Goal: Task Accomplishment & Management: Use online tool/utility

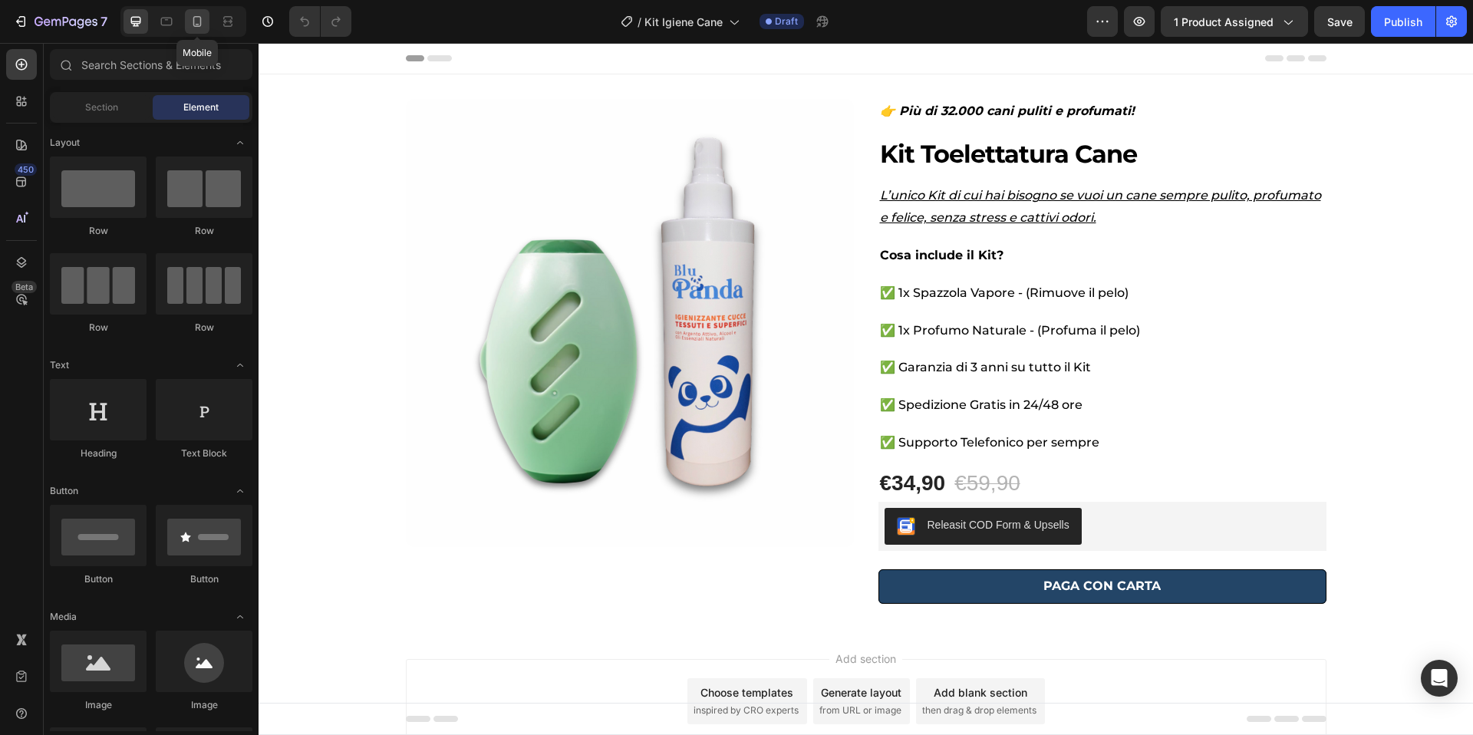
click at [198, 22] on icon at bounding box center [196, 21] width 15 height 15
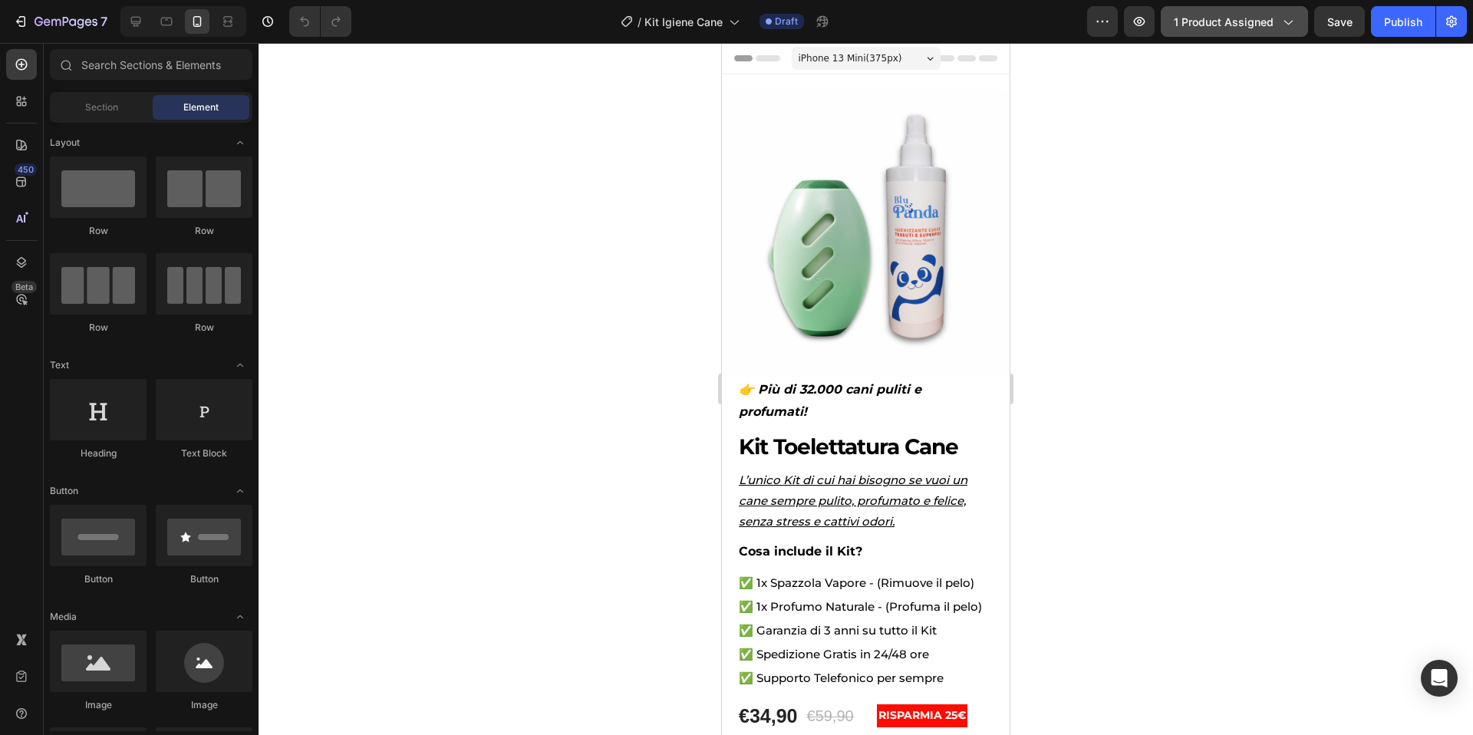
click at [1250, 21] on span "1 product assigned" at bounding box center [1224, 22] width 100 height 16
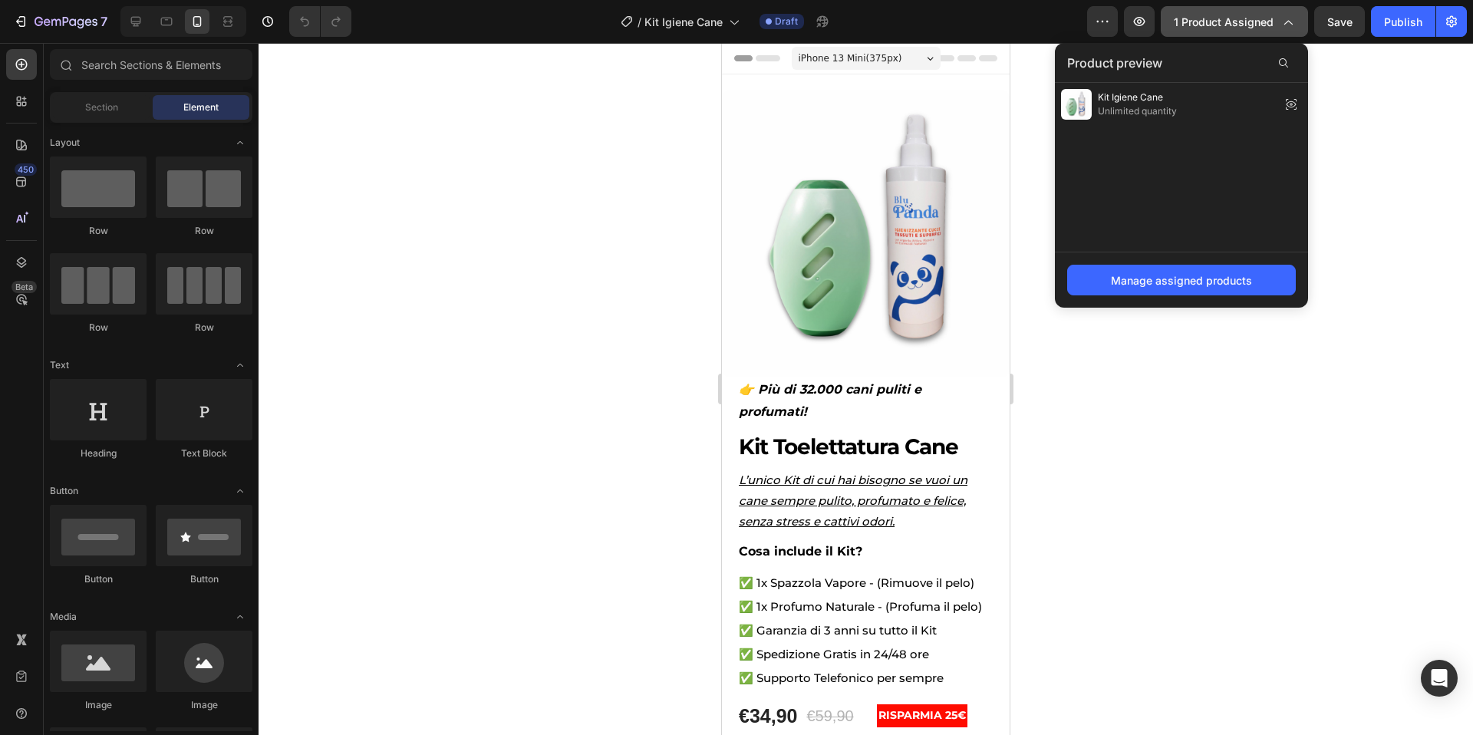
click at [1250, 21] on span "1 product assigned" at bounding box center [1224, 22] width 100 height 16
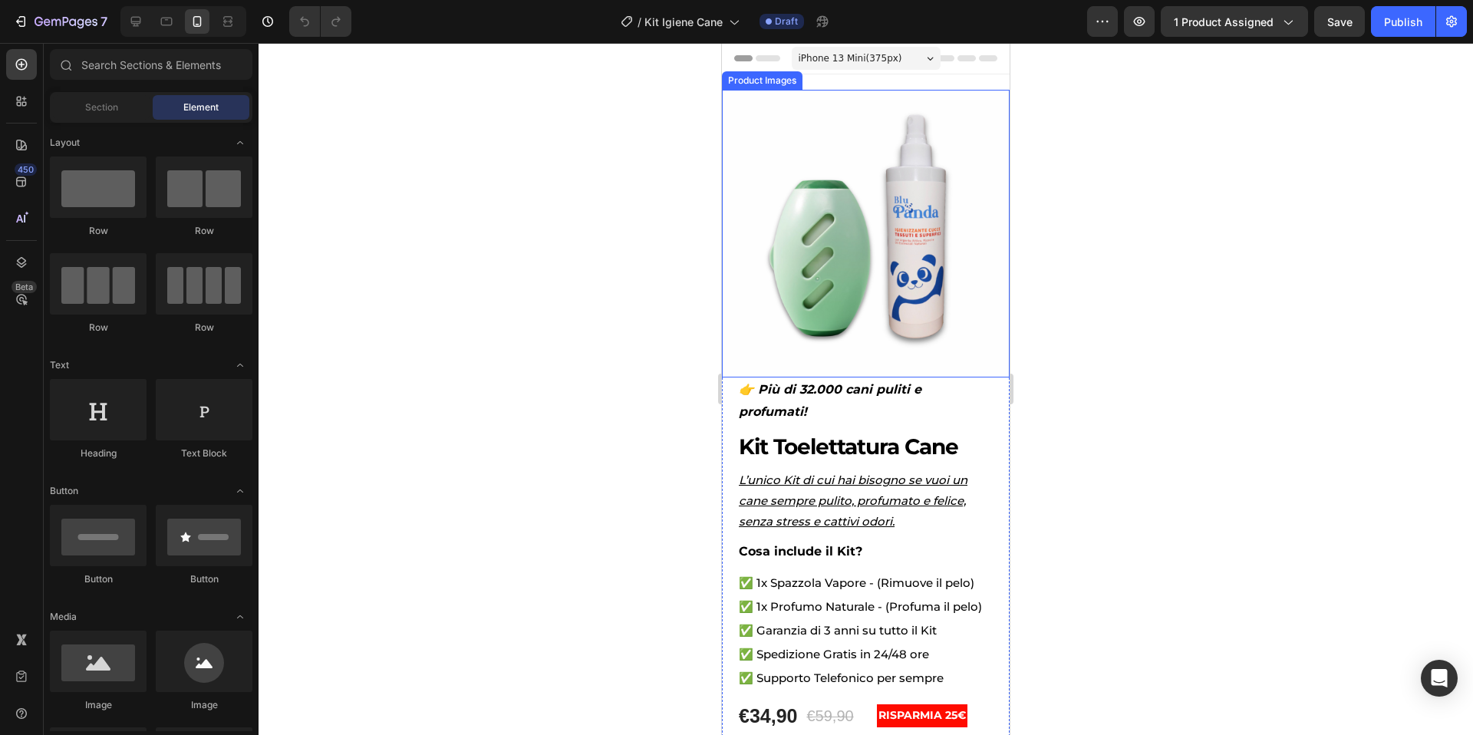
click at [842, 272] on img at bounding box center [866, 234] width 288 height 288
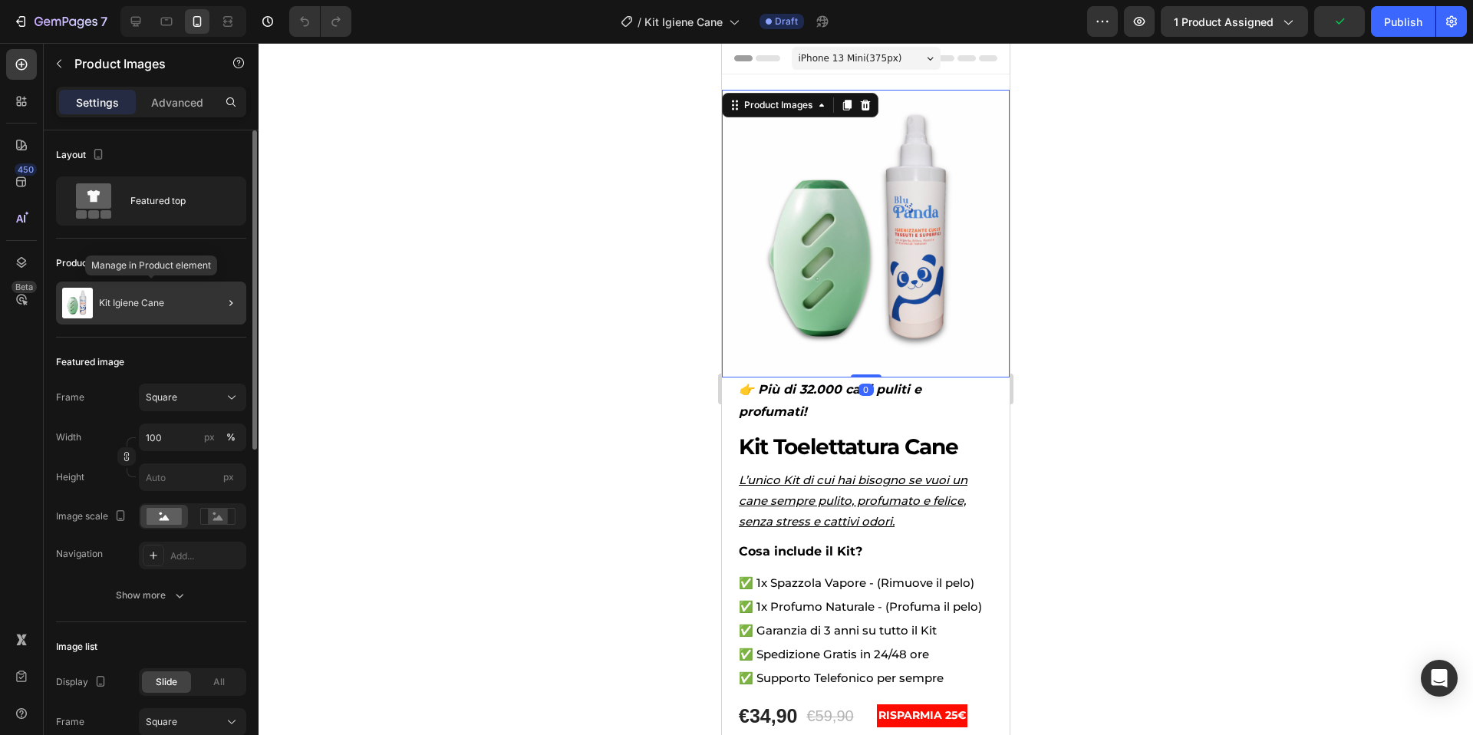
click at [200, 308] on div "Kit Igiene Cane" at bounding box center [151, 303] width 190 height 43
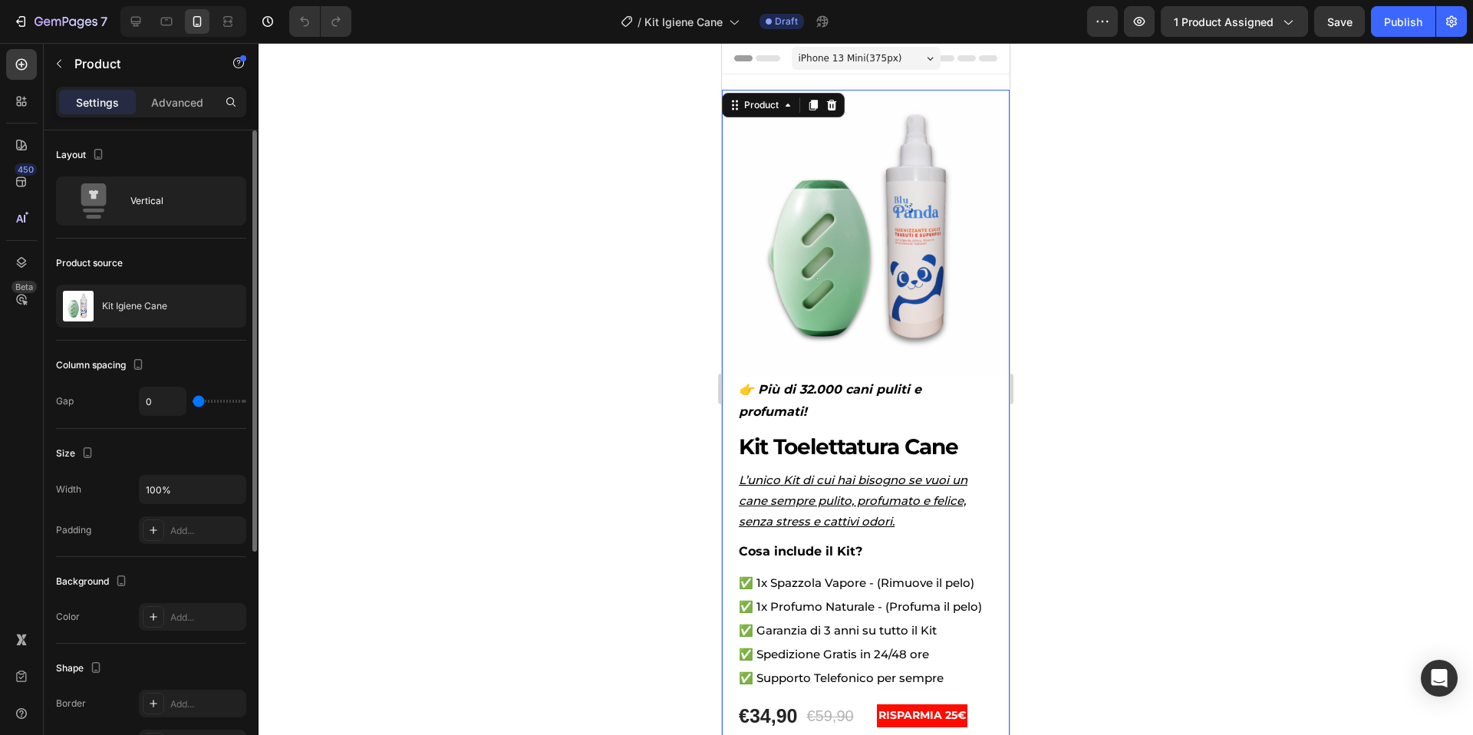
click at [395, 238] on div at bounding box center [866, 389] width 1214 height 692
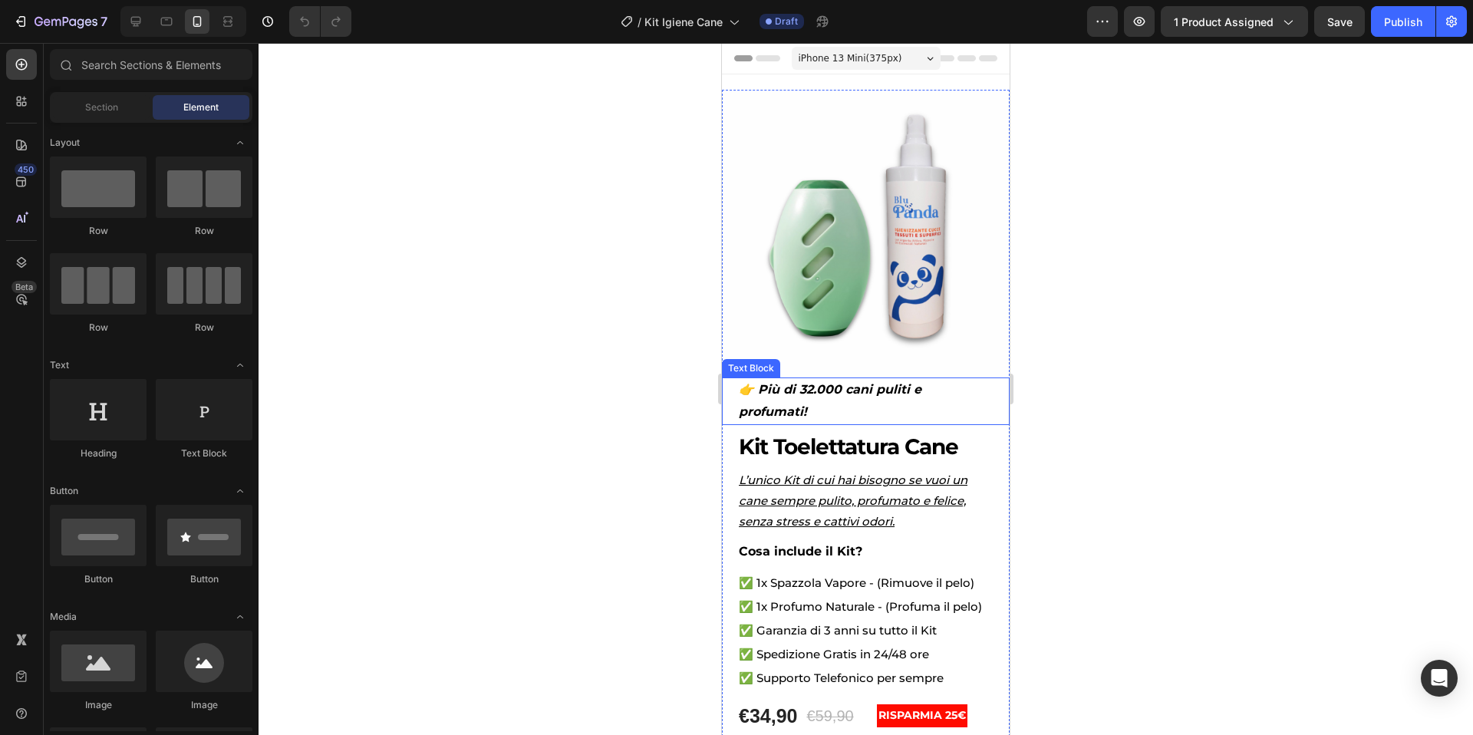
click at [815, 390] on strong "👉 Più di 32.000 cani puliti e profumati!" at bounding box center [830, 400] width 183 height 37
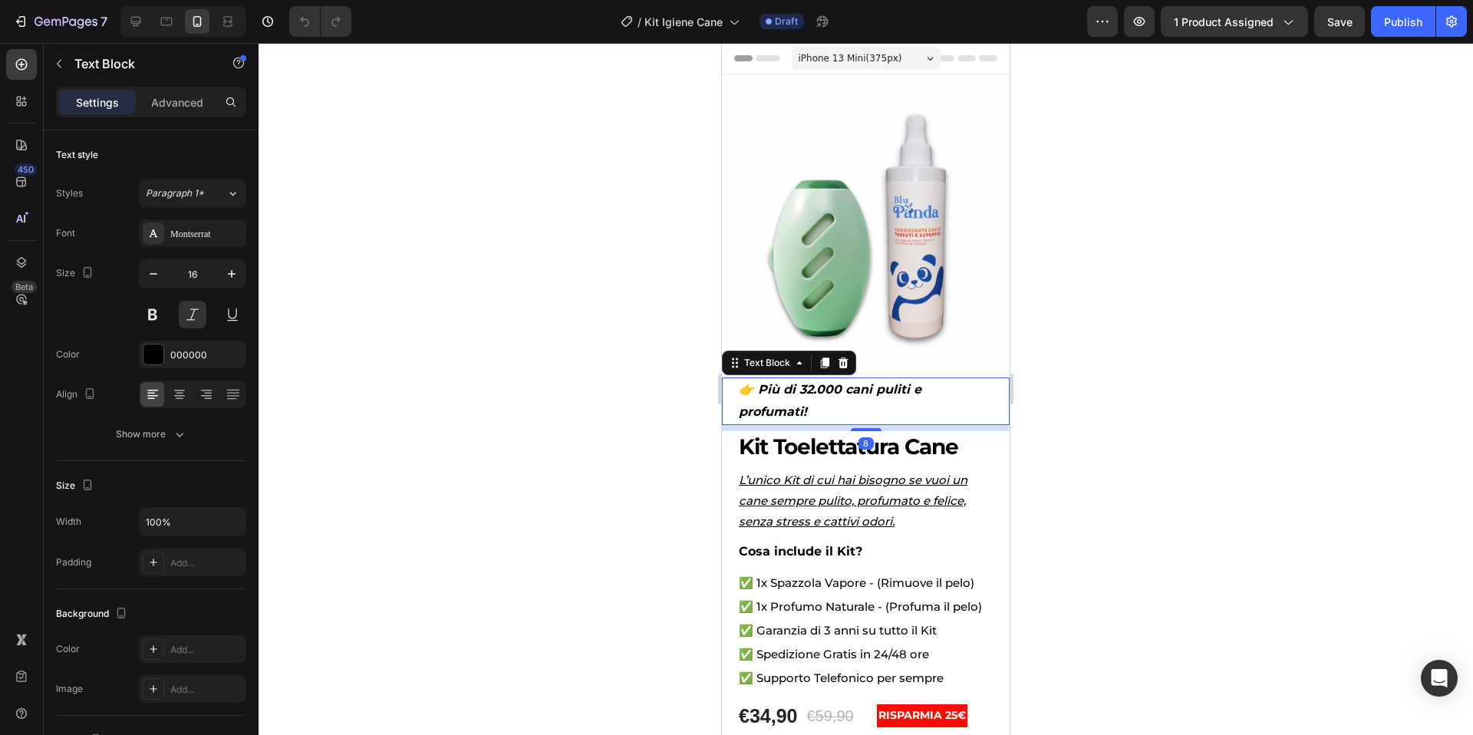
click at [812, 390] on strong "👉 Più di 32.000 cani puliti e profumati!" at bounding box center [830, 400] width 183 height 37
click at [923, 390] on strong "👉 Più di 28.000 cani puliti e profumati!" at bounding box center [831, 400] width 184 height 37
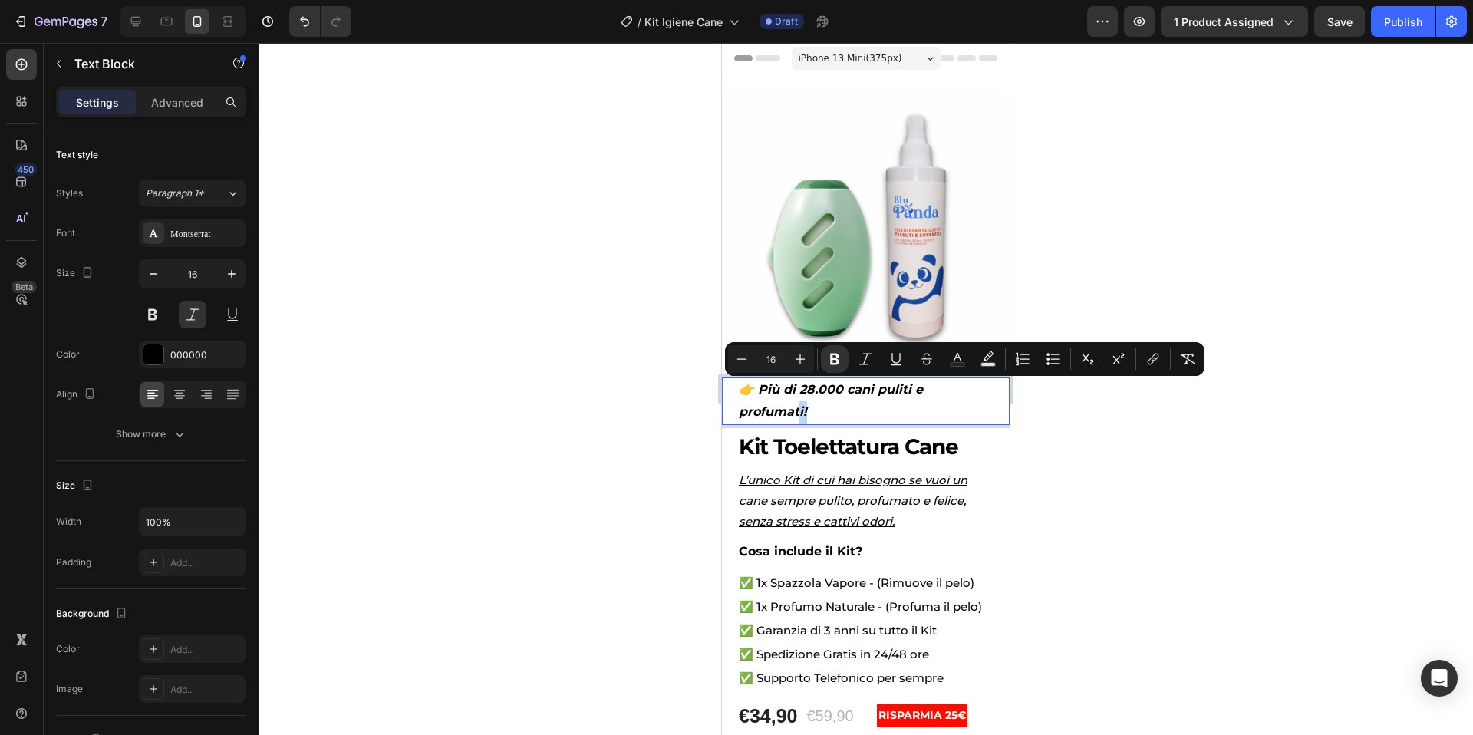
click at [923, 391] on strong "👉 Più di 28.000 cani puliti e profumati!" at bounding box center [831, 400] width 184 height 37
drag, startPoint x: 988, startPoint y: 391, endPoint x: 844, endPoint y: 394, distance: 144.3
click at [844, 394] on strong "👉 Più di 28.000 cani puliti e profumati!" at bounding box center [831, 400] width 184 height 37
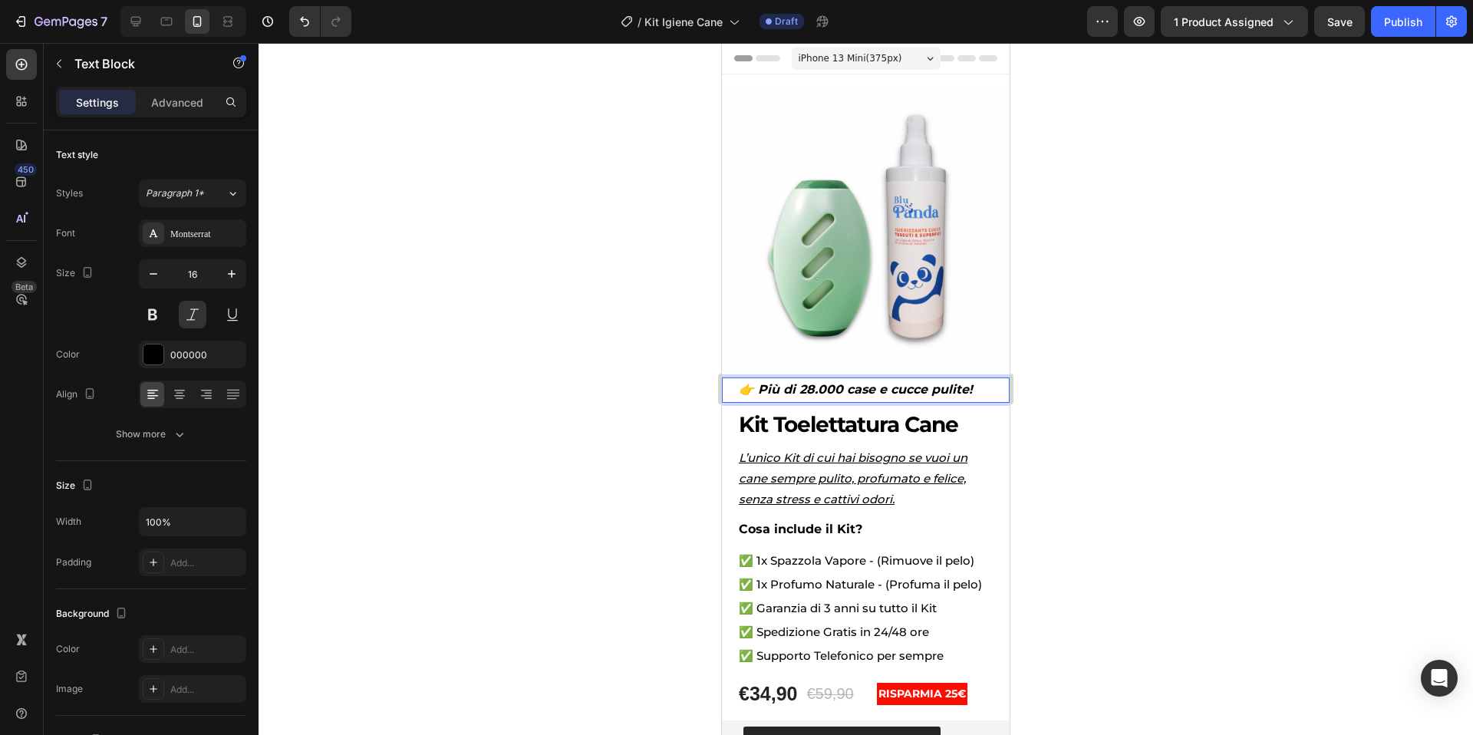
click at [1180, 345] on div at bounding box center [866, 389] width 1214 height 692
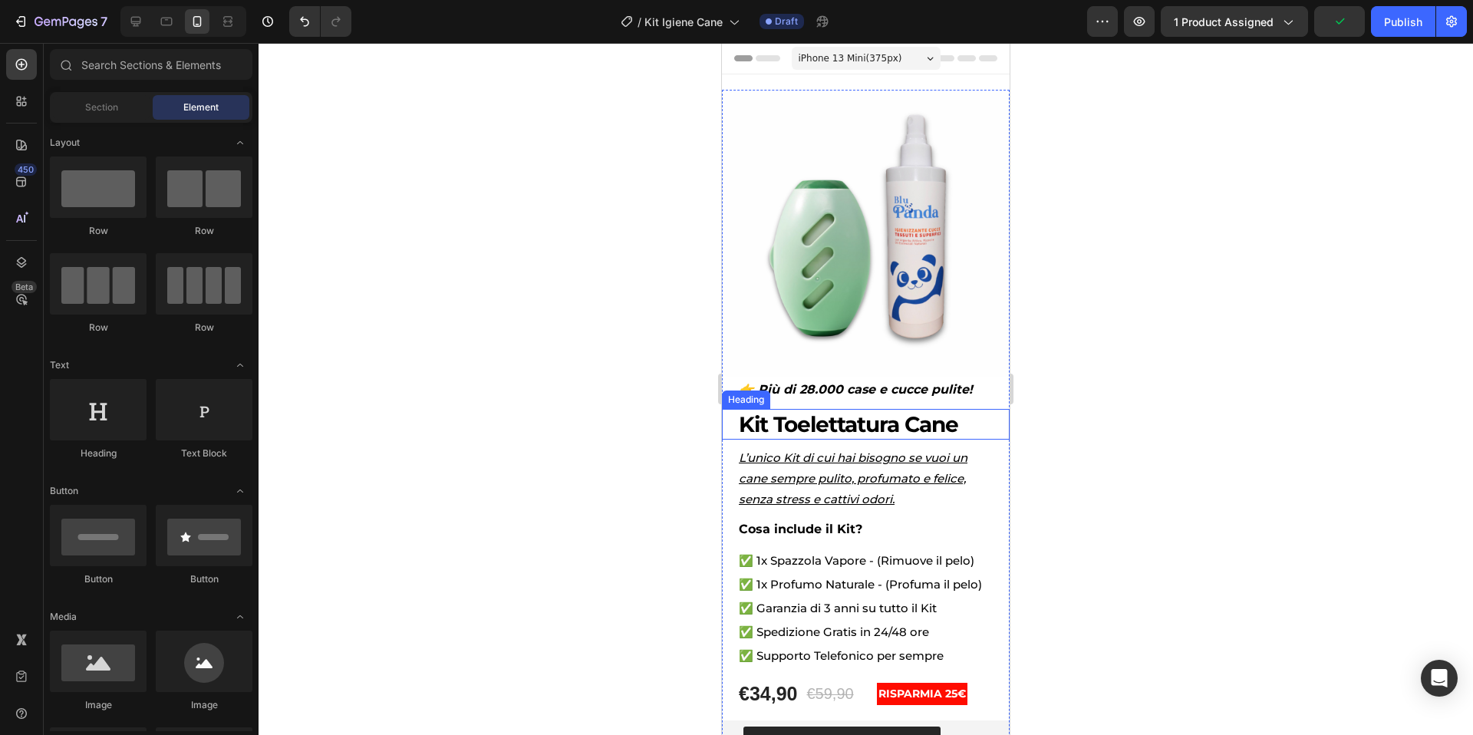
click at [879, 423] on h2 "Kit Toelettatura Cane" at bounding box center [865, 424] width 257 height 31
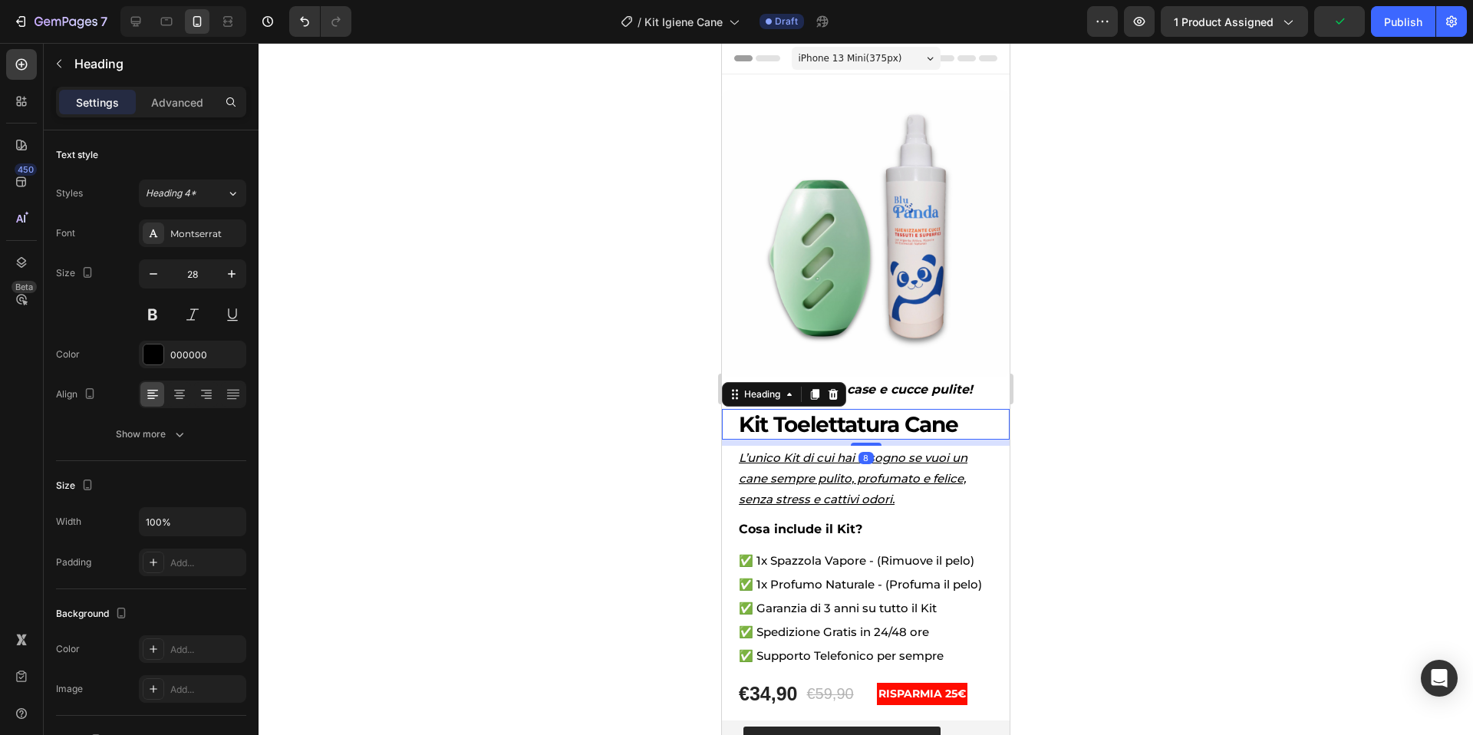
click at [879, 423] on h2 "Kit Toelettatura Cane" at bounding box center [865, 424] width 257 height 31
drag, startPoint x: 958, startPoint y: 425, endPoint x: 779, endPoint y: 427, distance: 179.5
click at [779, 427] on p "Kit Toelettatura Cane" at bounding box center [866, 424] width 254 height 28
click at [1207, 346] on div at bounding box center [866, 389] width 1214 height 692
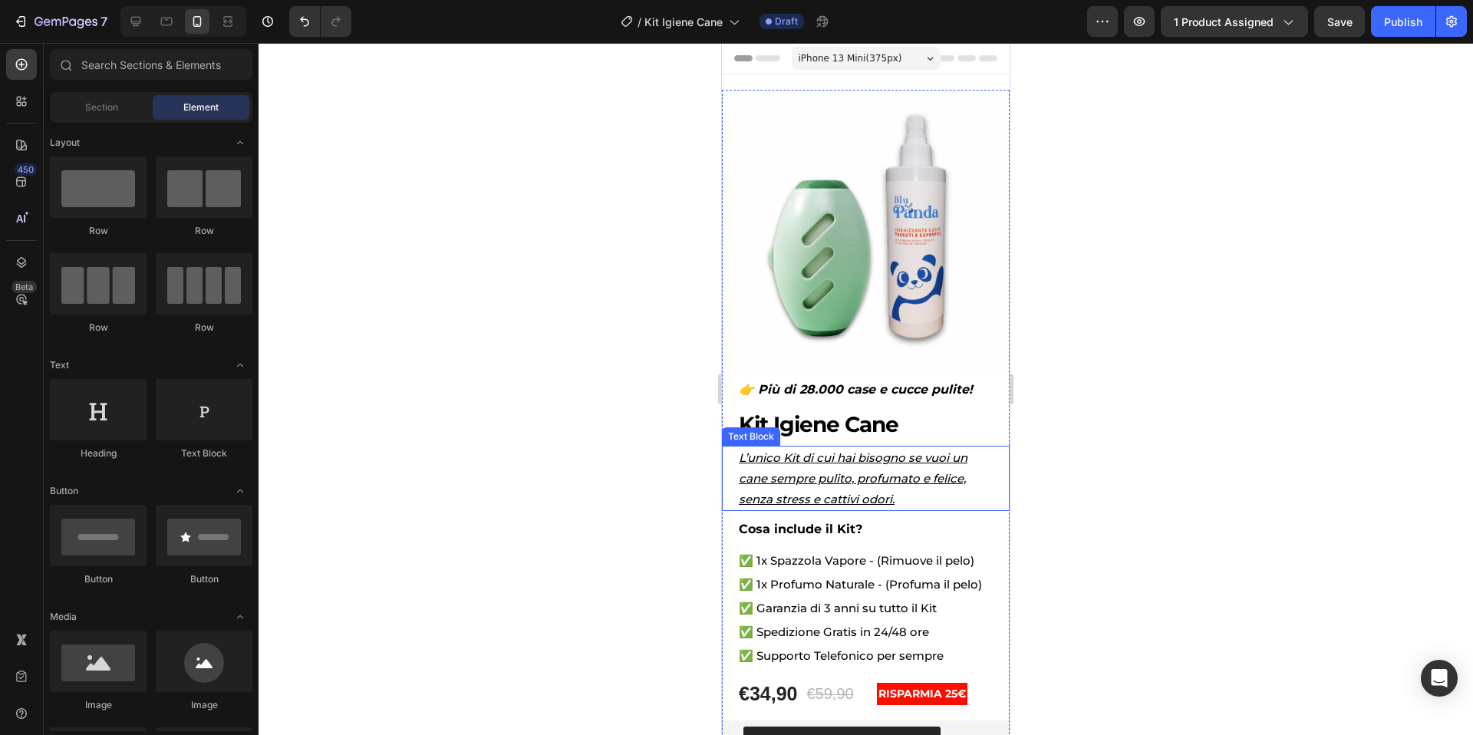
click at [893, 460] on p "L’unico Kit di cui hai bisogno se vuoi un cane sempre pulito, profumato e felic…" at bounding box center [866, 478] width 254 height 62
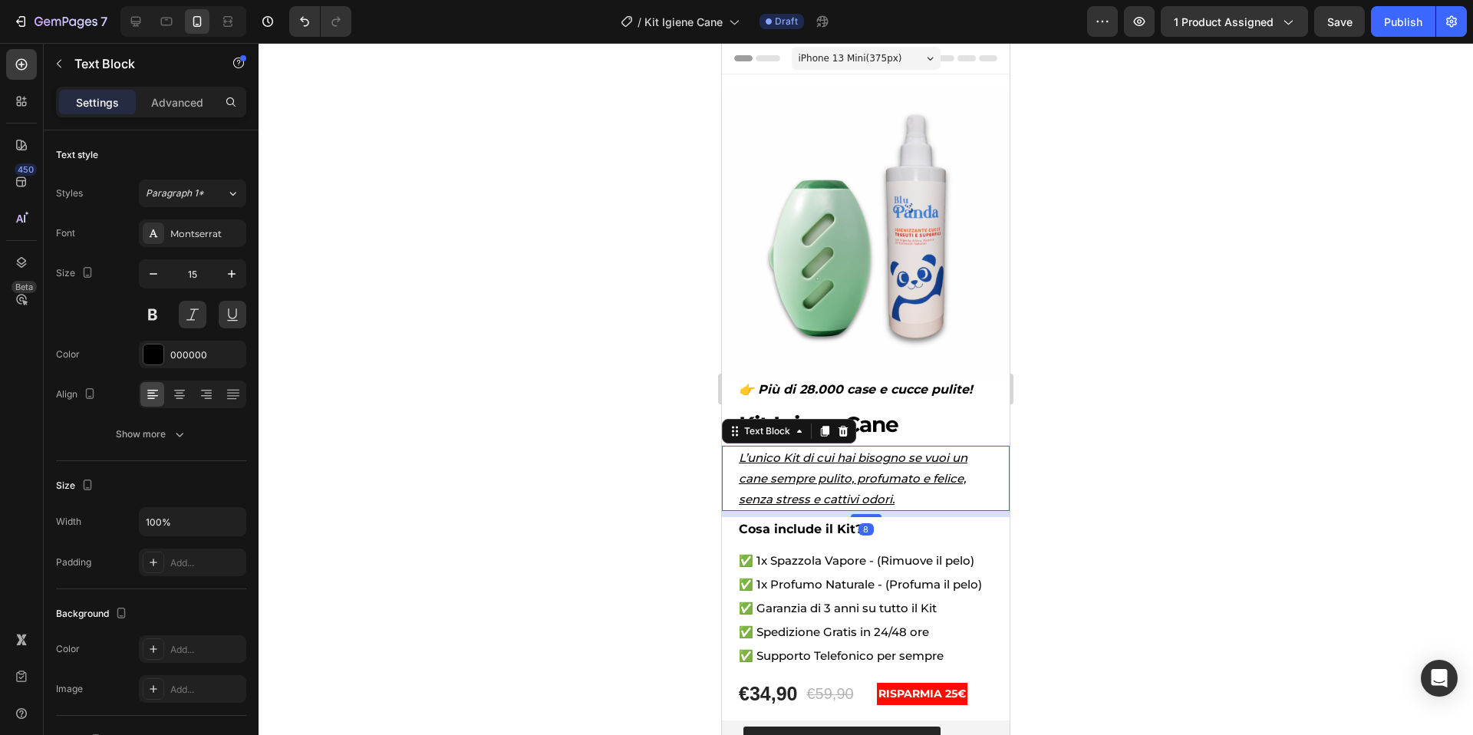
click at [962, 463] on p "L’unico Kit di cui hai bisogno se vuoi un cane sempre pulito, profumato e felic…" at bounding box center [866, 478] width 254 height 62
click at [967, 460] on p "L’unico Kit di cui hai bisogno se vuoi un cane sempre pulito, profumato e felic…" at bounding box center [866, 478] width 254 height 62
click at [767, 479] on p "L’unico Kit di cui hai bisogno se vuoi una cane sempre pulito, profumato e feli…" at bounding box center [866, 478] width 254 height 62
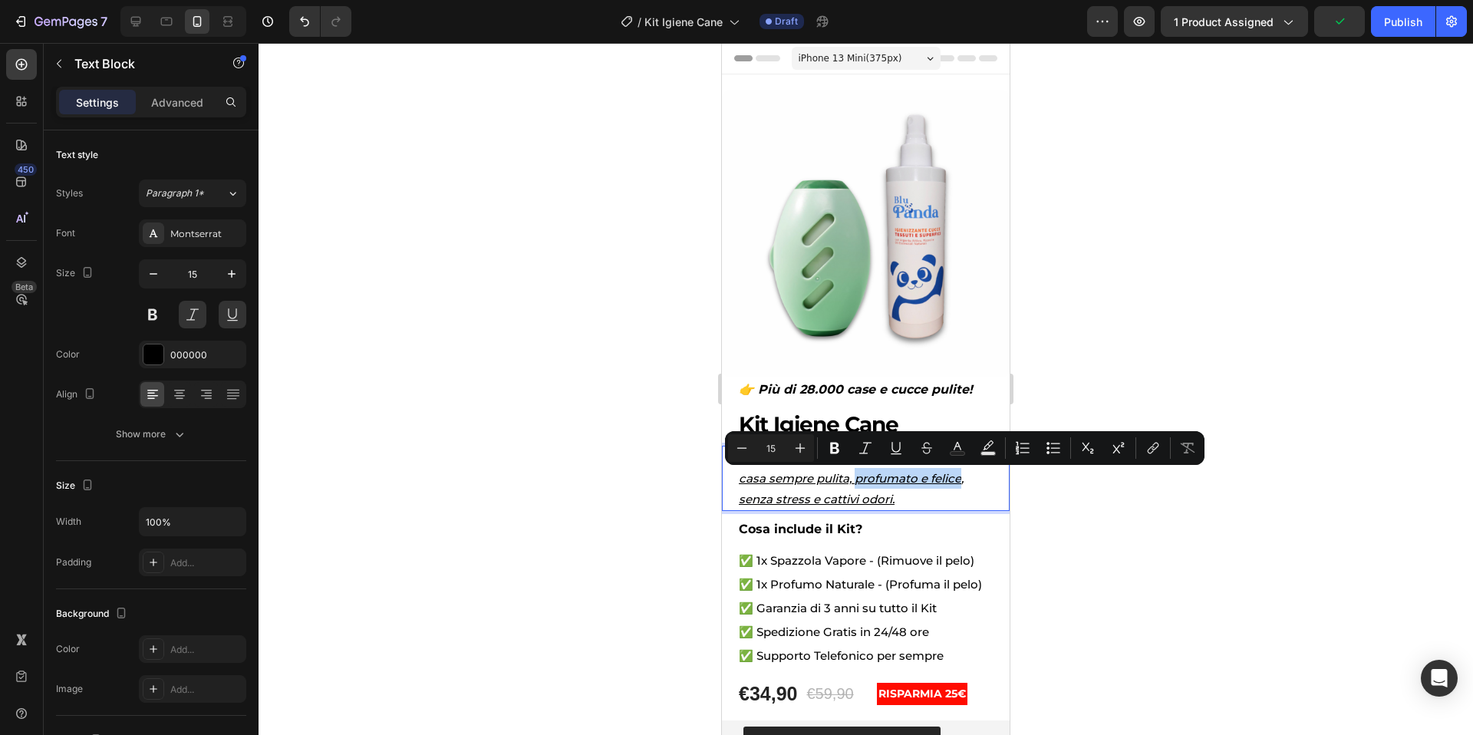
drag, startPoint x: 854, startPoint y: 479, endPoint x: 960, endPoint y: 479, distance: 106.6
click at [960, 479] on p "L’unico Kit di cui hai bisogno se vuoi una casa sempre pulita, profumato e feli…" at bounding box center [866, 478] width 254 height 62
click at [920, 483] on p "L’unico Kit di cui hai bisogno se vuoi una casa sempre pulita, profumato e feli…" at bounding box center [866, 478] width 254 height 62
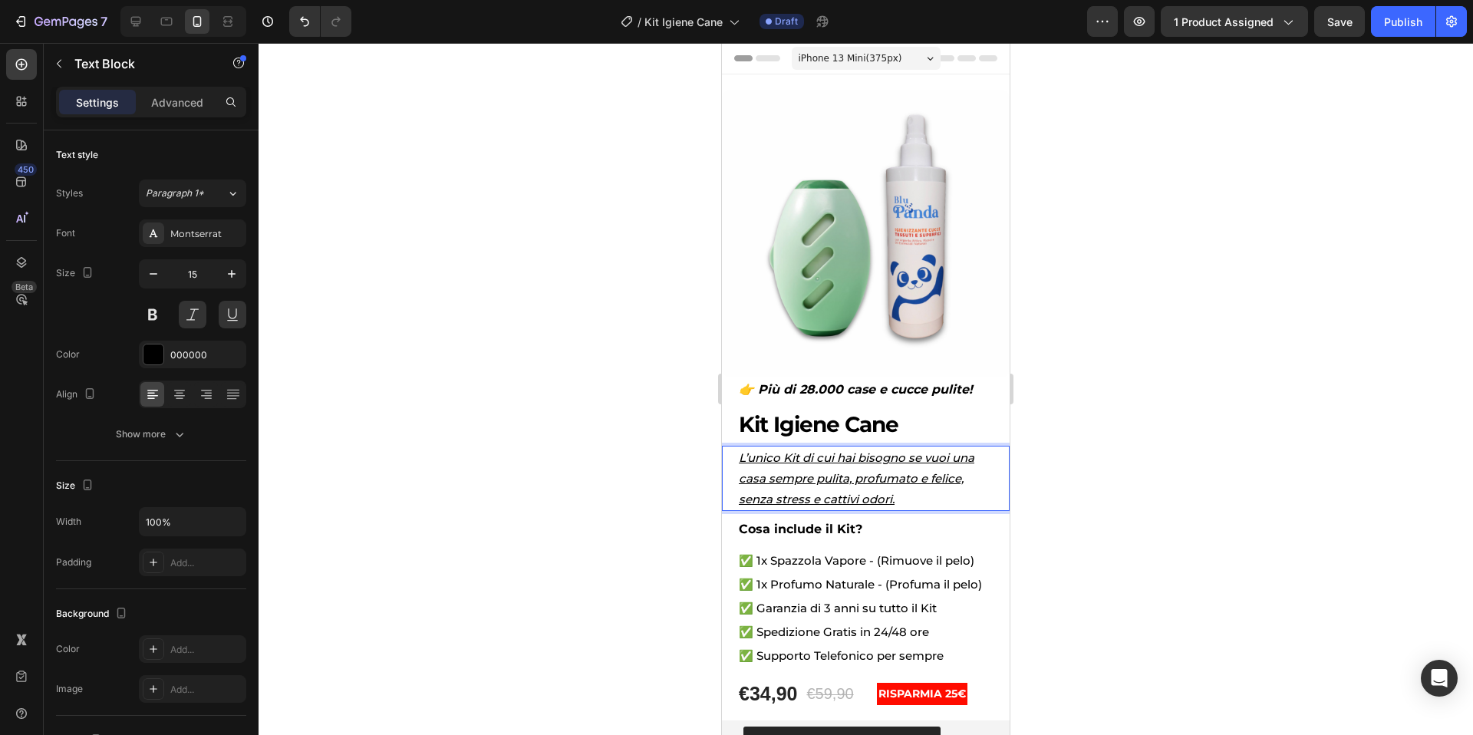
click at [917, 479] on p "L’unico Kit di cui hai bisogno se vuoi una casa sempre pulita, profumato e feli…" at bounding box center [866, 478] width 254 height 62
drag, startPoint x: 773, startPoint y: 501, endPoint x: 740, endPoint y: 502, distance: 33.8
click at [740, 502] on p "L’unico Kit di cui hai bisogno se vuoi una casa sempre pulita, profumata , senz…" at bounding box center [866, 478] width 254 height 62
click at [855, 502] on p "L’unico Kit di cui hai bisogno se vuoi una casa sempre pulita, profumata , senz…" at bounding box center [866, 478] width 254 height 62
click at [1245, 466] on div at bounding box center [866, 389] width 1214 height 692
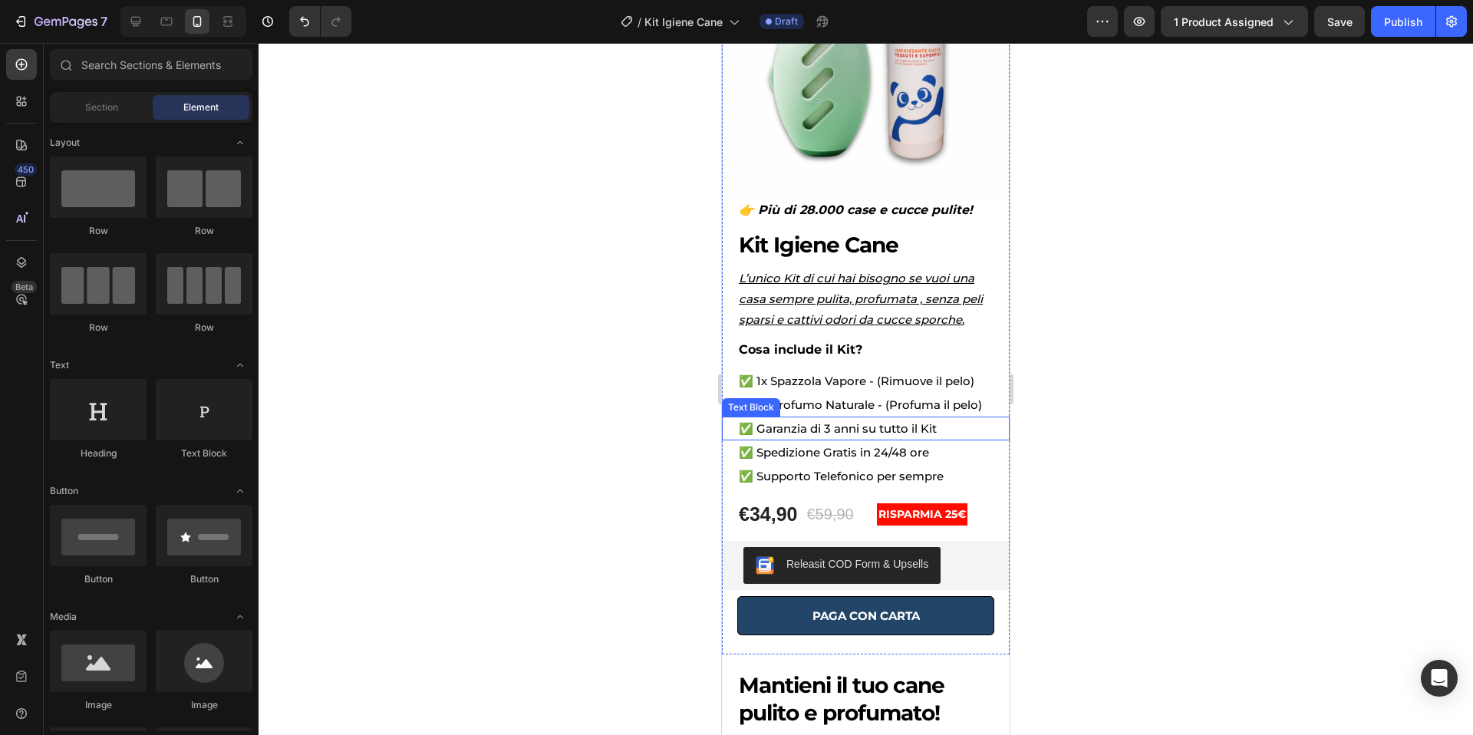
scroll to position [184, 0]
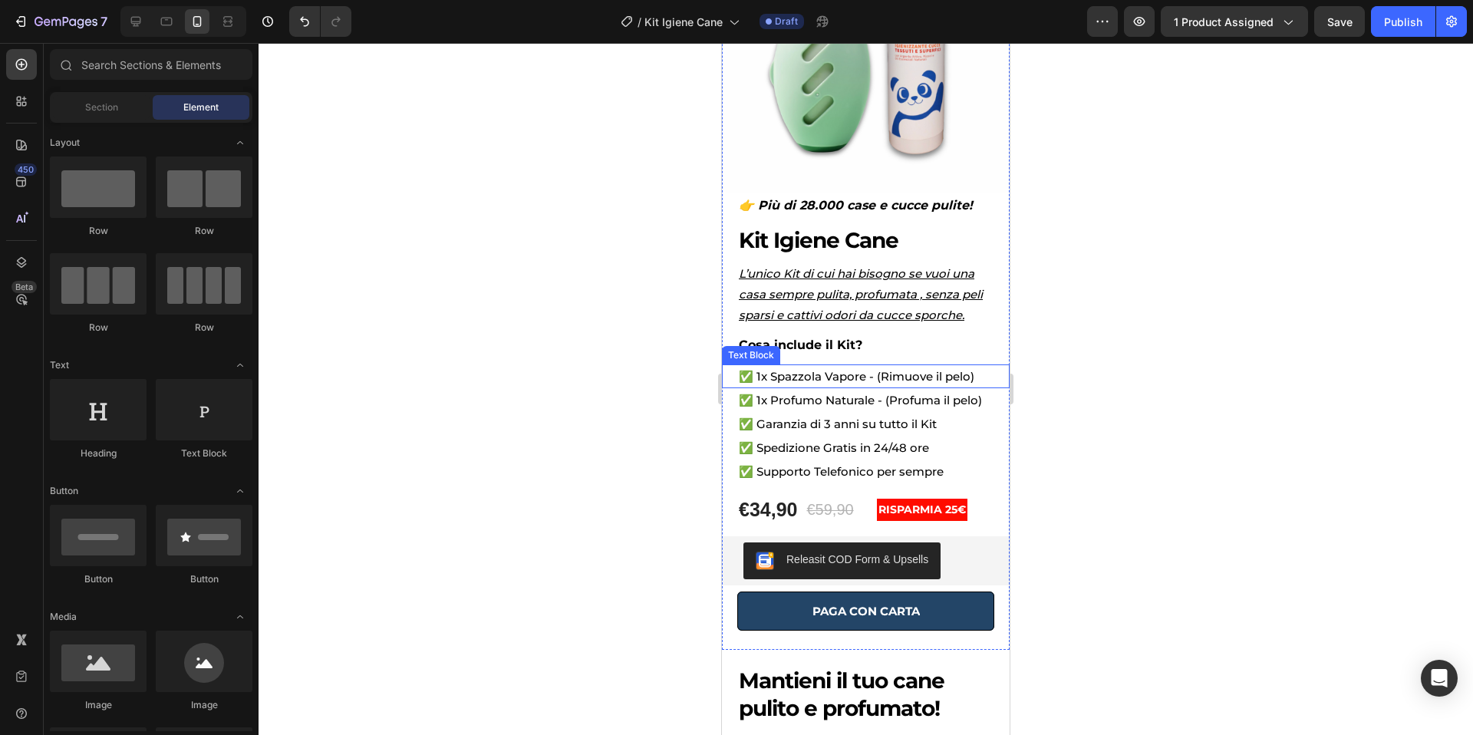
click at [862, 375] on p "✅ 1x Spazzola Vapore - (Rimuove il pelo)" at bounding box center [866, 376] width 254 height 21
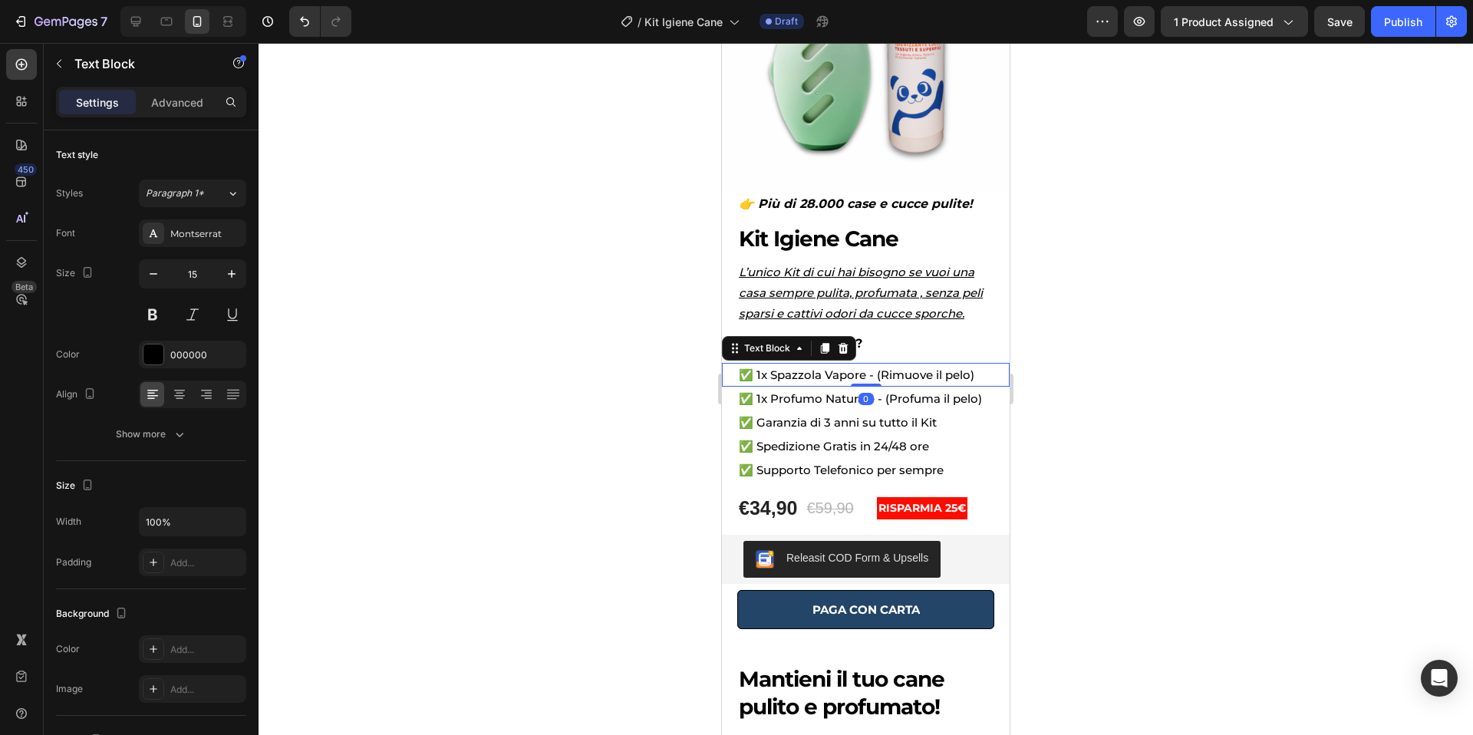
click at [864, 378] on p "✅ 1x Spazzola Vapore - (Rimuove il pelo)" at bounding box center [866, 374] width 254 height 21
drag, startPoint x: 845, startPoint y: 400, endPoint x: 858, endPoint y: 400, distance: 13.0
click at [845, 400] on p "✅ 1x Profumo Naturale - (Profuma il pelo)" at bounding box center [866, 398] width 254 height 21
click at [873, 400] on p "✅ 1x Profumo Naturale - (Profuma il pelo)" at bounding box center [866, 398] width 254 height 21
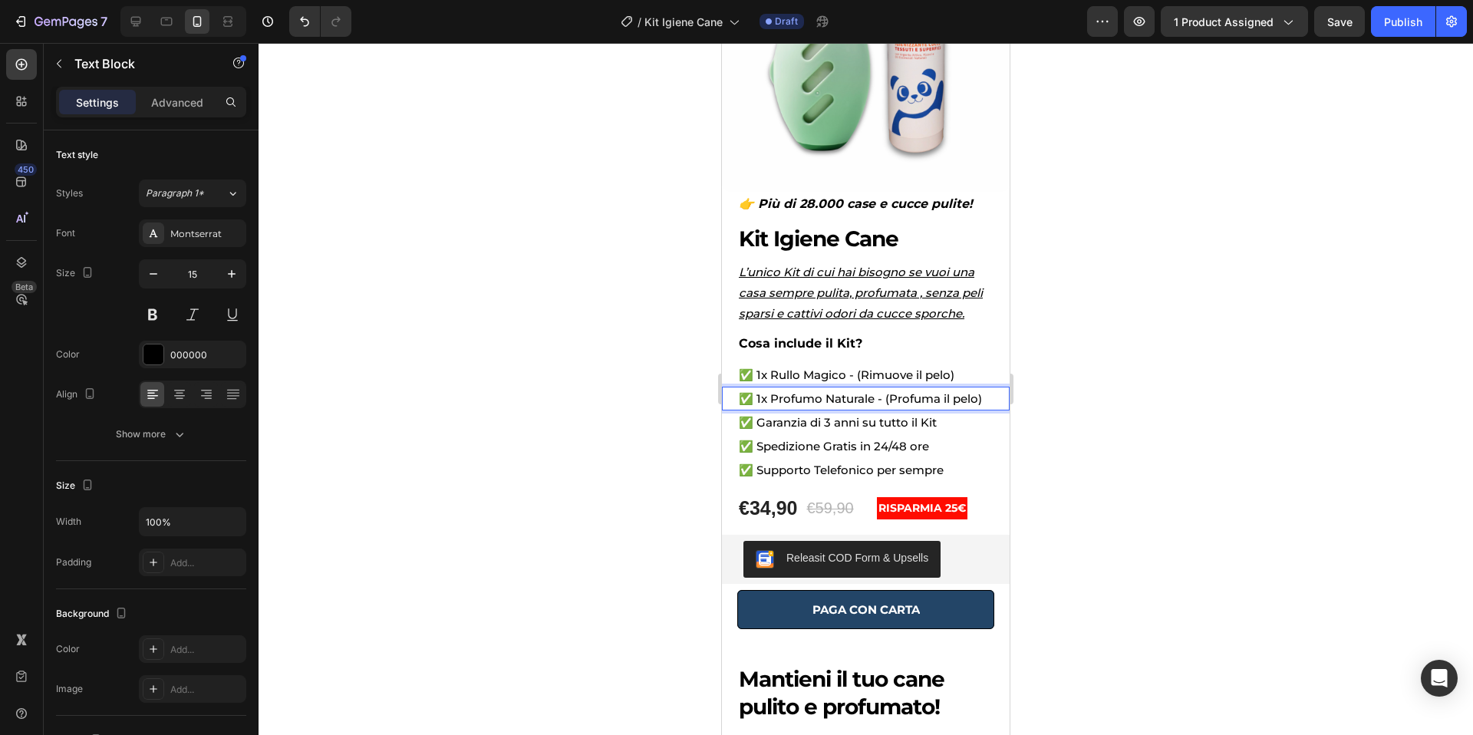
click at [819, 400] on p "✅ 1x Profumo Naturale - (Profuma il pelo)" at bounding box center [866, 398] width 254 height 21
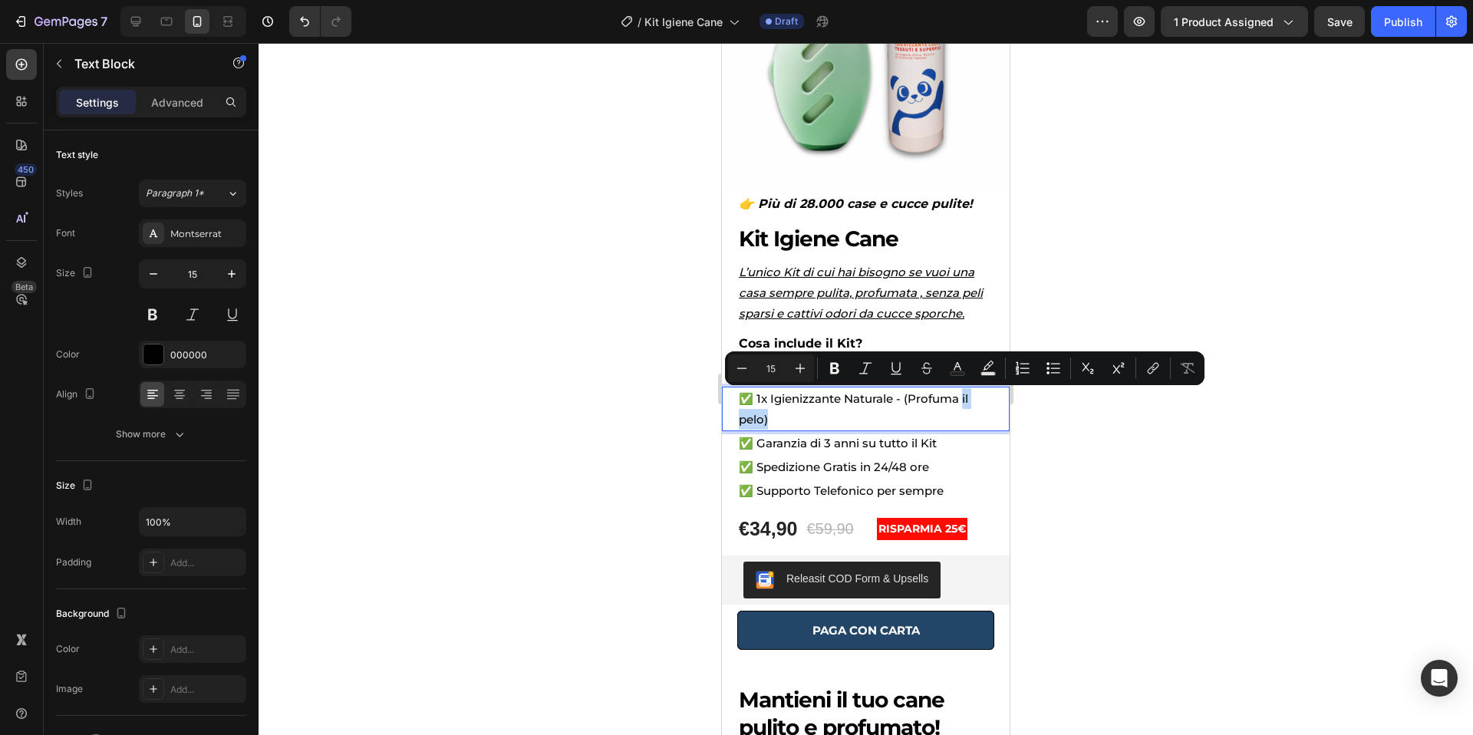
drag, startPoint x: 964, startPoint y: 401, endPoint x: 968, endPoint y: 427, distance: 25.6
click at [968, 427] on p "✅ 1x Igienizzante Naturale - (Profuma il pelo)" at bounding box center [866, 408] width 254 height 41
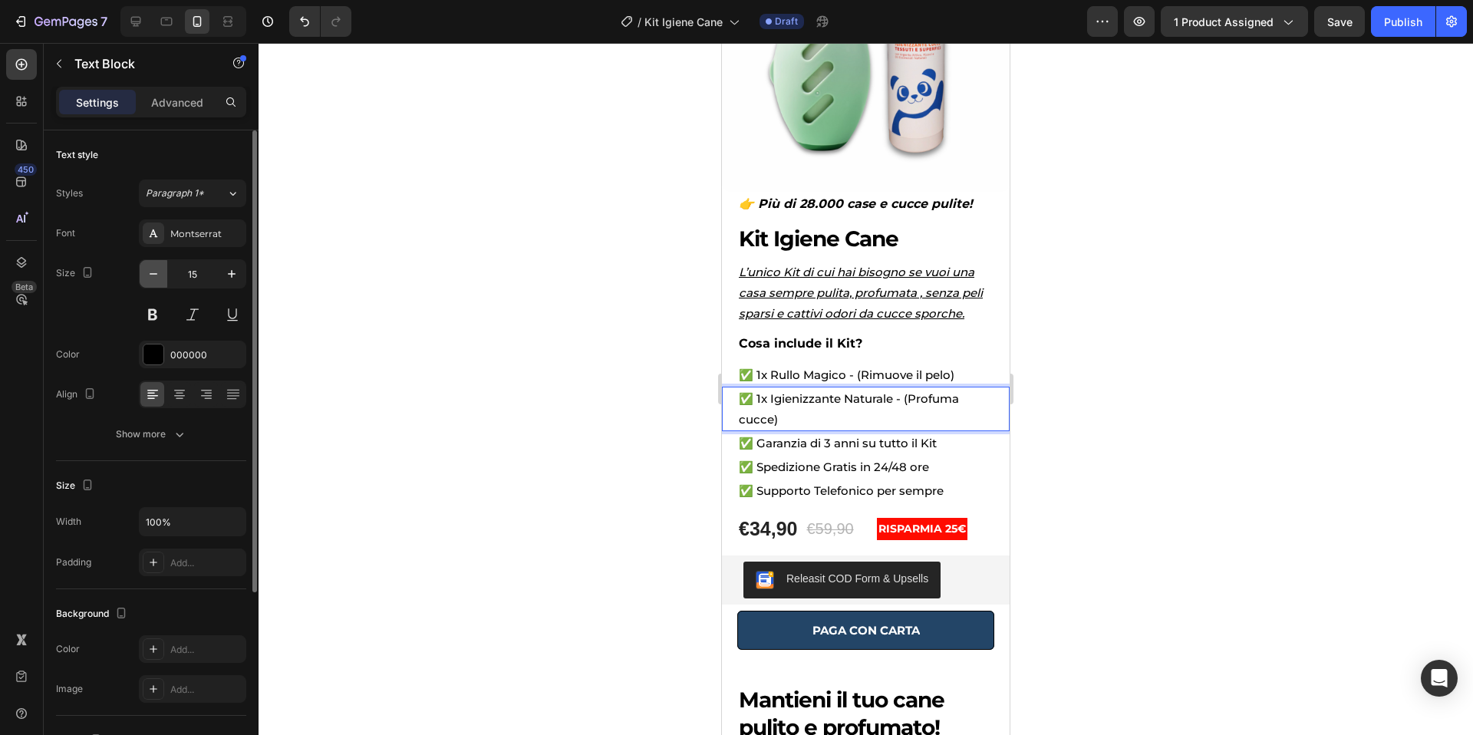
click at [158, 278] on icon "button" at bounding box center [153, 273] width 15 height 15
type input "14"
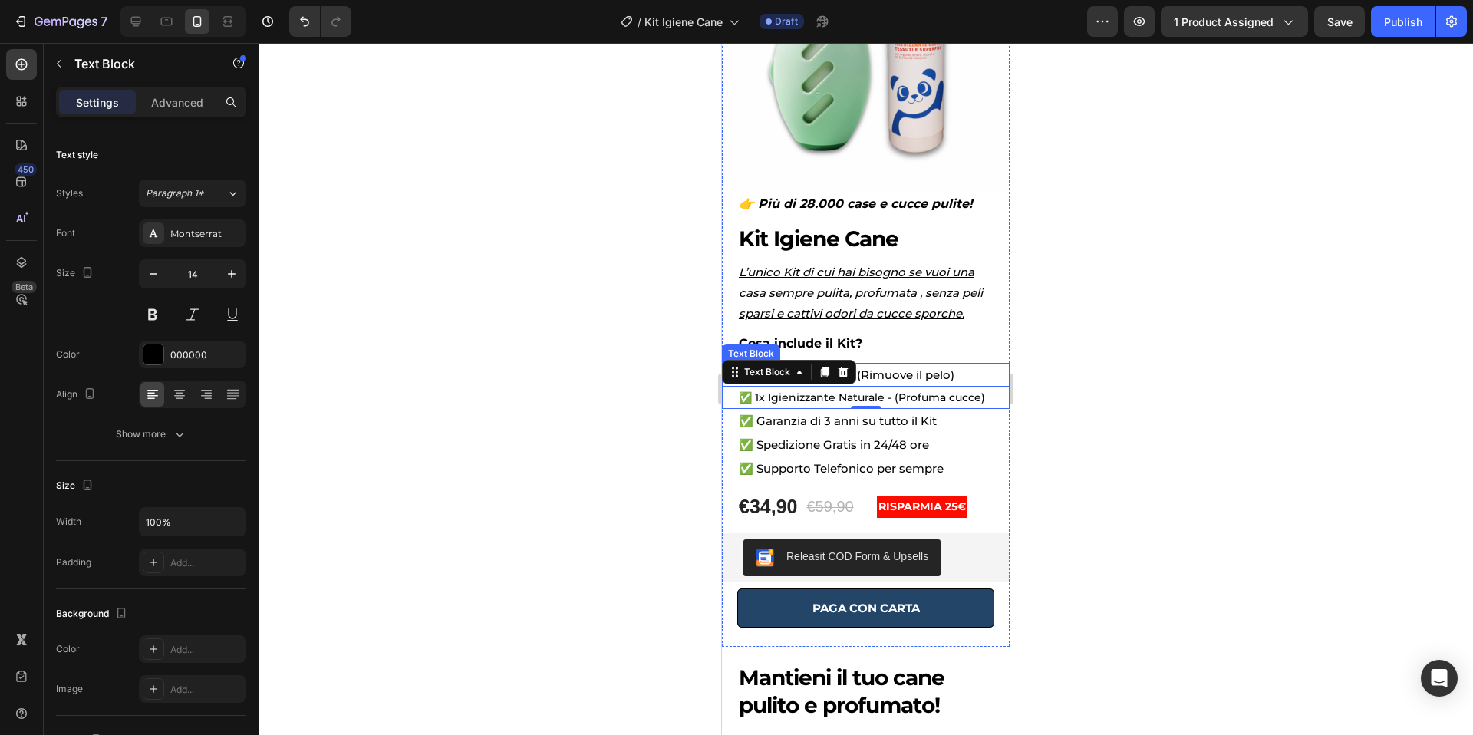
click at [924, 371] on p "✅ 1x Rullo Magico - (Rimuove il pelo)" at bounding box center [866, 374] width 254 height 21
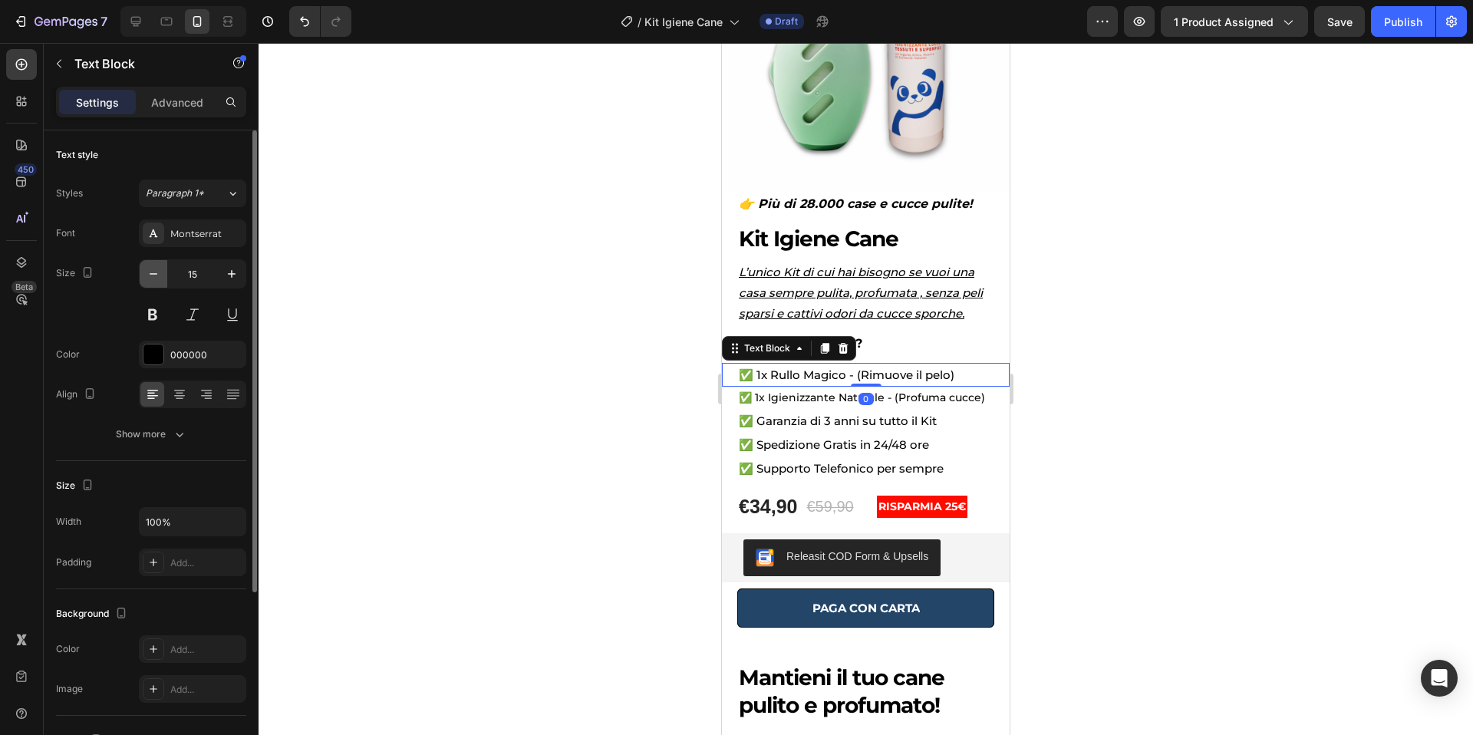
click at [157, 278] on icon "button" at bounding box center [153, 273] width 15 height 15
type input "14"
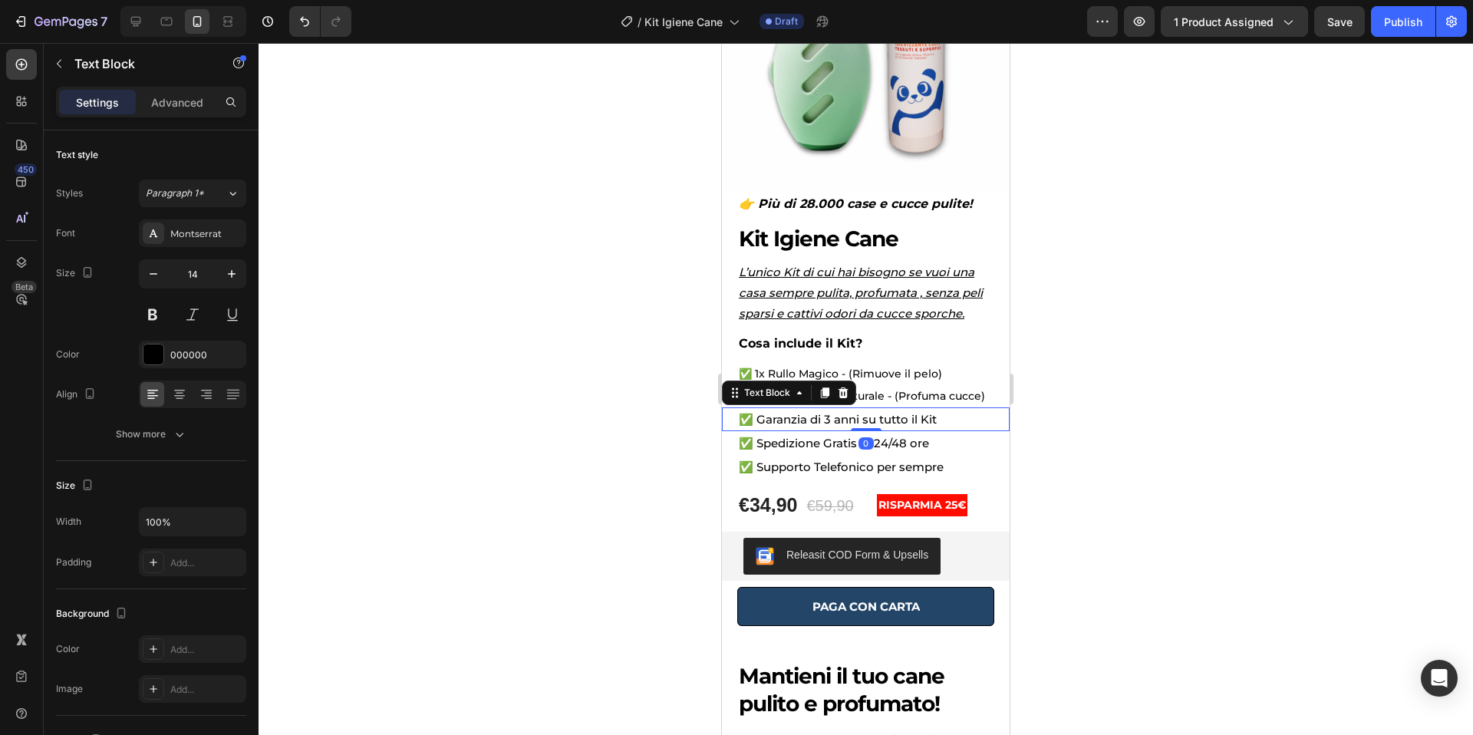
click at [857, 426] on p "✅ Garanzia di 3 anni su tutto il Kit" at bounding box center [866, 419] width 254 height 21
click at [156, 277] on icon "button" at bounding box center [153, 273] width 15 height 15
type input "14"
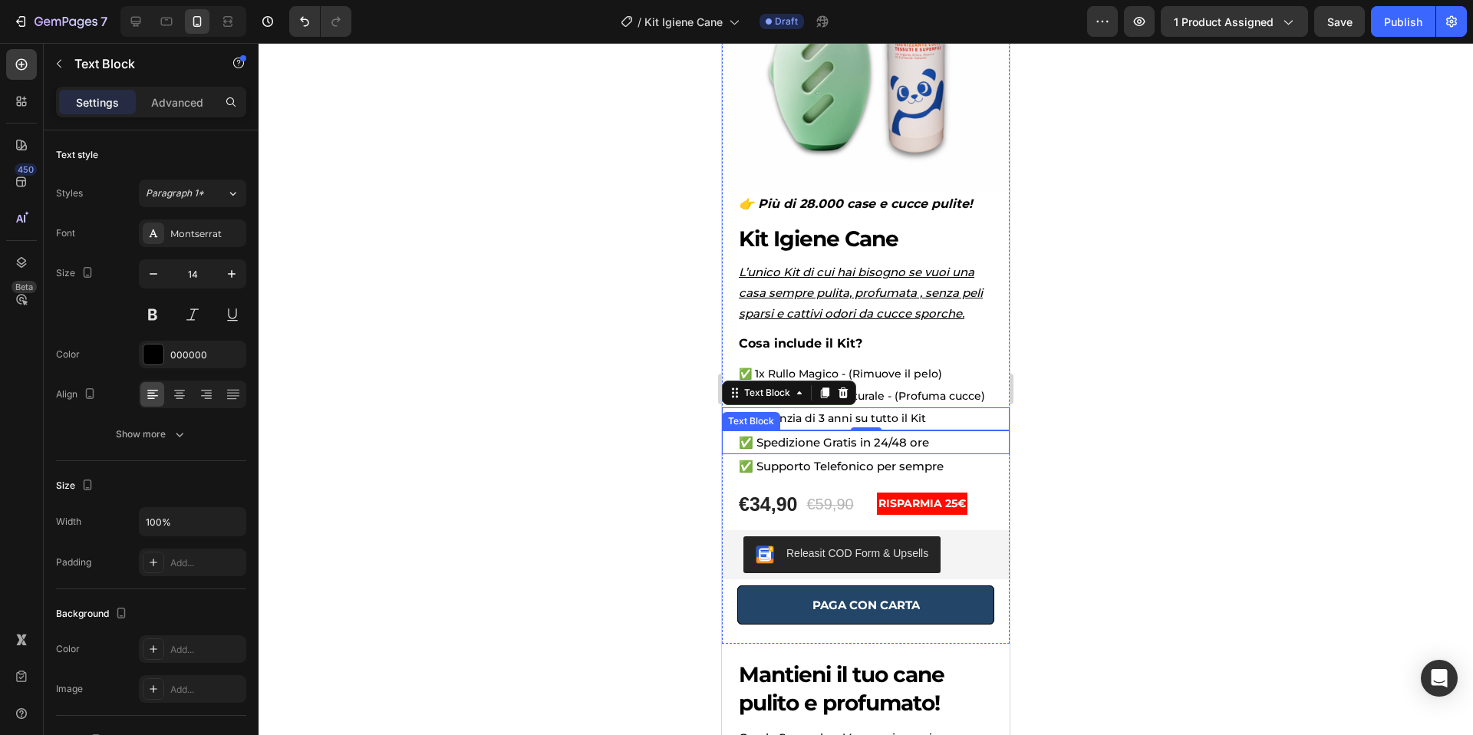
click at [910, 440] on p "✅ Spedizione Gratis in 24/48 ore" at bounding box center [866, 442] width 254 height 21
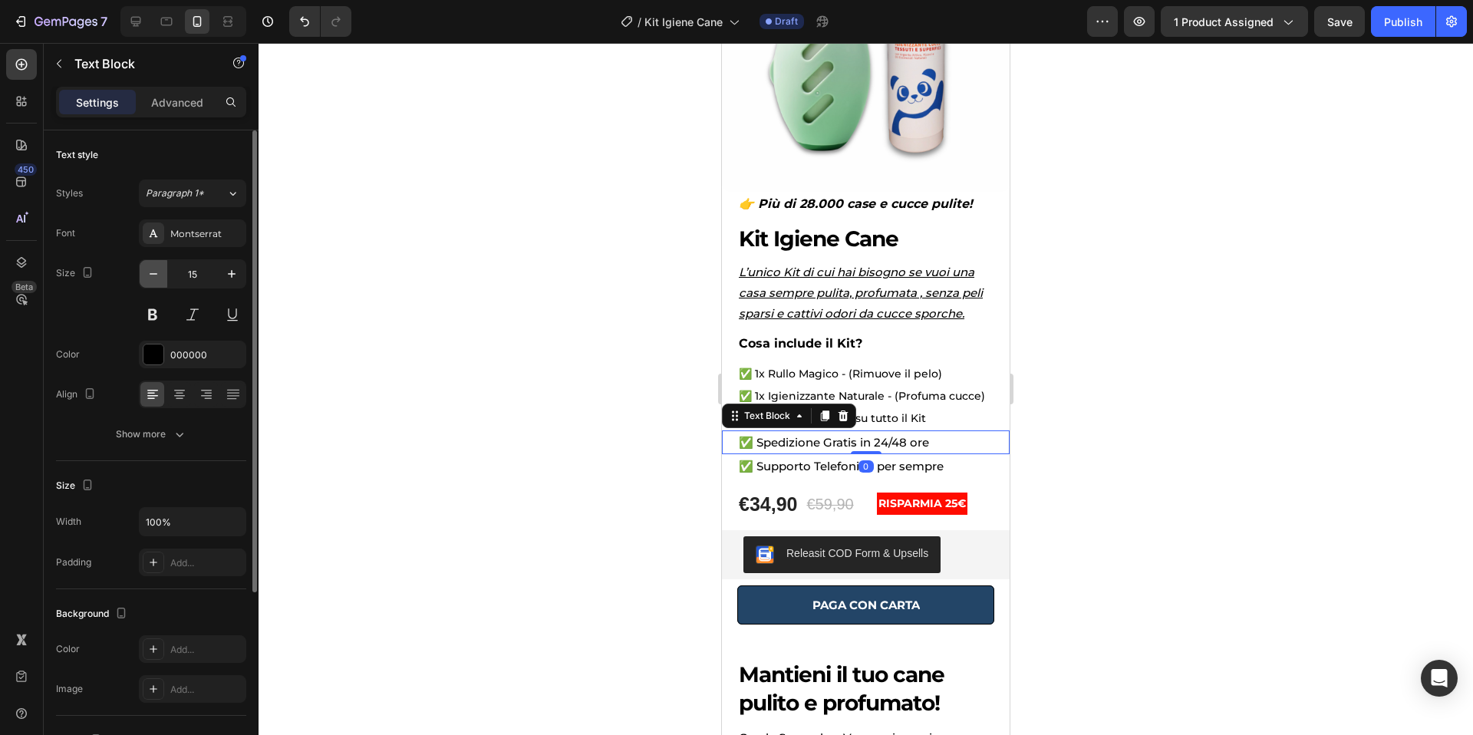
click at [156, 284] on button "button" at bounding box center [154, 274] width 28 height 28
type input "14"
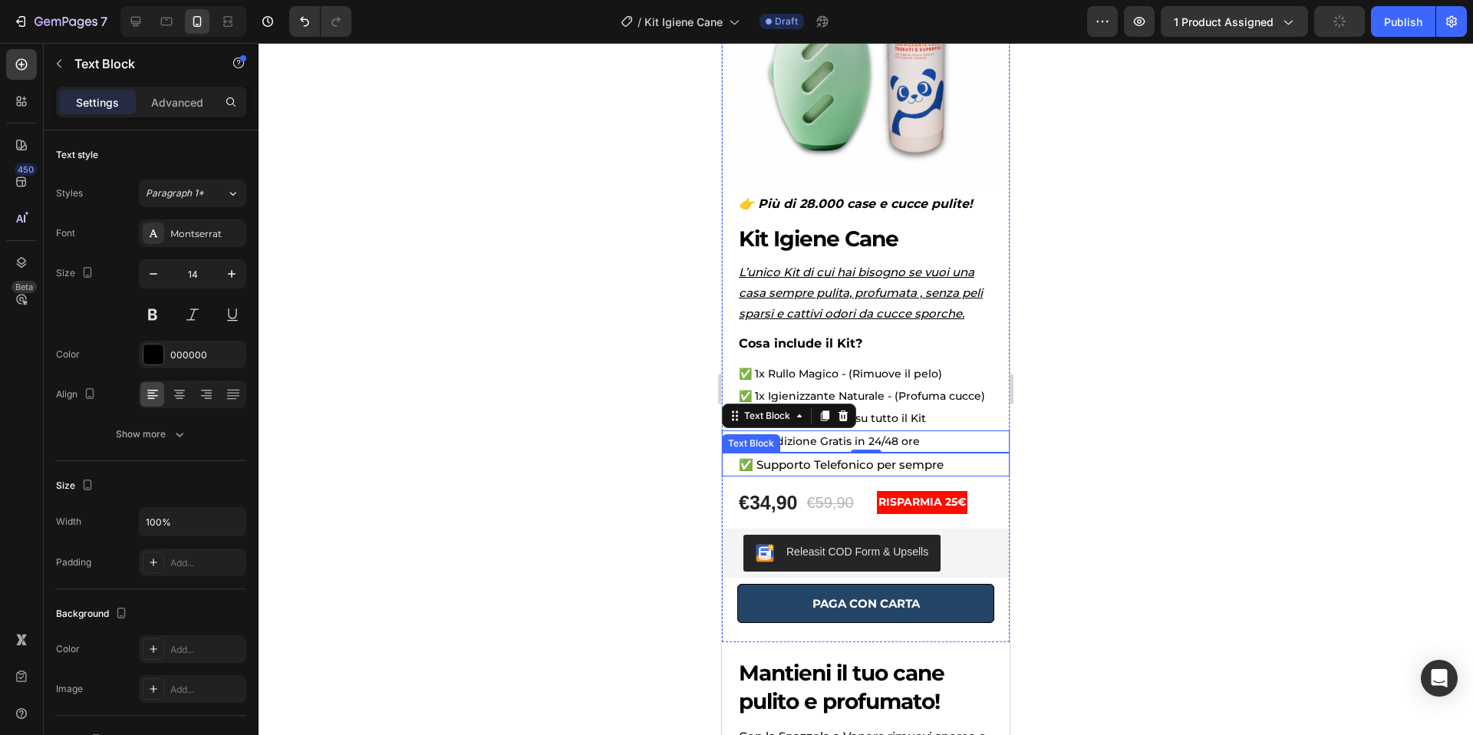
click at [911, 466] on p "✅ Supporto Telefonico per sempre" at bounding box center [866, 464] width 254 height 21
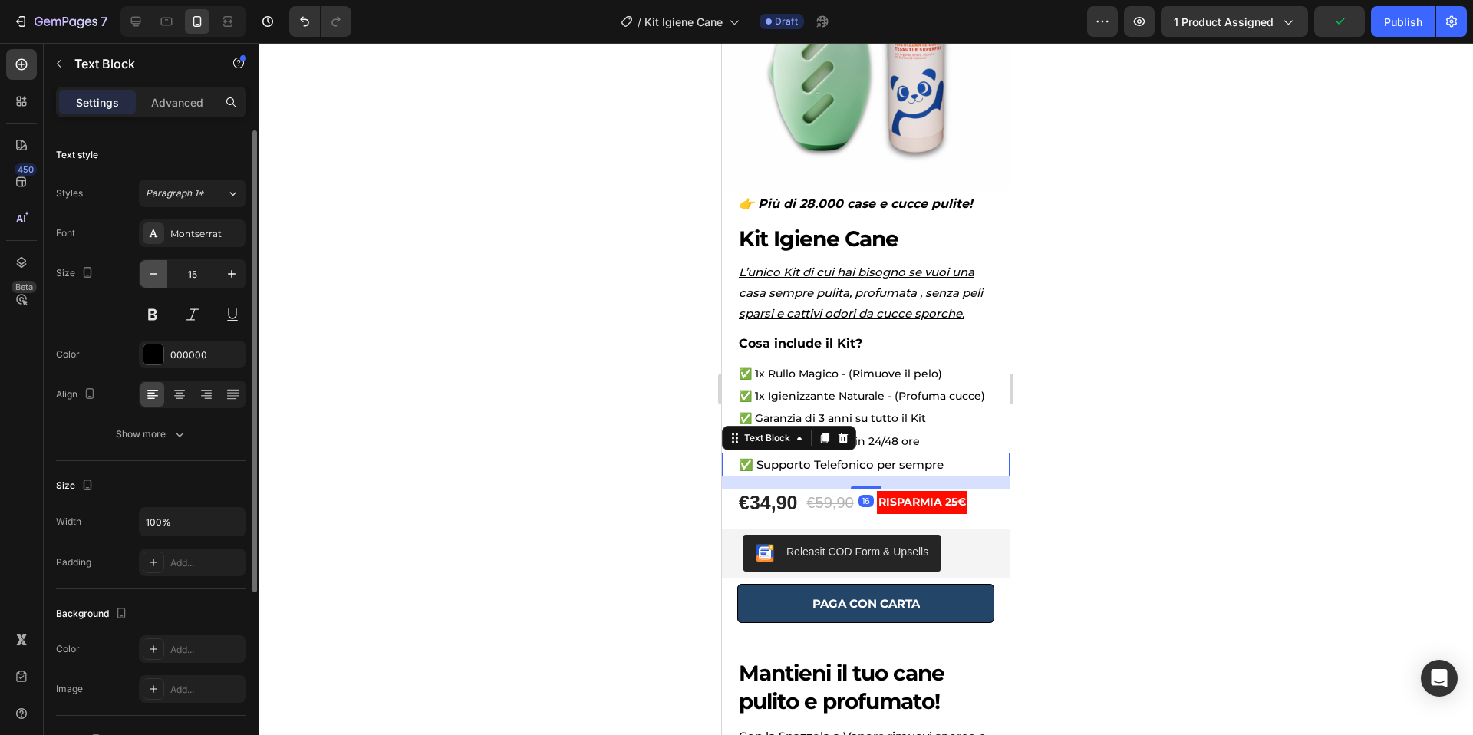
click at [143, 275] on button "button" at bounding box center [154, 274] width 28 height 28
type input "14"
click at [1244, 355] on div at bounding box center [866, 389] width 1214 height 692
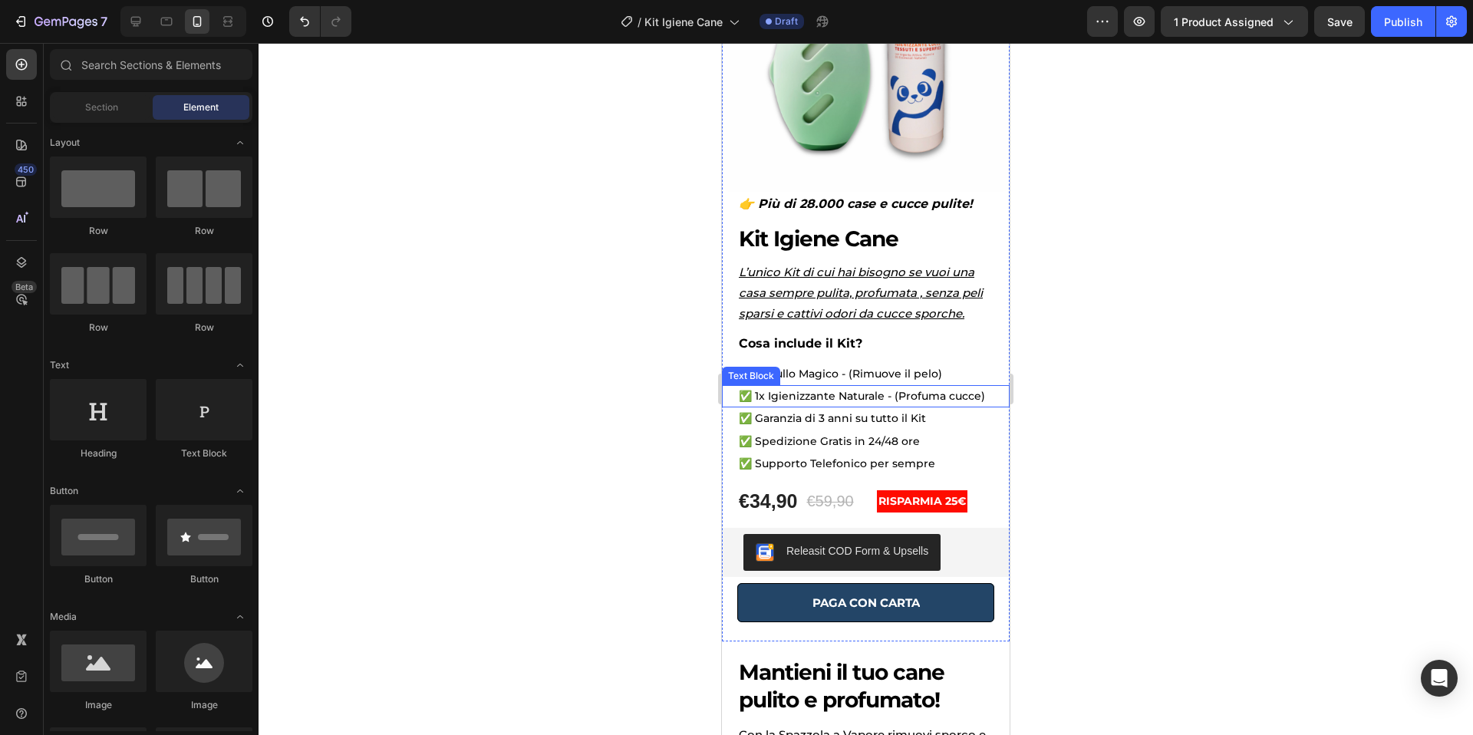
click at [957, 399] on p "✅ 1x Igienizzante Naturale - (Profuma cucce)" at bounding box center [866, 396] width 254 height 19
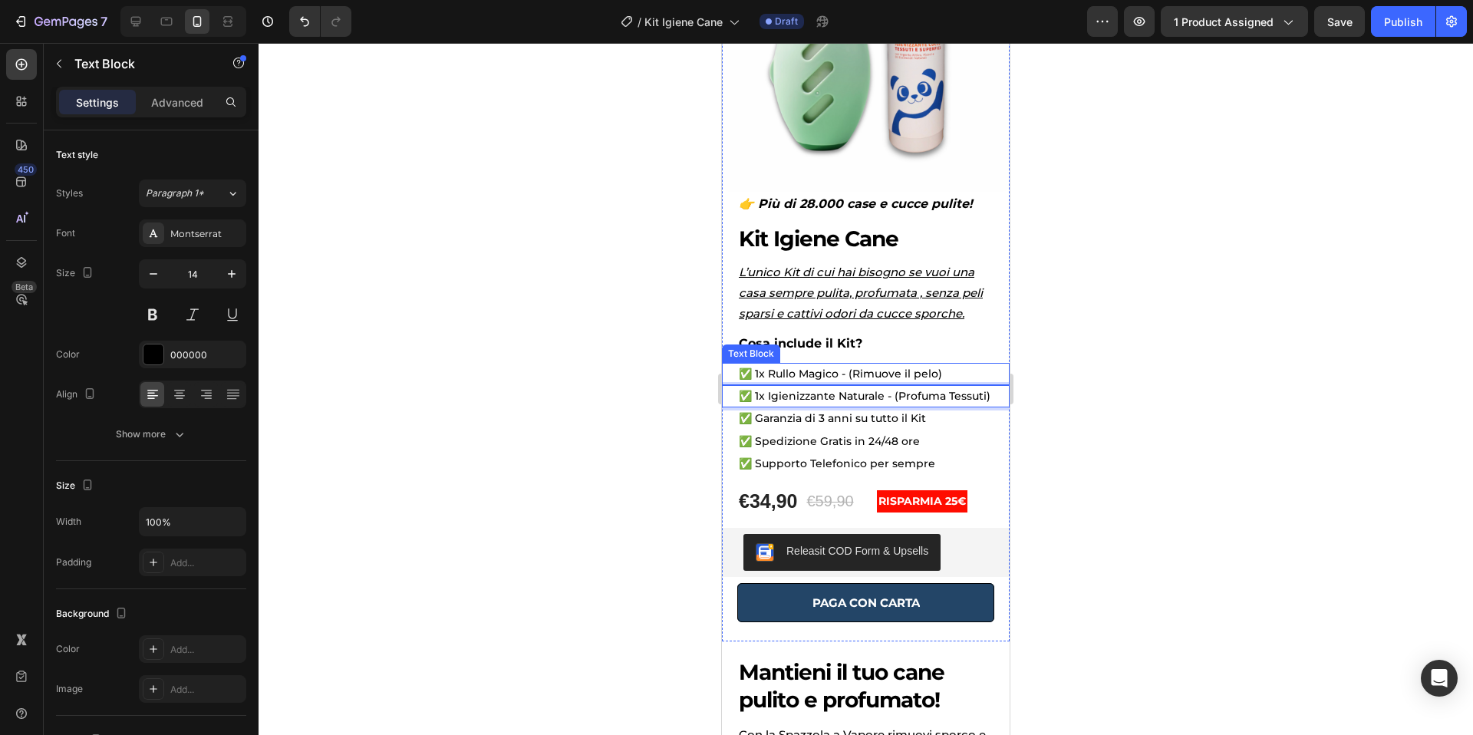
click at [1121, 395] on div at bounding box center [866, 389] width 1214 height 692
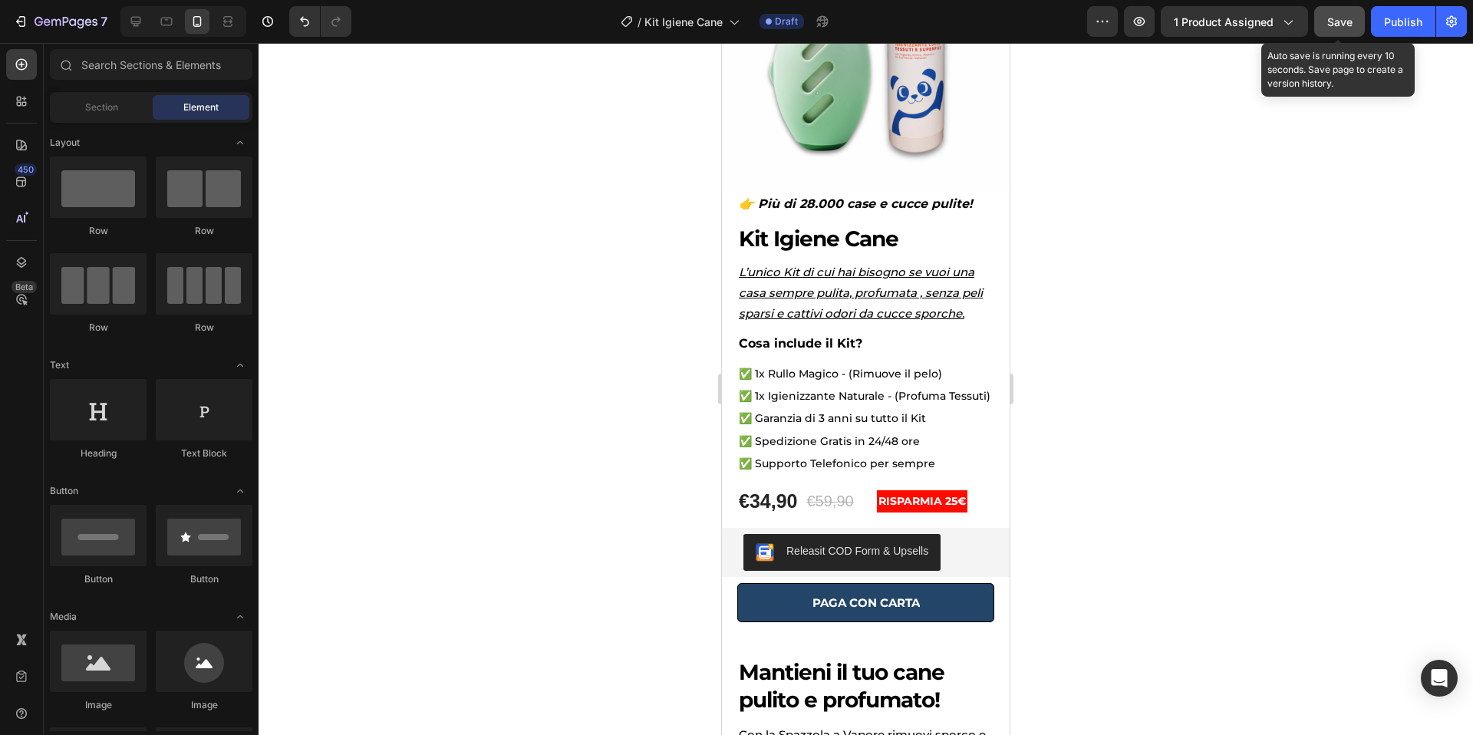
click at [1335, 21] on span "Save" at bounding box center [1339, 21] width 25 height 13
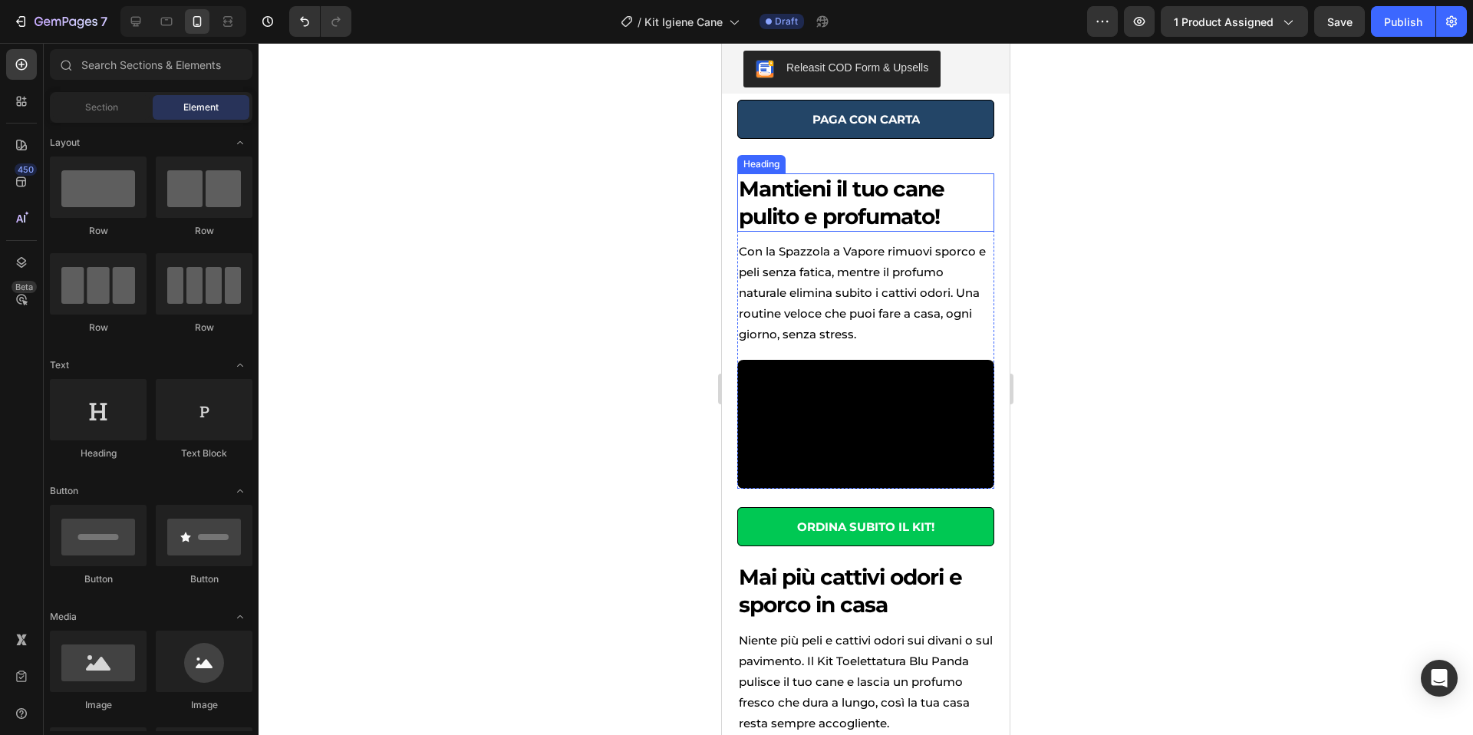
scroll to position [657, 0]
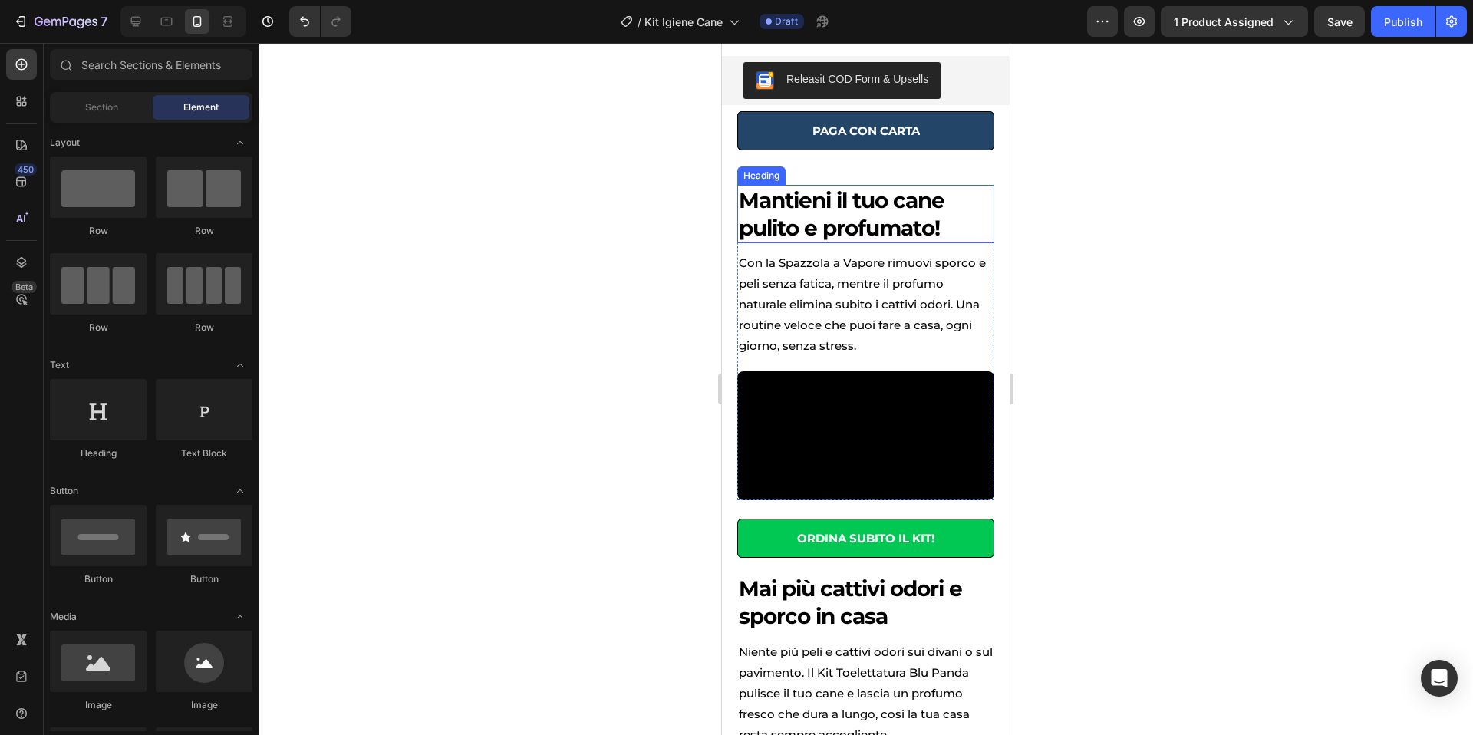
click at [835, 219] on h2 "Mantieni il tuo cane pulito e profumato!" at bounding box center [865, 214] width 257 height 59
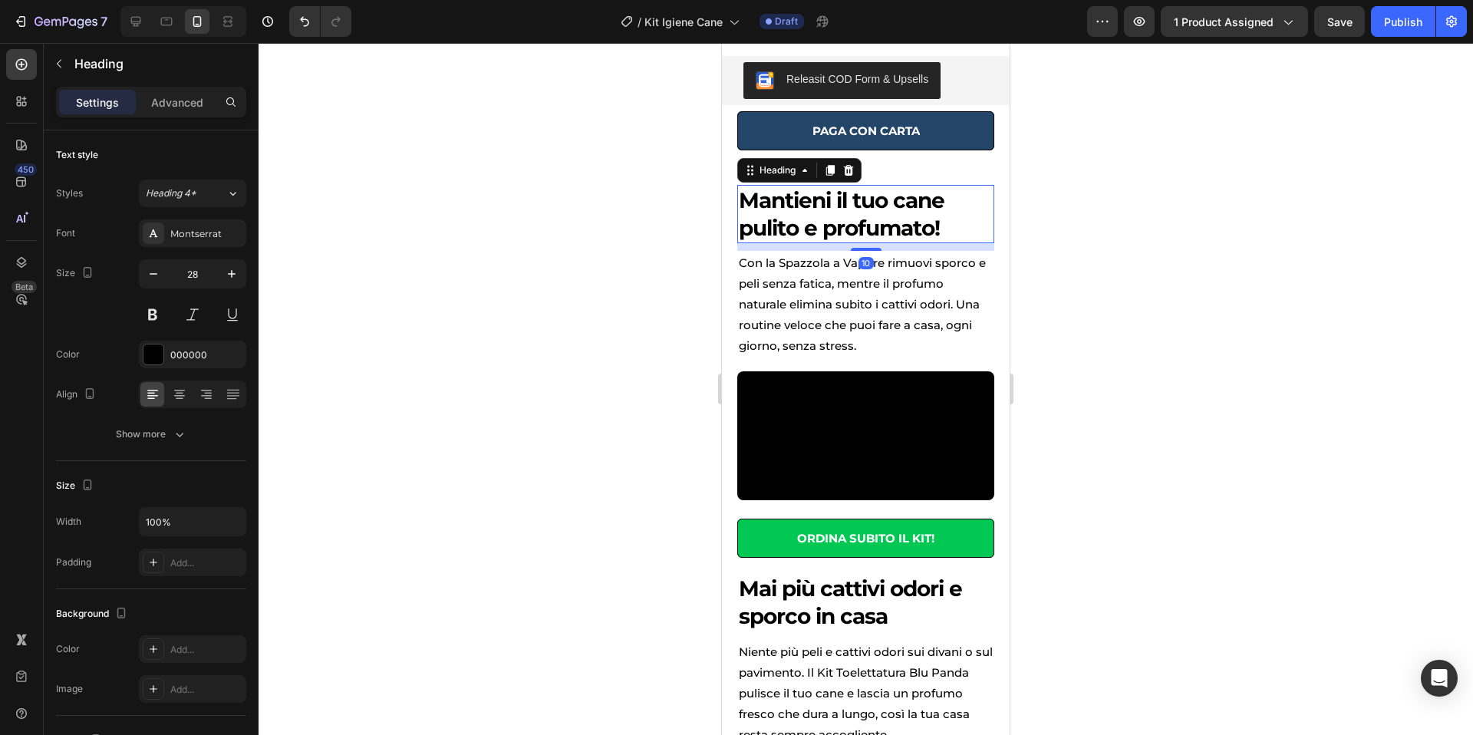
click at [835, 219] on h2 "Mantieni il tuo cane pulito e profumato!" at bounding box center [865, 214] width 257 height 59
click at [835, 219] on p "Mantieni il tuo cane pulito e profumato!" at bounding box center [866, 214] width 254 height 56
click at [1246, 275] on div at bounding box center [866, 389] width 1214 height 692
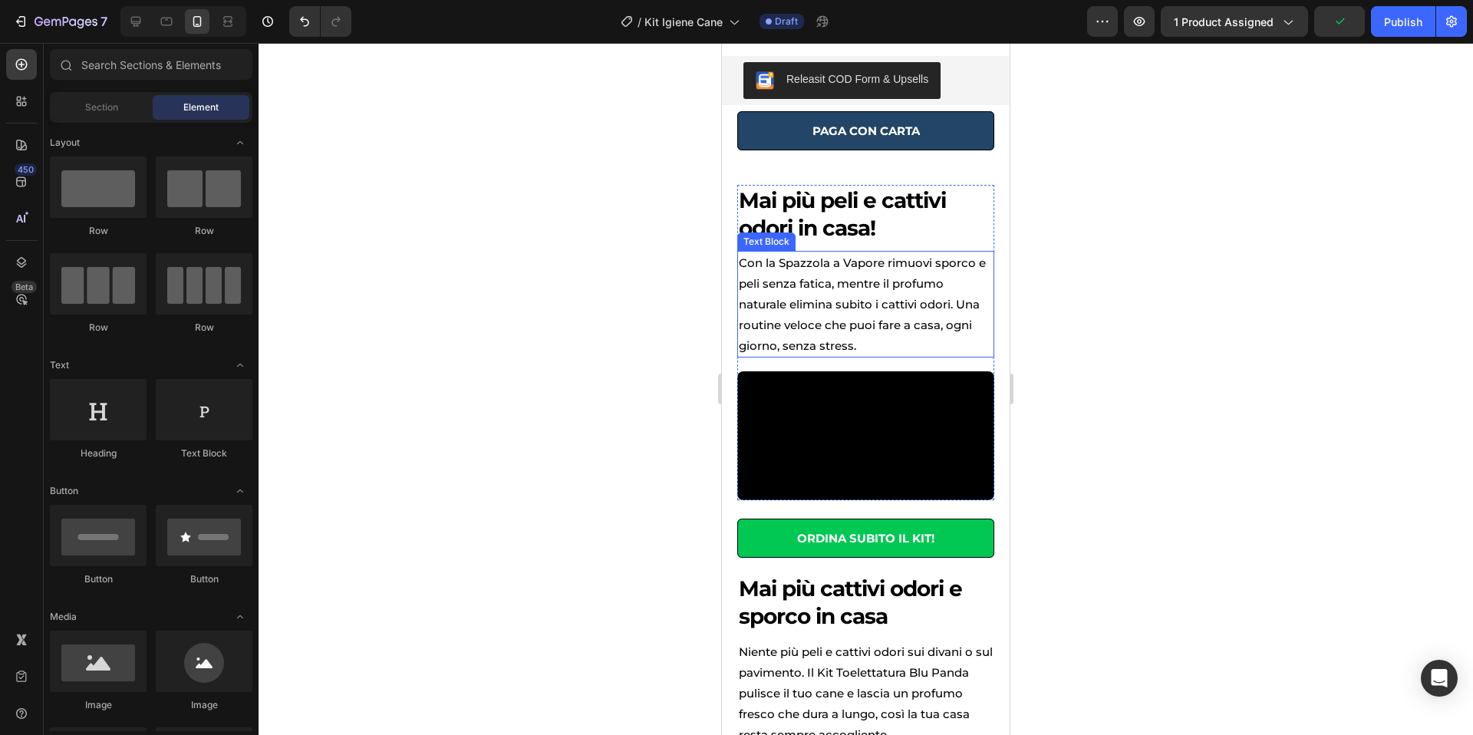
click at [850, 295] on p "Con la Spazzola a Vapore rimuovi sporco e peli senza fatica, mentre il profumo …" at bounding box center [866, 304] width 254 height 104
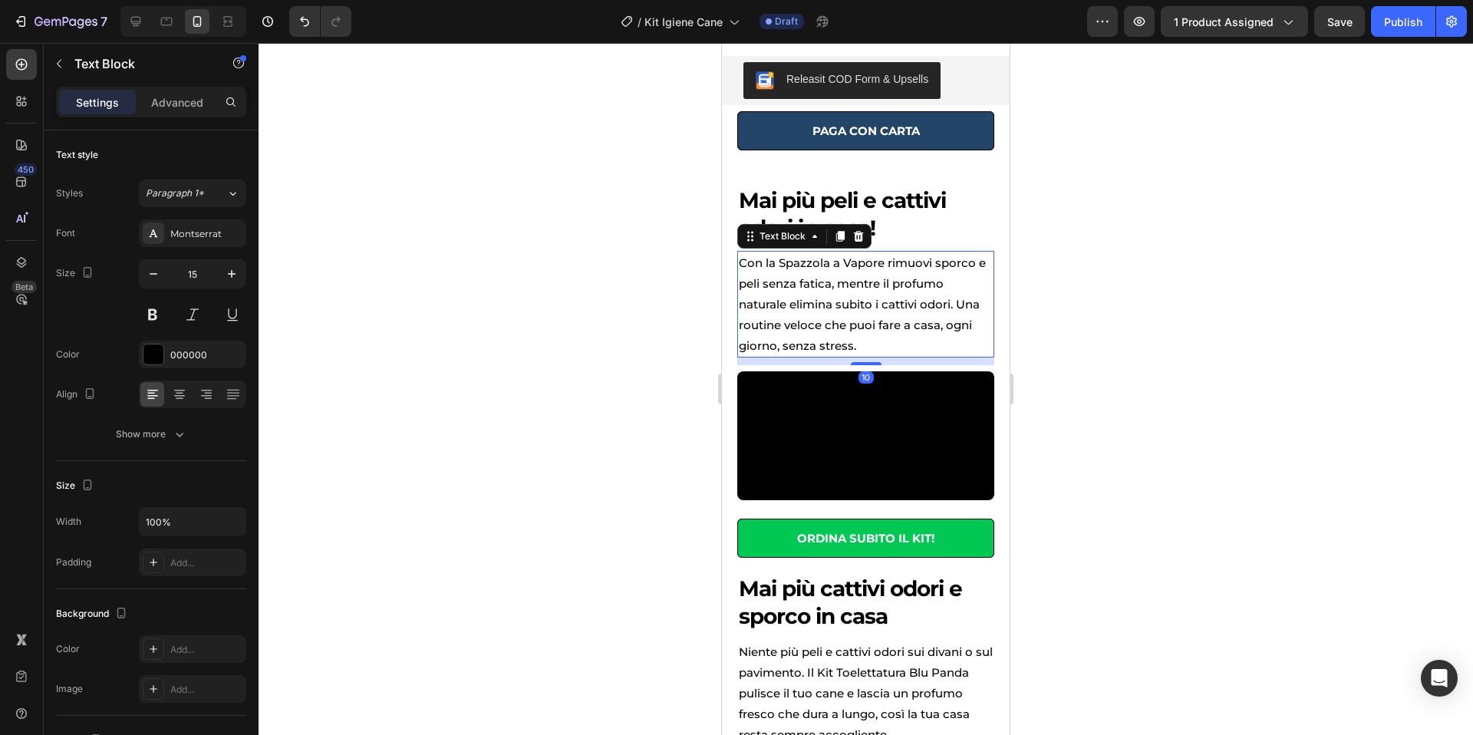
click at [850, 295] on p "Con la Spazzola a Vapore rimuovi sporco e peli senza fatica, mentre il profumo …" at bounding box center [866, 304] width 254 height 104
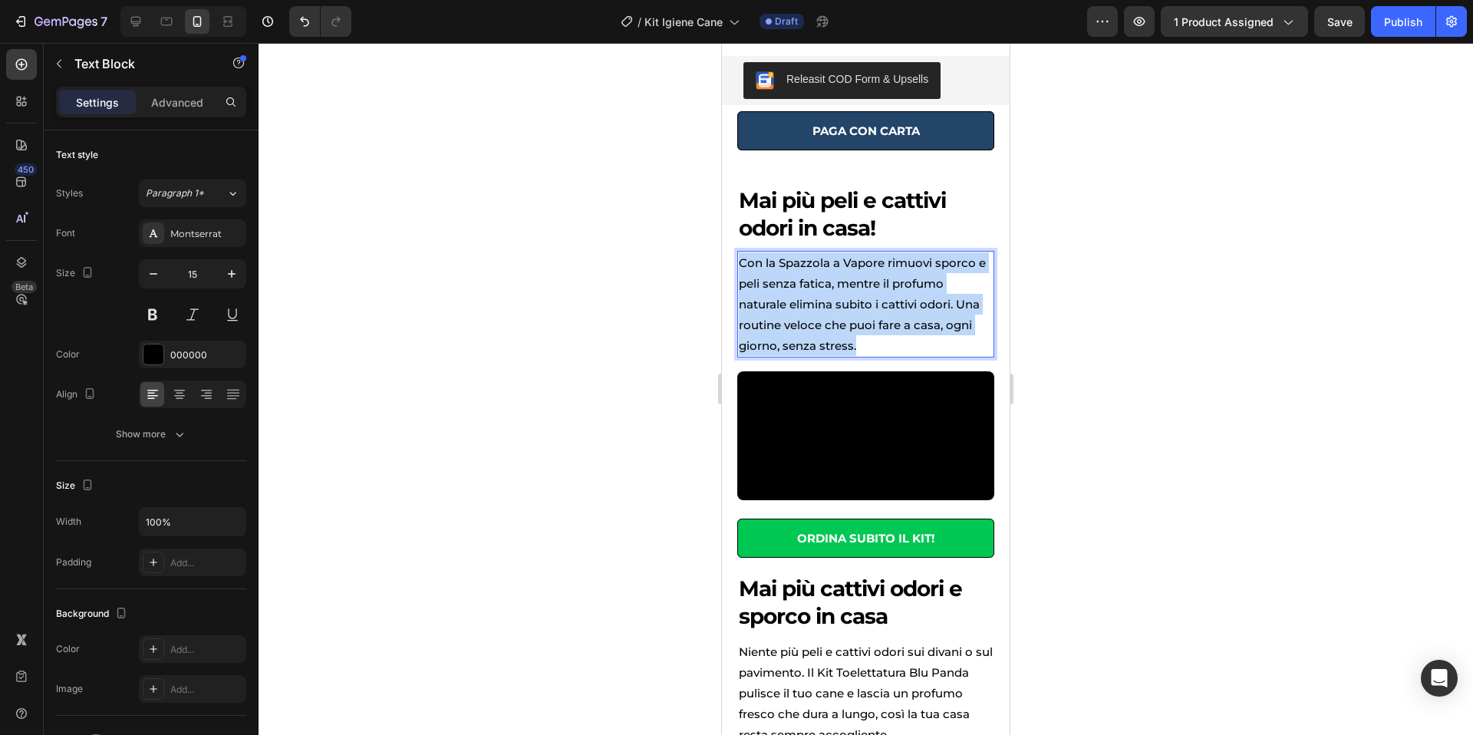
click at [850, 295] on p "Con la Spazzola a Vapore rimuovi sporco e peli senza fatica, mentre il profumo …" at bounding box center [866, 304] width 254 height 104
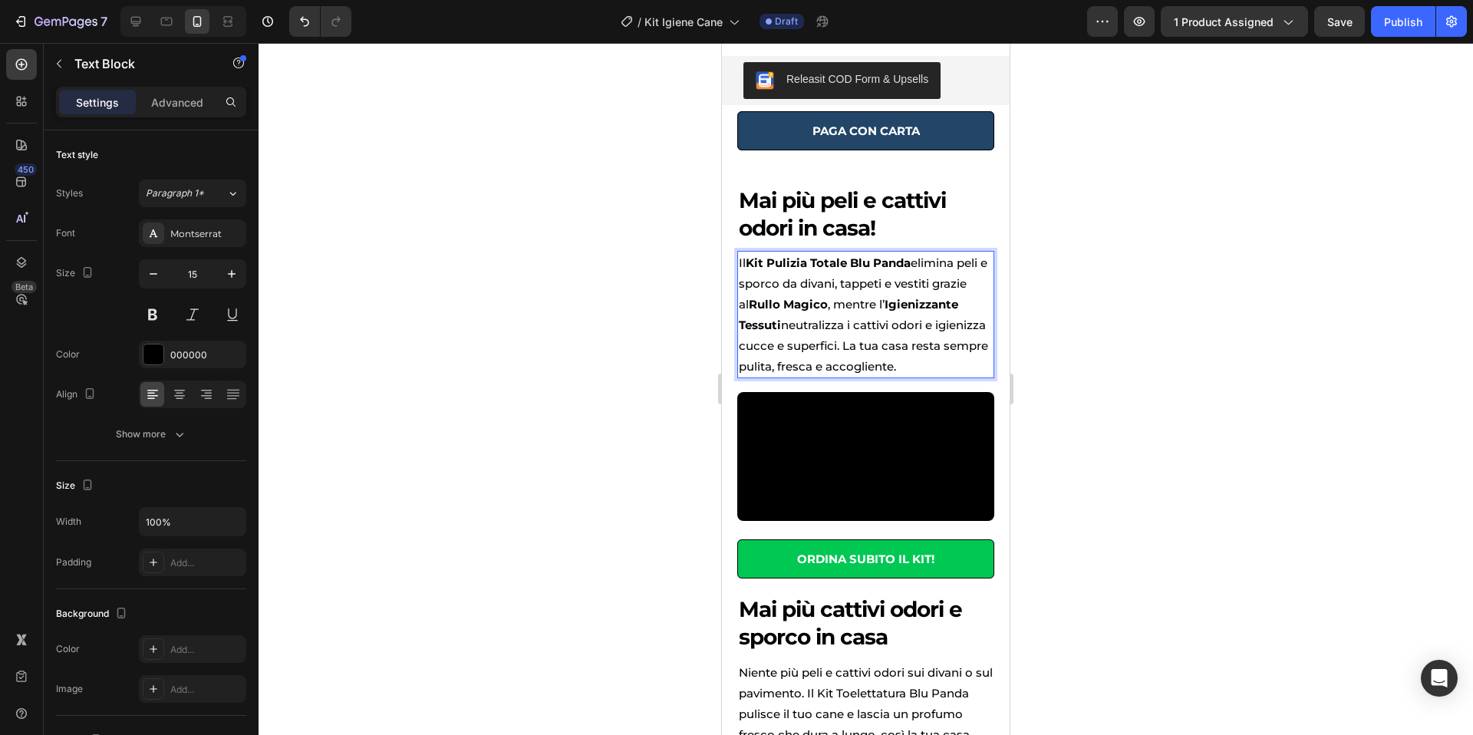
drag, startPoint x: 740, startPoint y: 263, endPoint x: 967, endPoint y: 367, distance: 249.6
click at [967, 367] on p "Il Kit Pulizia Totale Blu Panda elimina peli e sporco da divani, tappeti e vest…" at bounding box center [866, 314] width 254 height 124
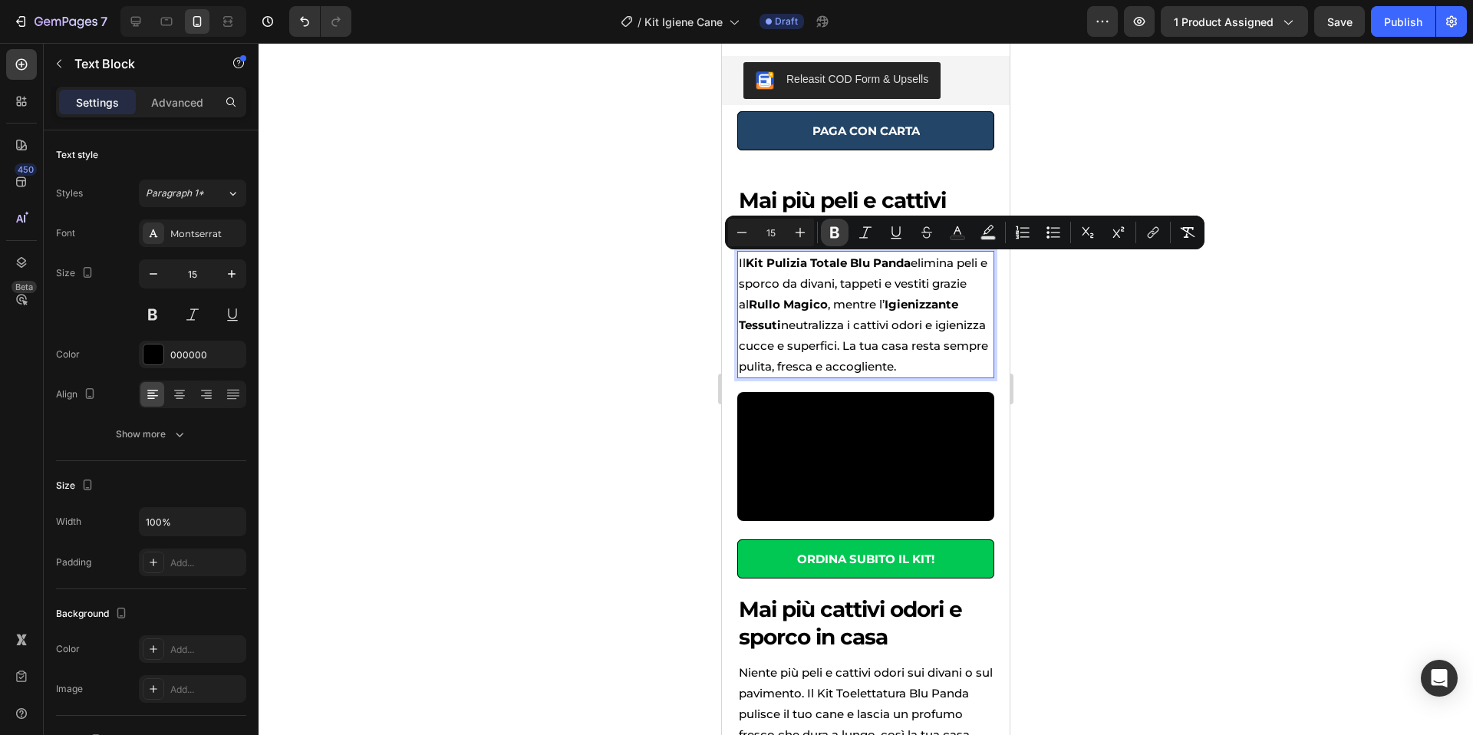
click at [838, 227] on icon "Editor contextual toolbar" at bounding box center [834, 232] width 15 height 15
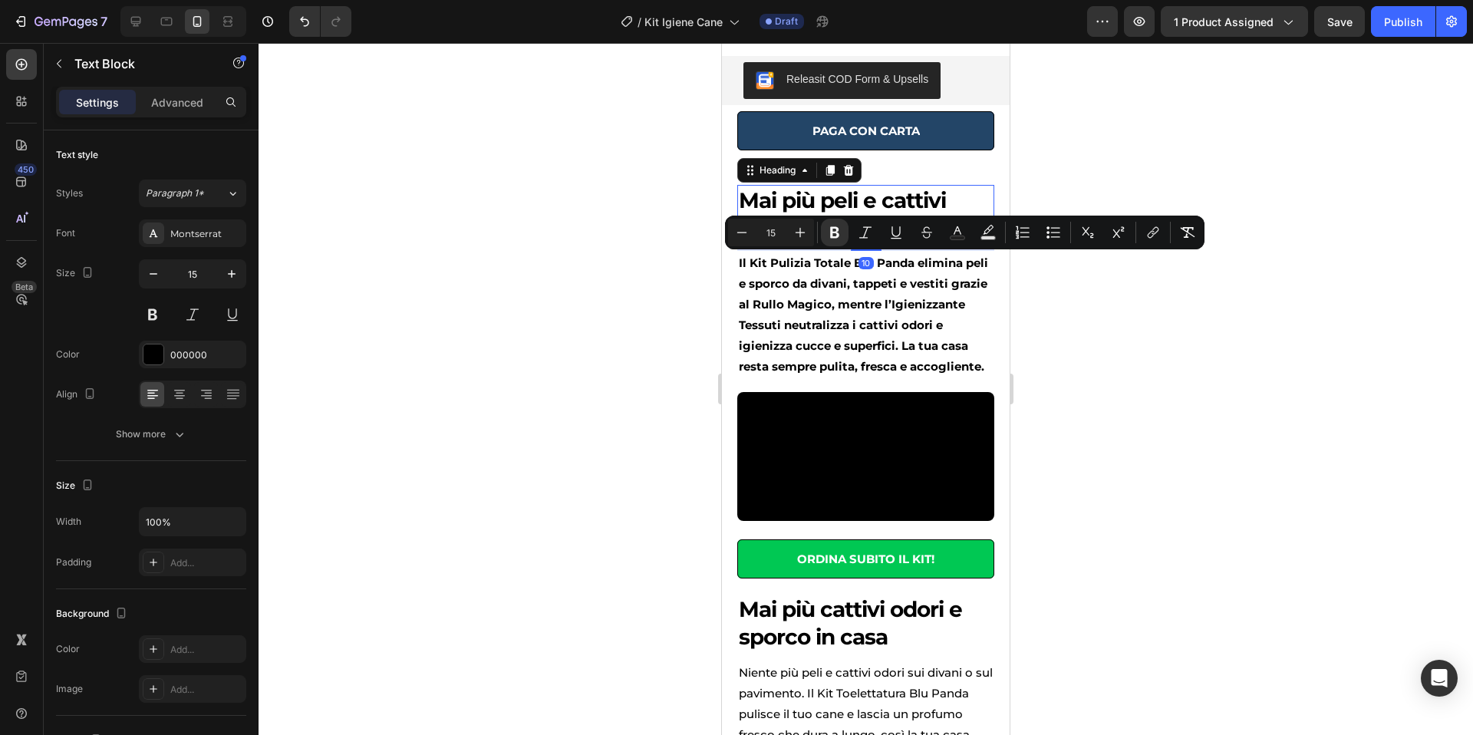
click at [838, 227] on p "Mai più peli e cattivi odori in casa!" at bounding box center [866, 214] width 254 height 56
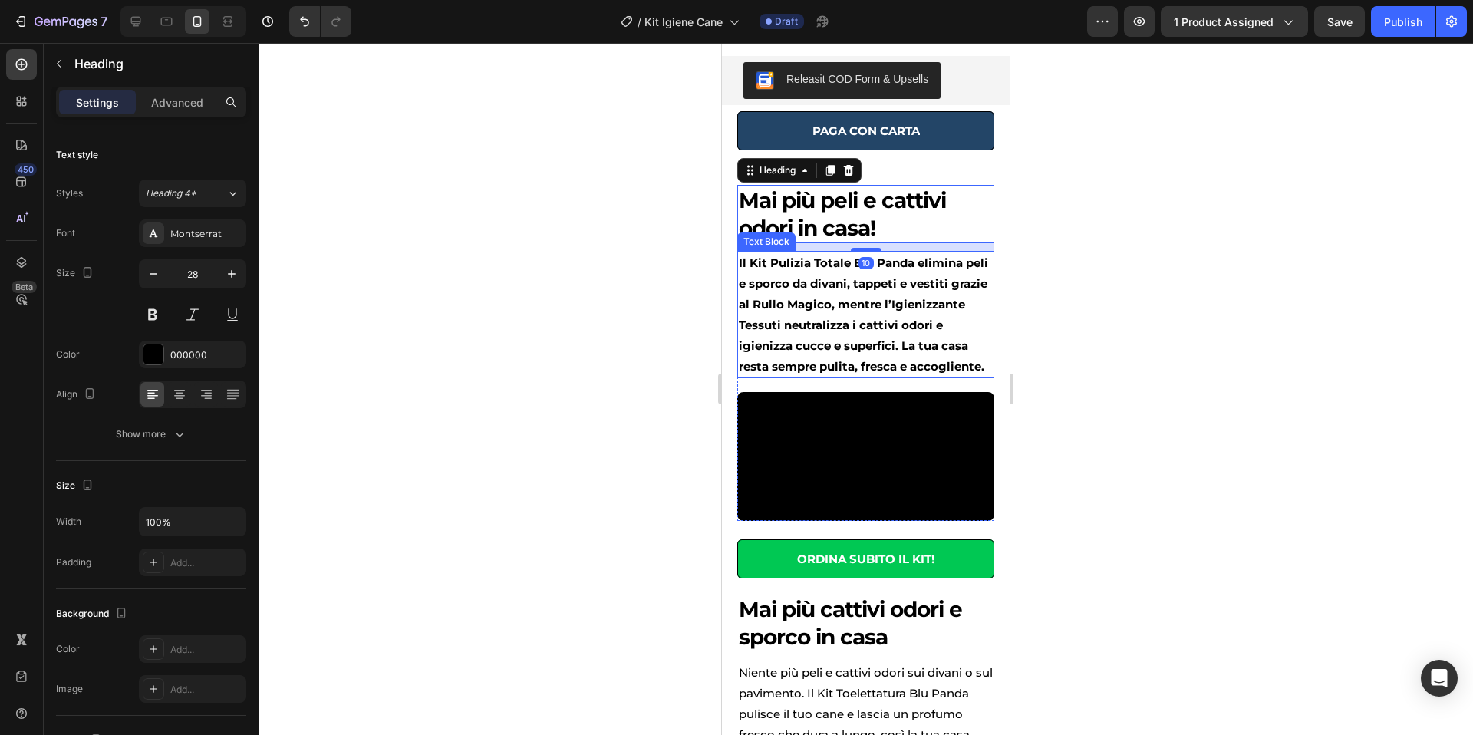
click at [851, 284] on strong "Il Kit Pulizia Totale Blu Panda elimina peli e sporco da divani, tappeti e vest…" at bounding box center [863, 314] width 249 height 118
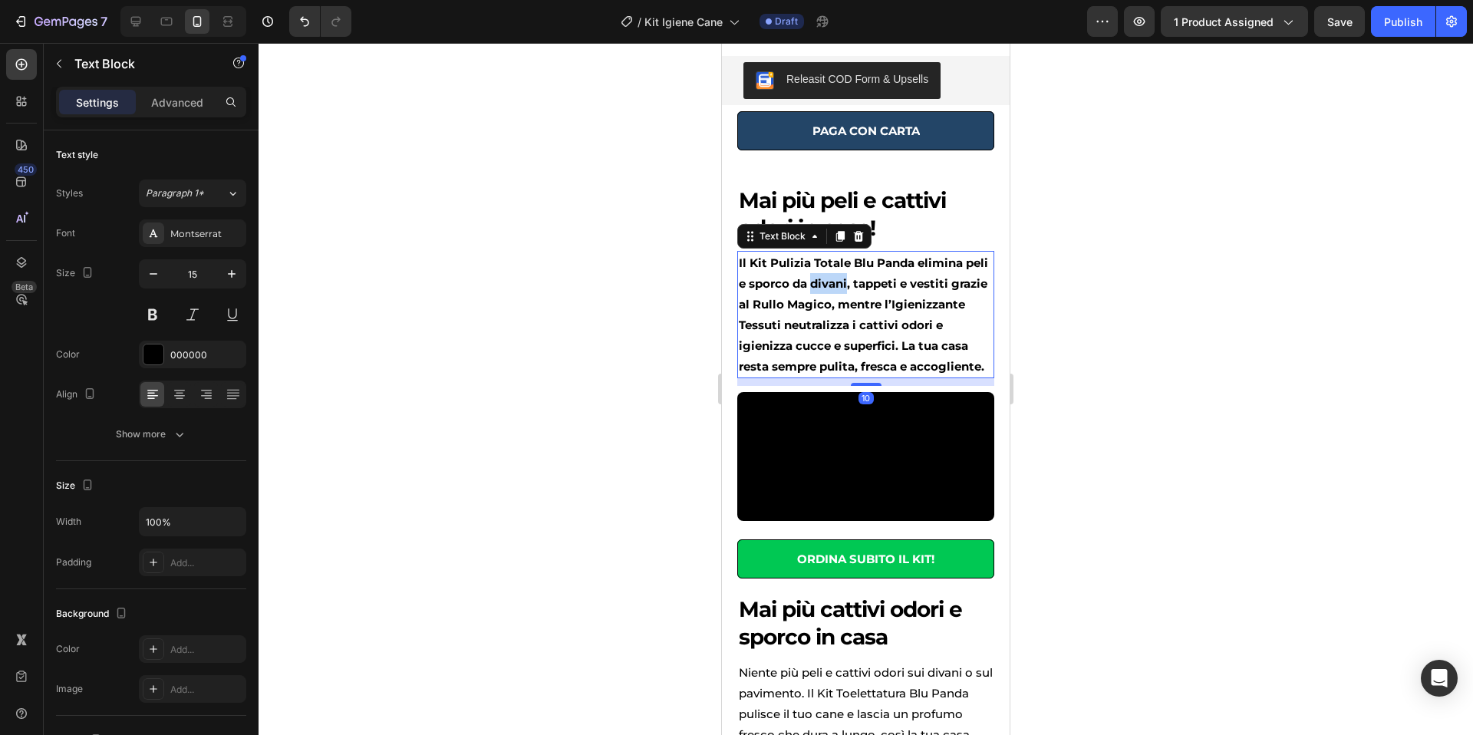
click at [826, 285] on strong "Il Kit Pulizia Totale Blu Panda elimina peli e sporco da divani, tappeti e vest…" at bounding box center [863, 314] width 249 height 118
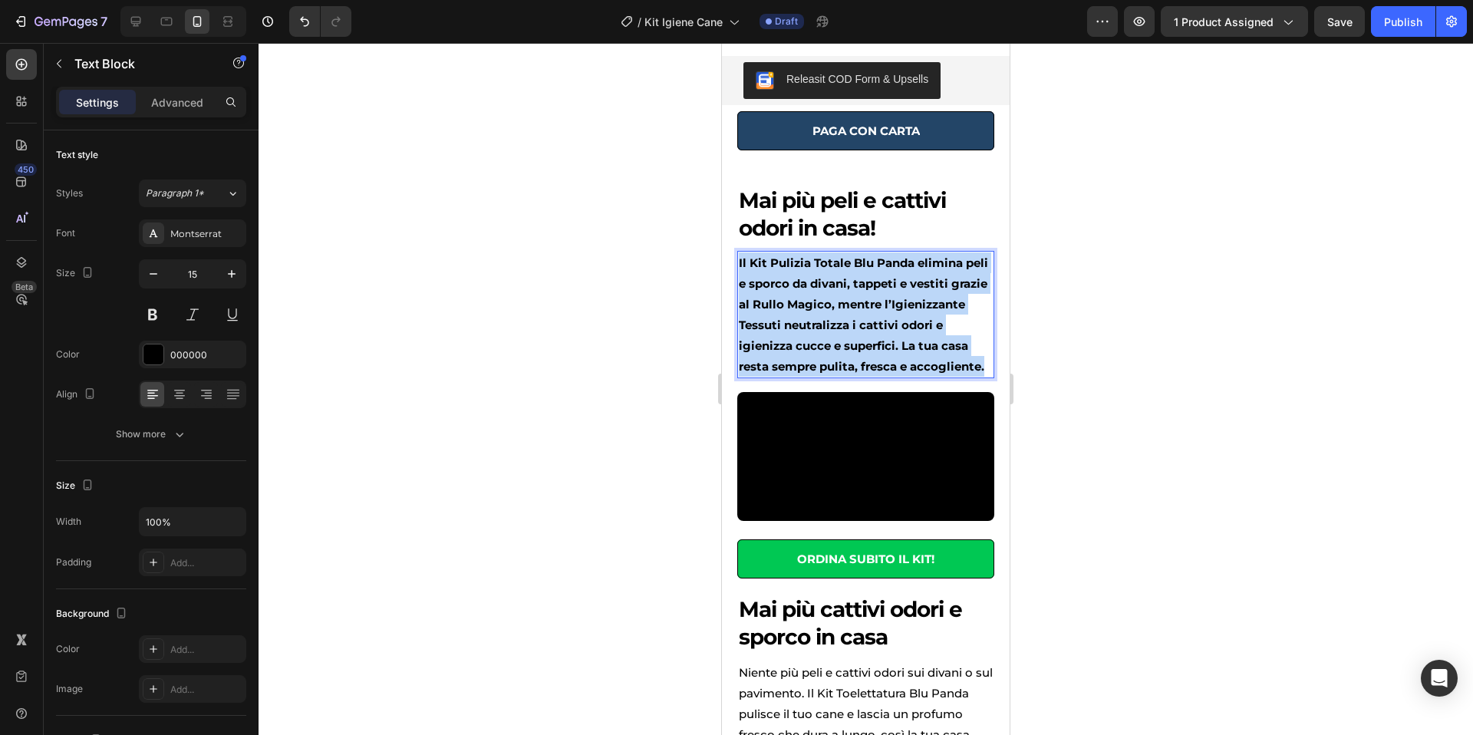
click at [826, 285] on strong "Il Kit Pulizia Totale Blu Panda elimina peli e sporco da divani, tappeti e vest…" at bounding box center [863, 314] width 249 height 118
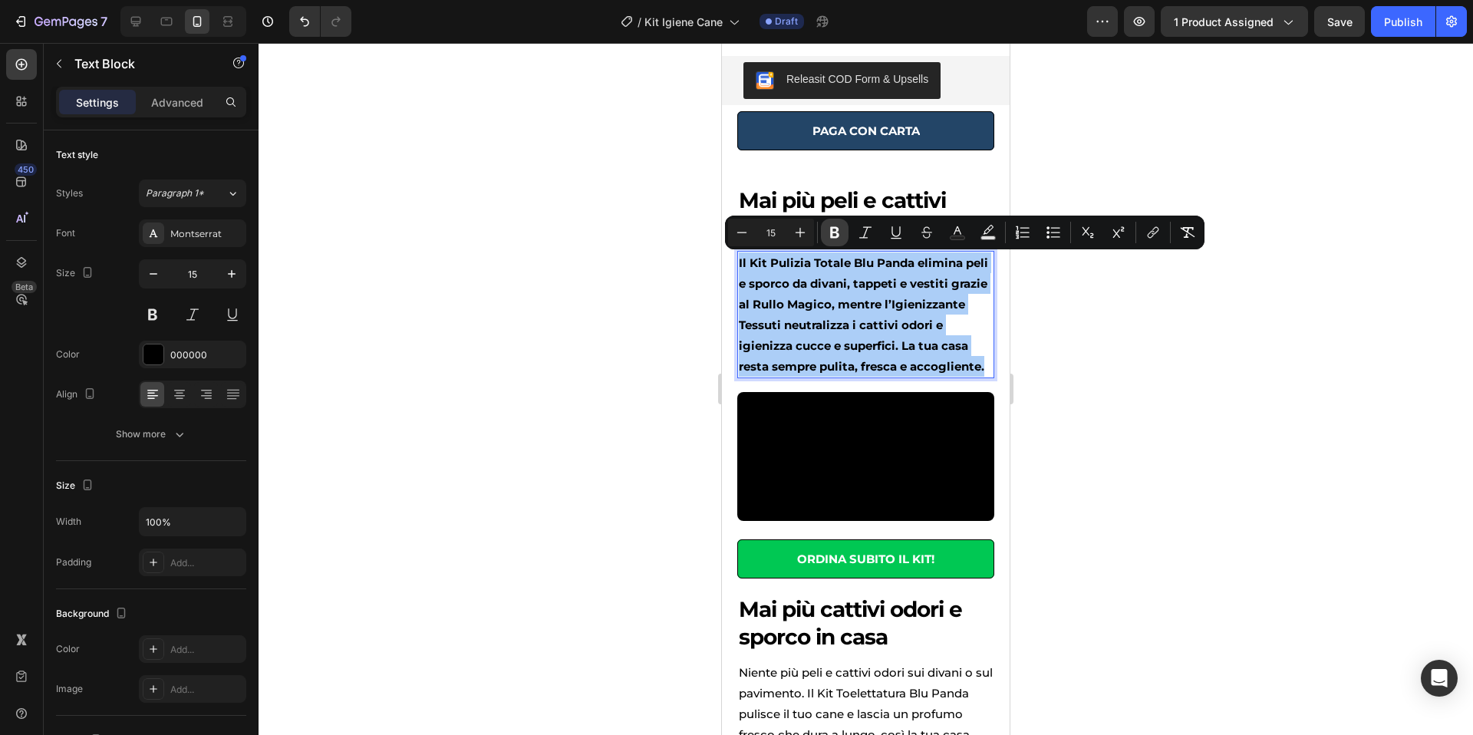
click at [832, 240] on button "Bold" at bounding box center [835, 233] width 28 height 28
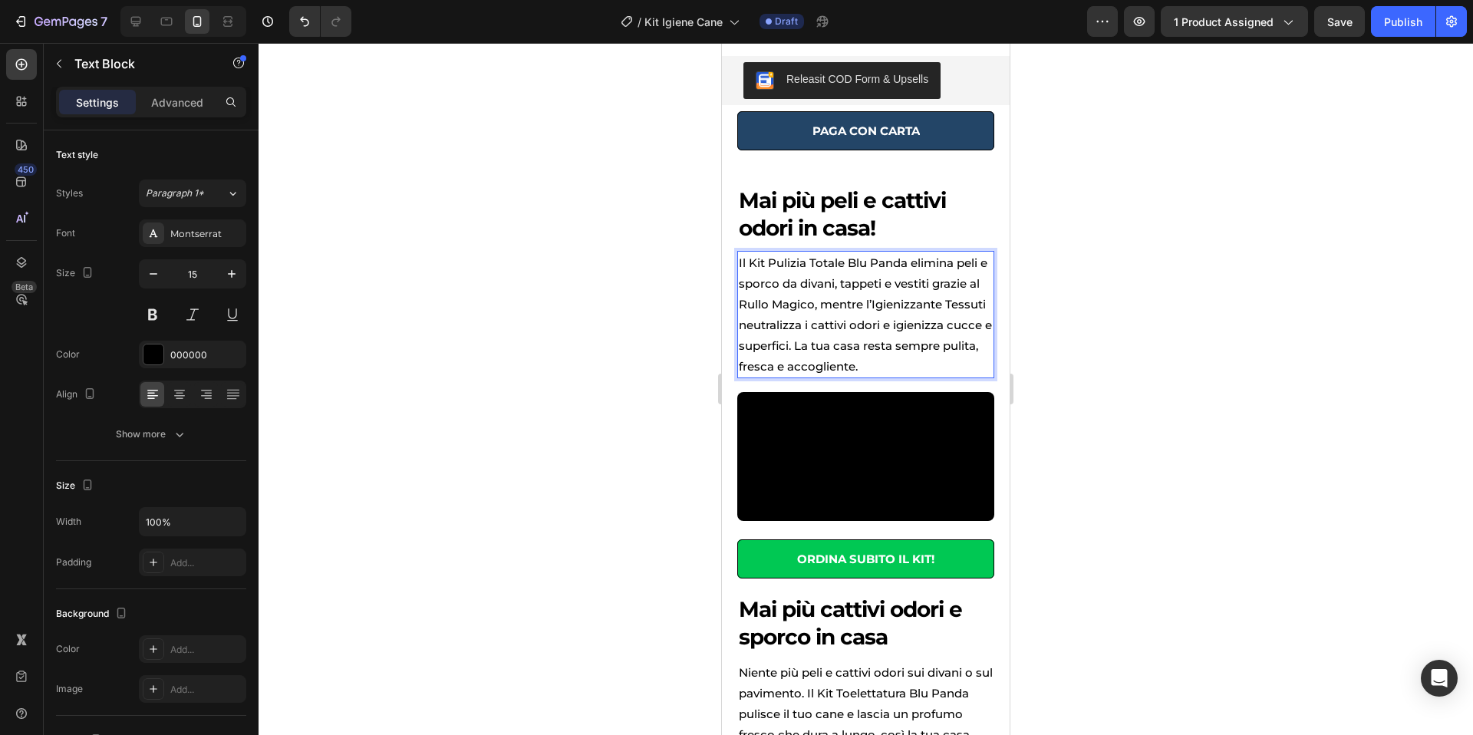
click at [1101, 307] on div at bounding box center [866, 389] width 1214 height 692
click at [808, 264] on p "Il Kit Pulizia Totale Blu Panda elimina peli e sporco da divani, tappeti e vest…" at bounding box center [866, 314] width 254 height 124
drag, startPoint x: 908, startPoint y: 265, endPoint x: 769, endPoint y: 264, distance: 138.9
click at [769, 264] on p "Il Kit Pulizia Totale Blu Panda elimina peli e sporco da divani, tappeti e vest…" at bounding box center [866, 314] width 254 height 124
click at [1103, 294] on div at bounding box center [866, 389] width 1214 height 692
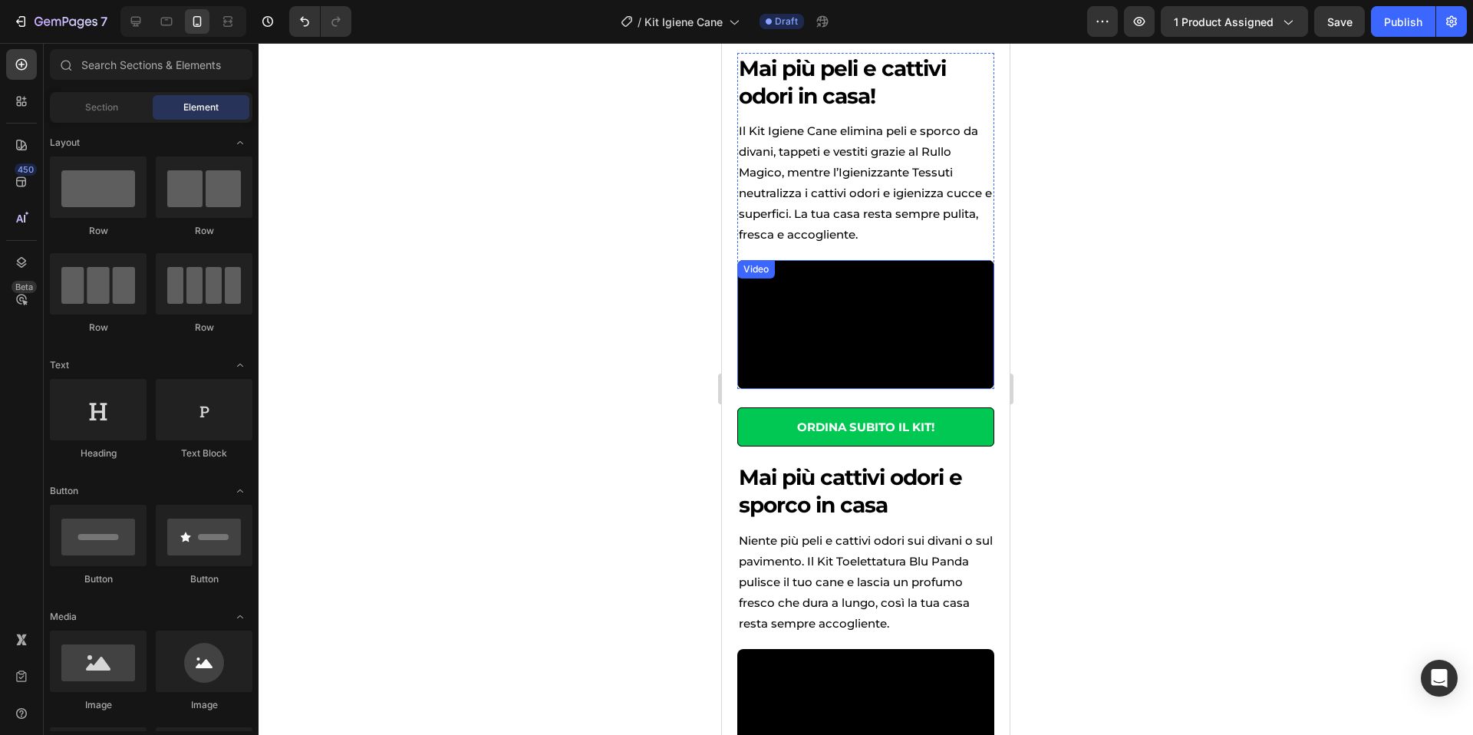
scroll to position [790, 0]
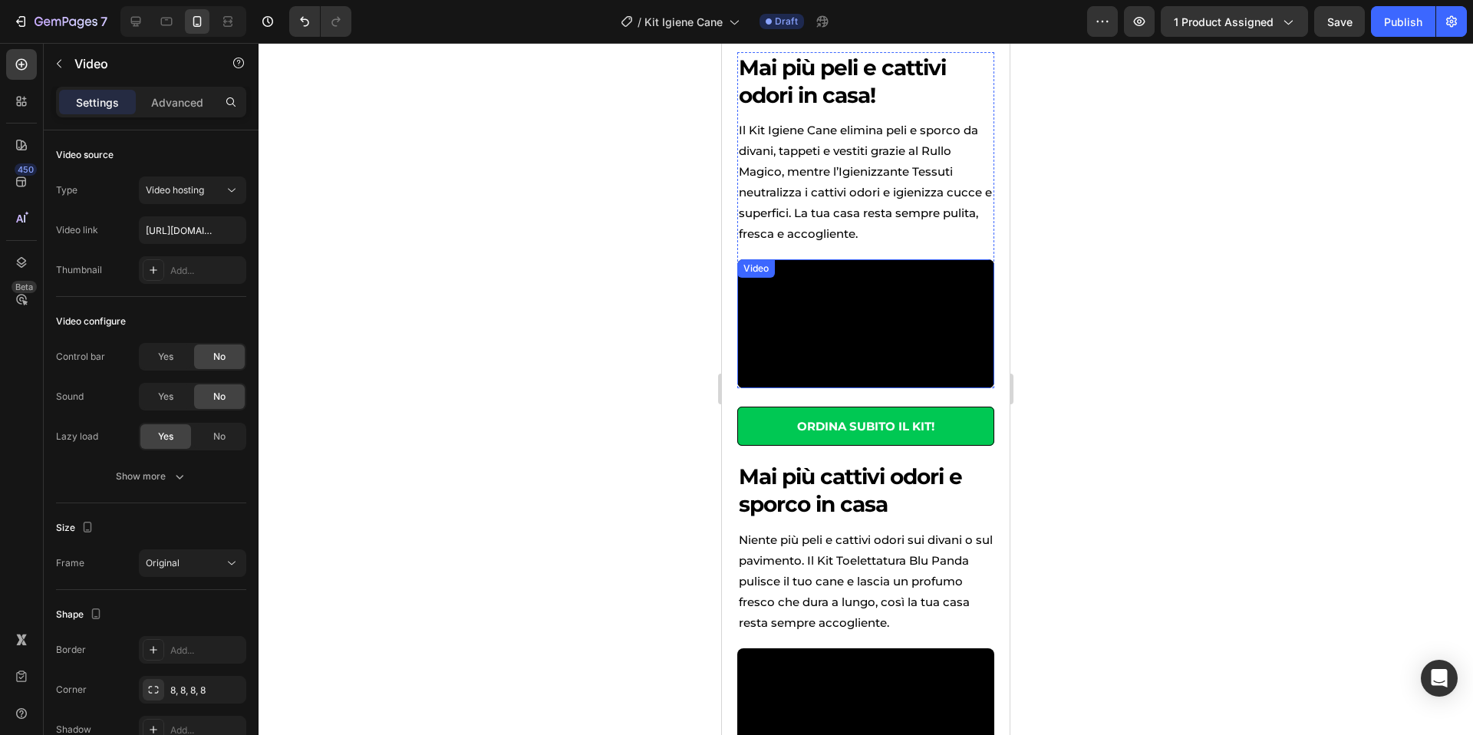
click at [901, 357] on video at bounding box center [865, 323] width 257 height 129
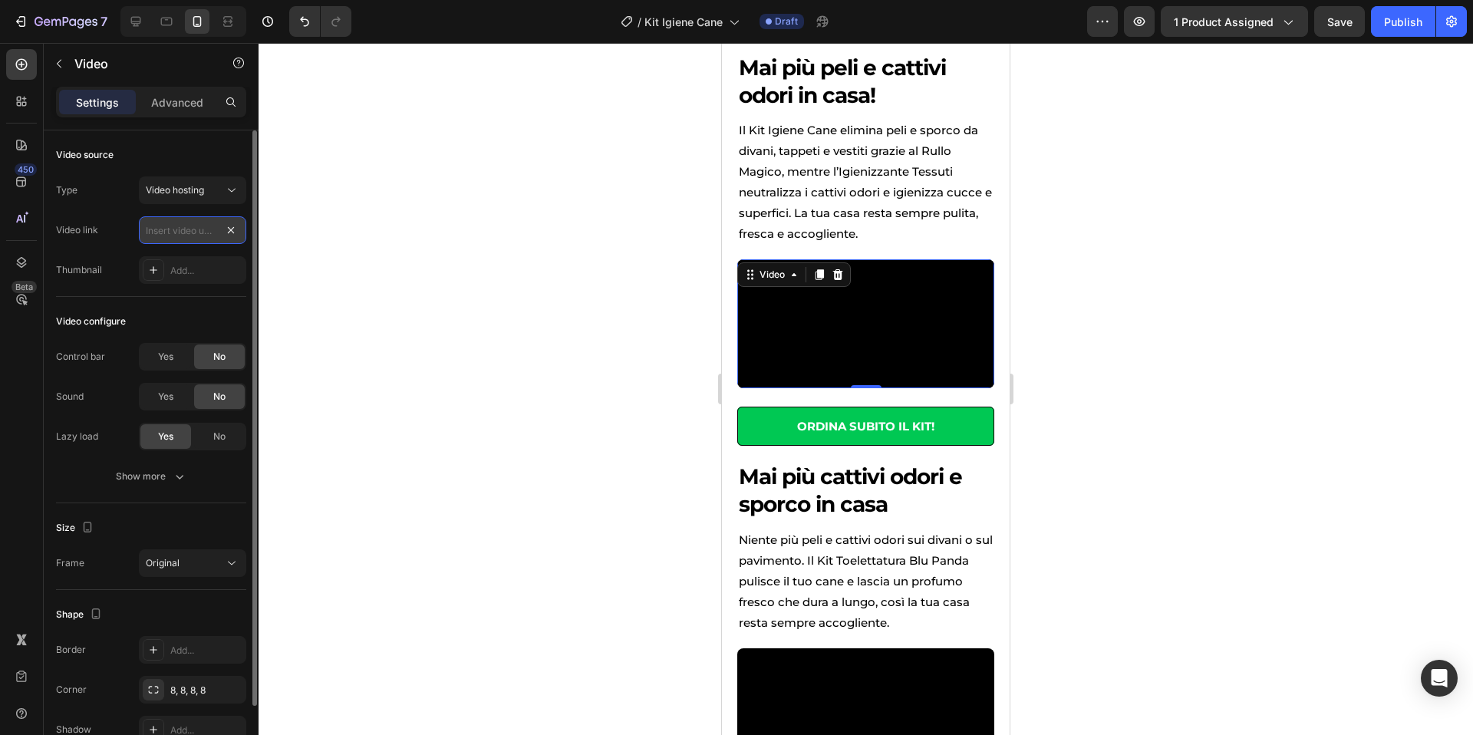
scroll to position [0, 0]
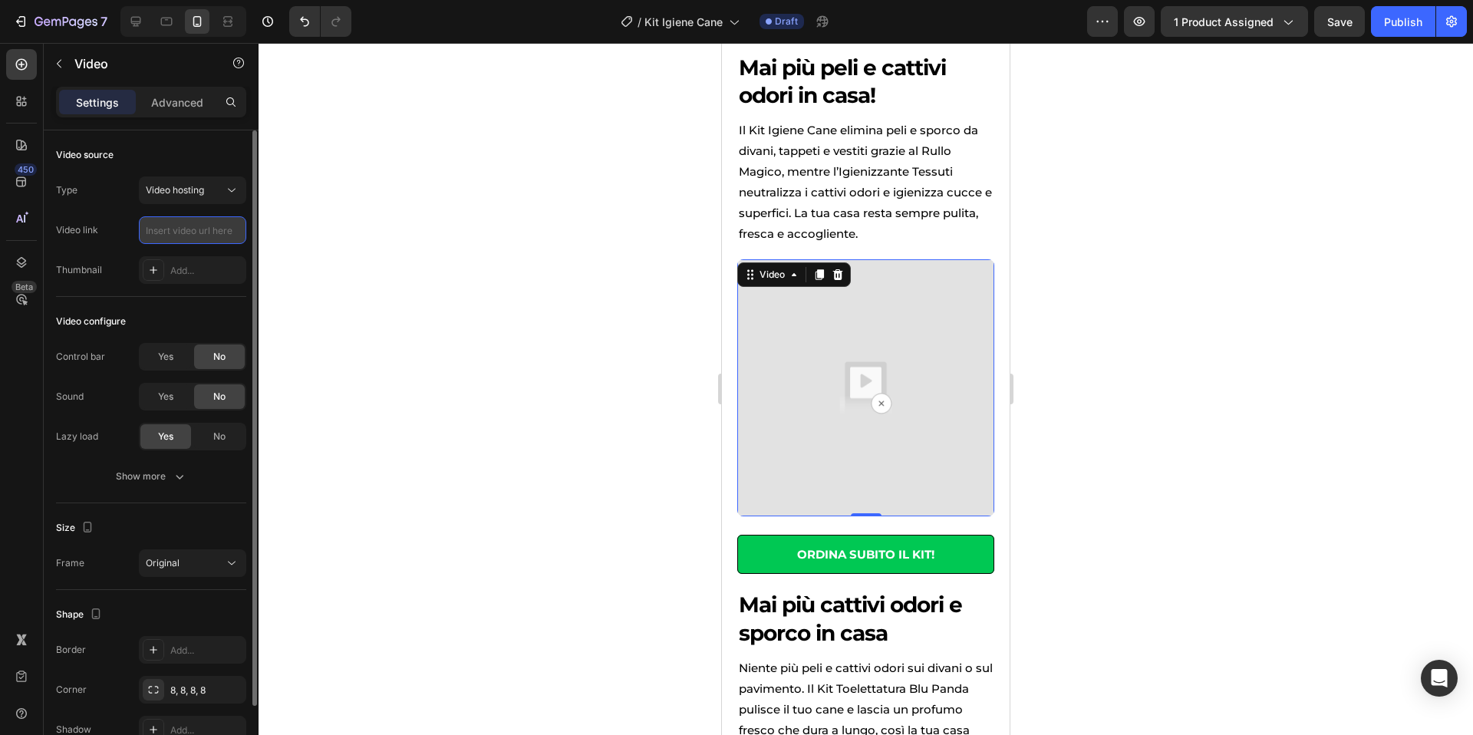
paste input "[URL][DOMAIN_NAME]"
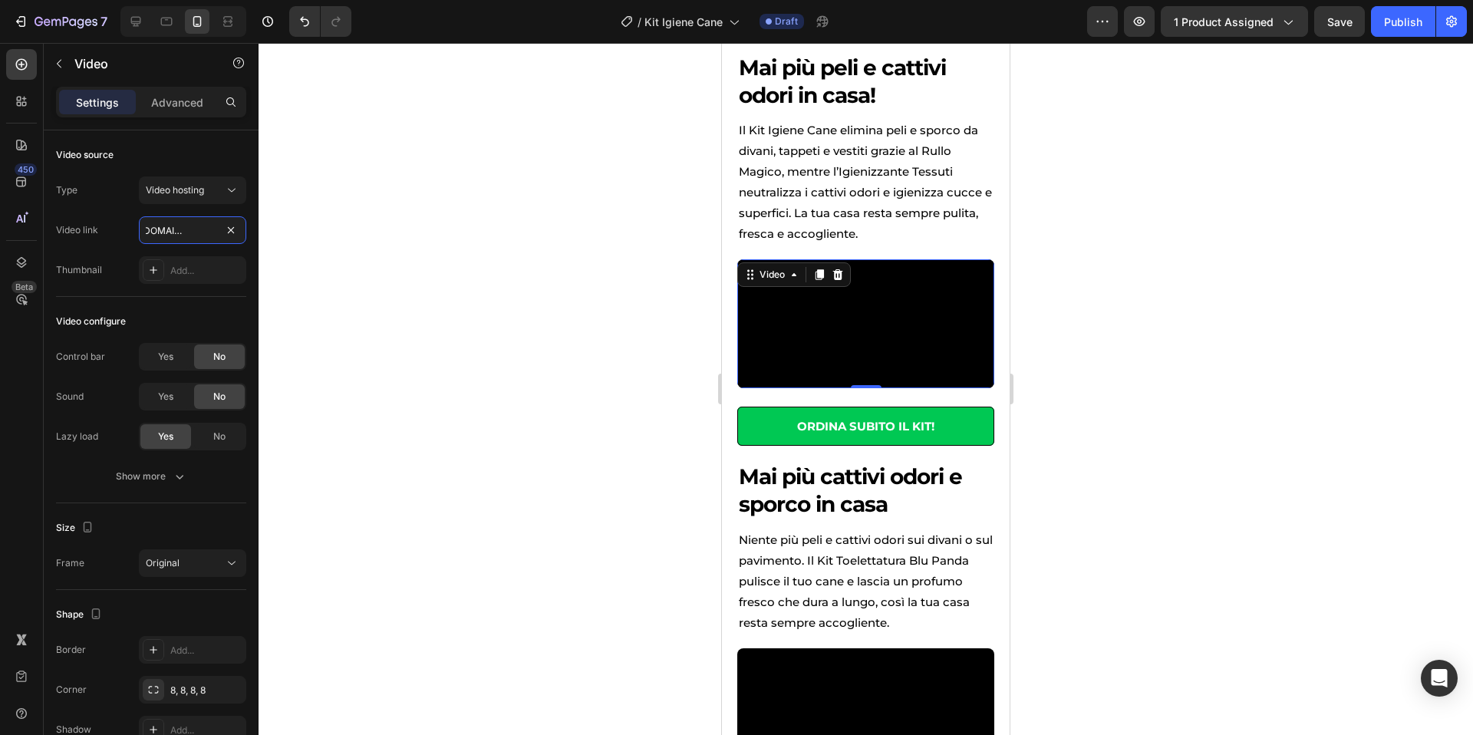
scroll to position [0, 376]
type input "[URL][DOMAIN_NAME]"
click at [1343, 24] on span "Save" at bounding box center [1339, 21] width 25 height 13
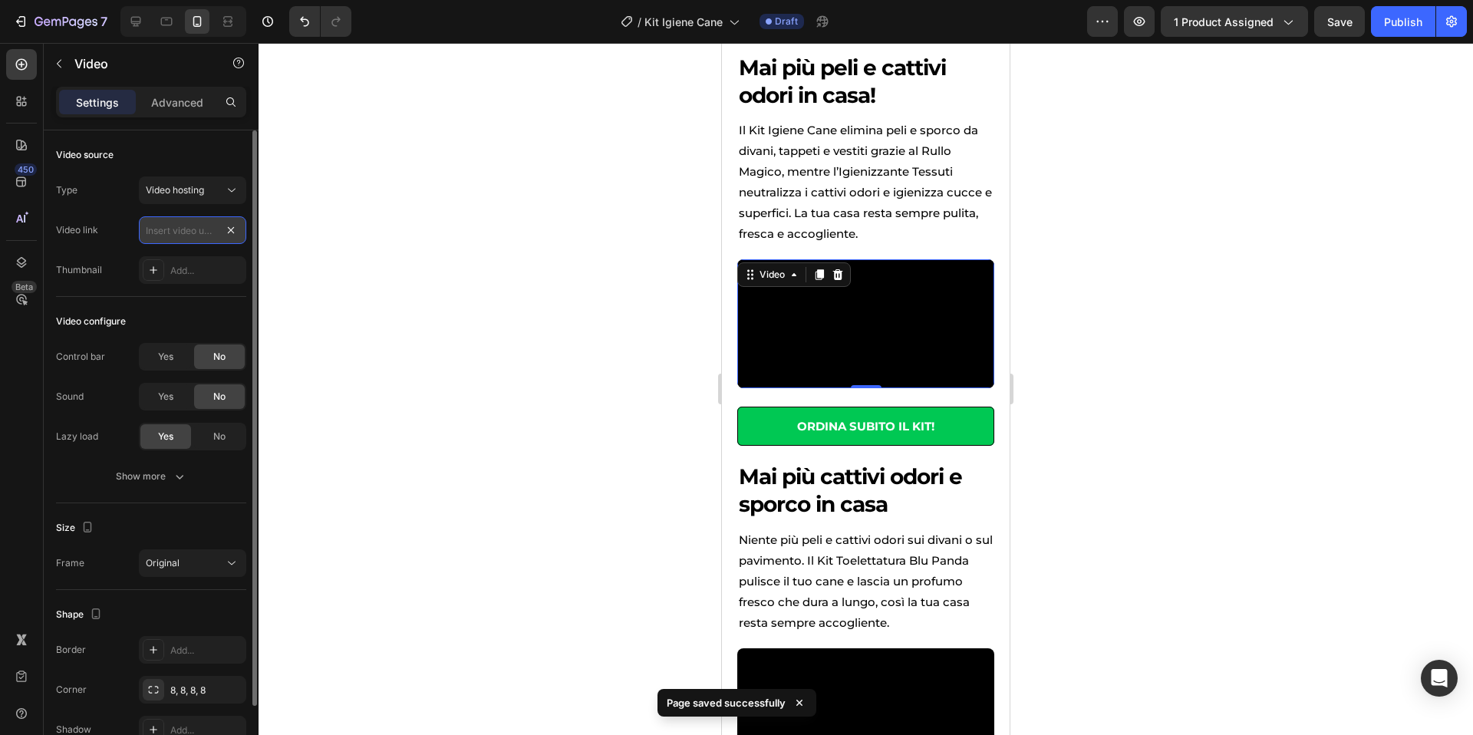
scroll to position [0, 0]
paste input "[URL][DOMAIN_NAME]"
type input "[URL][DOMAIN_NAME]"
click at [420, 239] on div at bounding box center [866, 389] width 1214 height 692
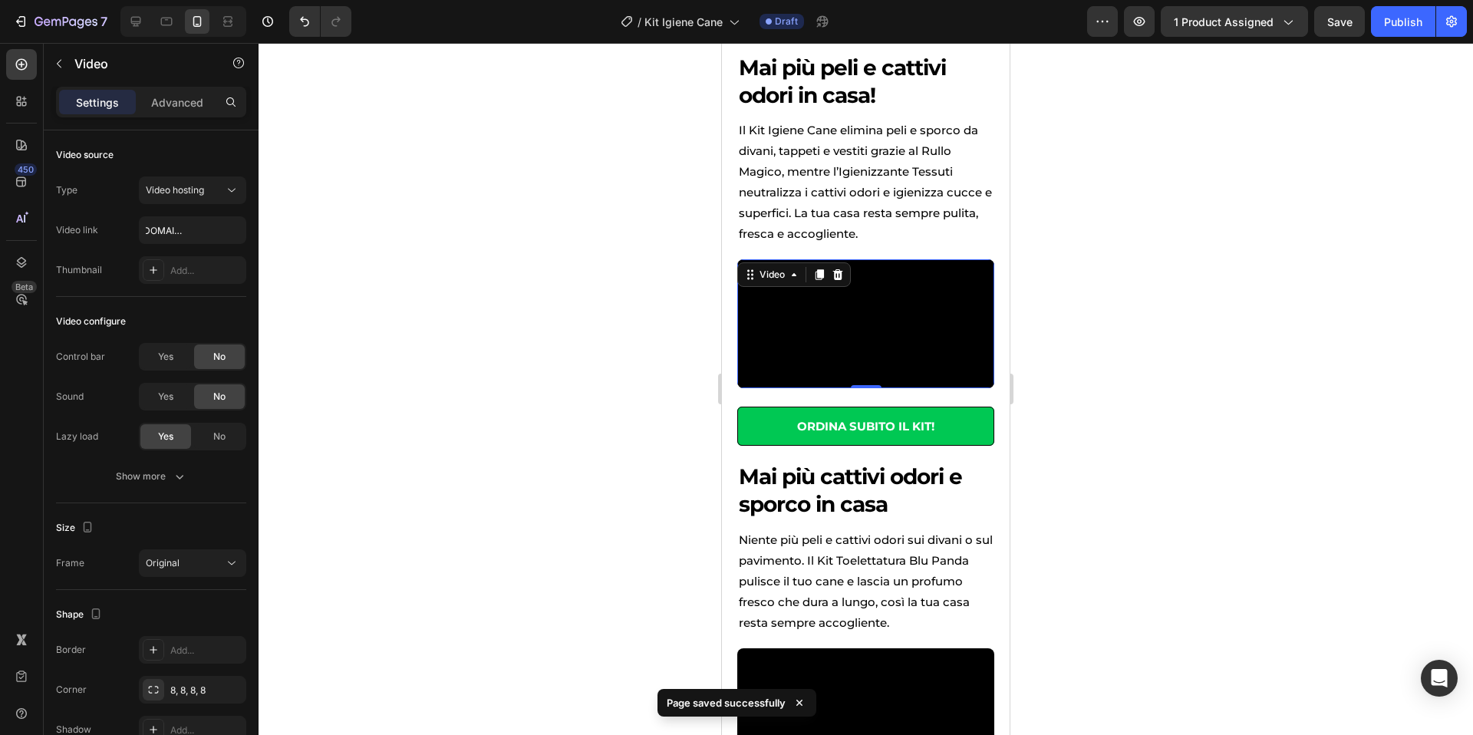
scroll to position [0, 0]
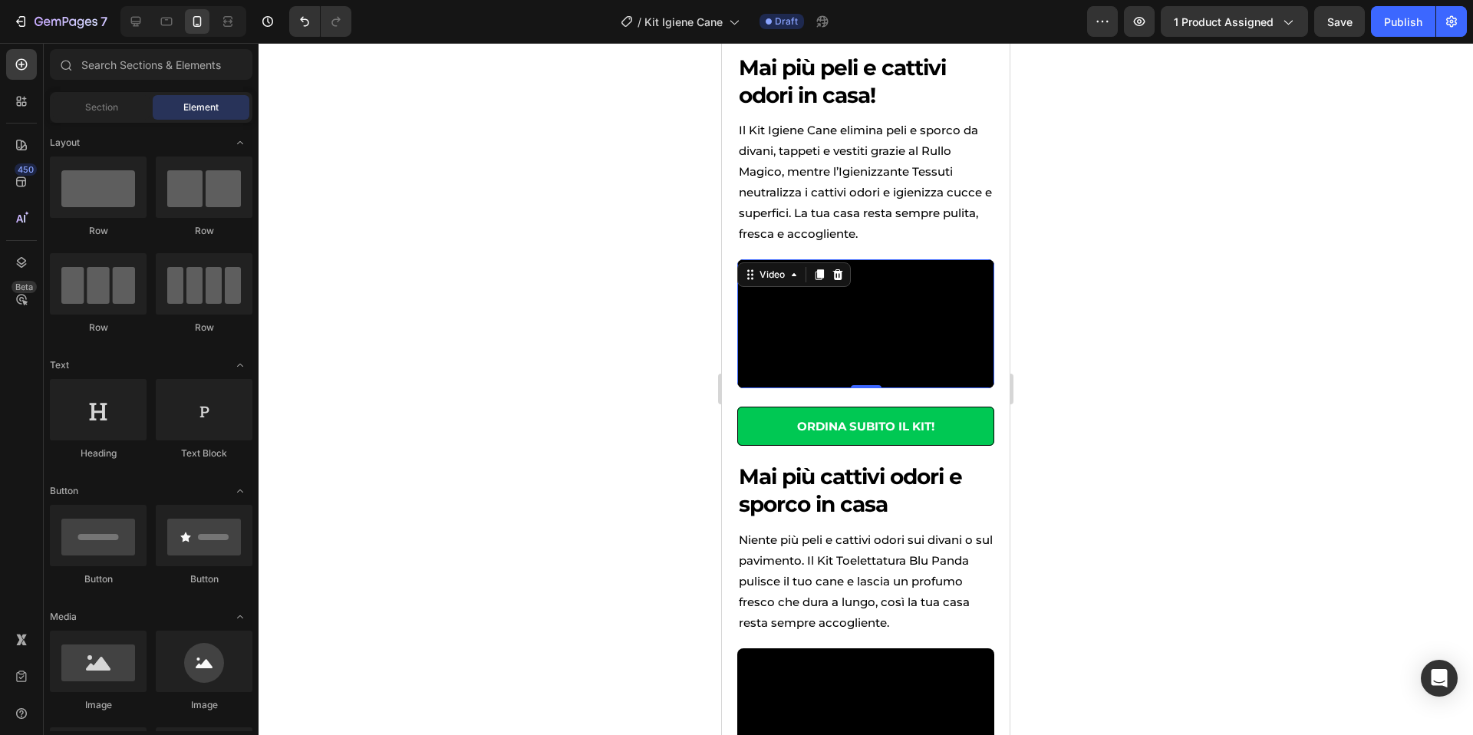
click at [886, 284] on video at bounding box center [865, 323] width 257 height 129
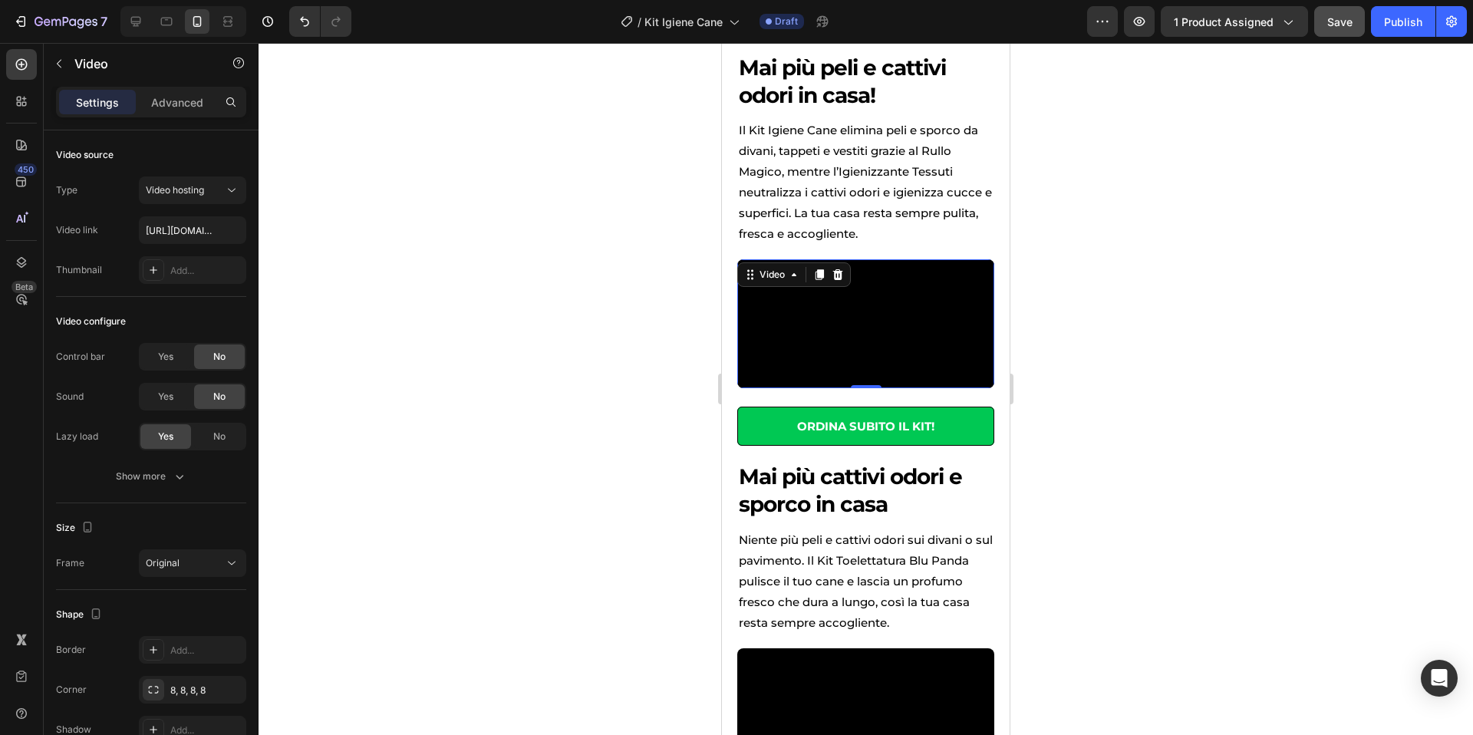
click at [1346, 31] on button "Save" at bounding box center [1339, 21] width 51 height 31
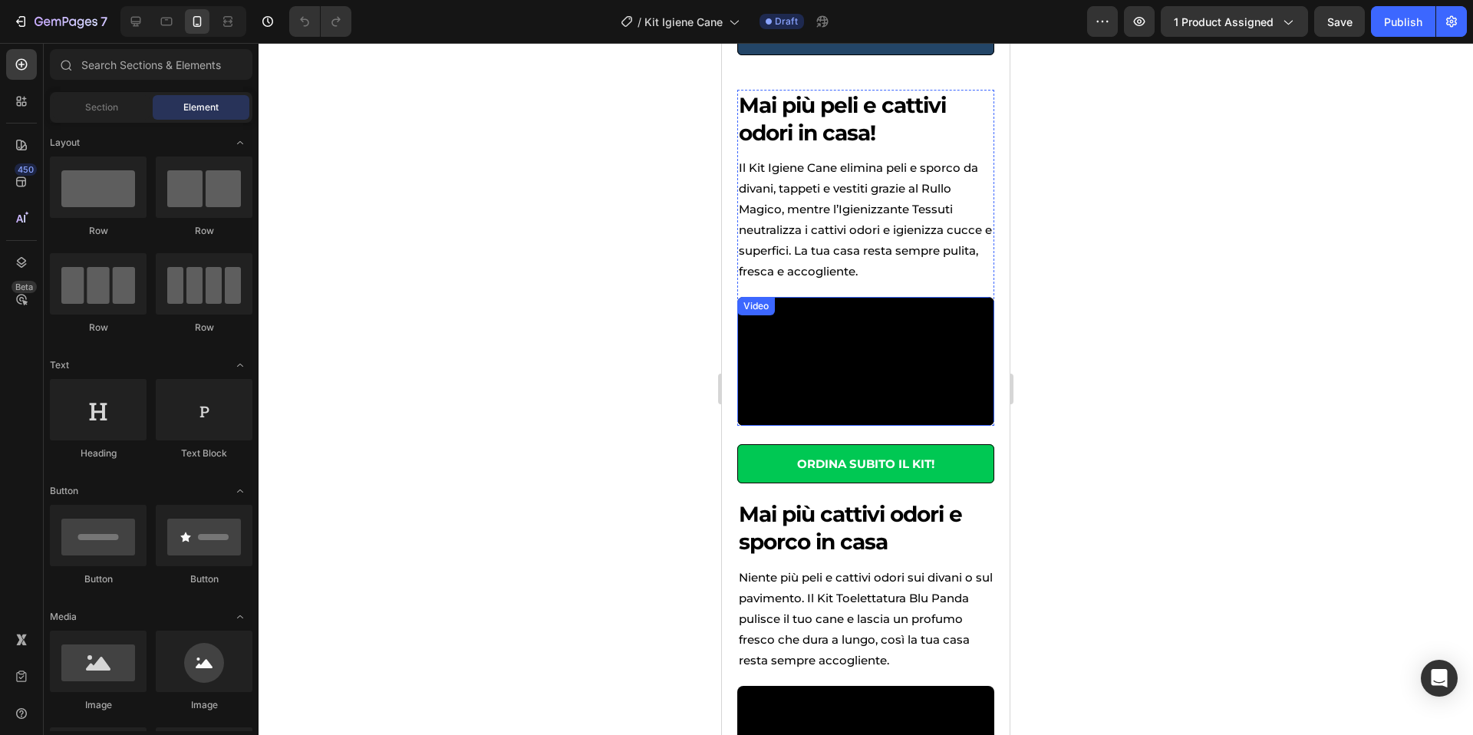
scroll to position [754, 0]
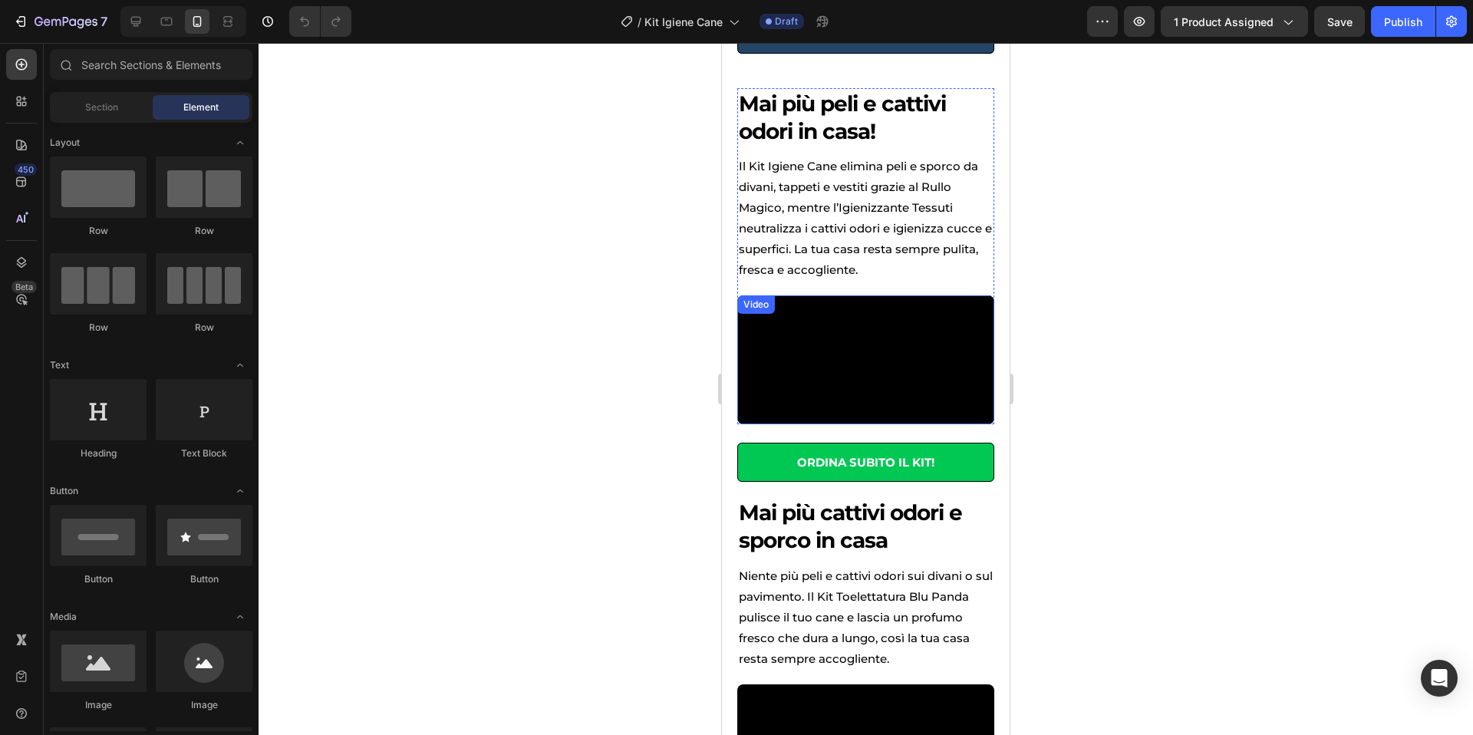
click at [907, 338] on video at bounding box center [865, 359] width 257 height 129
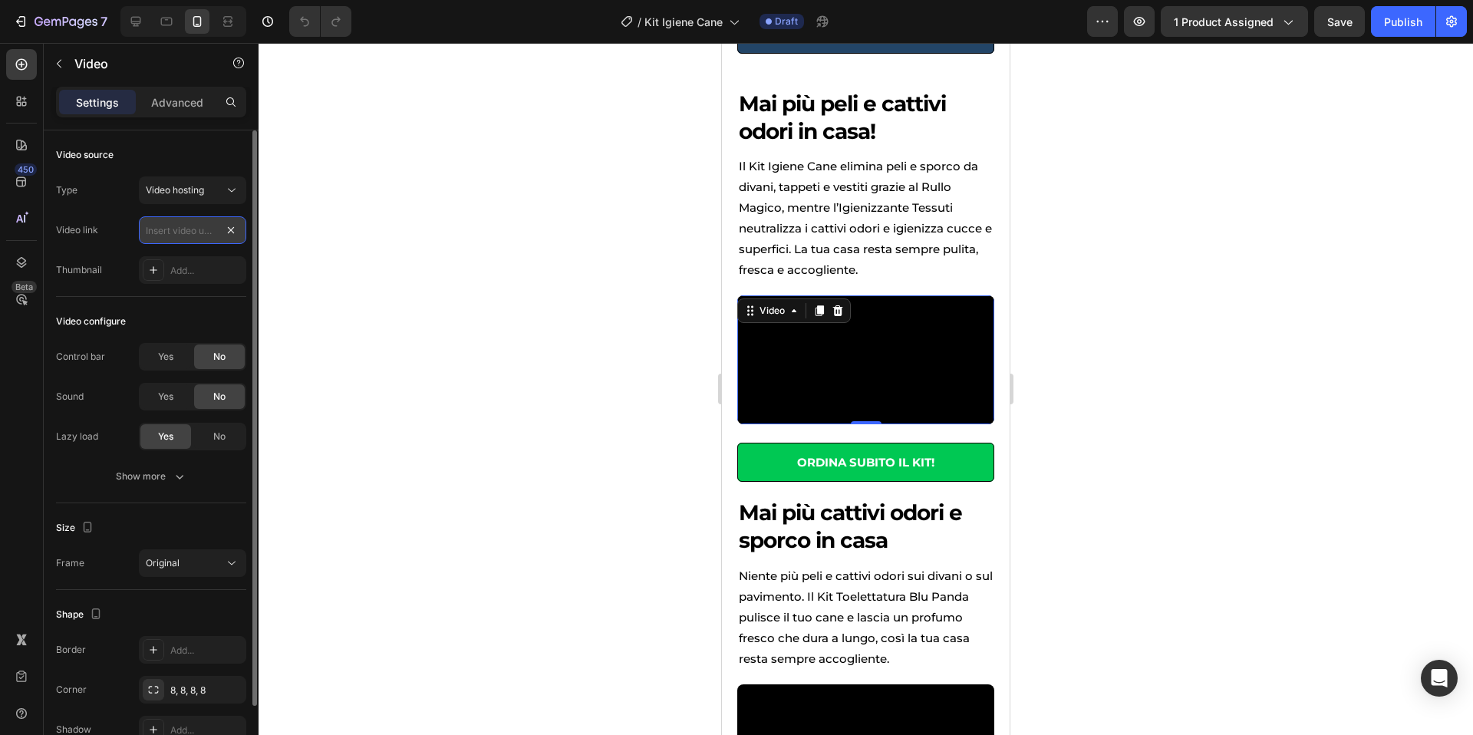
scroll to position [0, 0]
paste input "[URL][DOMAIN_NAME]"
type input "[URL][DOMAIN_NAME]"
drag, startPoint x: 229, startPoint y: 229, endPoint x: 245, endPoint y: 222, distance: 16.8
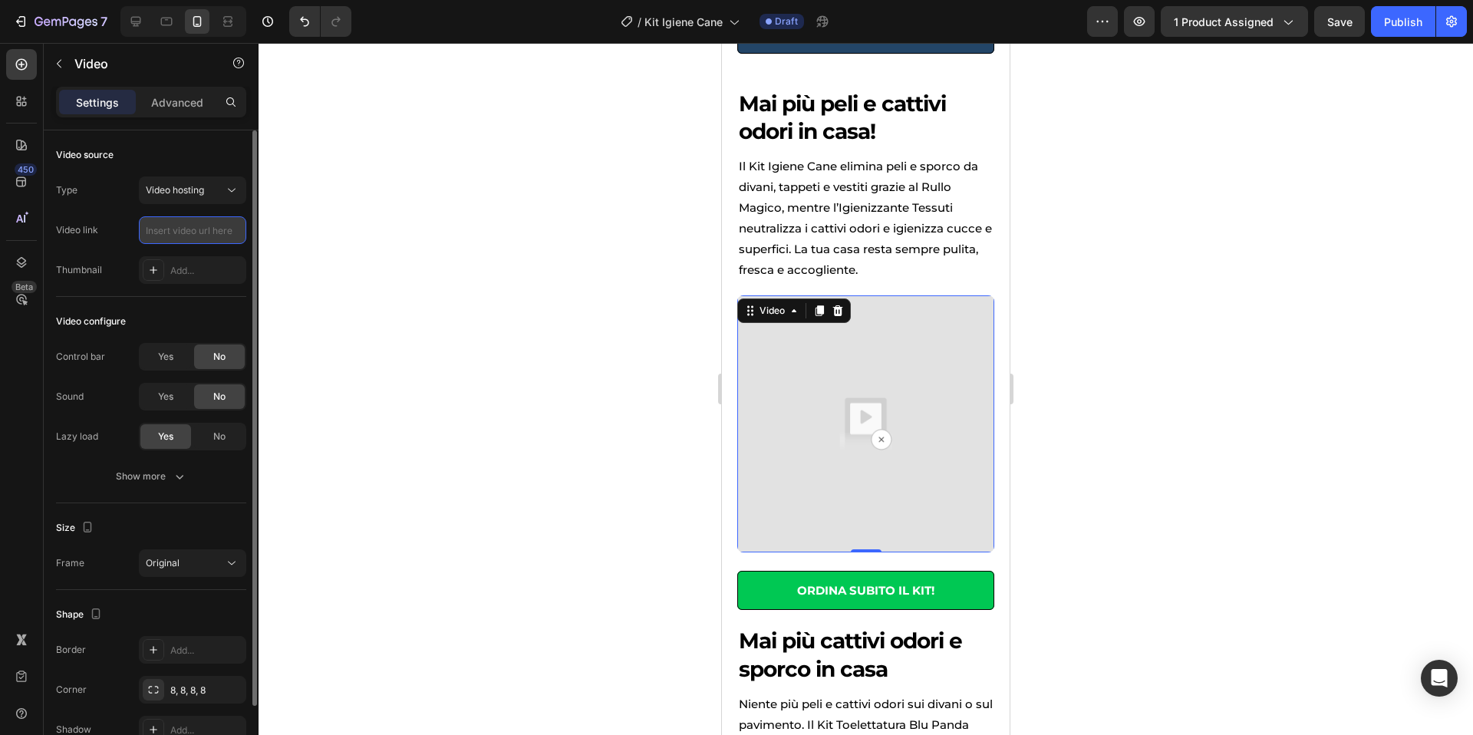
paste input "[URL][DOMAIN_NAME]"
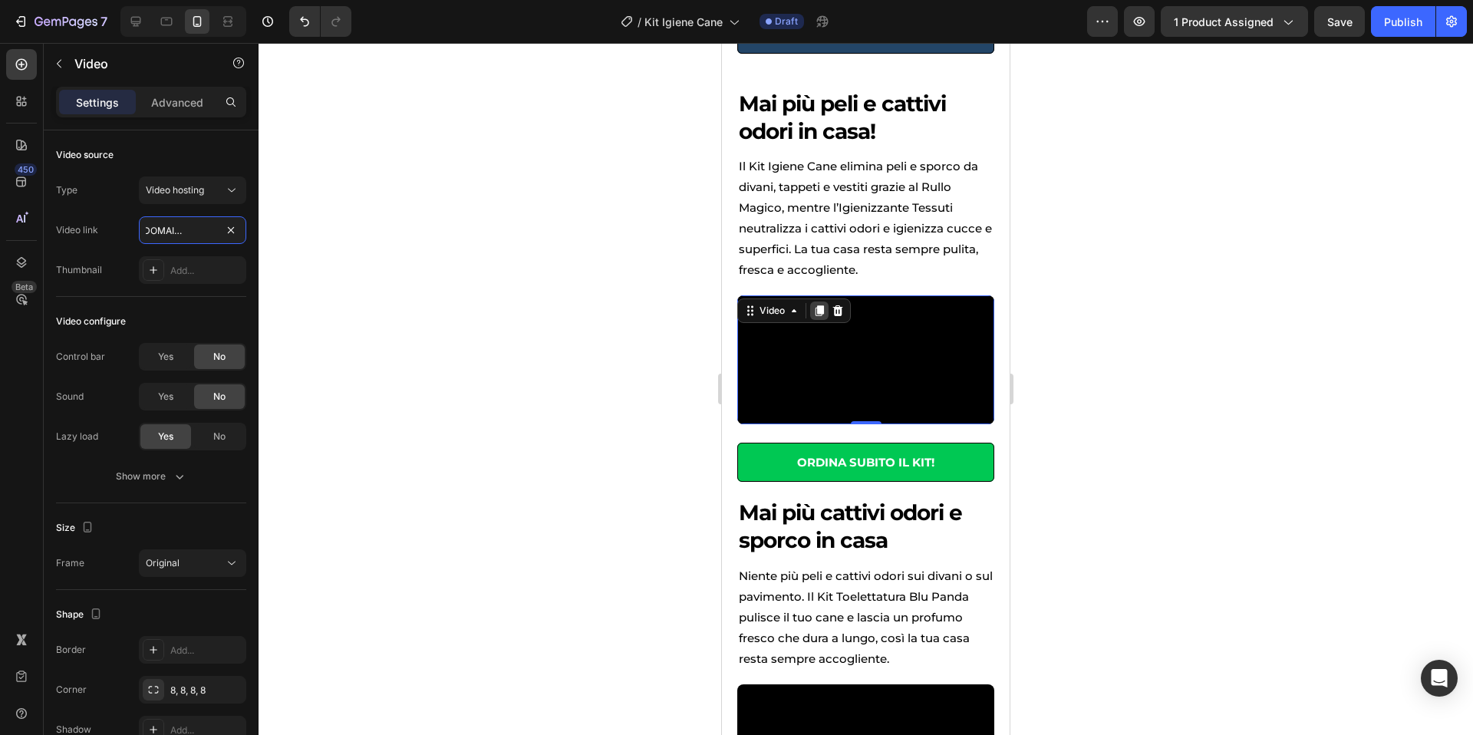
type input "[URL][DOMAIN_NAME]"
click at [818, 315] on icon at bounding box center [819, 311] width 12 height 12
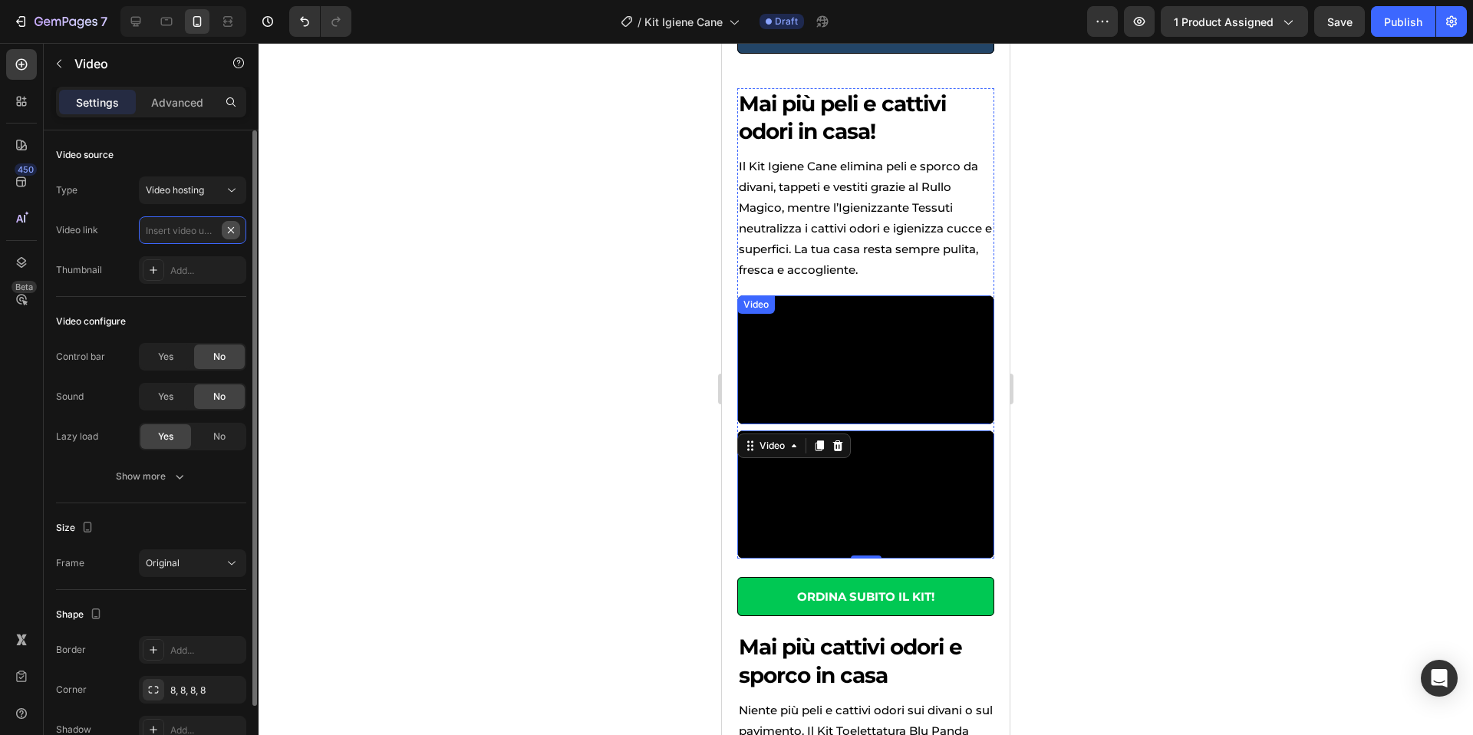
scroll to position [0, 0]
paste input "[URL][DOMAIN_NAME]"
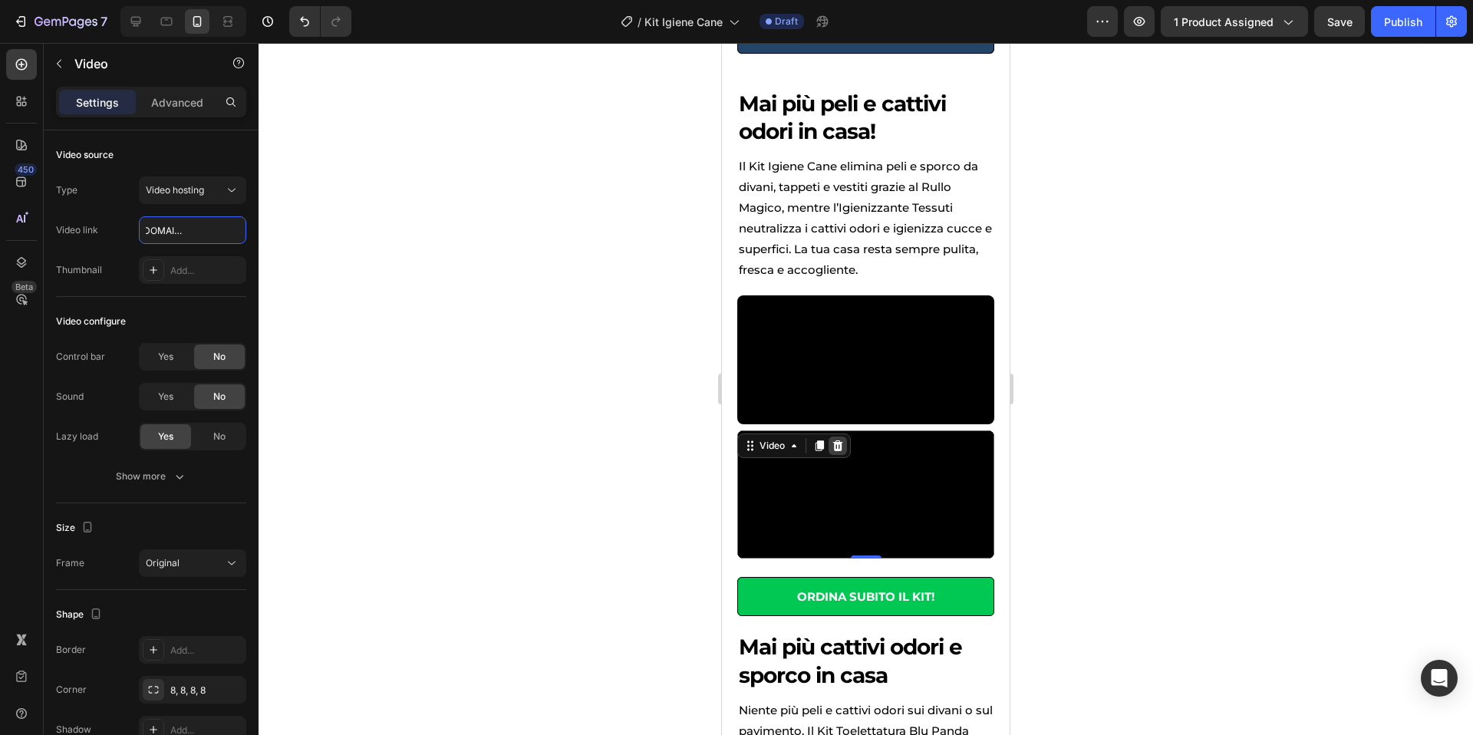
type input "[URL][DOMAIN_NAME]"
click at [838, 440] on icon at bounding box center [838, 445] width 10 height 11
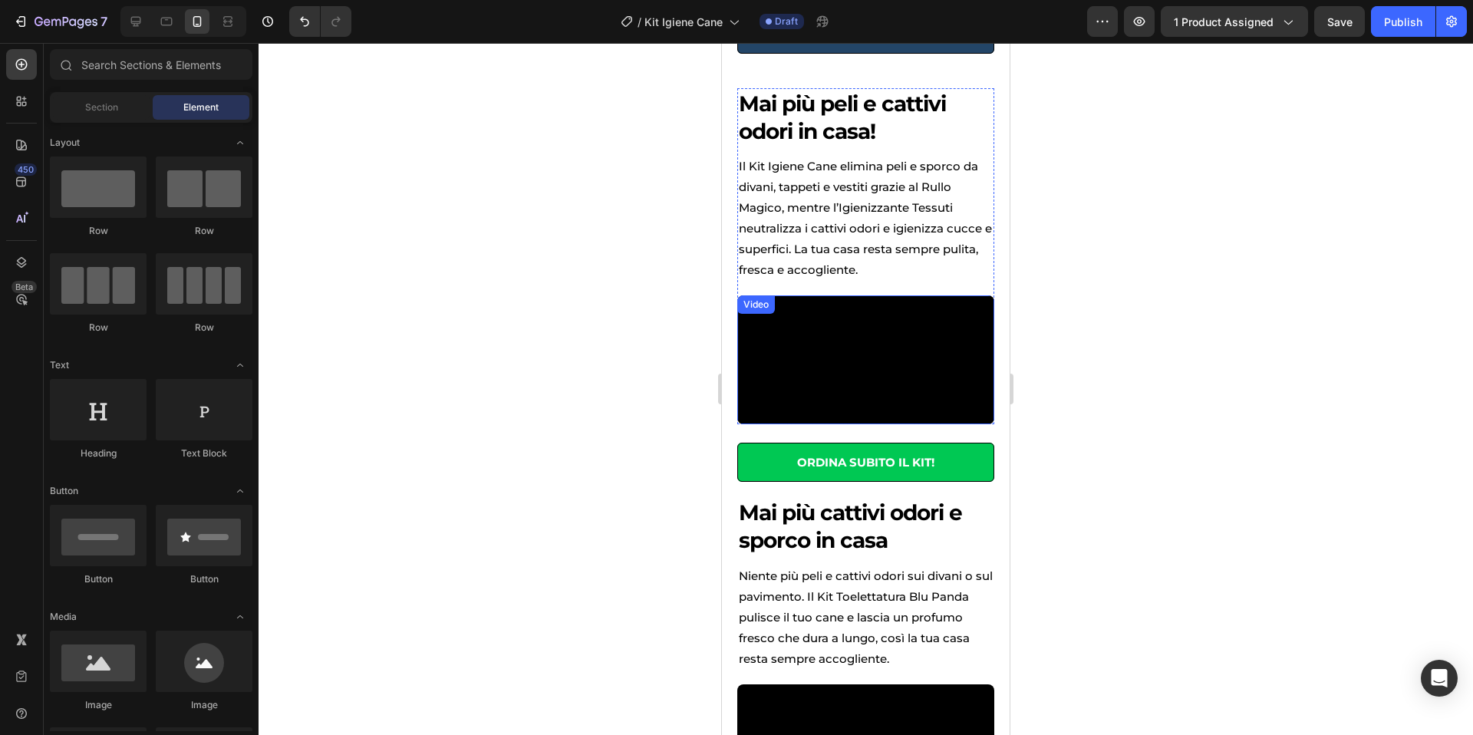
click at [937, 377] on video at bounding box center [865, 359] width 257 height 129
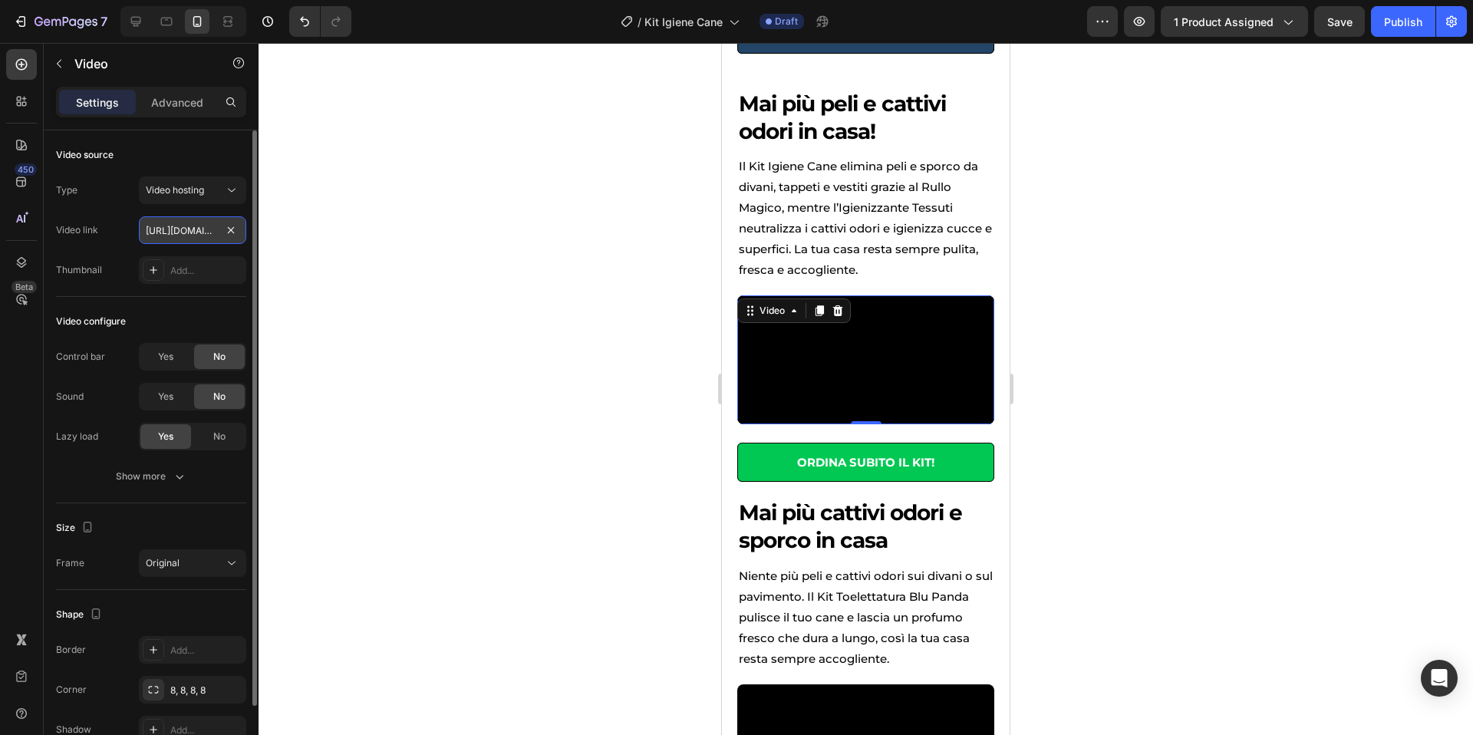
click at [199, 236] on input "[URL][DOMAIN_NAME]" at bounding box center [192, 230] width 107 height 28
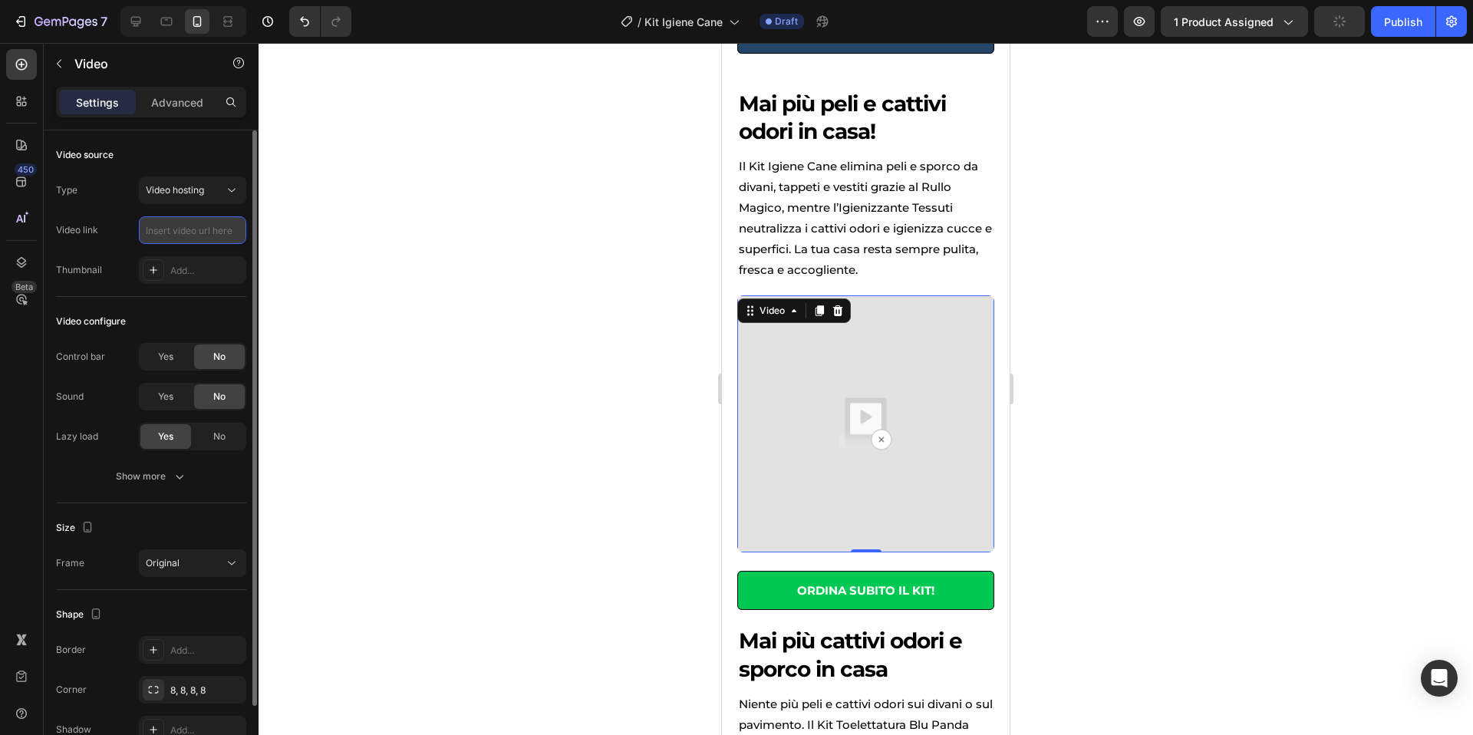
scroll to position [0, 0]
click at [886, 446] on img at bounding box center [865, 423] width 257 height 257
click at [822, 311] on icon at bounding box center [819, 311] width 8 height 11
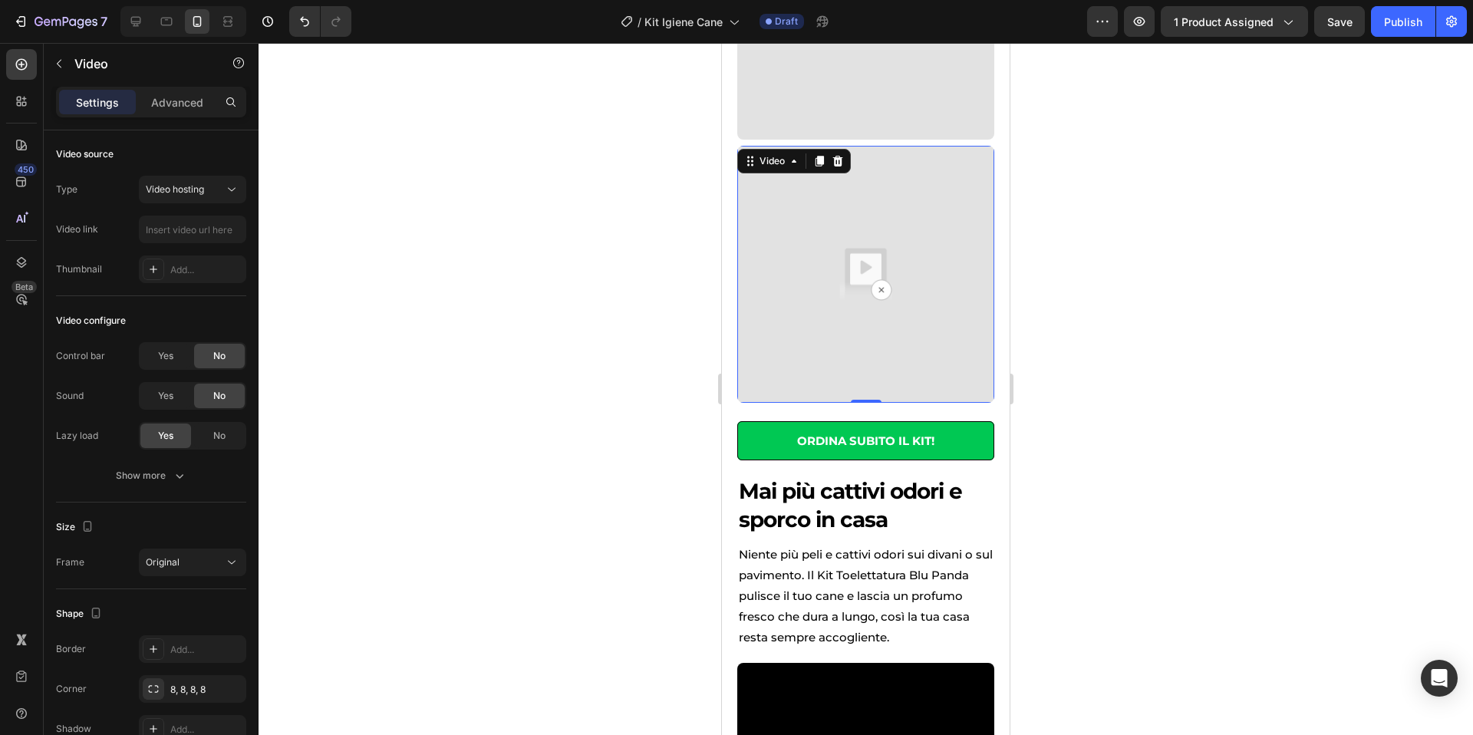
scroll to position [1216, 0]
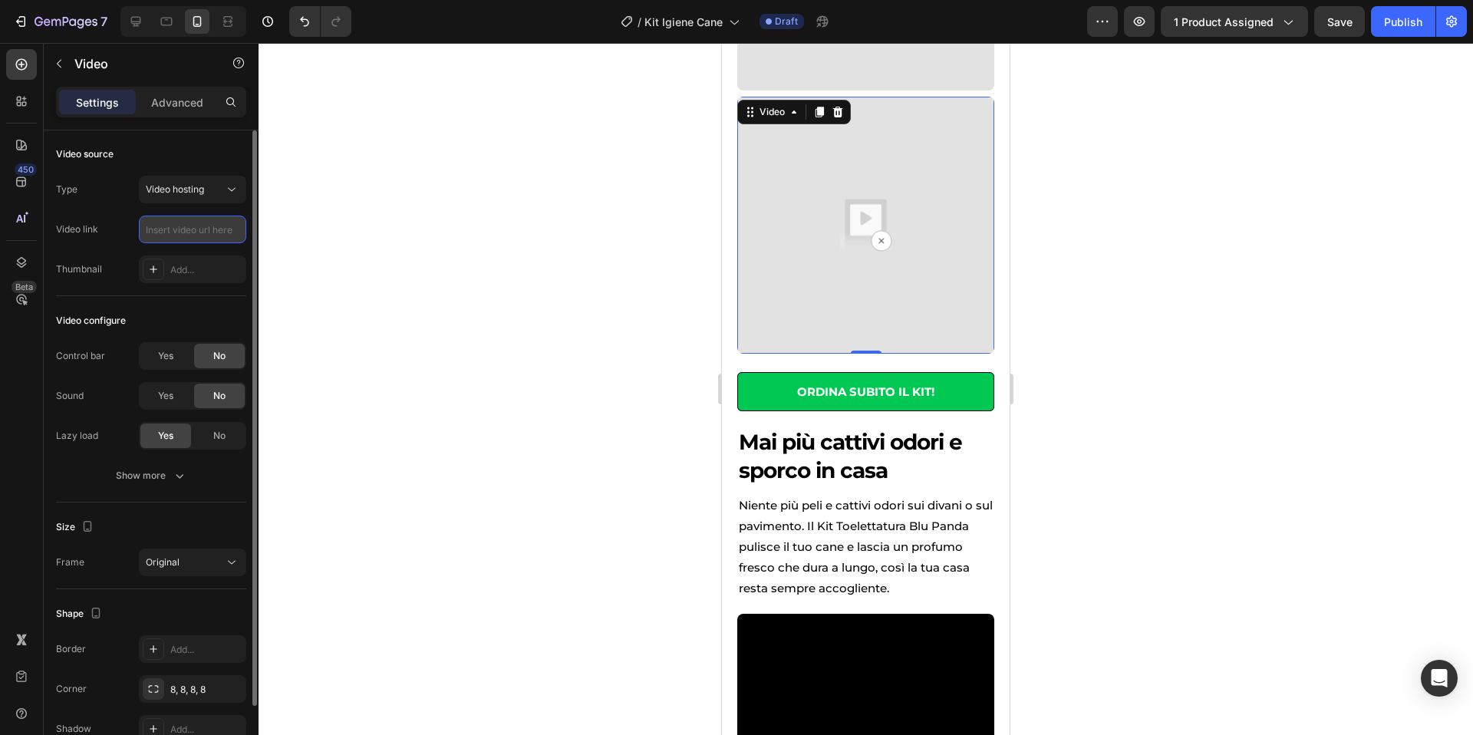
click at [208, 230] on input "text" at bounding box center [192, 230] width 107 height 28
paste input "[URL][DOMAIN_NAME]"
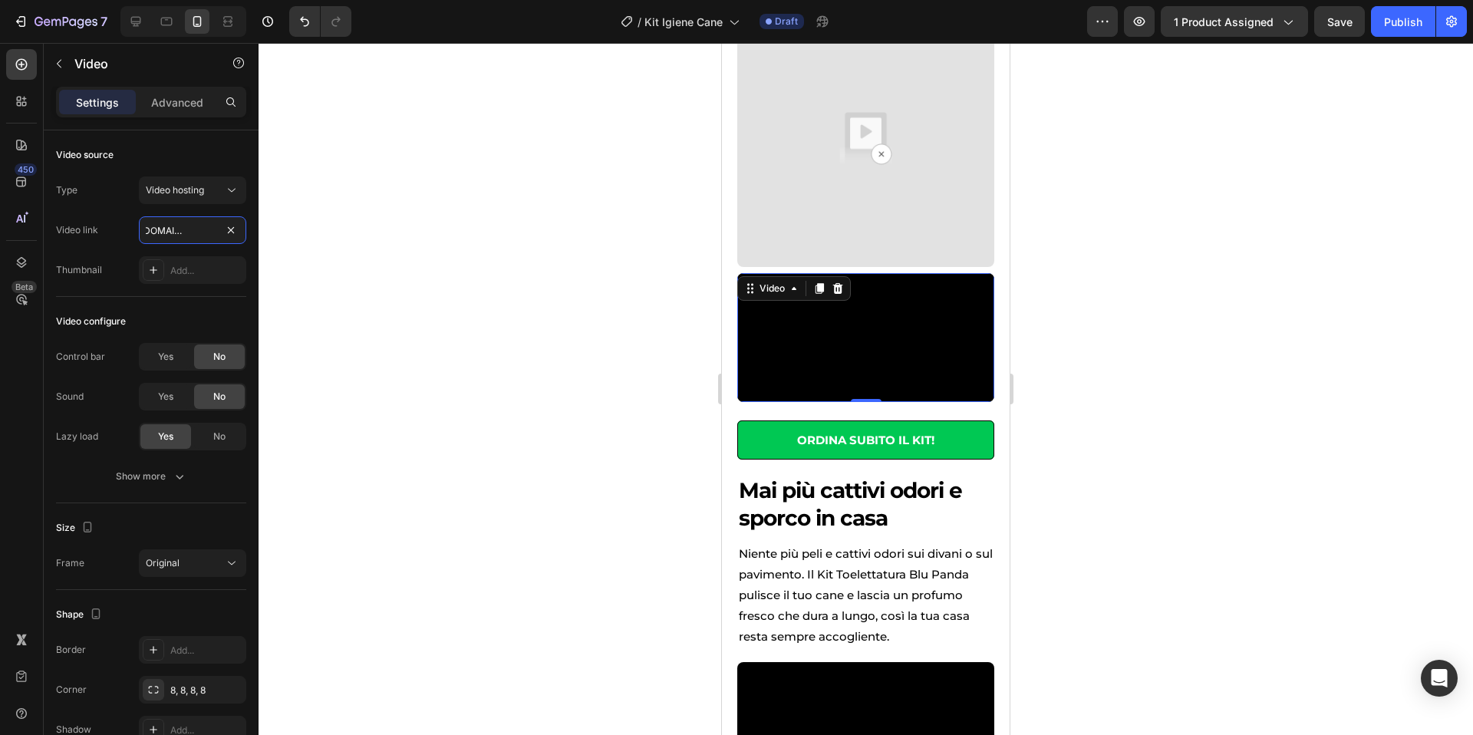
scroll to position [957, 0]
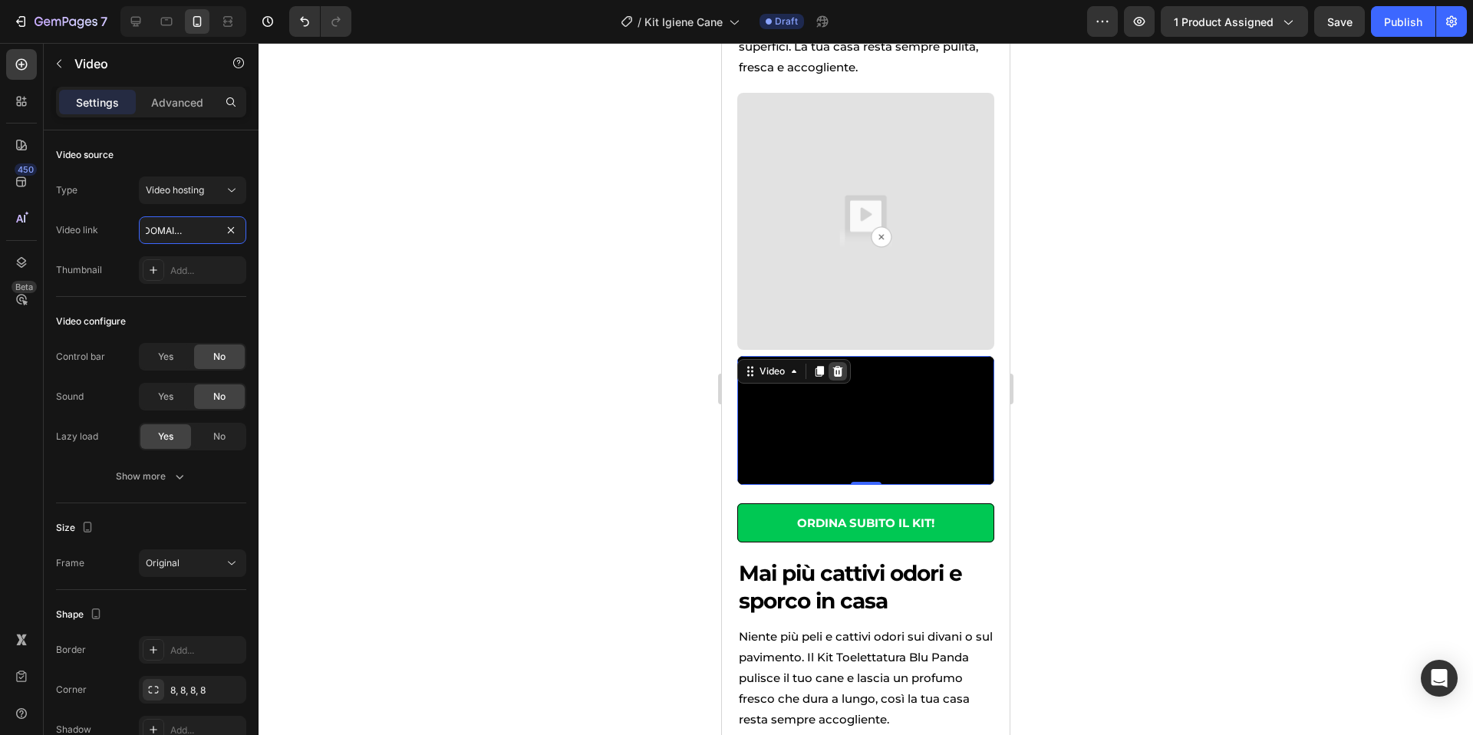
type input "[URL][DOMAIN_NAME]"
click at [842, 369] on icon at bounding box center [838, 371] width 12 height 12
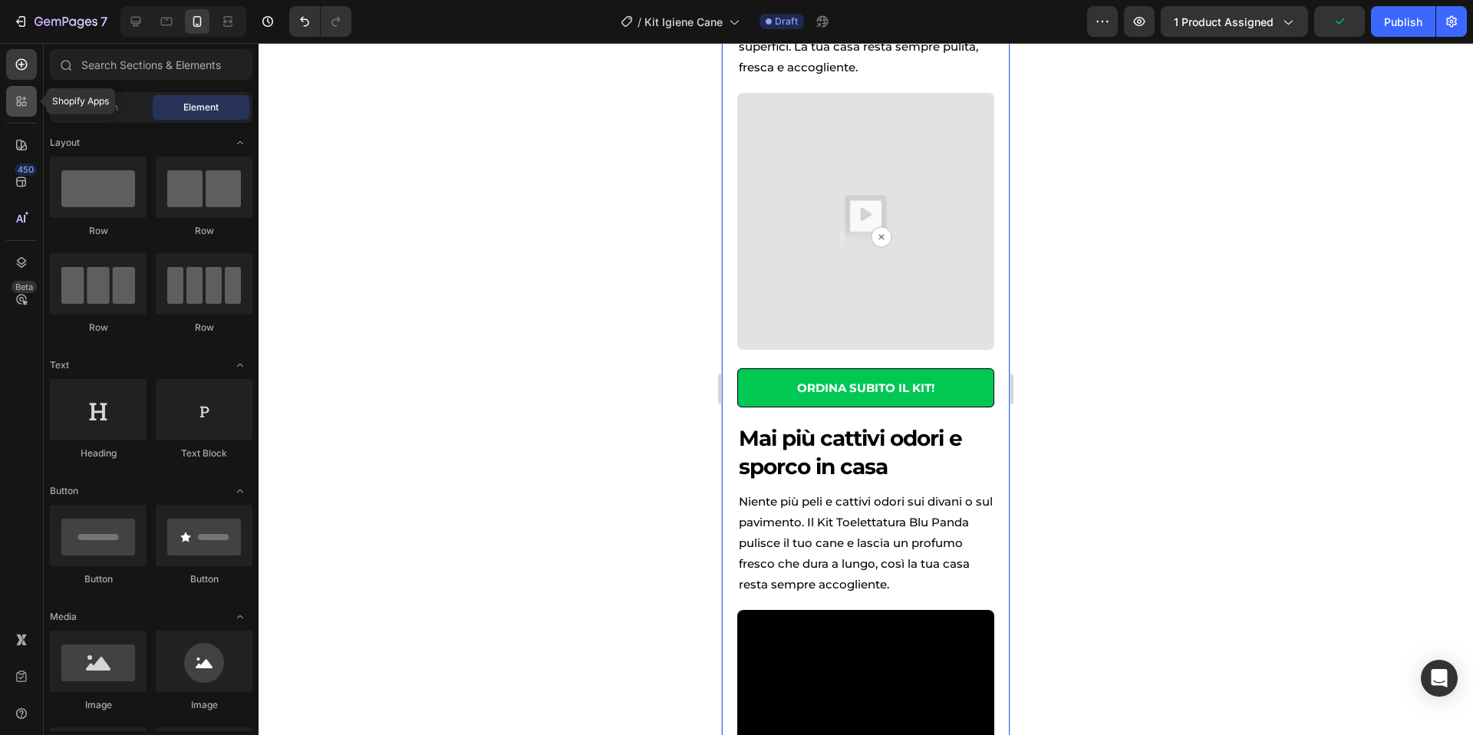
click at [25, 106] on icon at bounding box center [21, 101] width 15 height 15
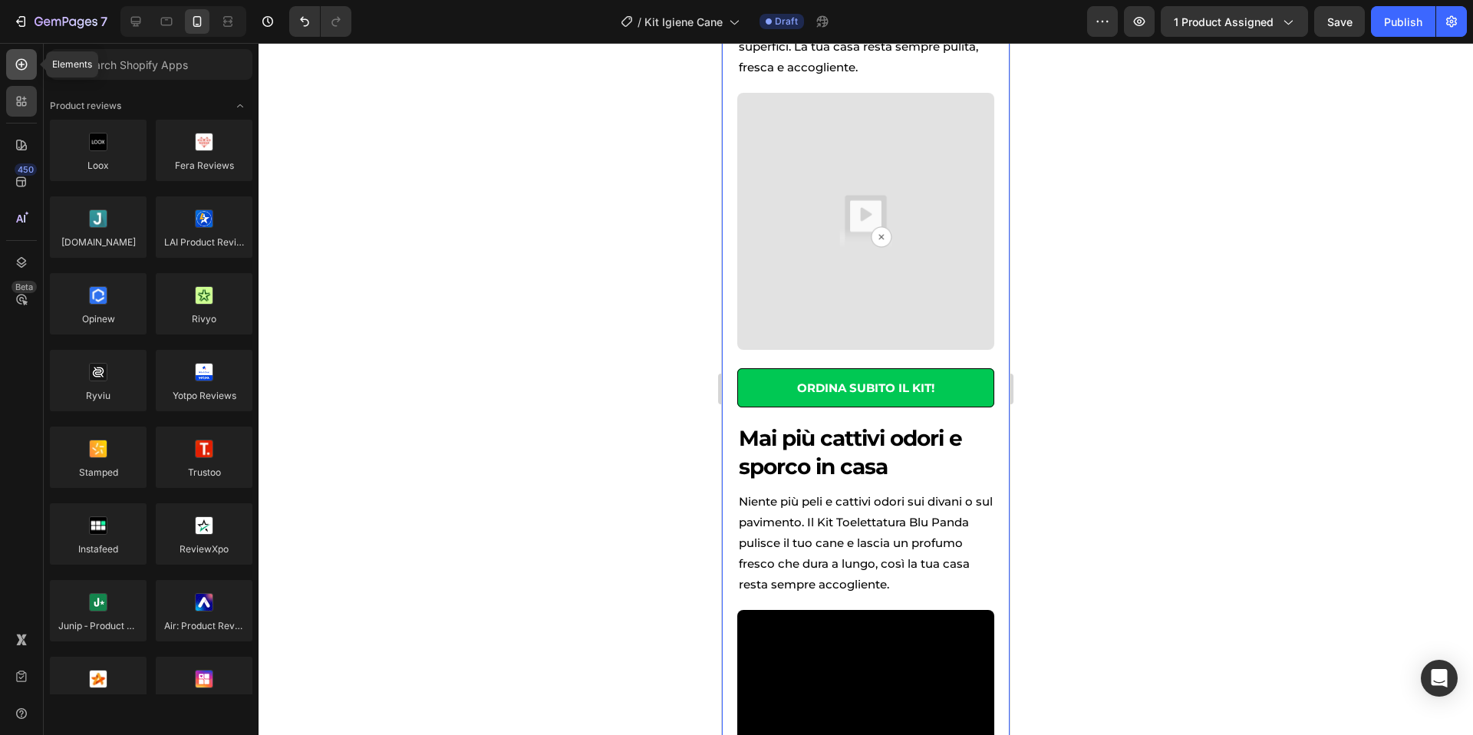
click at [18, 70] on icon at bounding box center [21, 64] width 15 height 15
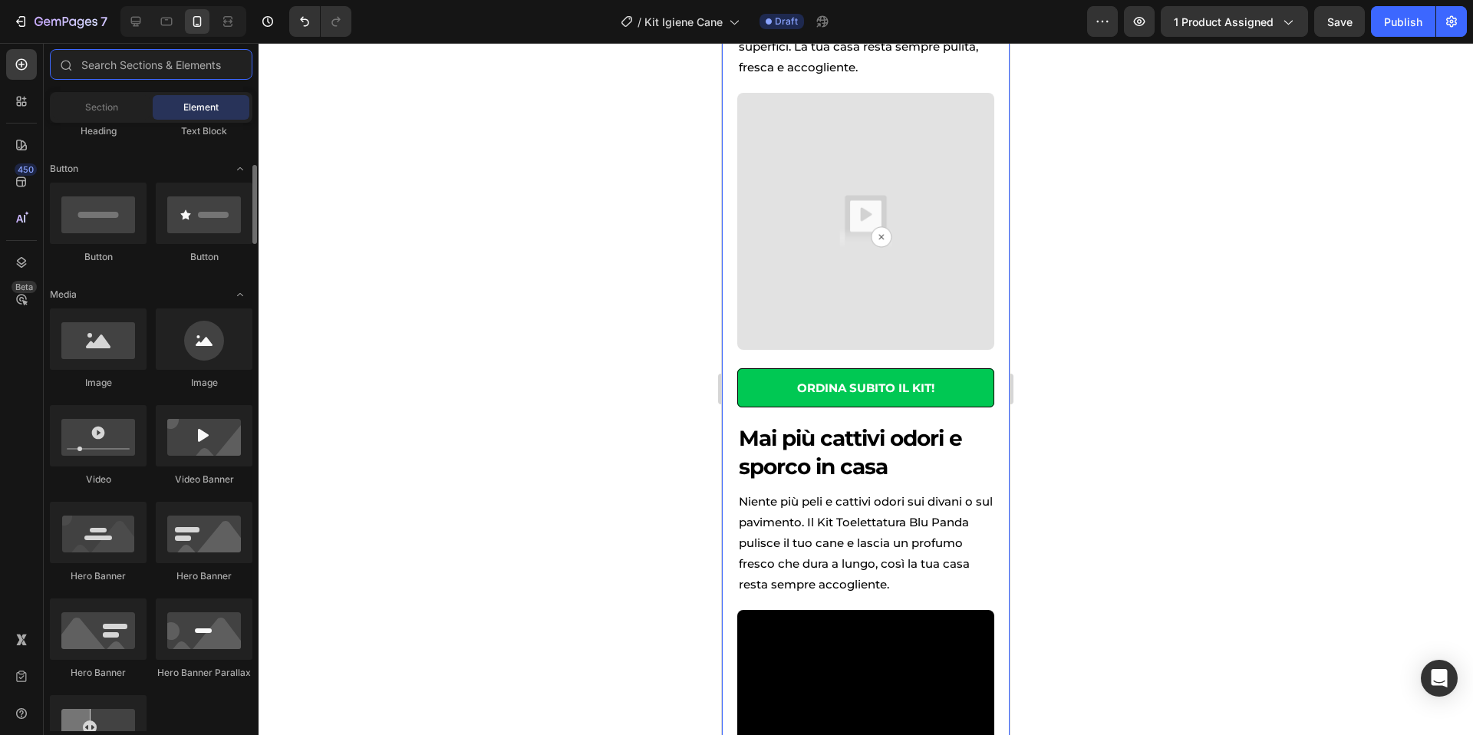
scroll to position [321, 0]
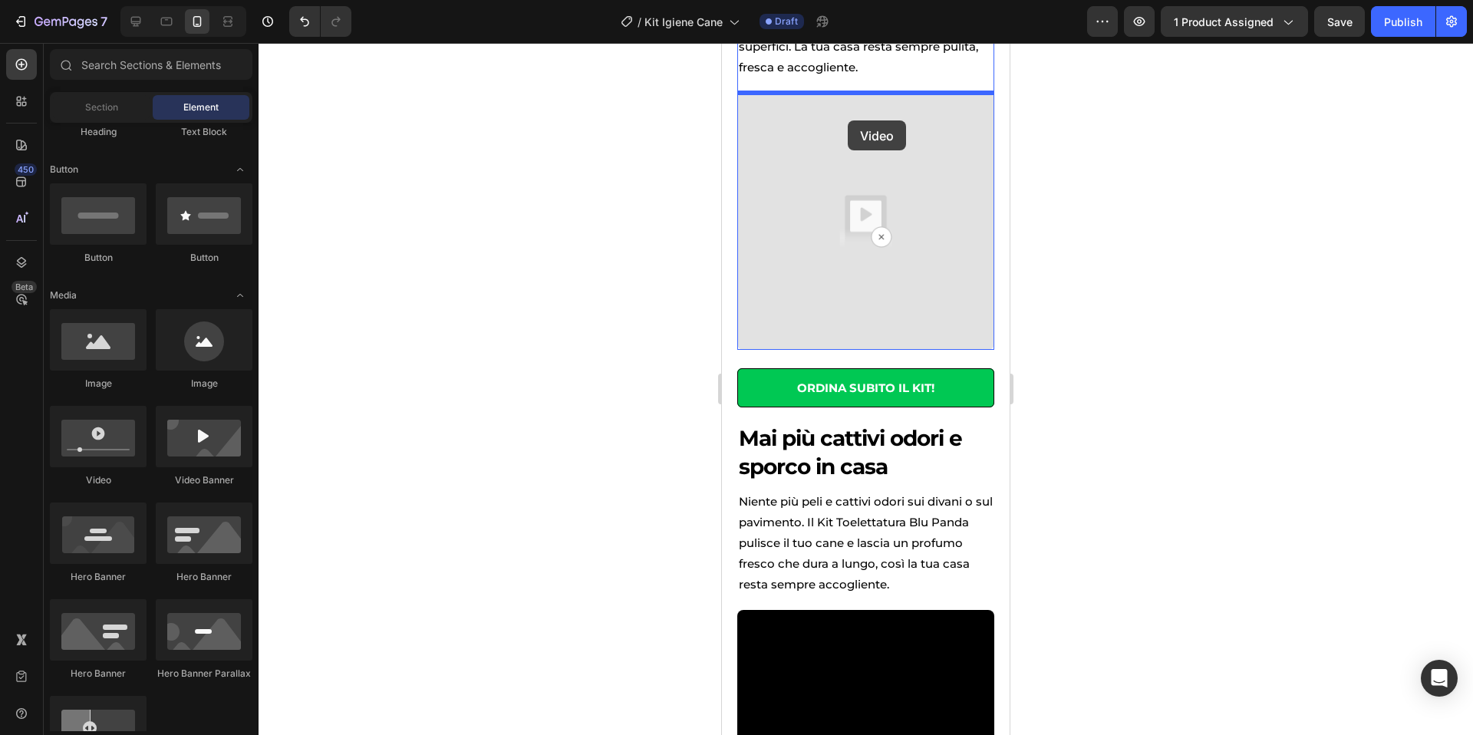
drag, startPoint x: 847, startPoint y: 479, endPoint x: 848, endPoint y: 120, distance: 359.8
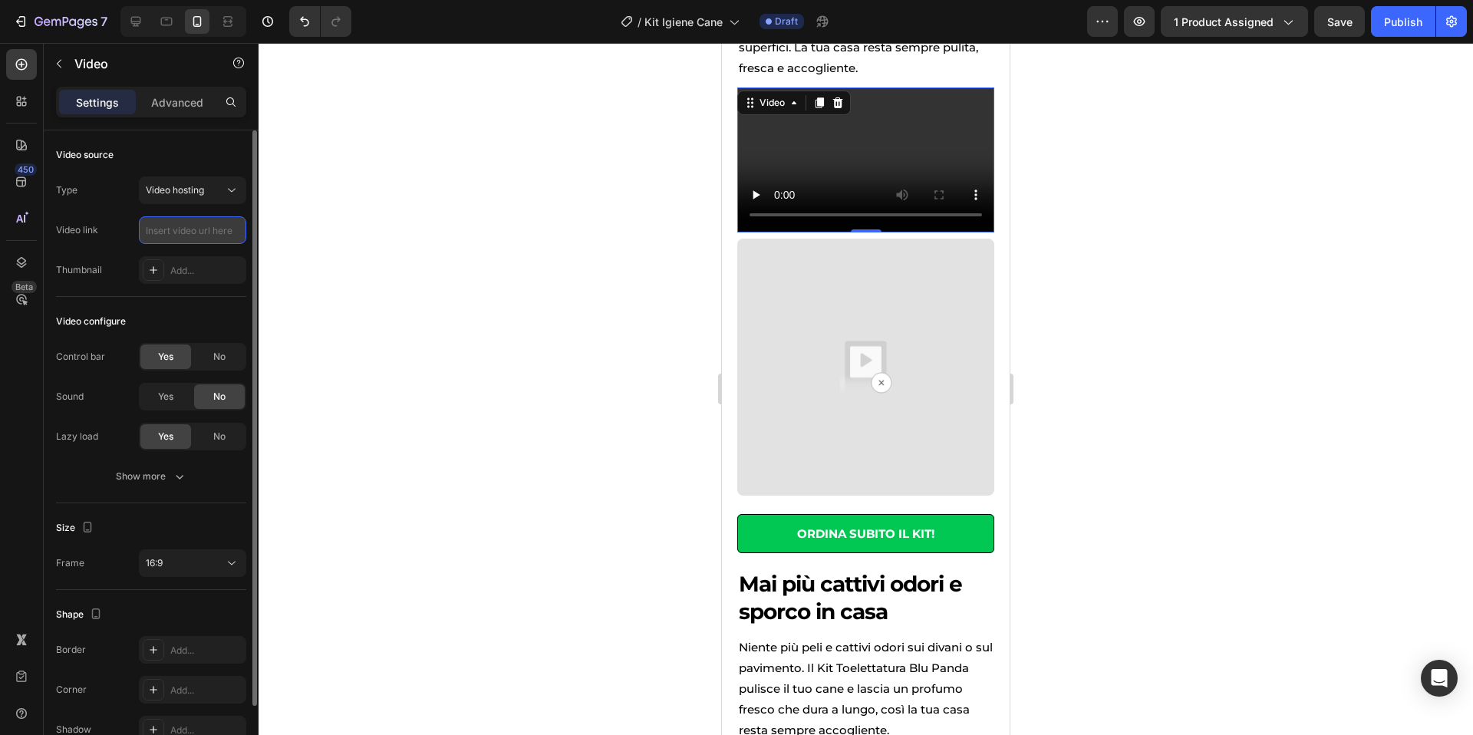
scroll to position [0, 0]
click at [884, 315] on img at bounding box center [865, 367] width 257 height 257
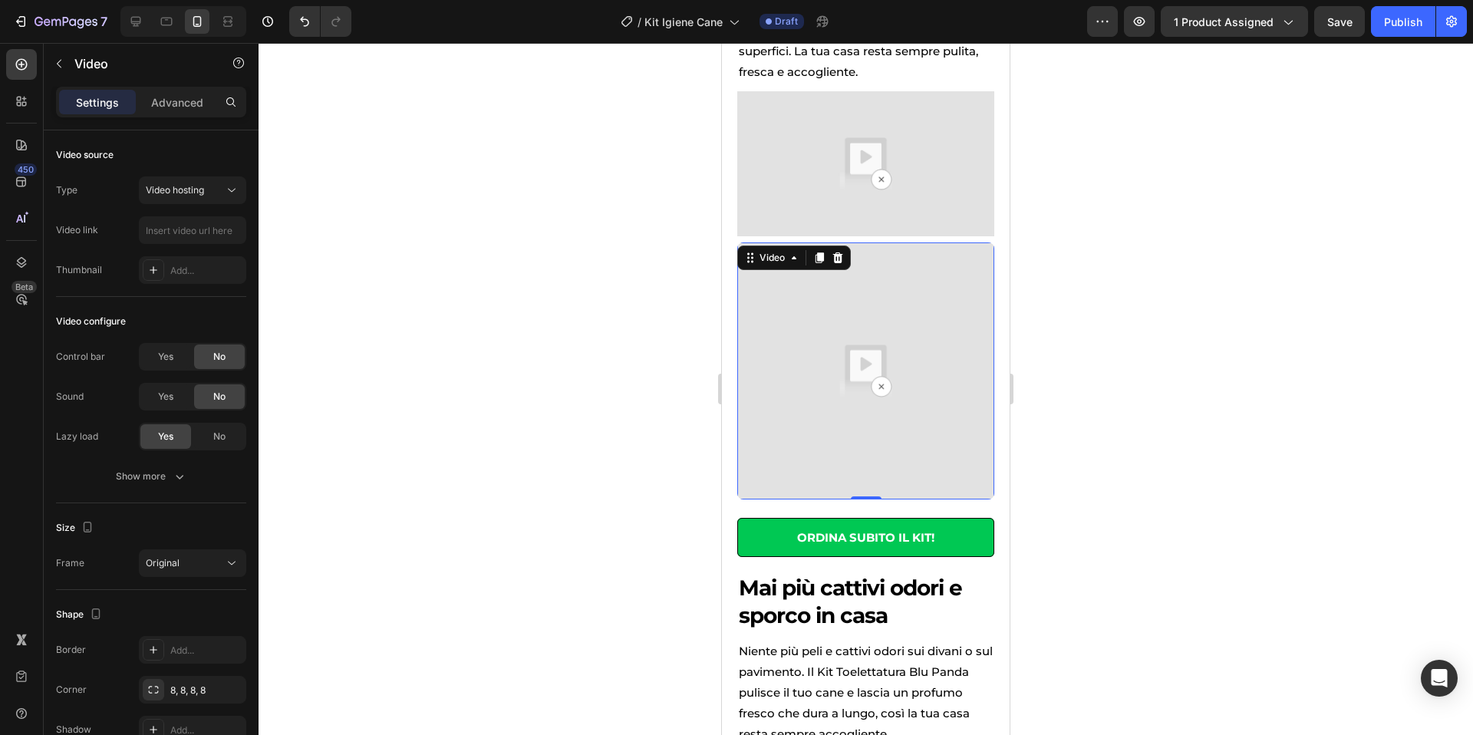
scroll to position [954, 0]
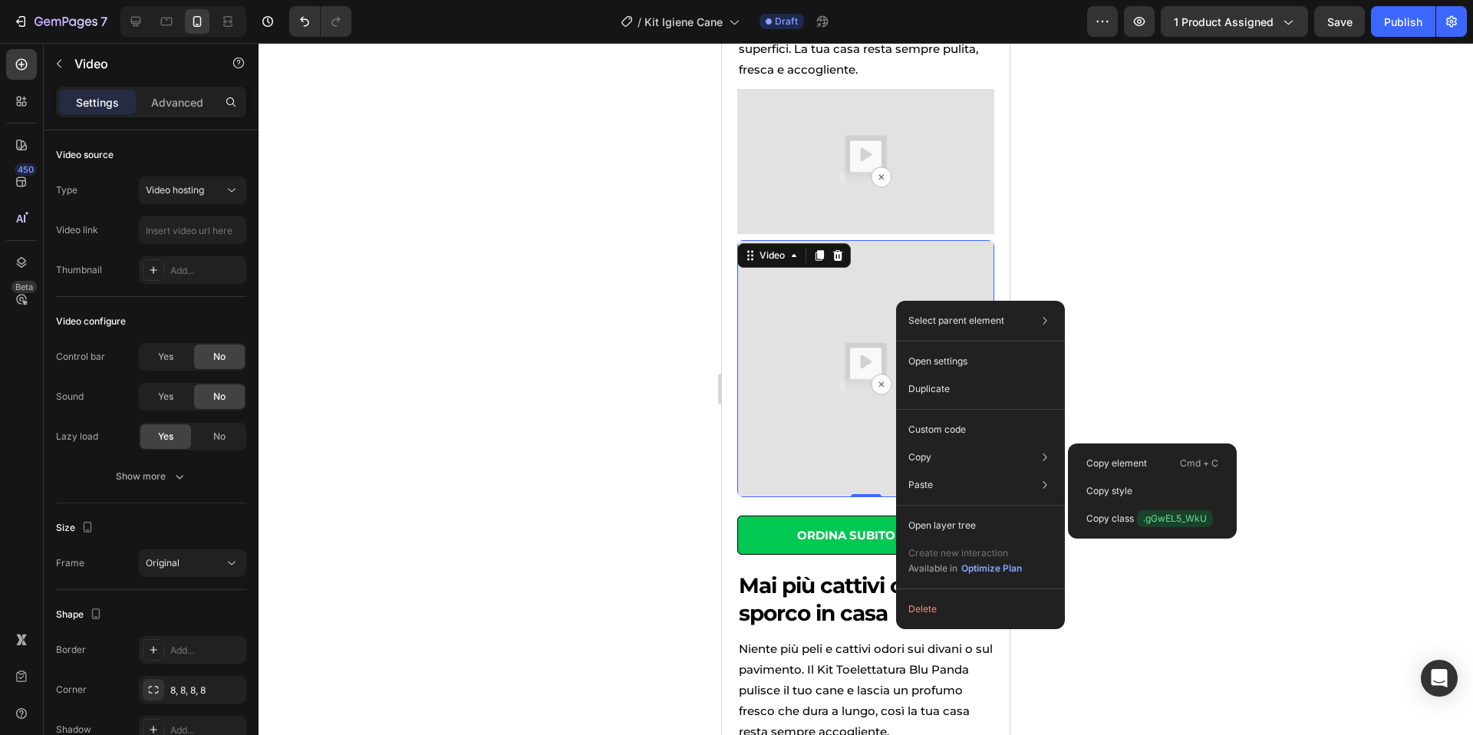
click at [1128, 490] on p "Copy style" at bounding box center [1109, 491] width 46 height 14
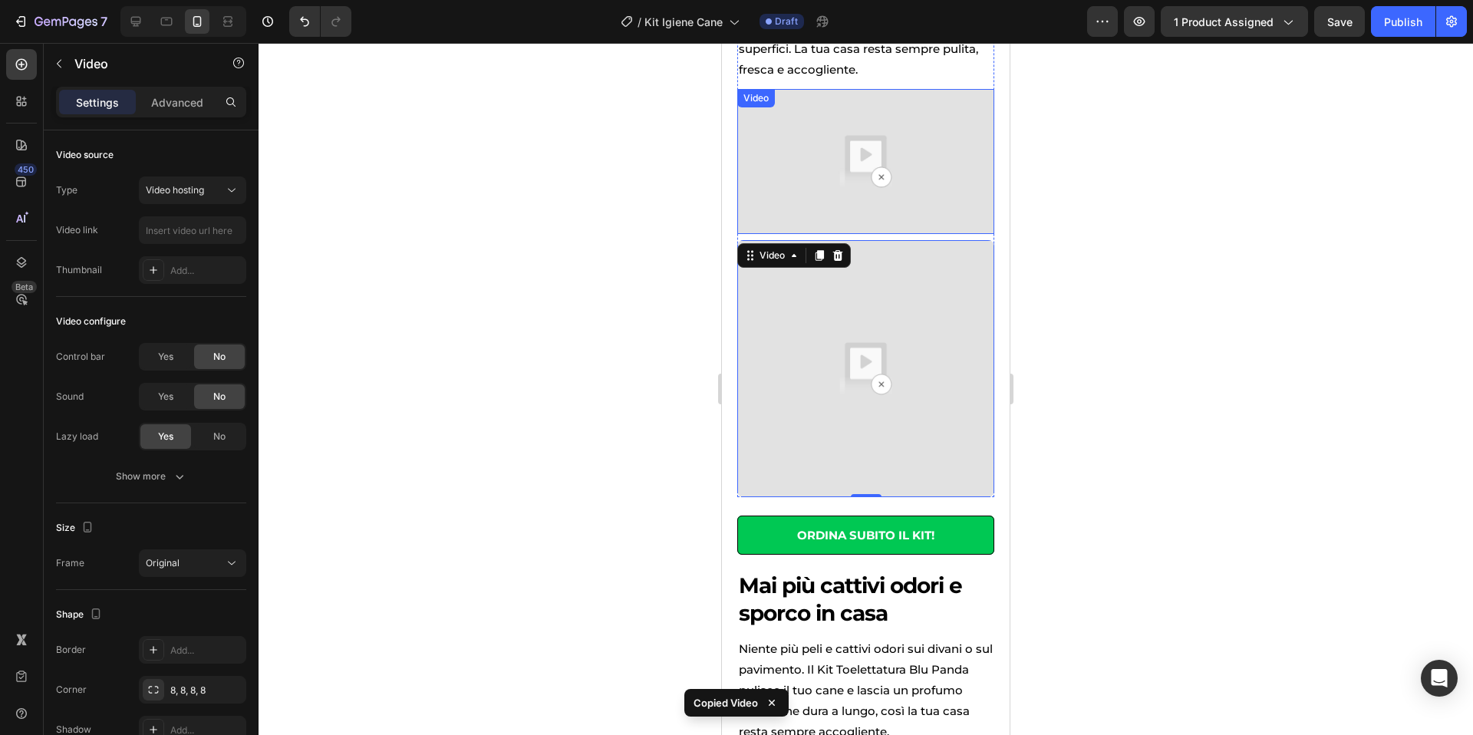
click at [921, 138] on img at bounding box center [865, 161] width 257 height 144
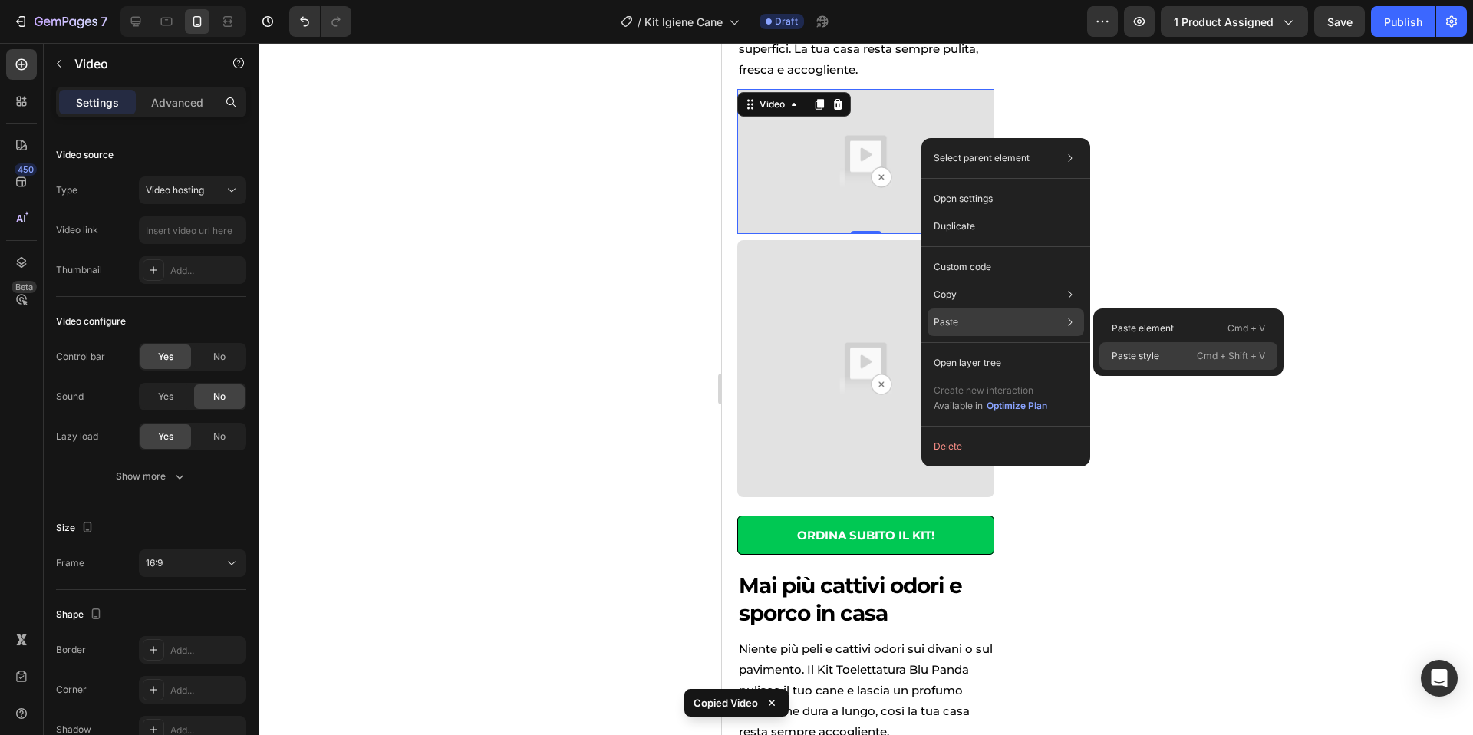
click at [1159, 351] on div "Paste style Cmd + Shift + V" at bounding box center [1188, 356] width 178 height 28
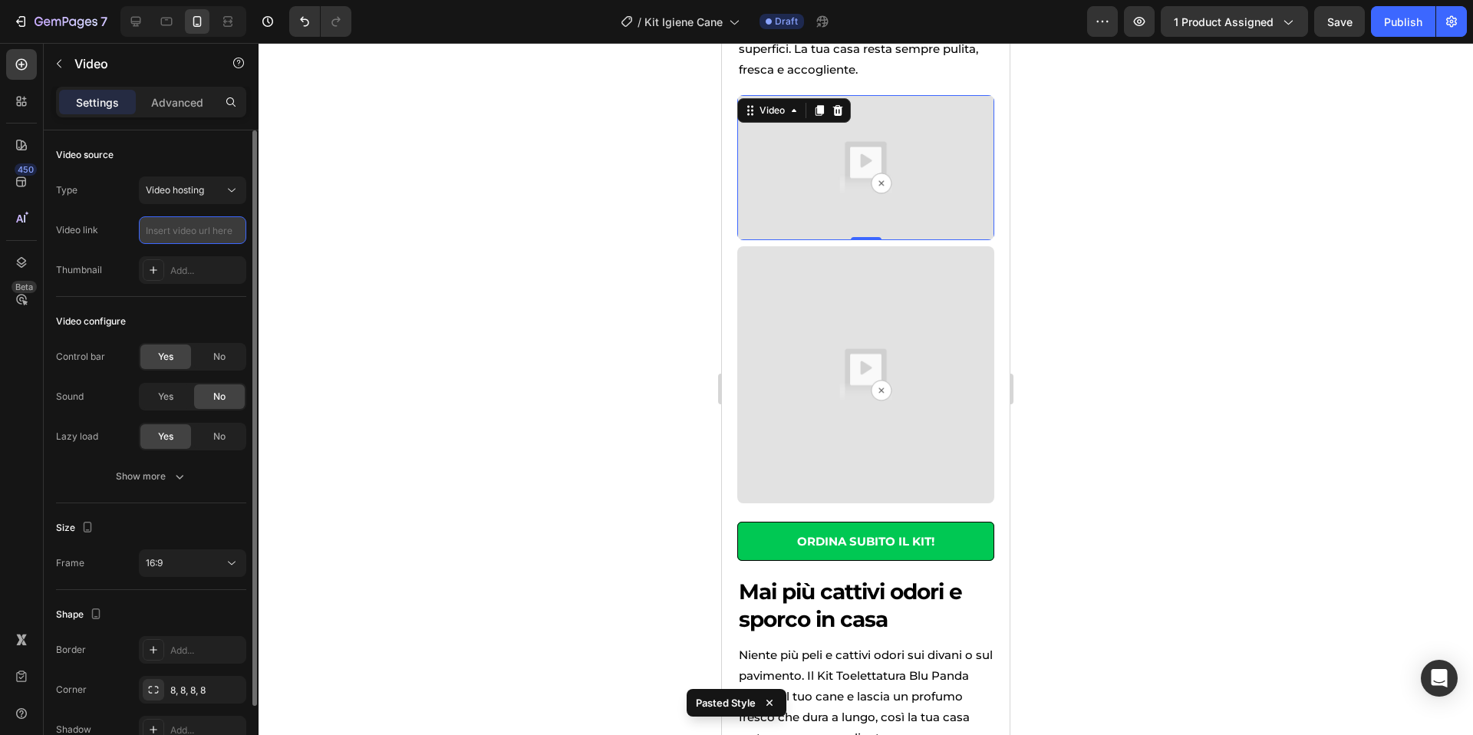
click at [177, 236] on input "text" at bounding box center [192, 230] width 107 height 28
paste input "Copy element from Gempages!"
type input "Copy element from Gempages!"
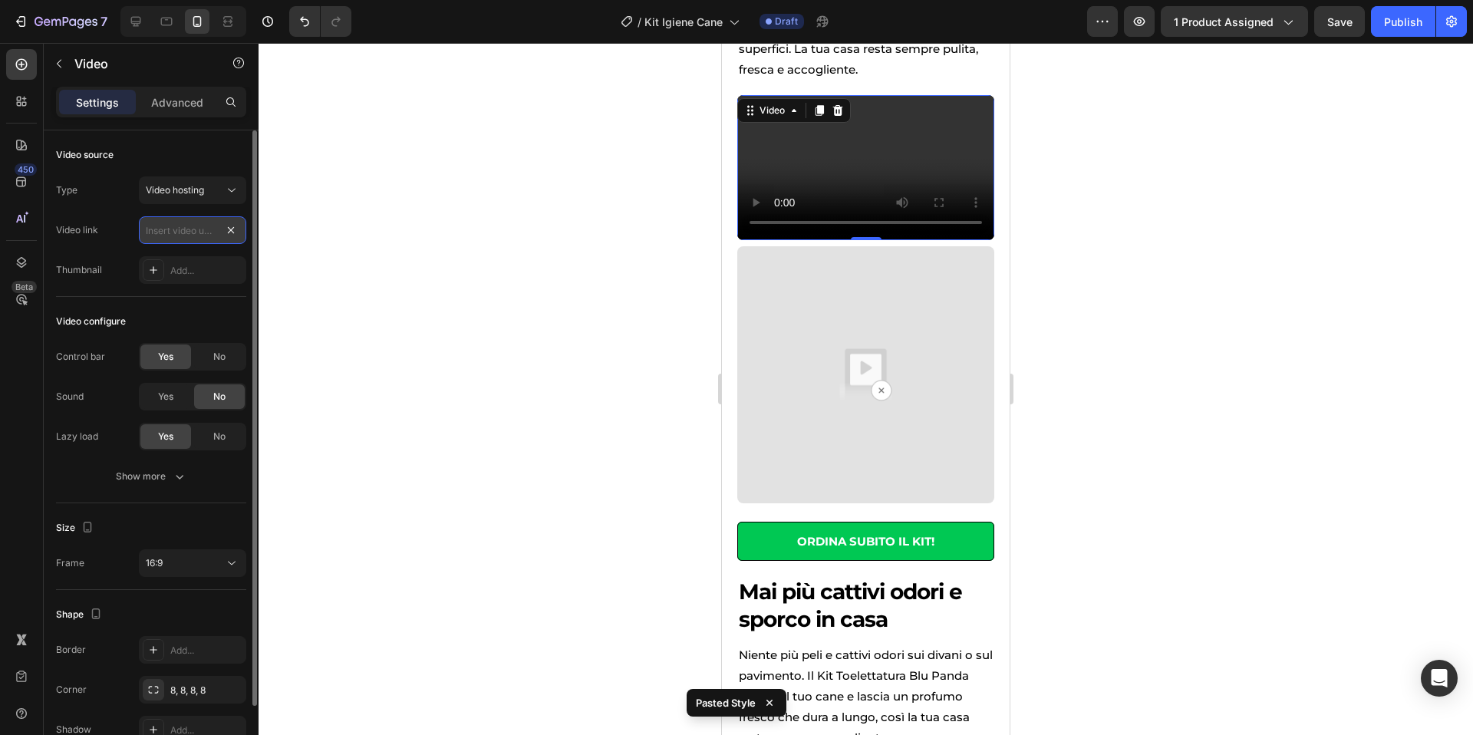
scroll to position [0, 0]
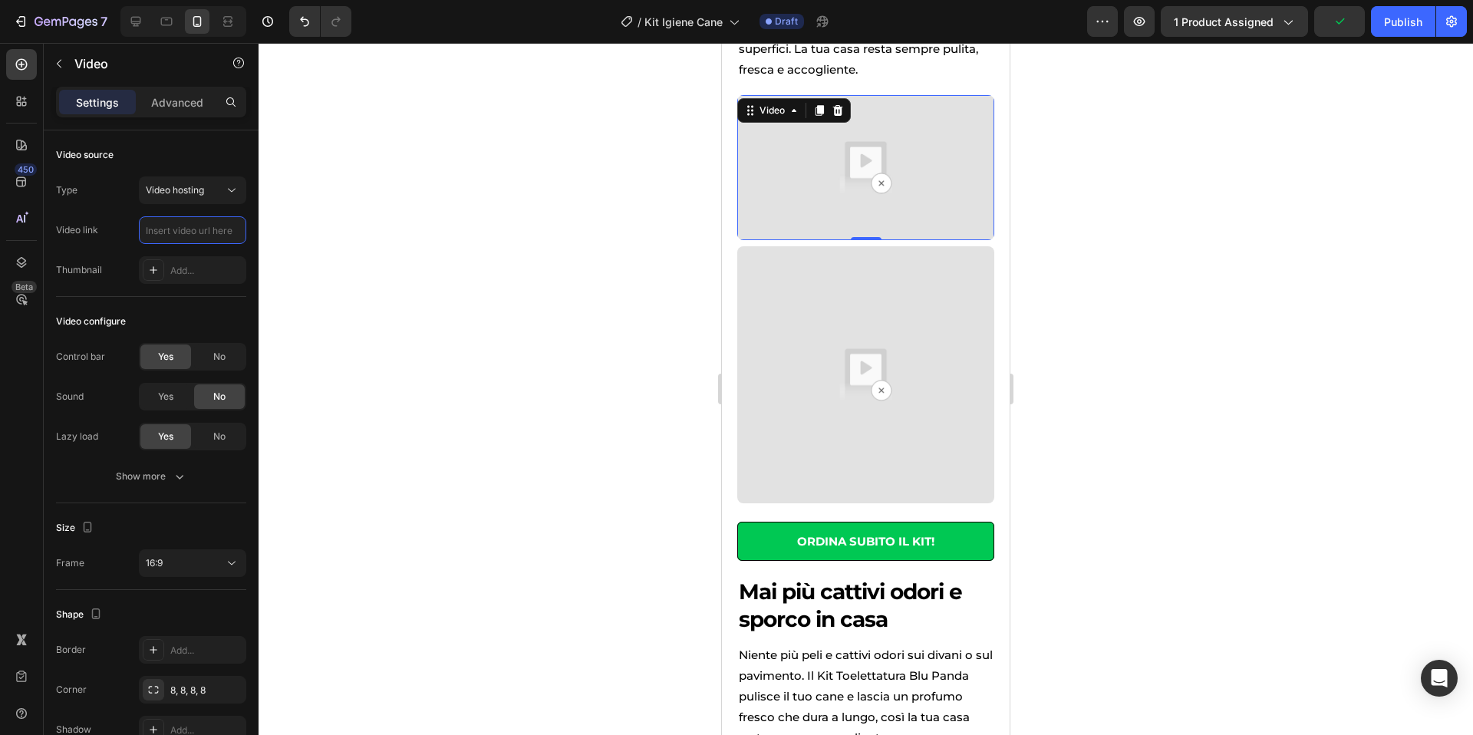
paste input "[URL][DOMAIN_NAME]"
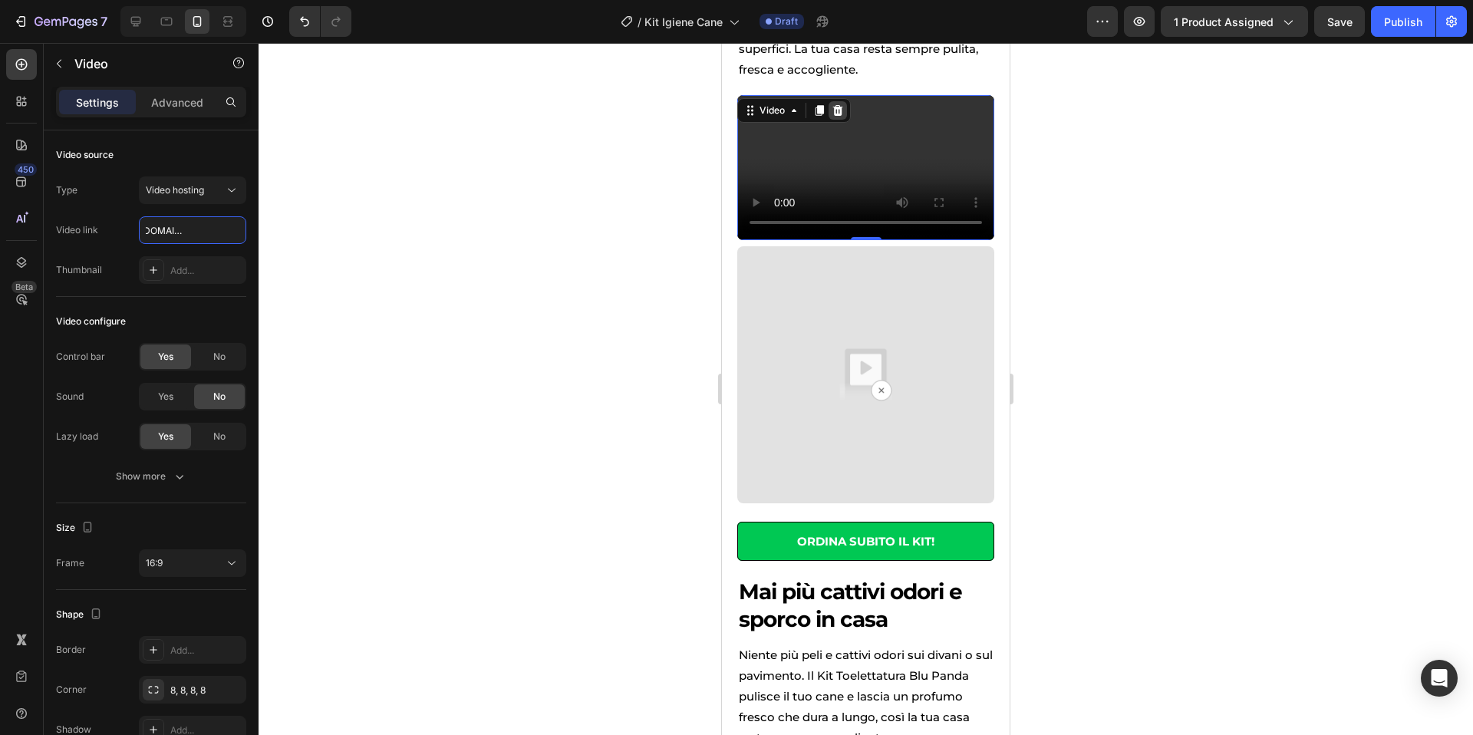
type input "[URL][DOMAIN_NAME]"
click at [836, 110] on icon at bounding box center [838, 110] width 12 height 12
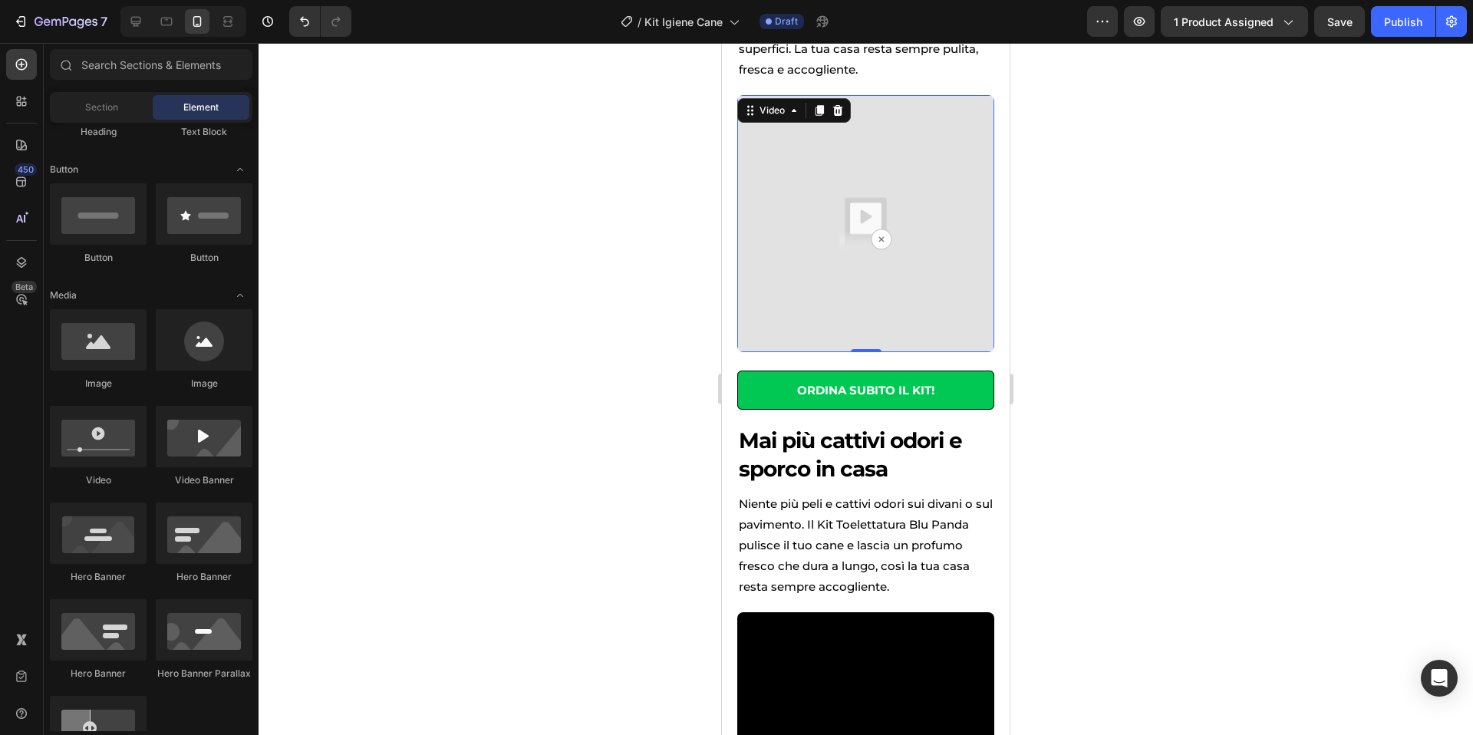
click at [829, 129] on img at bounding box center [865, 223] width 257 height 257
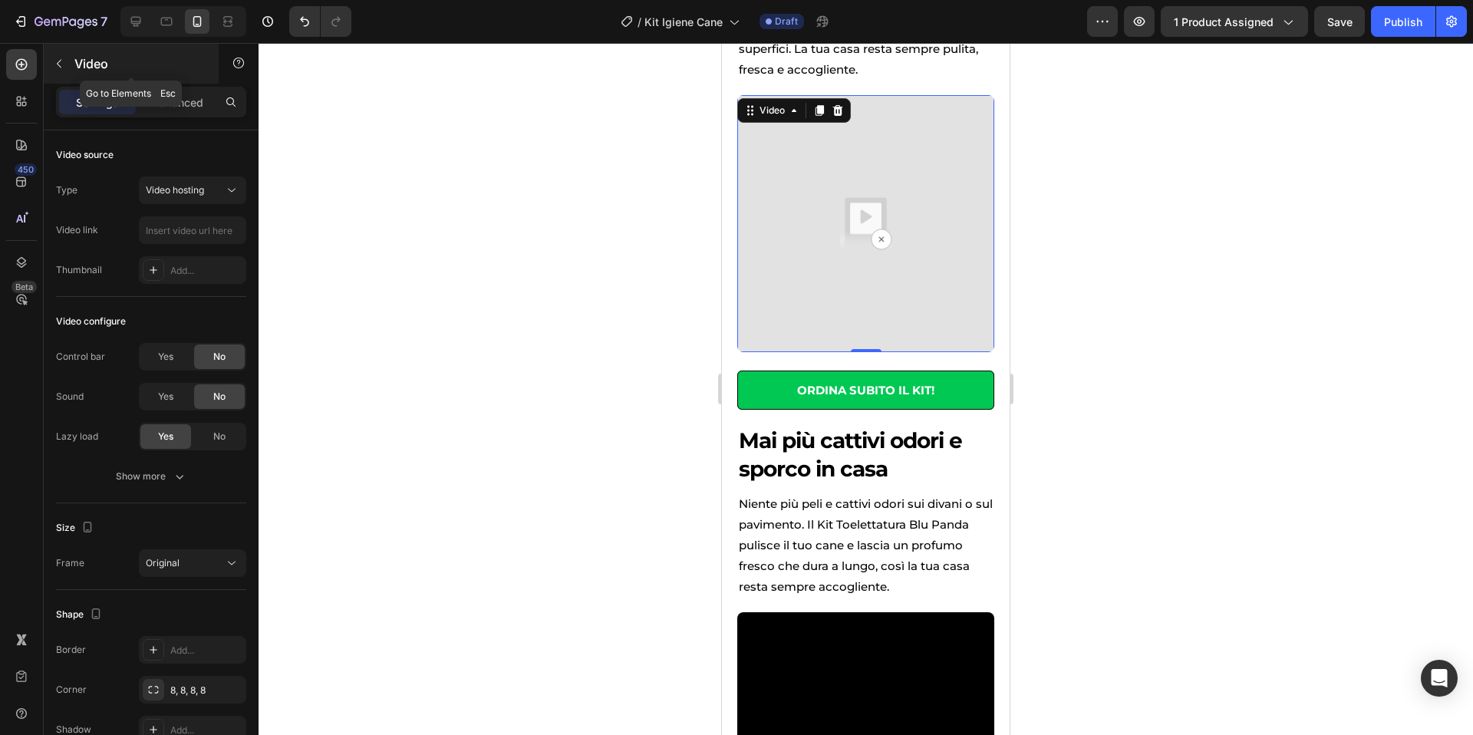
click at [64, 69] on icon "button" at bounding box center [59, 64] width 12 height 12
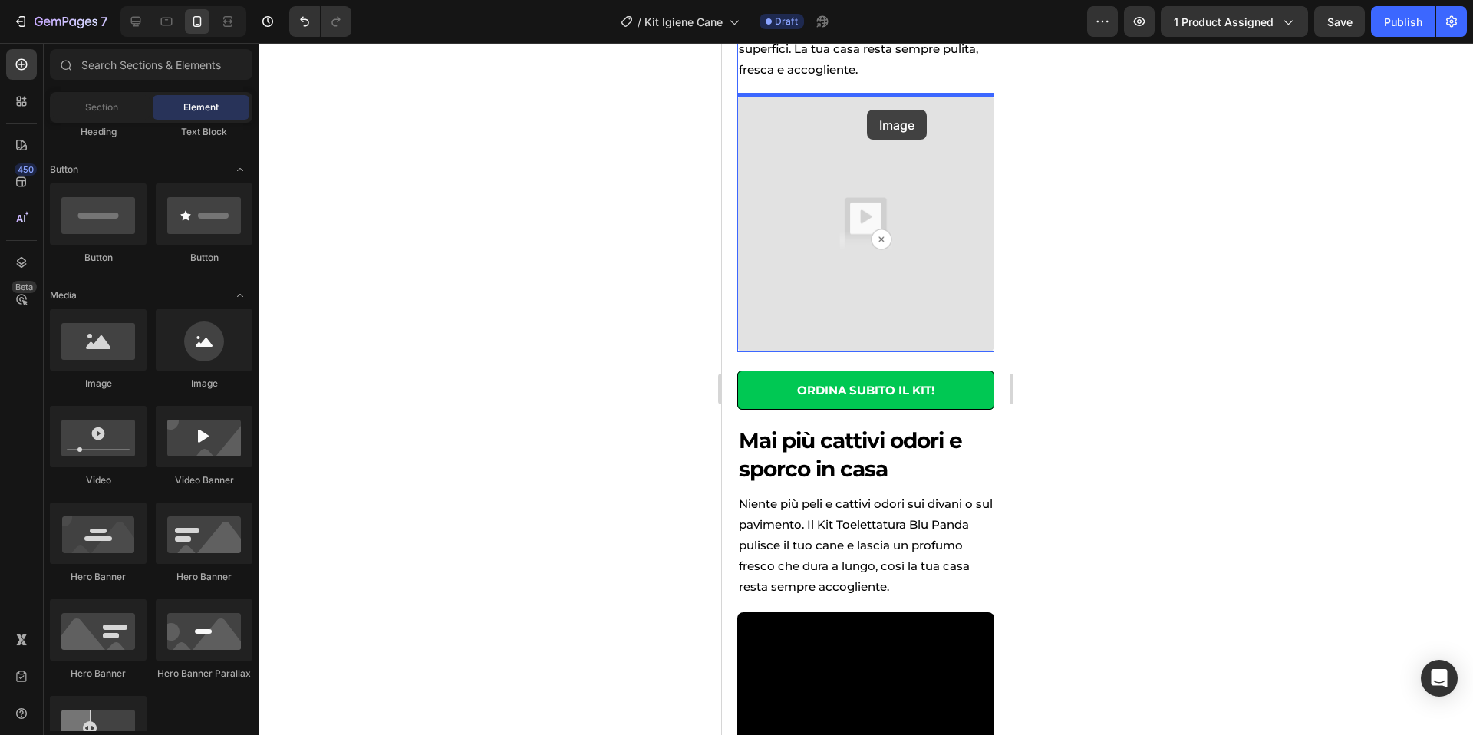
drag, startPoint x: 811, startPoint y: 396, endPoint x: 867, endPoint y: 110, distance: 291.6
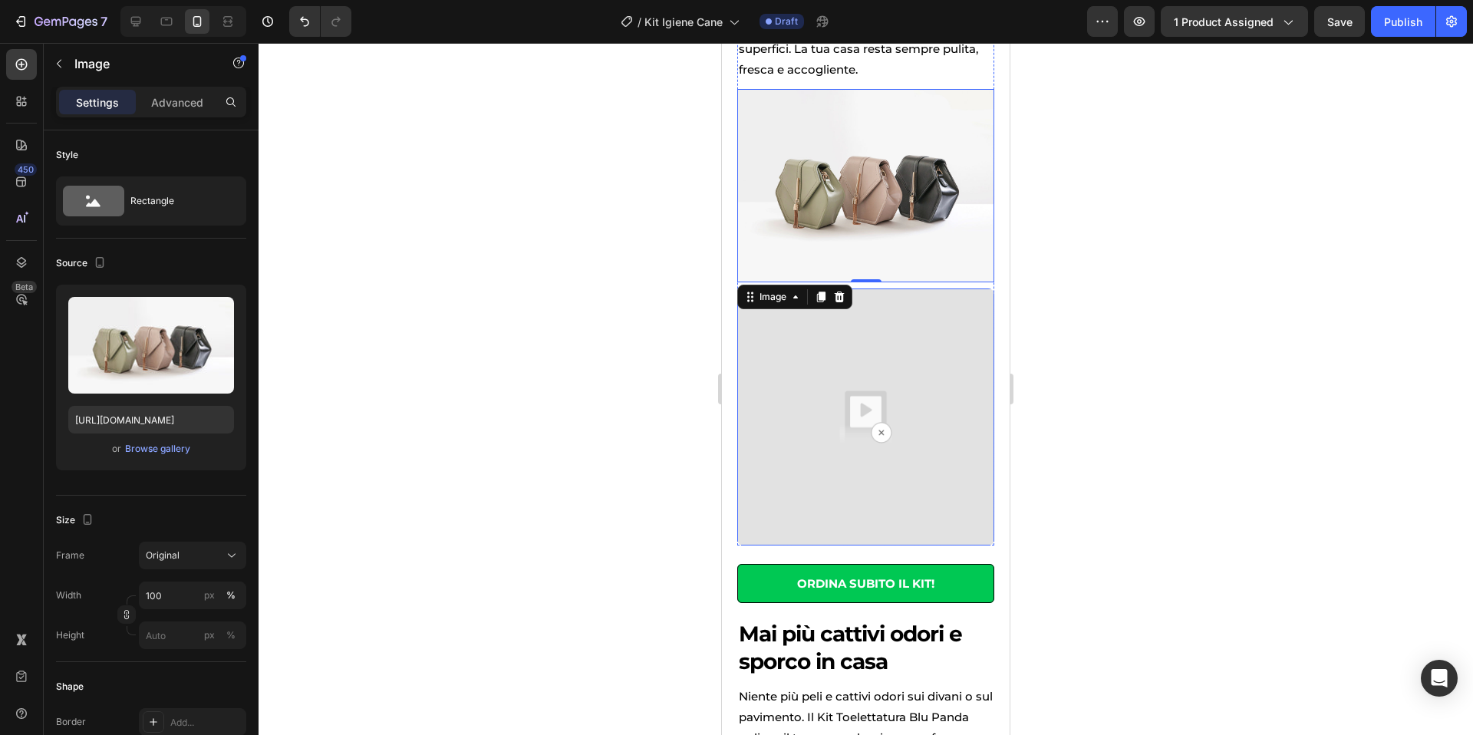
click at [880, 344] on img at bounding box center [865, 416] width 257 height 257
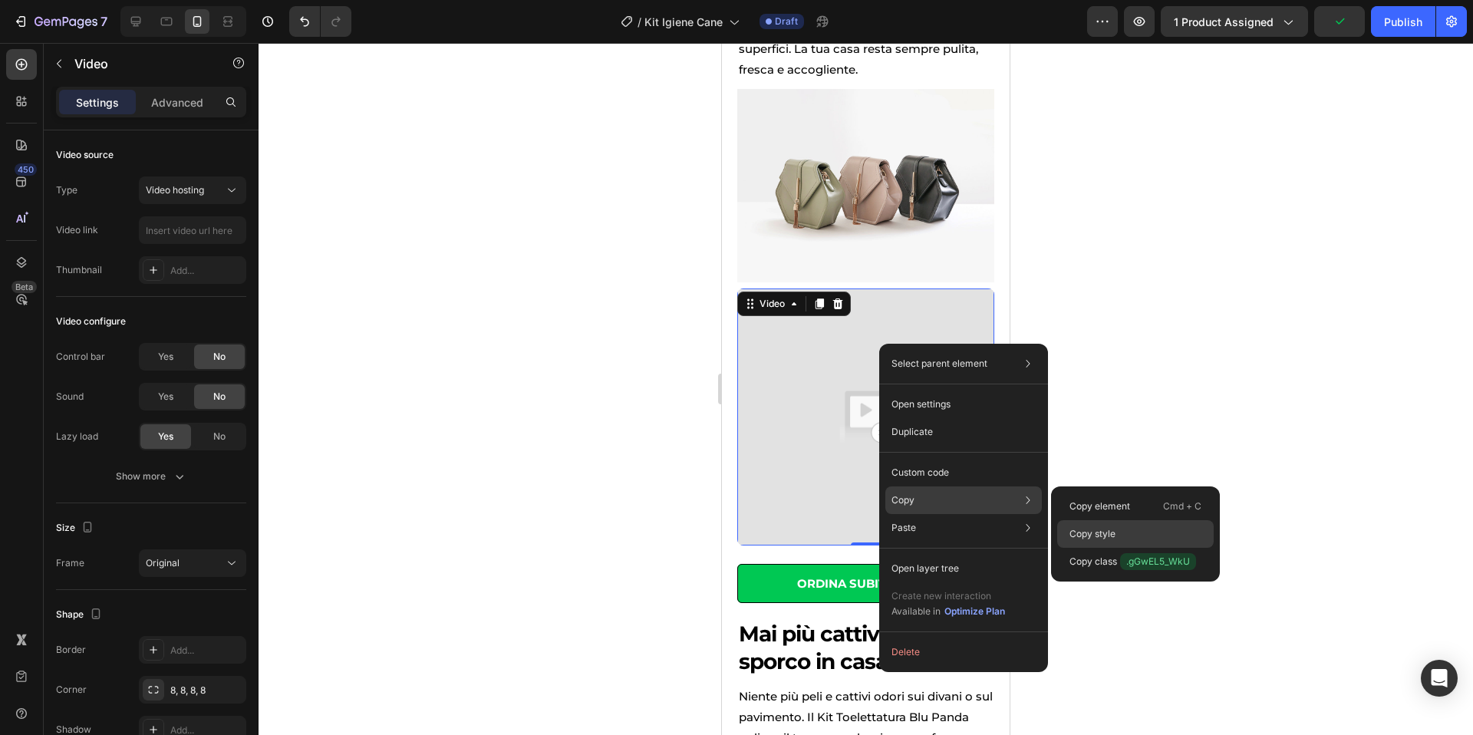
click at [1112, 538] on p "Copy style" at bounding box center [1092, 534] width 46 height 14
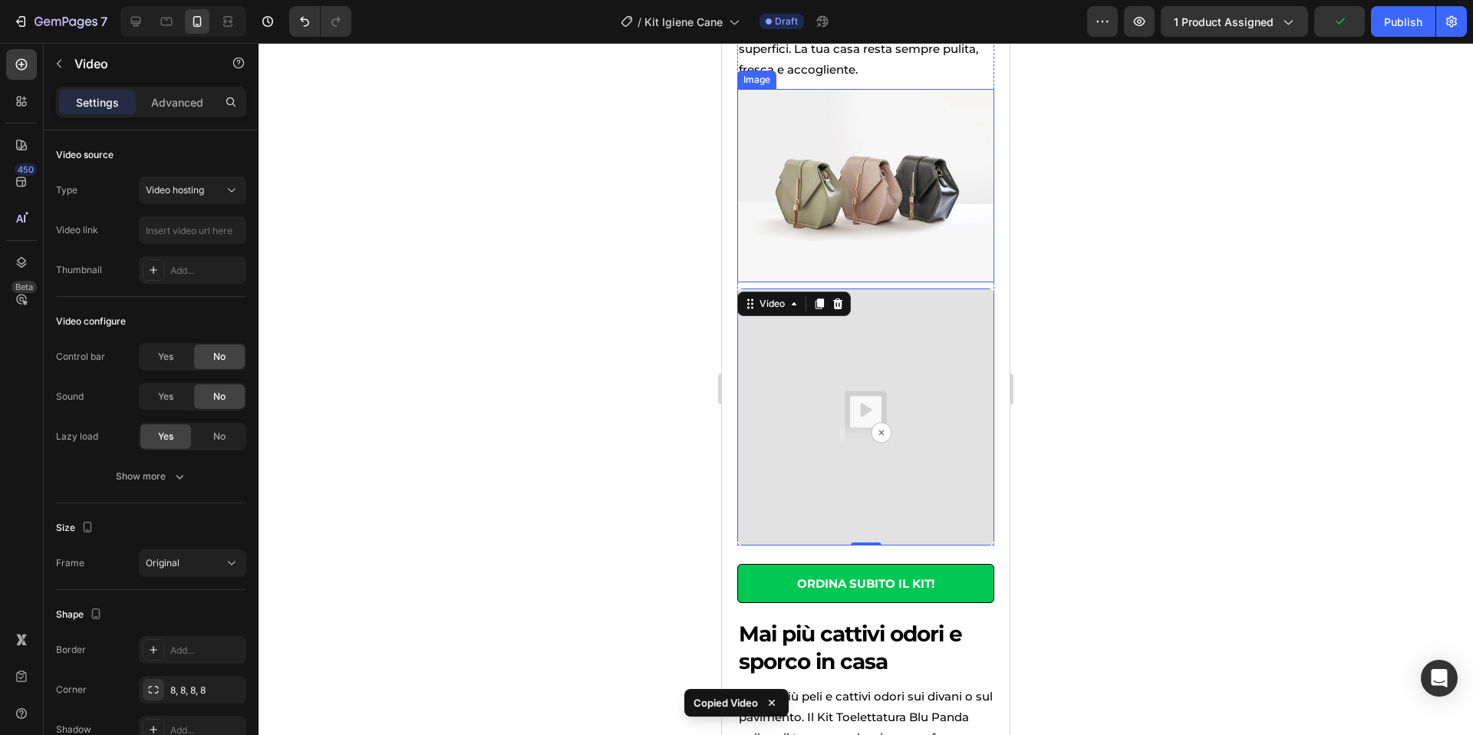
click at [879, 225] on img at bounding box center [865, 185] width 257 height 193
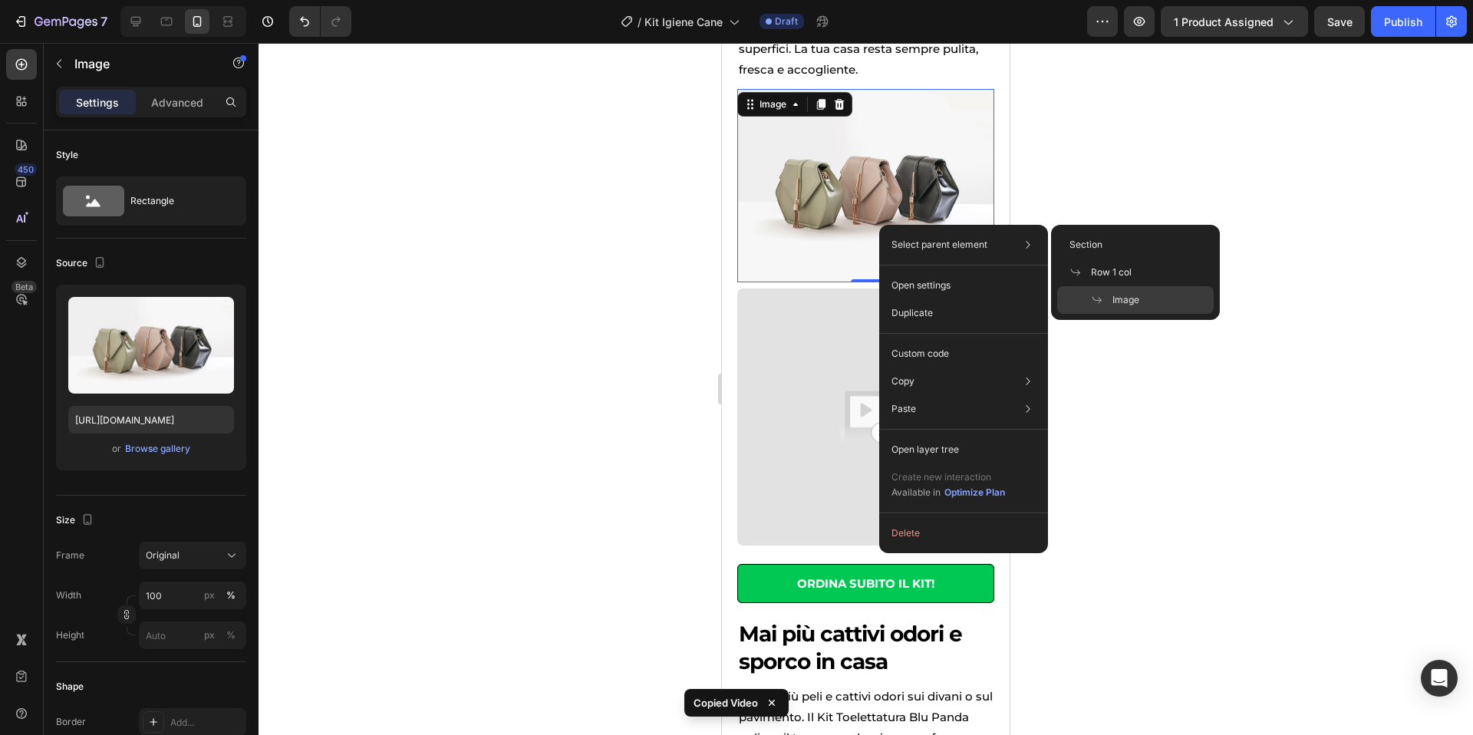
click at [1273, 147] on div at bounding box center [866, 389] width 1214 height 692
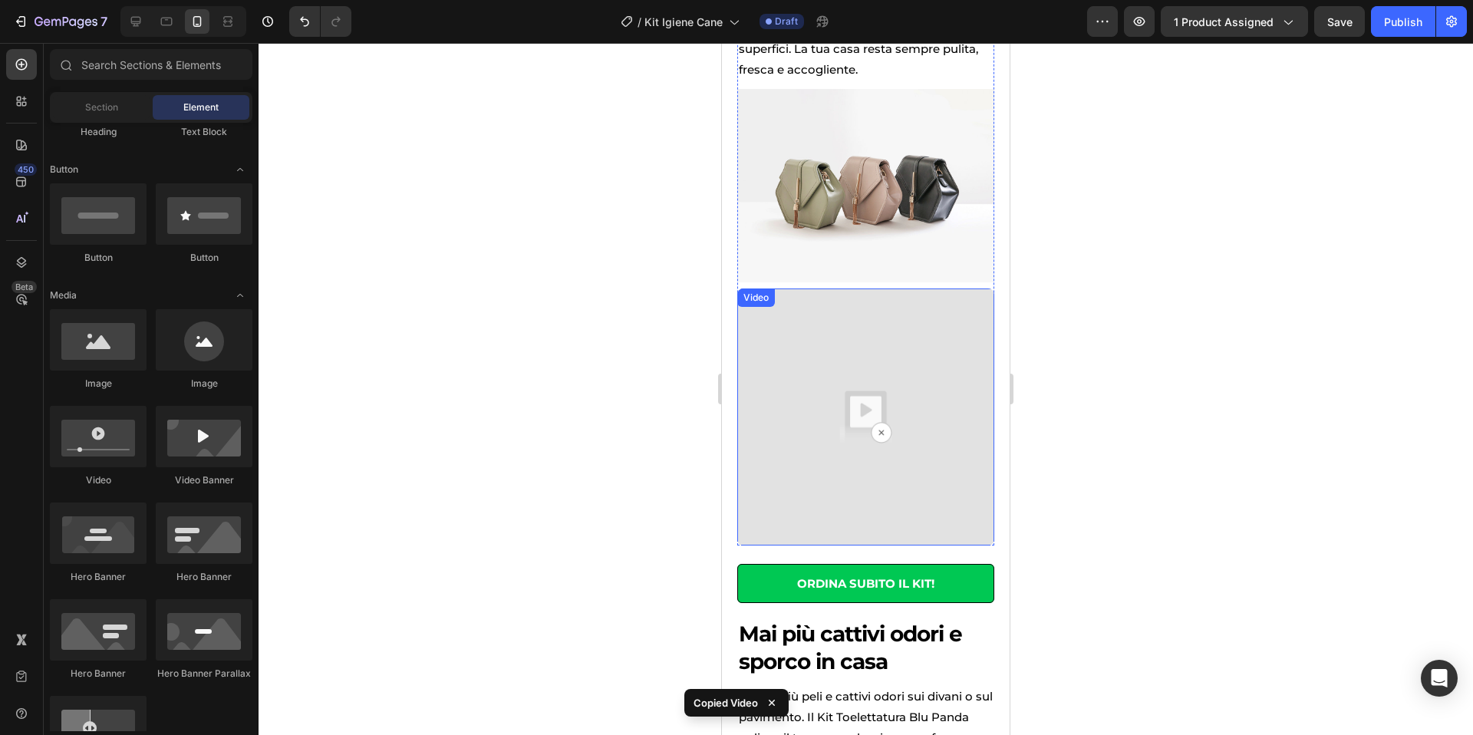
click at [881, 354] on img at bounding box center [865, 416] width 257 height 257
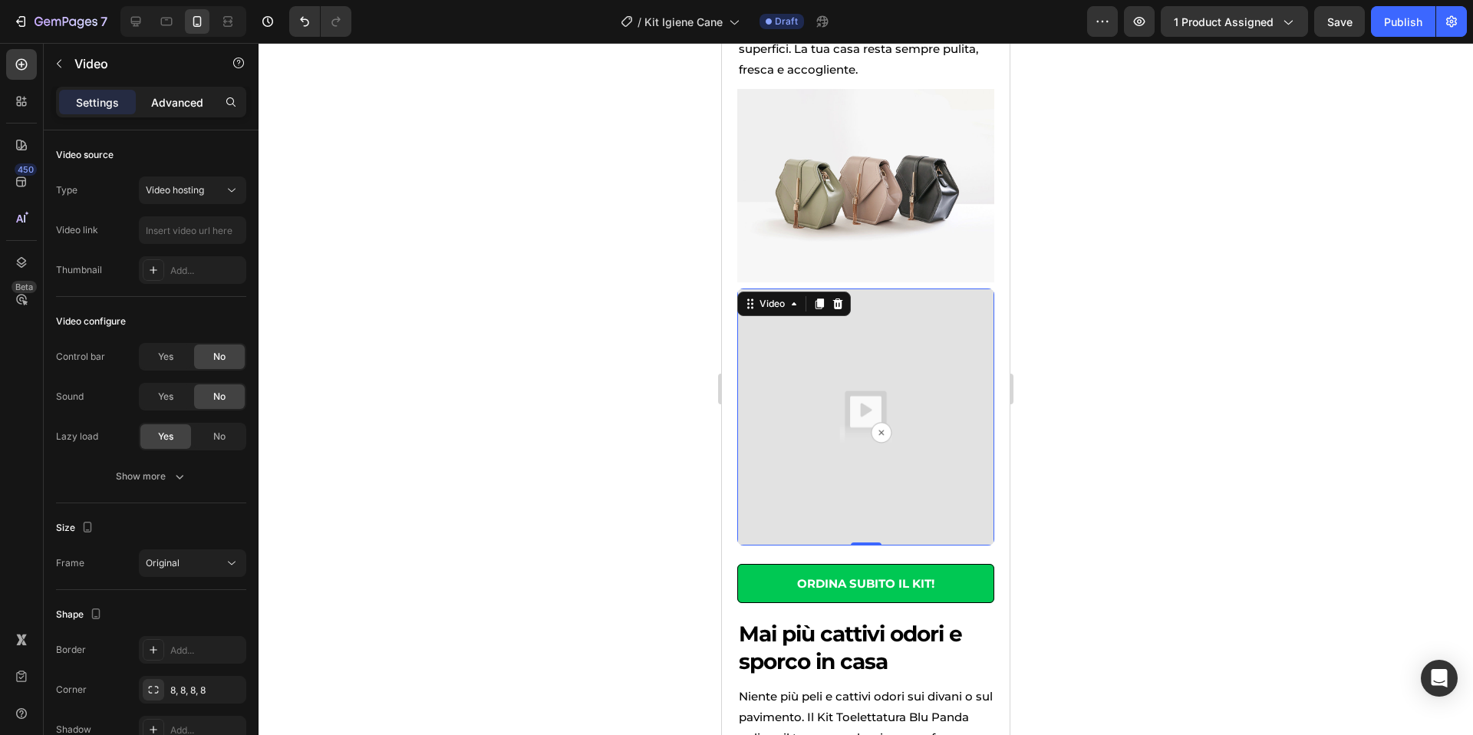
click at [176, 107] on p "Advanced" at bounding box center [177, 102] width 52 height 16
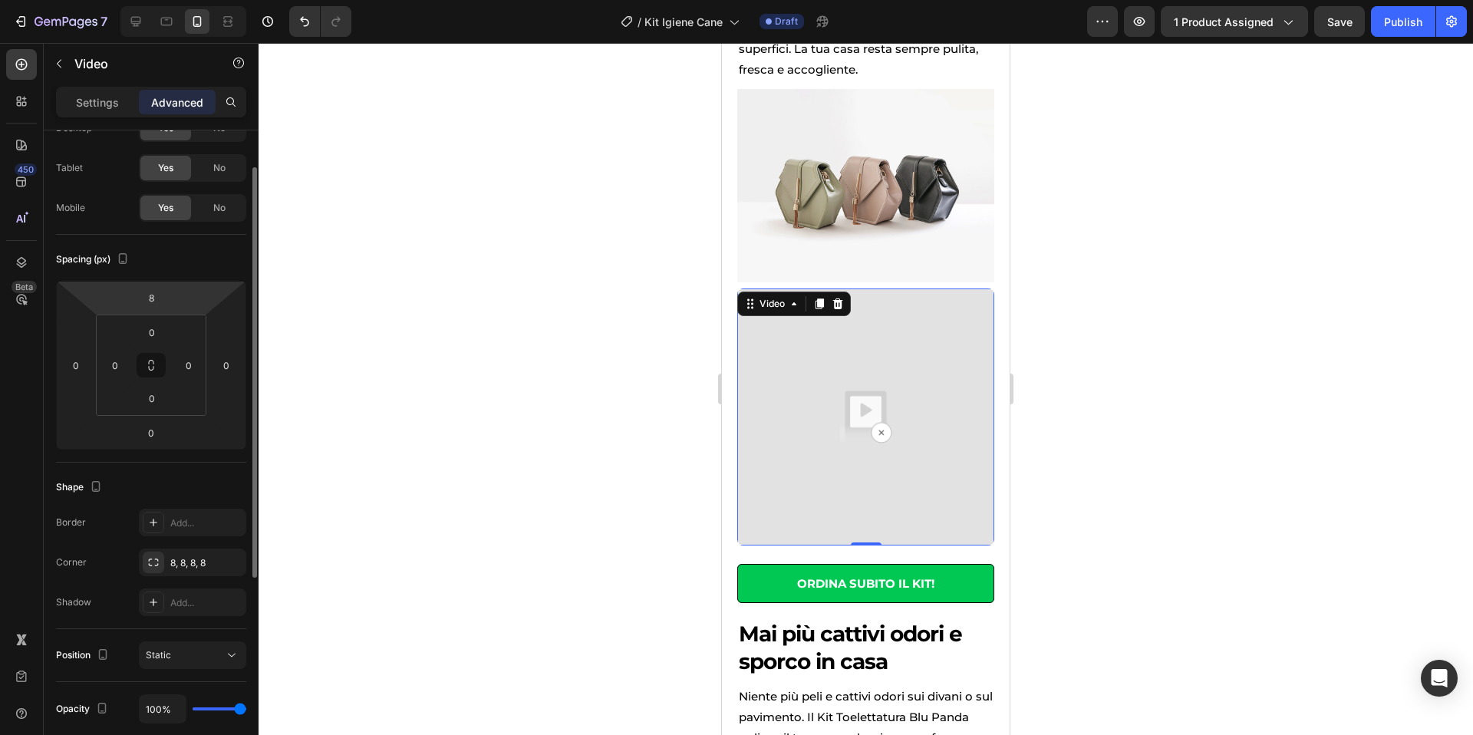
scroll to position [66, 0]
click at [852, 179] on img at bounding box center [865, 185] width 257 height 193
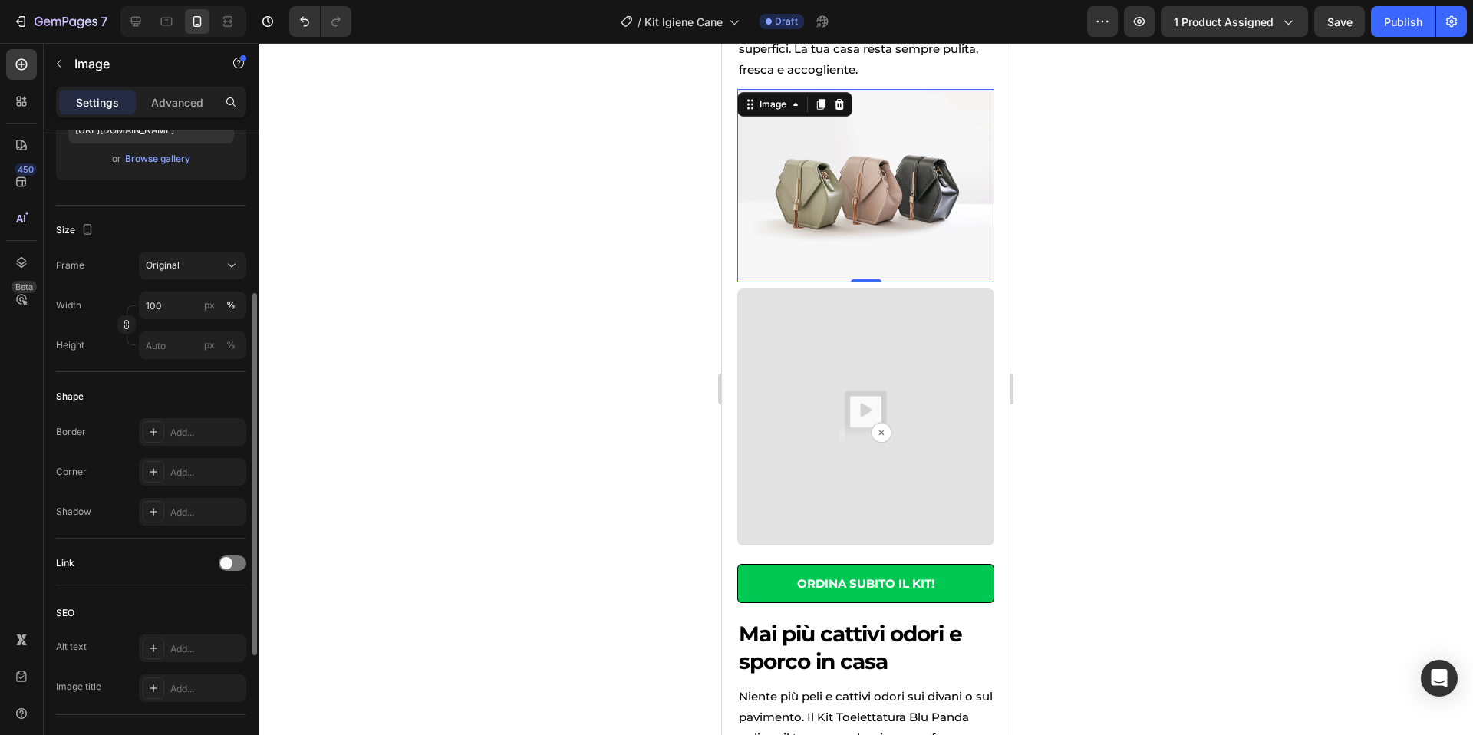
scroll to position [292, 0]
click at [183, 470] on div "Add..." at bounding box center [206, 471] width 72 height 14
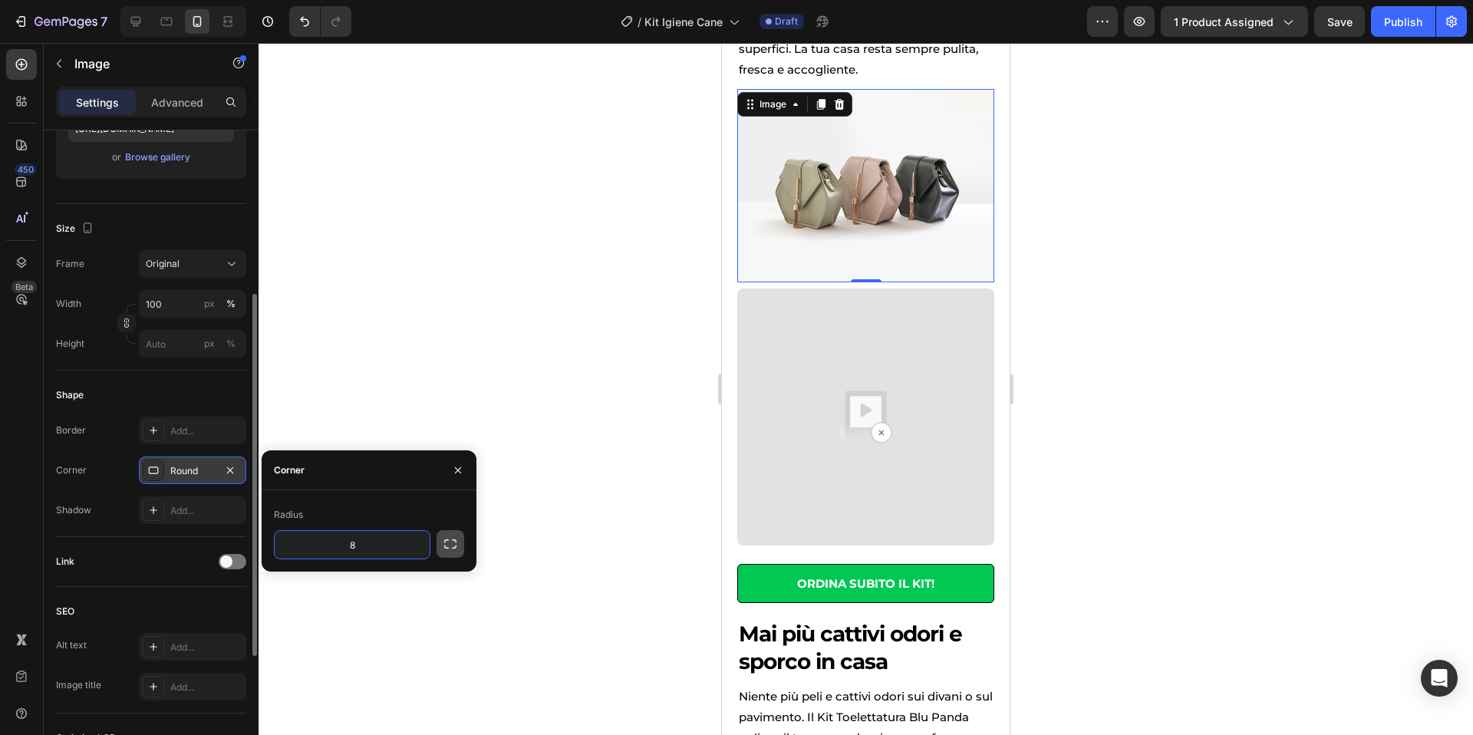
click at [451, 547] on icon "button" at bounding box center [450, 543] width 15 height 15
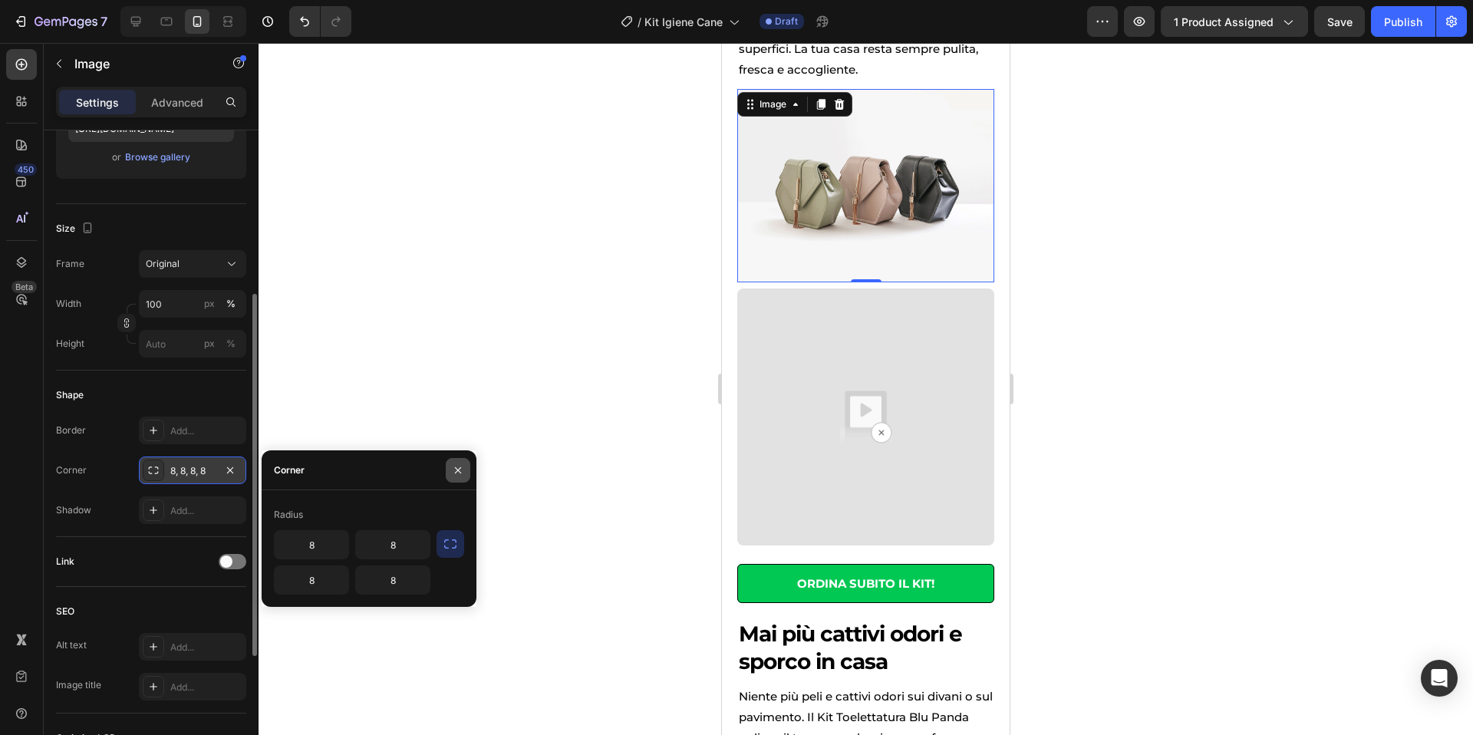
click at [464, 466] on button "button" at bounding box center [458, 470] width 25 height 25
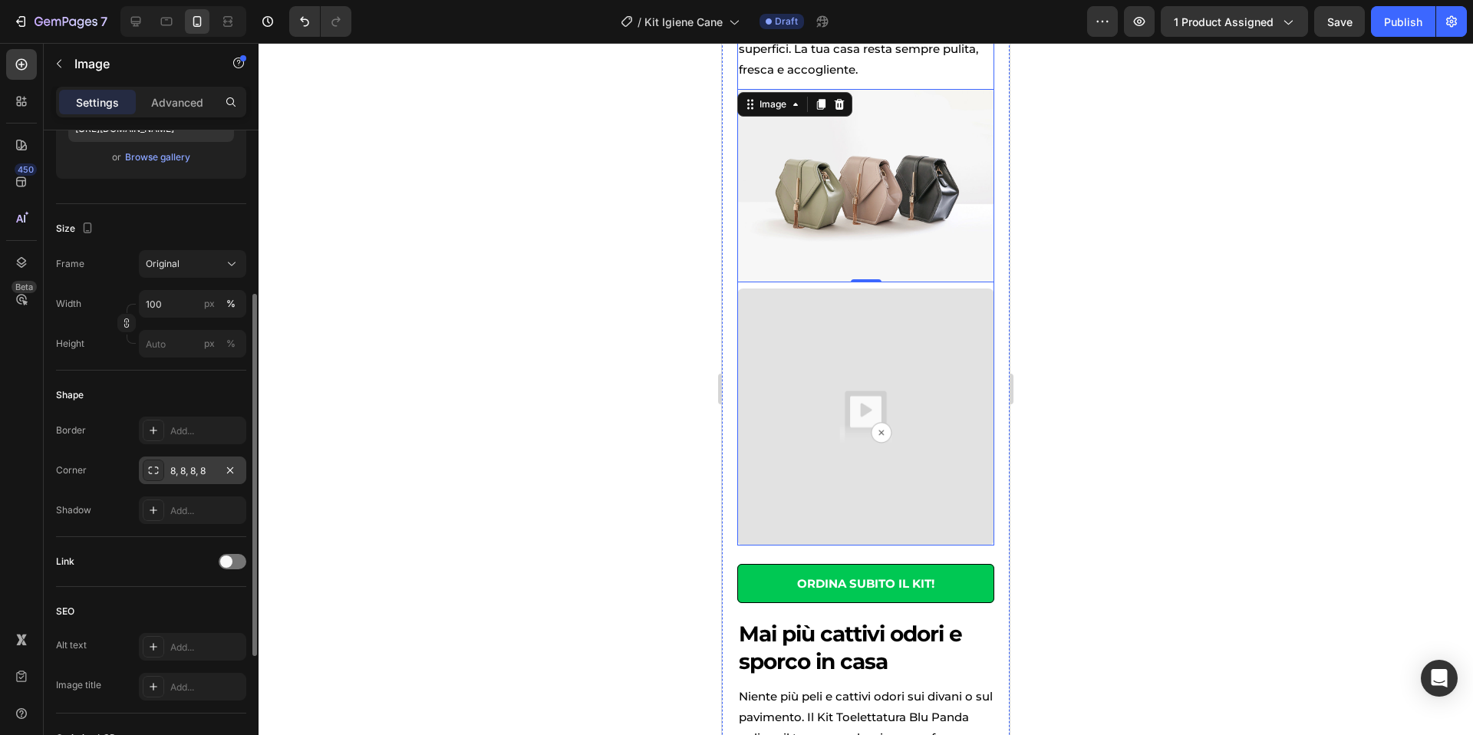
click at [1191, 260] on div at bounding box center [866, 389] width 1214 height 692
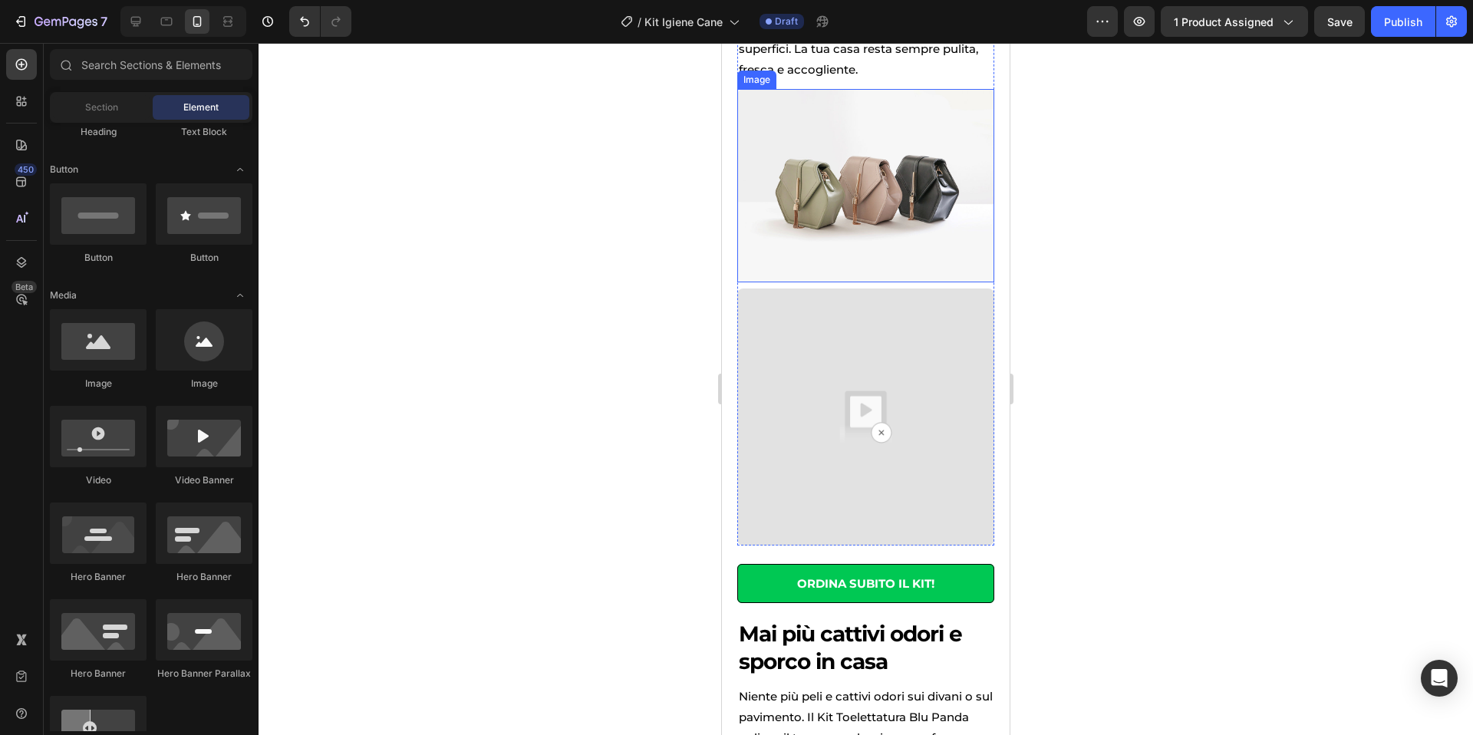
click at [919, 135] on img at bounding box center [865, 185] width 257 height 193
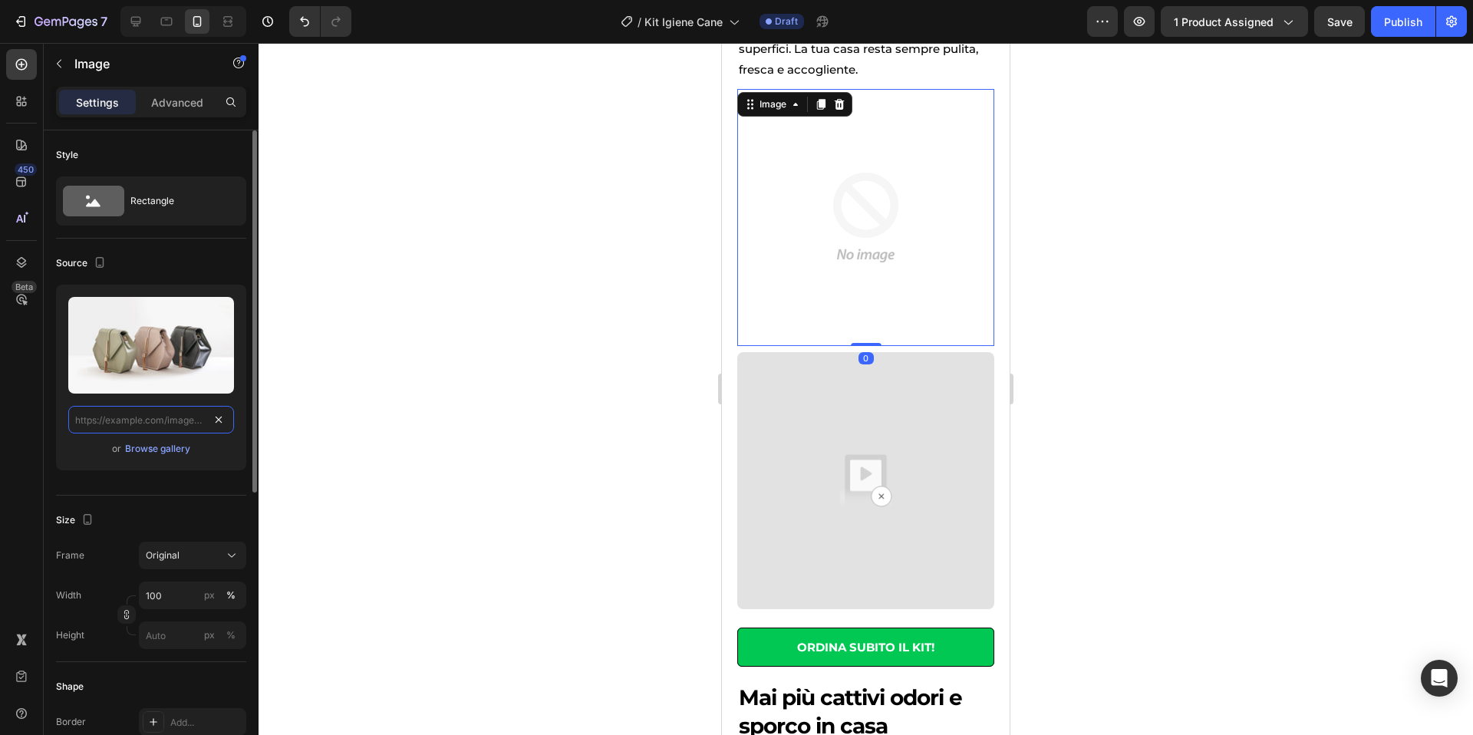
scroll to position [0, 0]
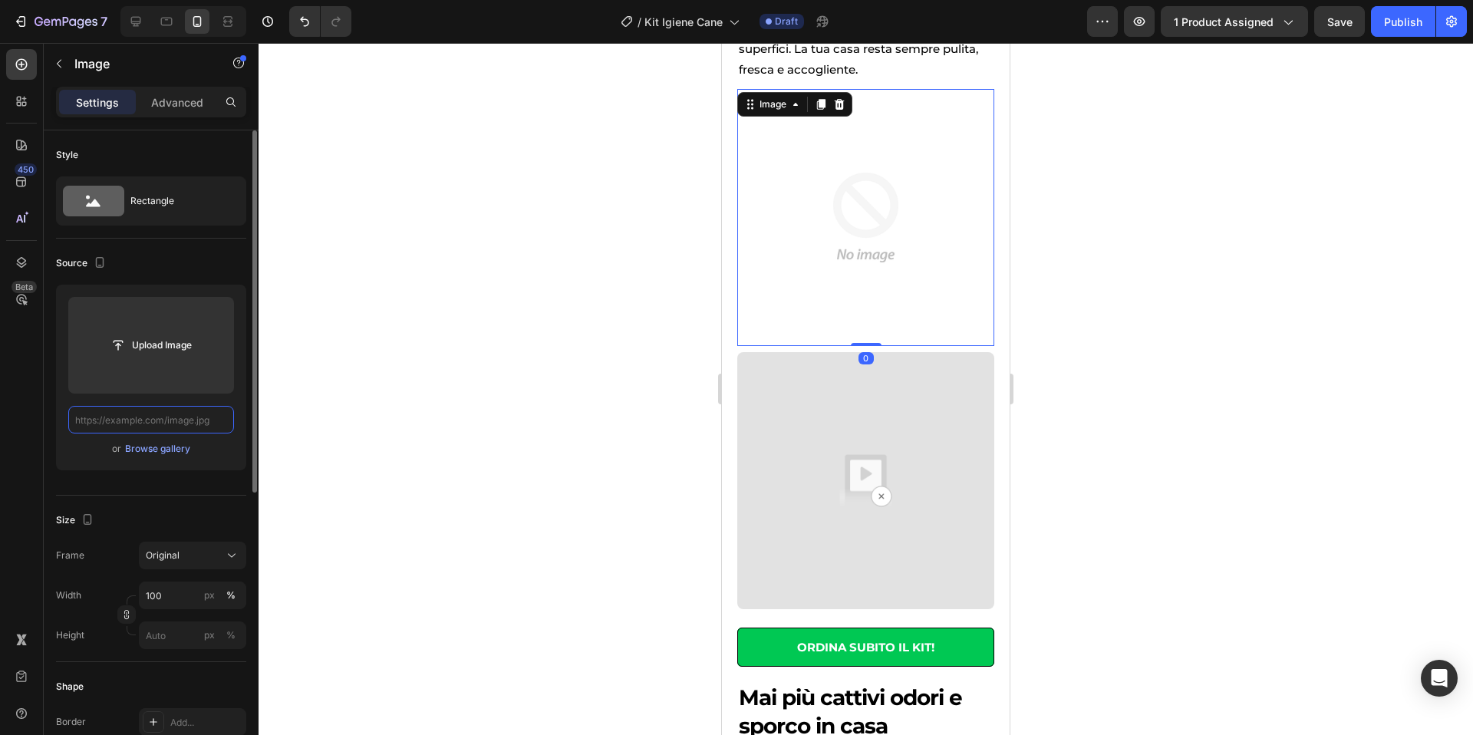
paste input "Copy element from Gempages!"
type input "Copy element from Gempages!"
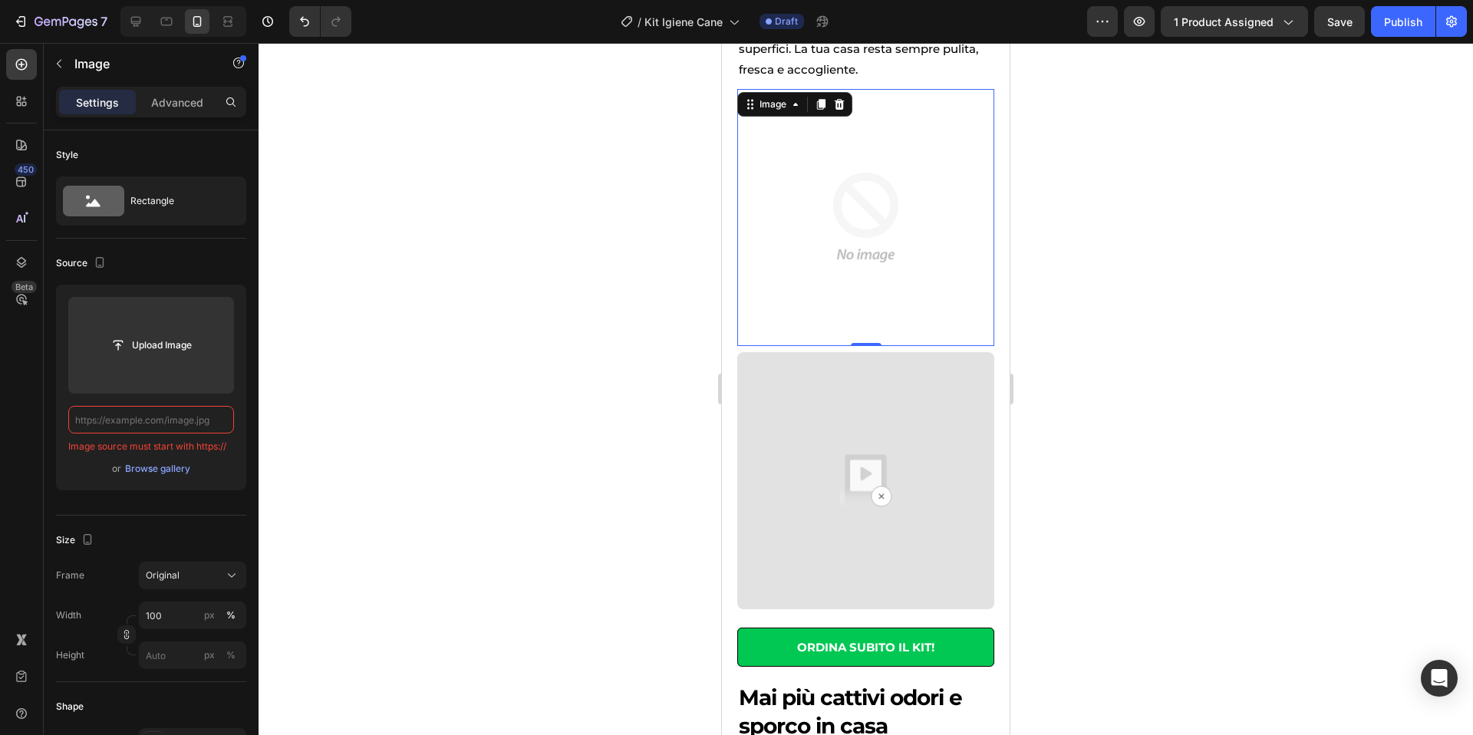
paste input "[URL][DOMAIN_NAME]"
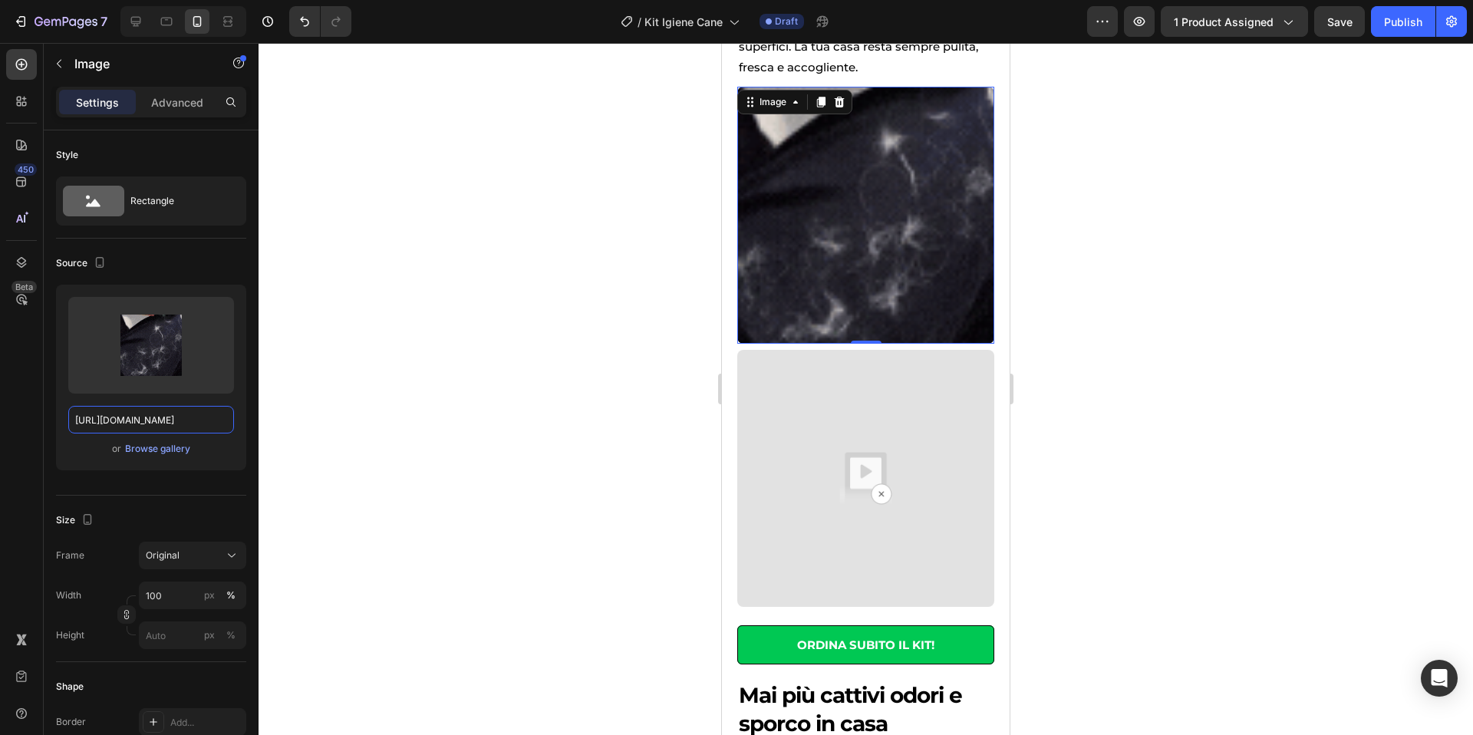
scroll to position [971, 0]
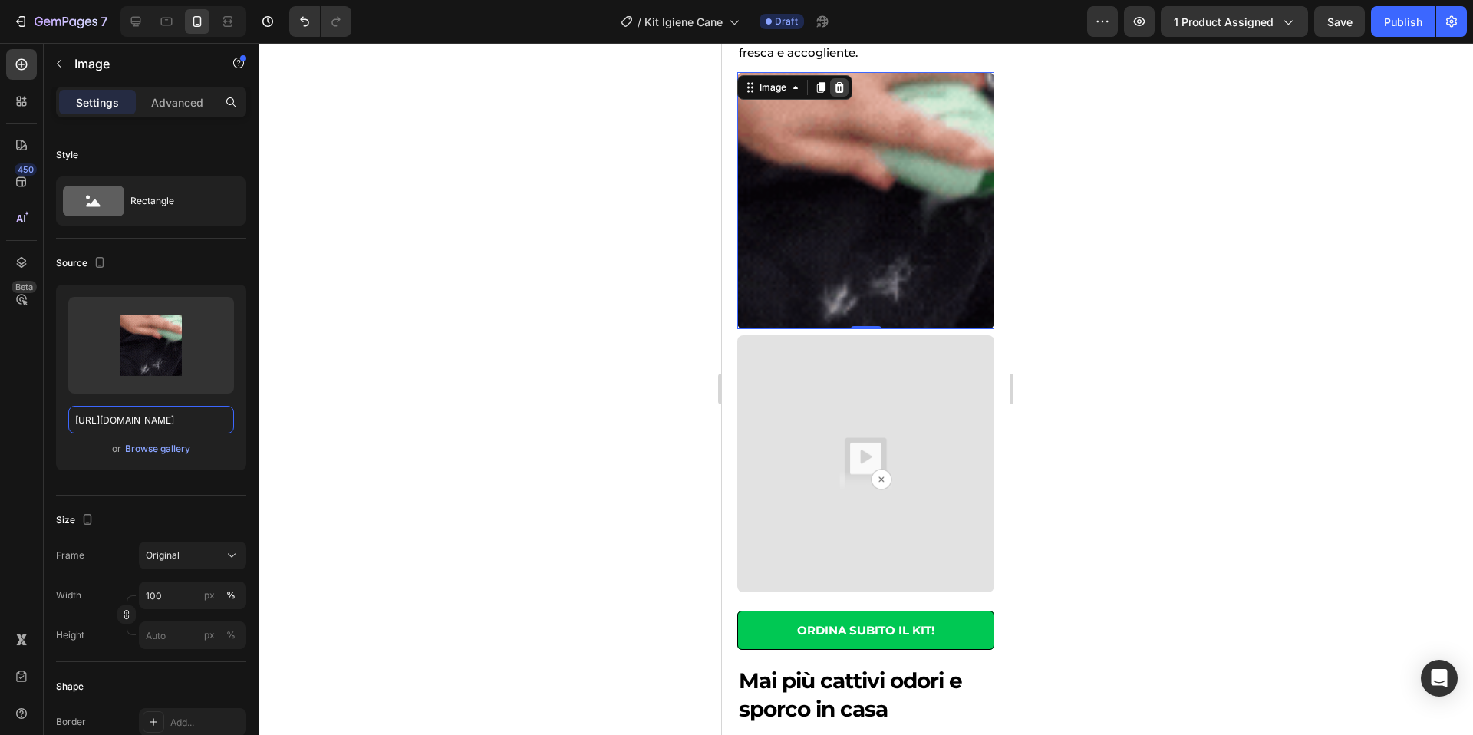
type input "[URL][DOMAIN_NAME]"
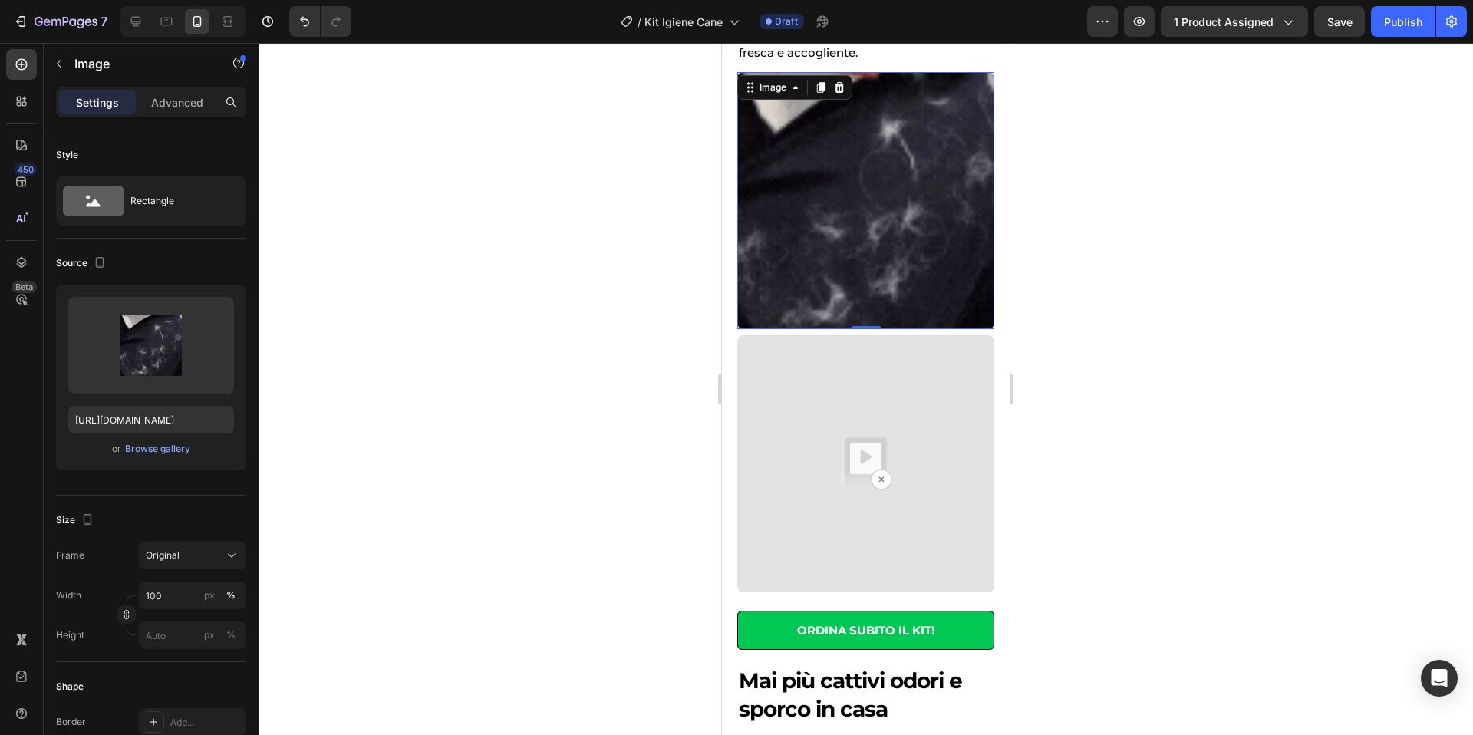
click at [837, 95] on div at bounding box center [839, 87] width 18 height 18
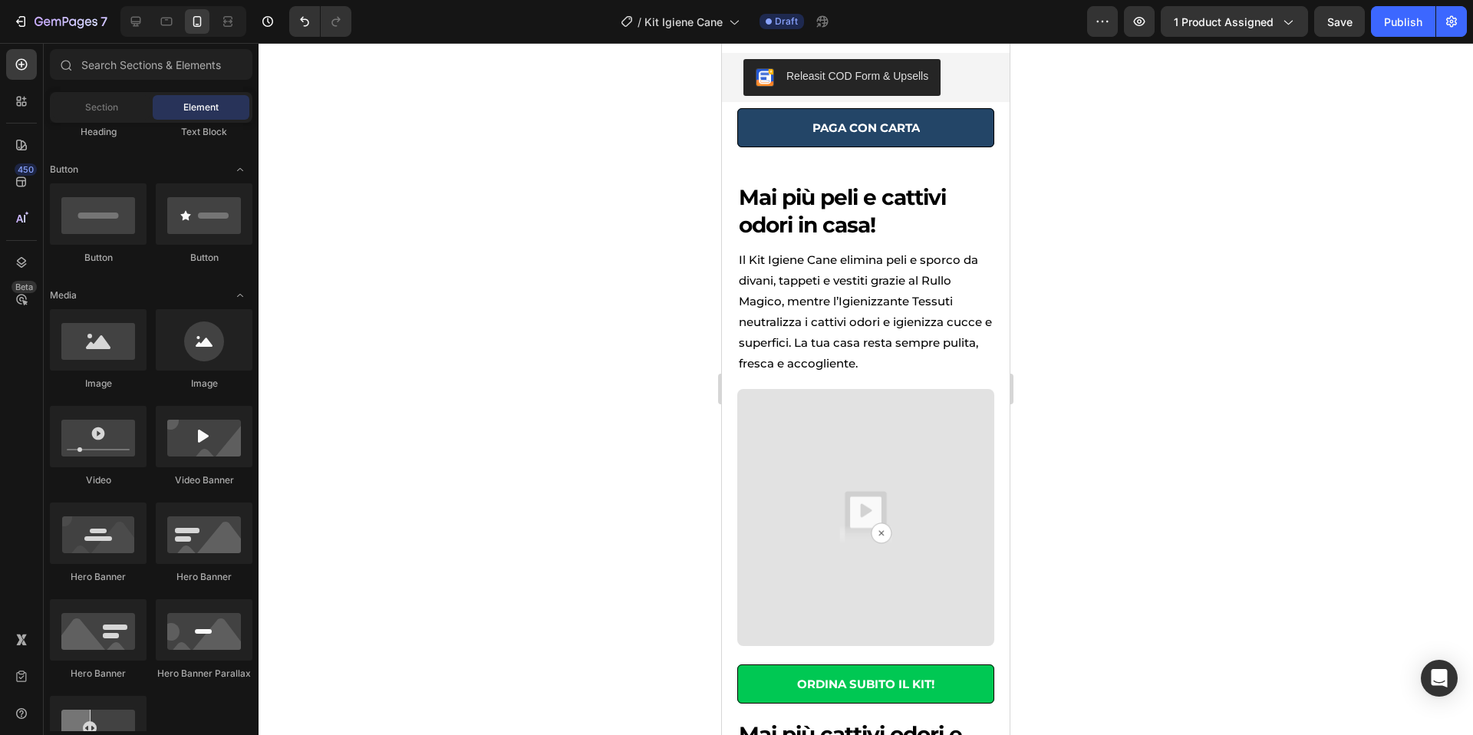
scroll to position [321, 0]
click at [860, 455] on img at bounding box center [865, 517] width 257 height 257
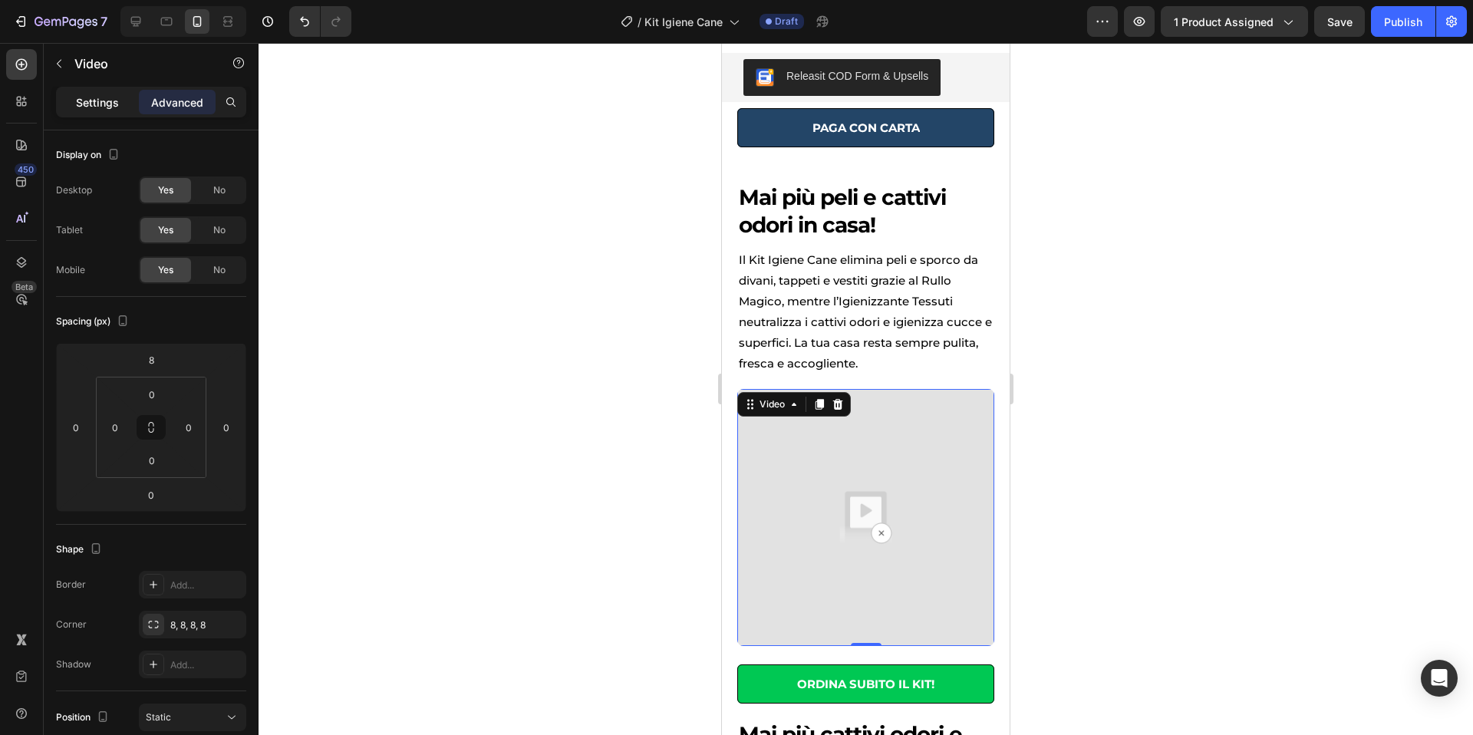
click at [100, 109] on p "Settings" at bounding box center [97, 102] width 43 height 16
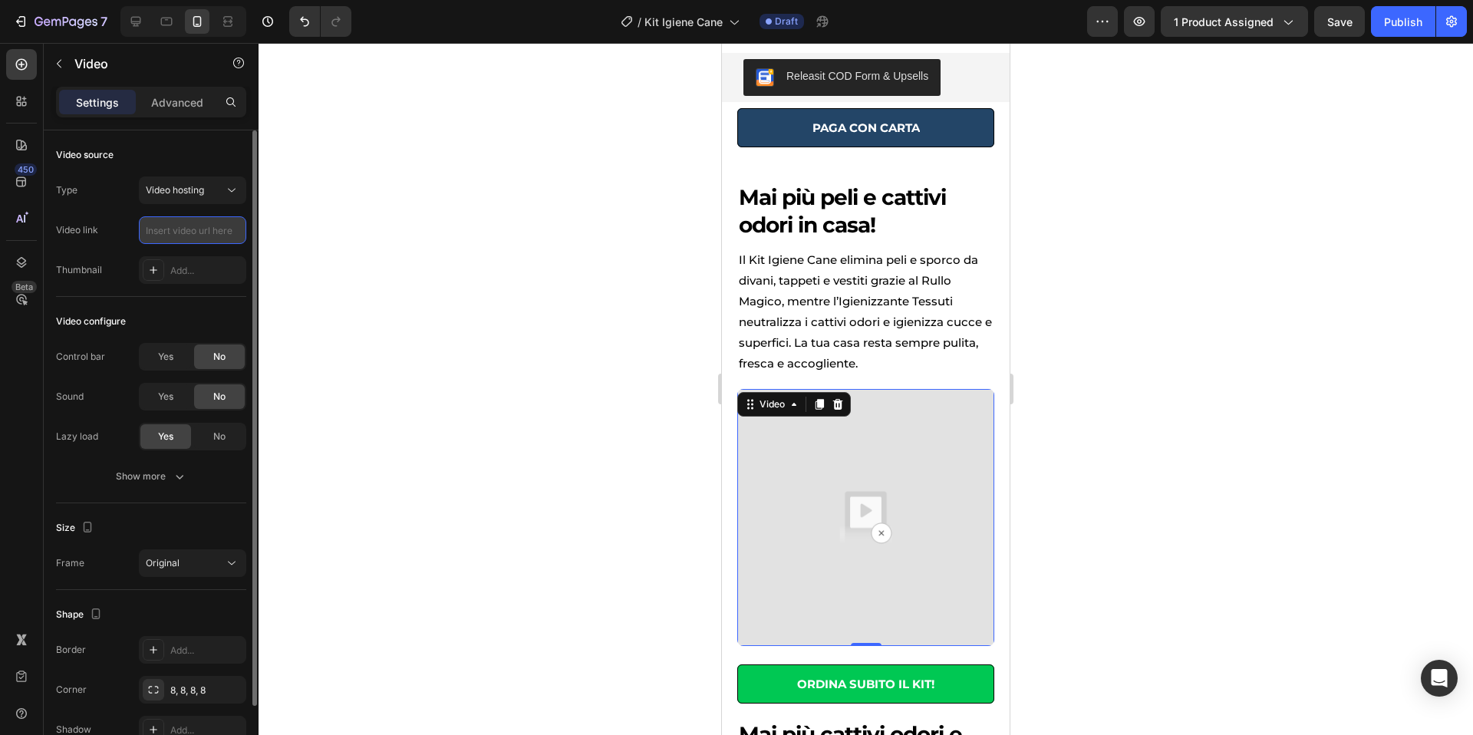
click at [193, 236] on input "text" at bounding box center [192, 230] width 107 height 28
paste input "https://cdn.shopify.com/videos/c/o/v/2d24e38b584f490a891d6559fbb0dc7b.mp4"
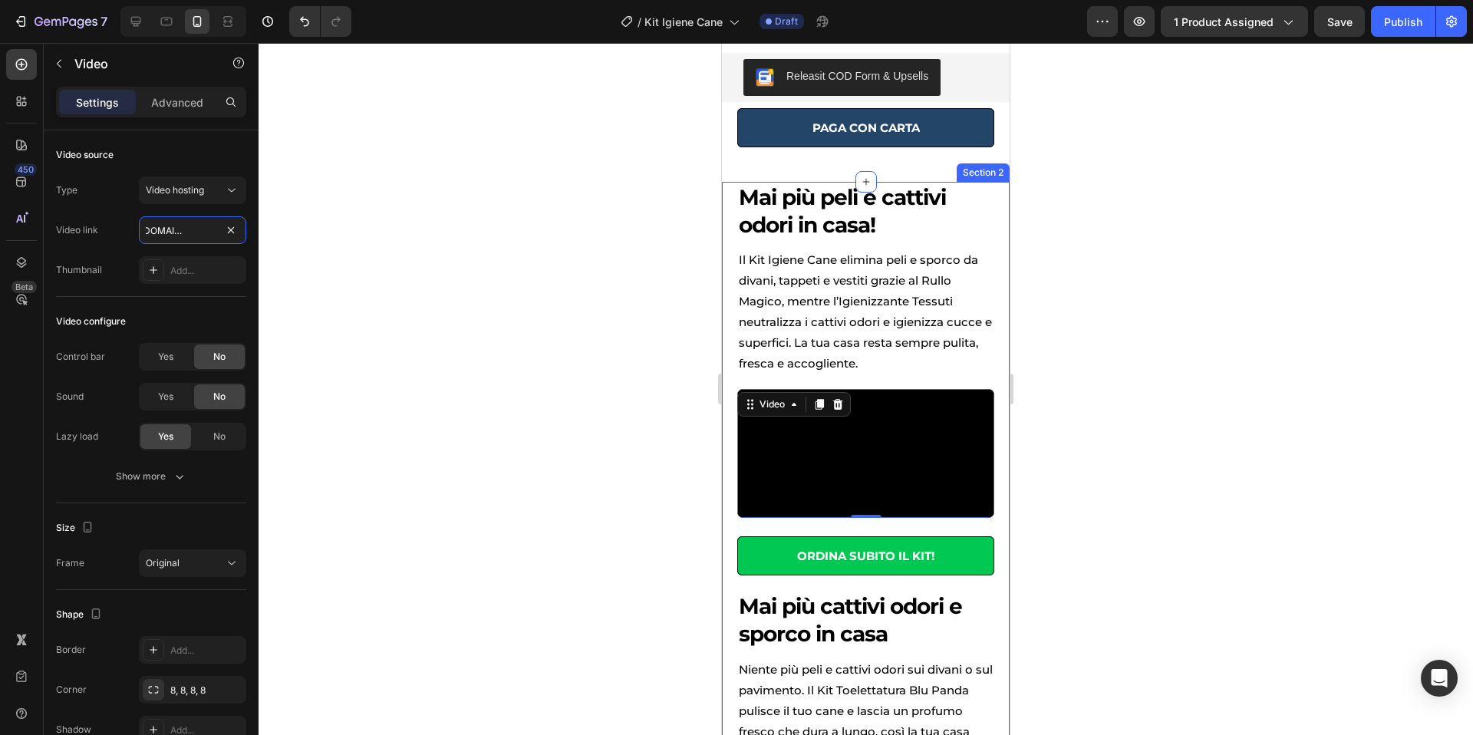
type input "https://cdn.shopify.com/videos/c/o/v/2d24e38b584f490a891d6559fbb0dc7b.mp4"
click at [1116, 317] on div at bounding box center [866, 389] width 1214 height 692
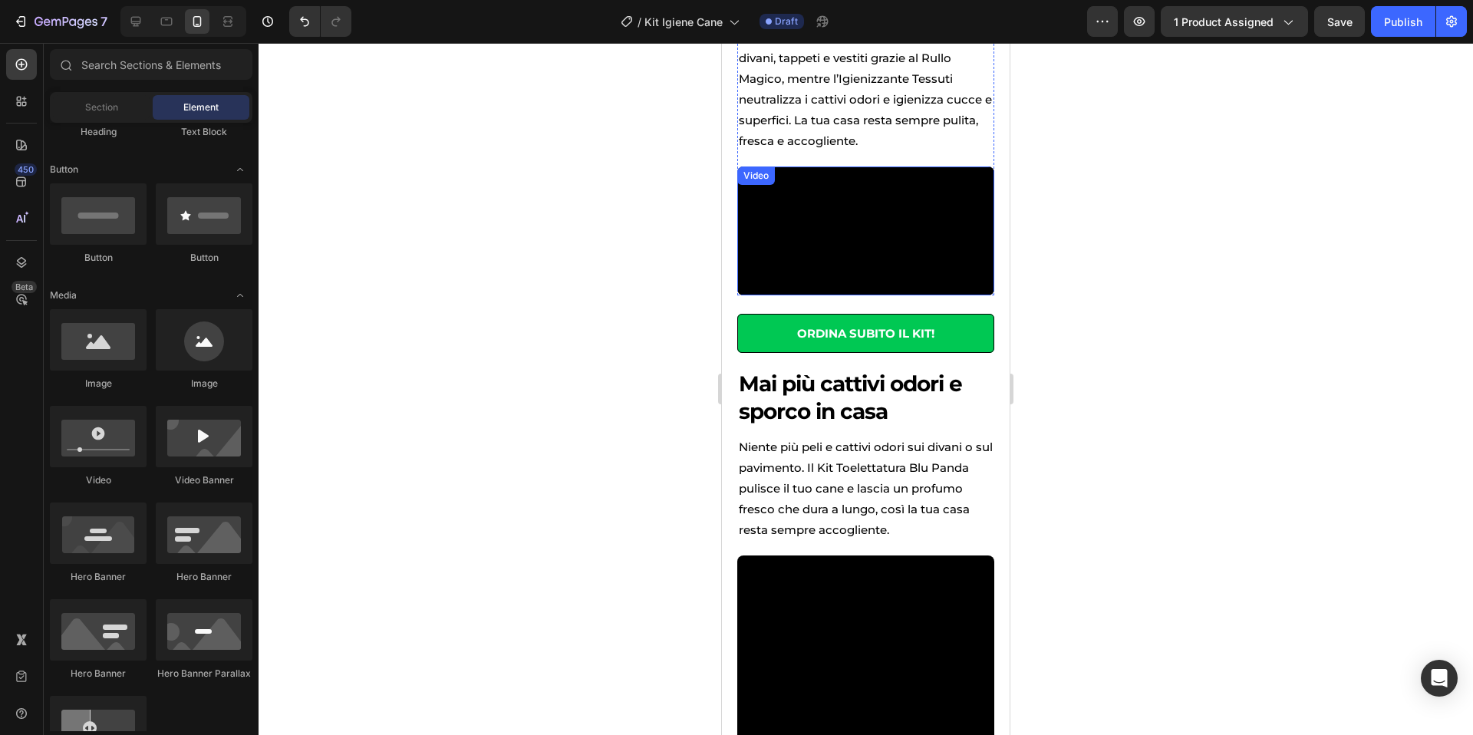
scroll to position [884, 0]
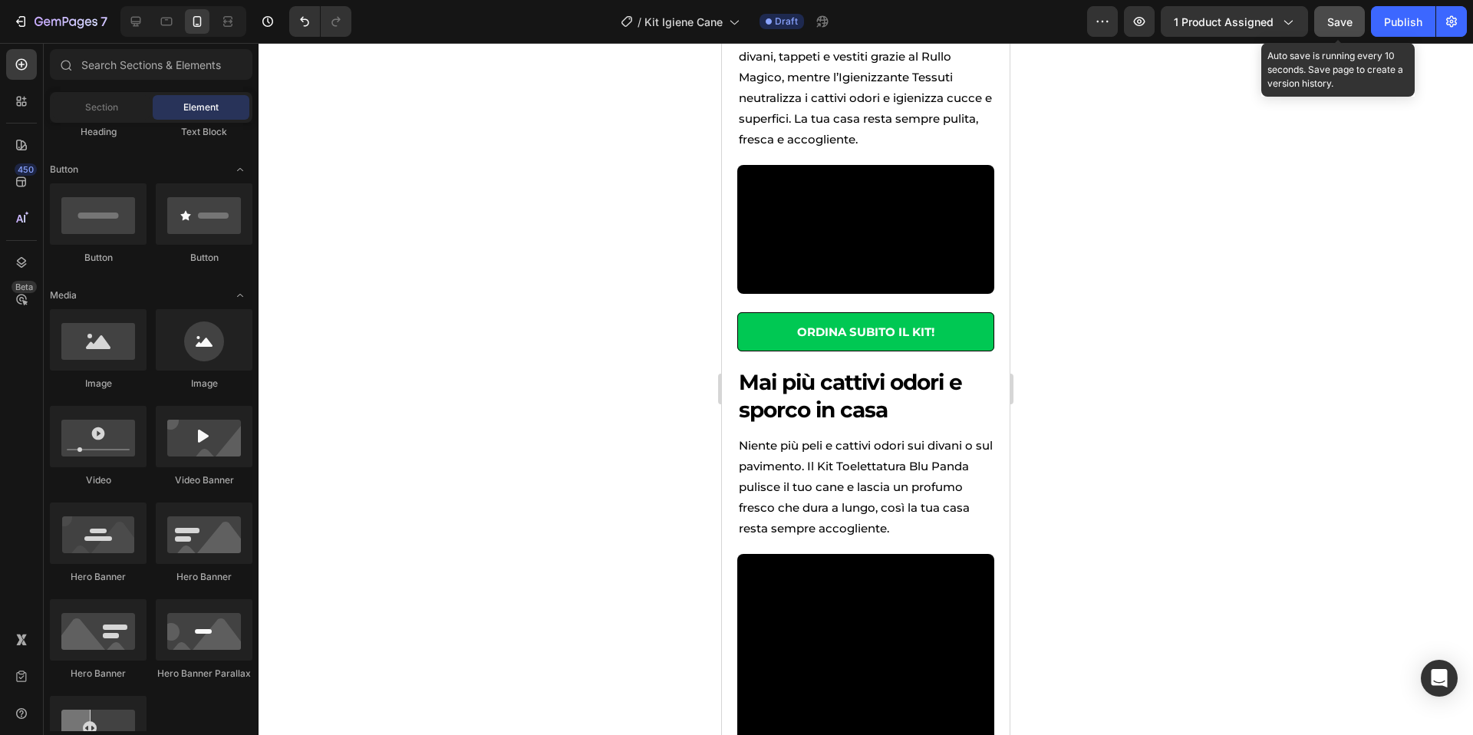
click at [1355, 25] on button "Save" at bounding box center [1339, 21] width 51 height 31
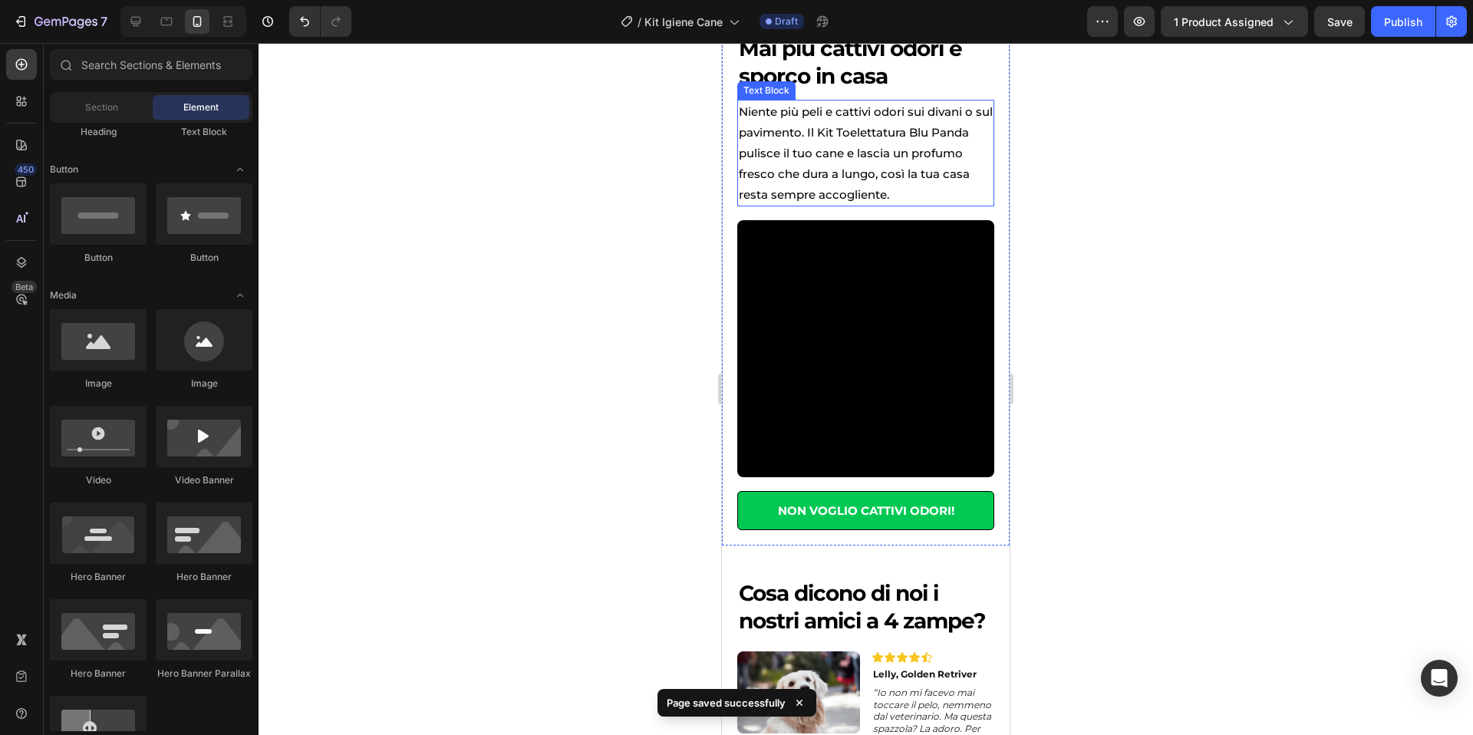
scroll to position [1234, 0]
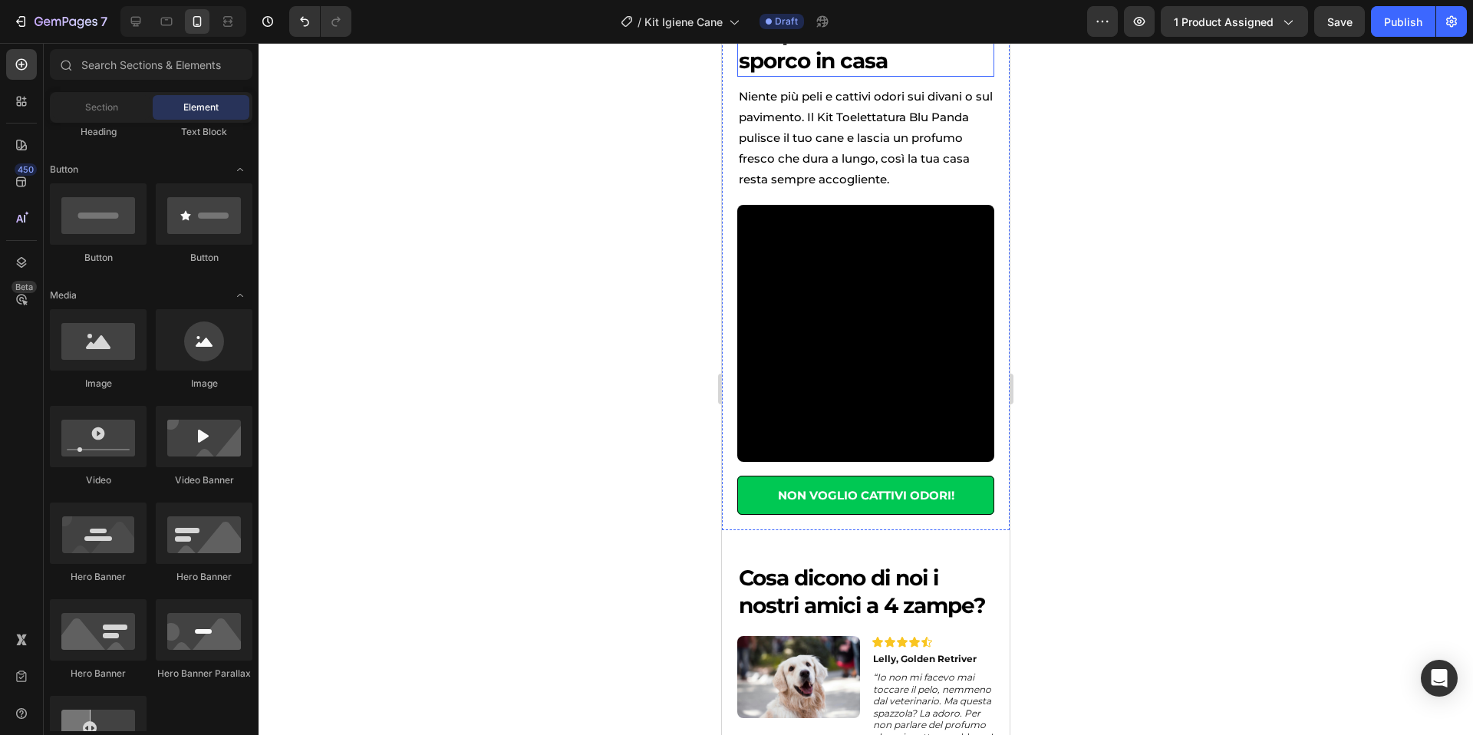
click at [857, 77] on h2 "Mai più cattivi odori e sporco in casa" at bounding box center [865, 47] width 257 height 59
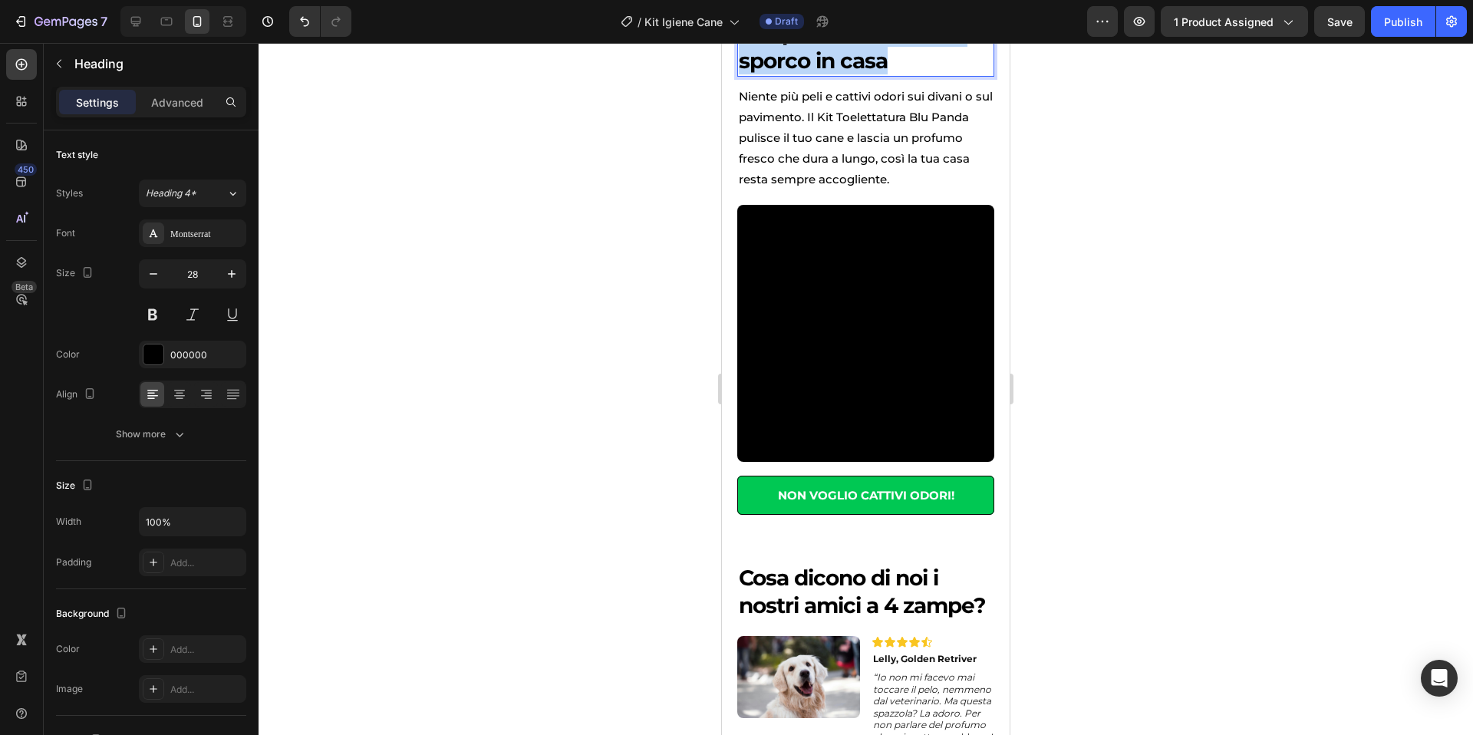
click at [857, 75] on p "Mai più cattivi odori e sporco in casa" at bounding box center [866, 47] width 254 height 56
click at [932, 75] on p "Una casa pulita in pochi secondi" at bounding box center [866, 47] width 254 height 56
click at [1145, 256] on div at bounding box center [866, 389] width 1214 height 692
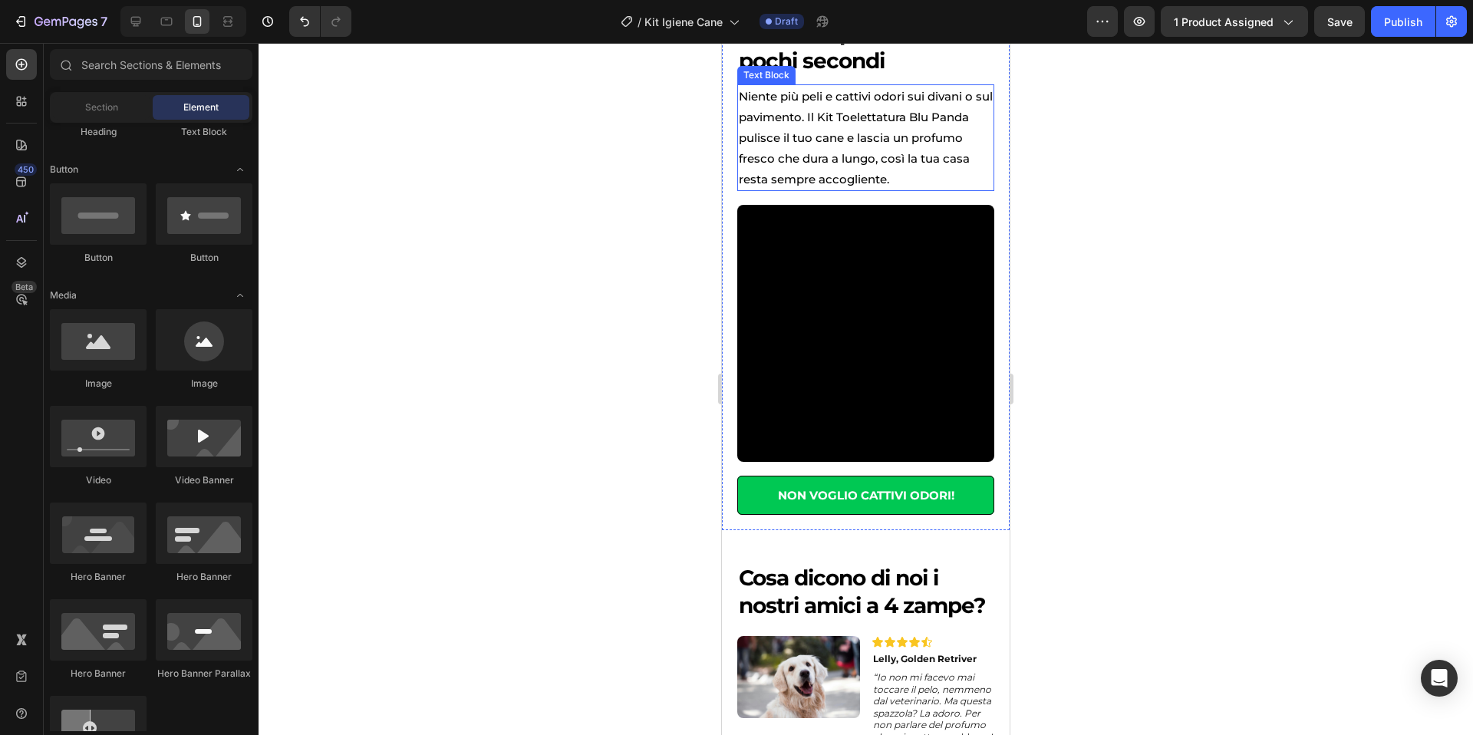
click at [918, 189] on p "Niente più peli e cattivi odori sui divani o sul pavimento. Il Kit Toelettatura…" at bounding box center [866, 138] width 254 height 104
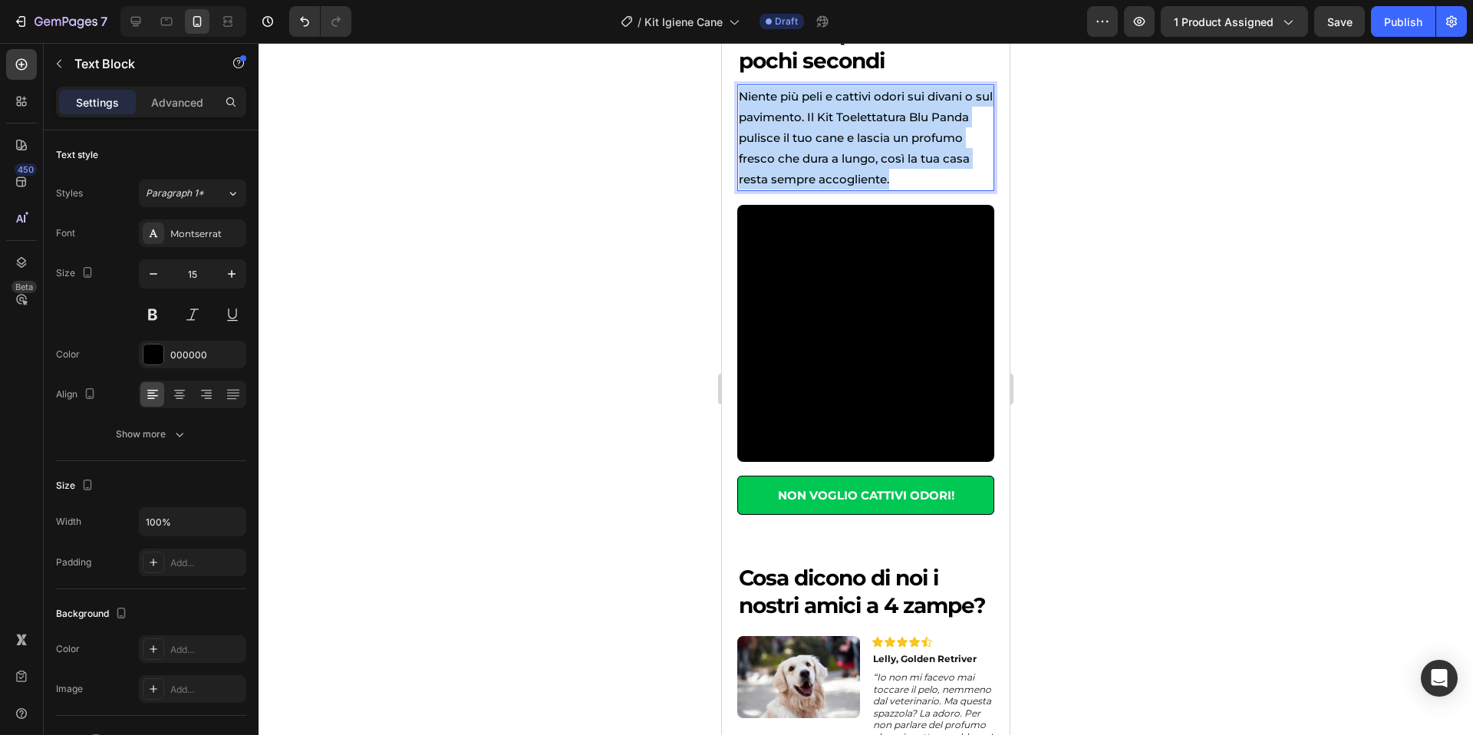
click at [918, 189] on p "Niente più peli e cattivi odori sui divani o sul pavimento. Il Kit Toelettatura…" at bounding box center [866, 138] width 254 height 104
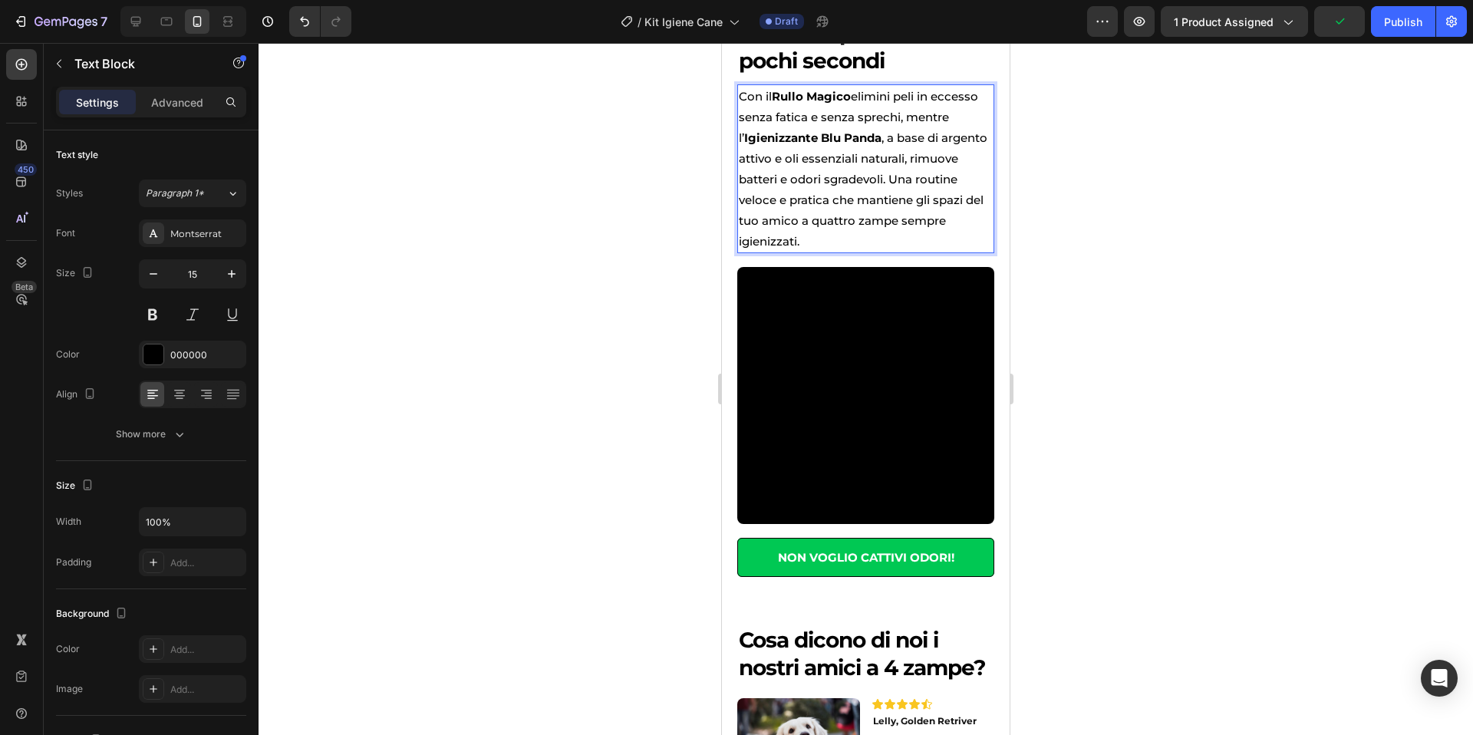
click at [903, 252] on p "Con il Rullo Magico elimini peli in eccesso senza fatica e senza sprechi, mentr…" at bounding box center [866, 169] width 254 height 166
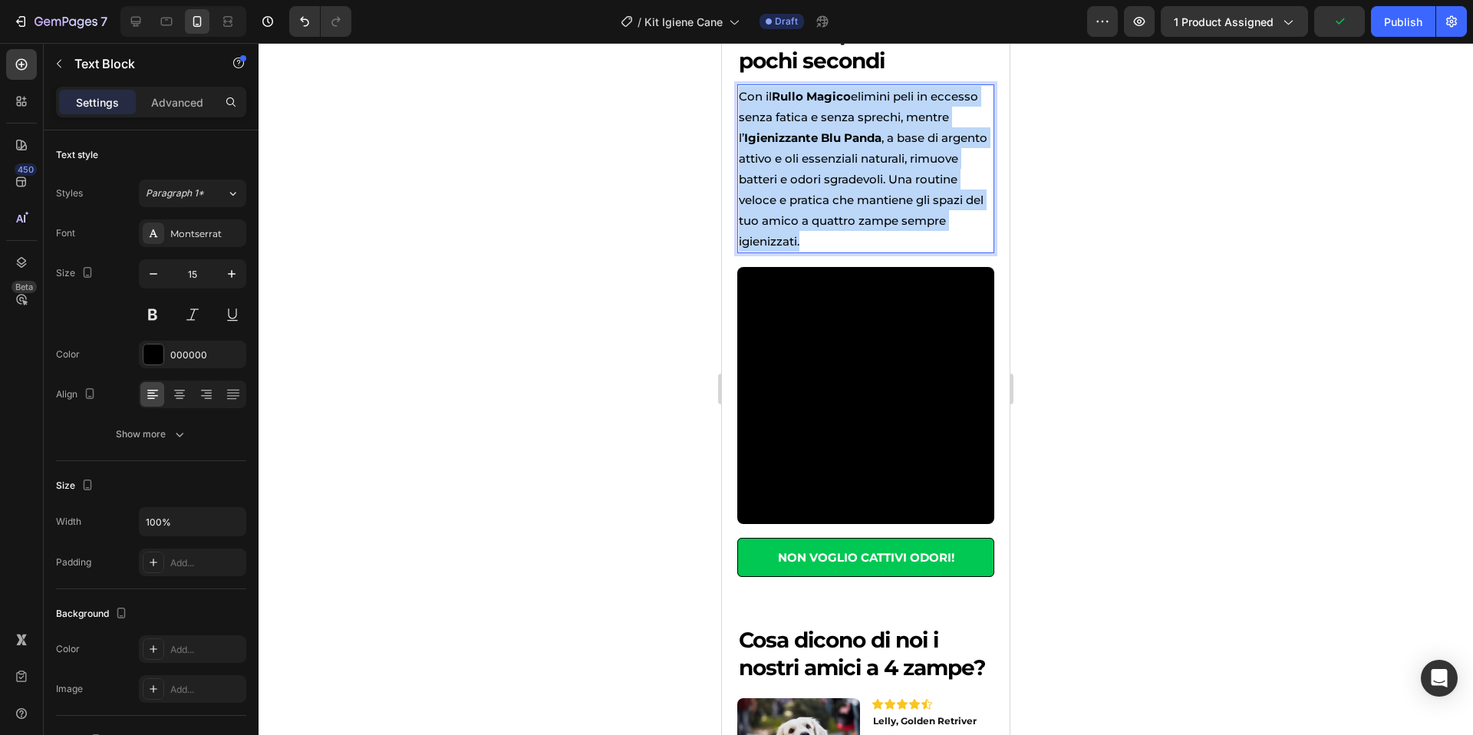
click at [903, 252] on p "Con il Rullo Magico elimini peli in eccesso senza fatica e senza sprechi, mentr…" at bounding box center [866, 169] width 254 height 166
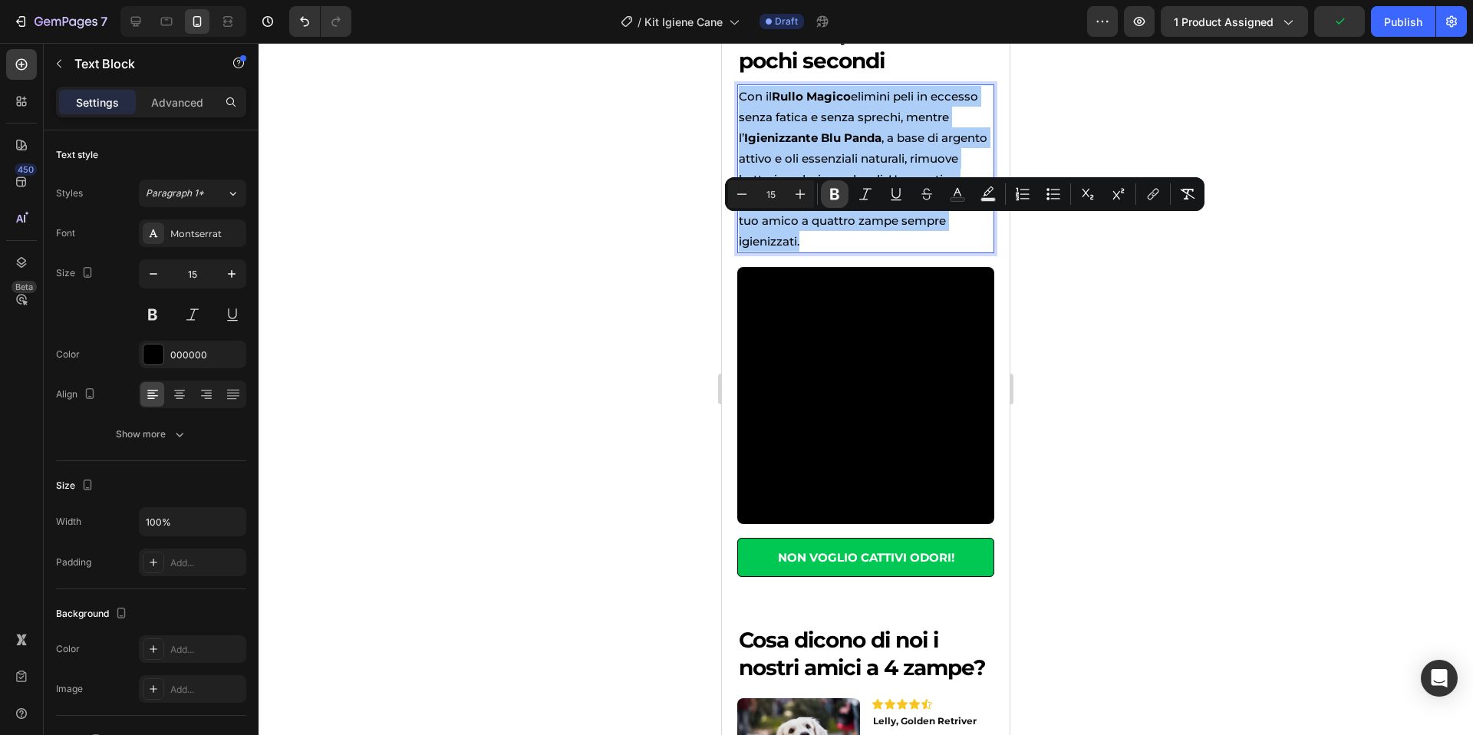
click at [832, 199] on icon "Editor contextual toolbar" at bounding box center [834, 195] width 9 height 12
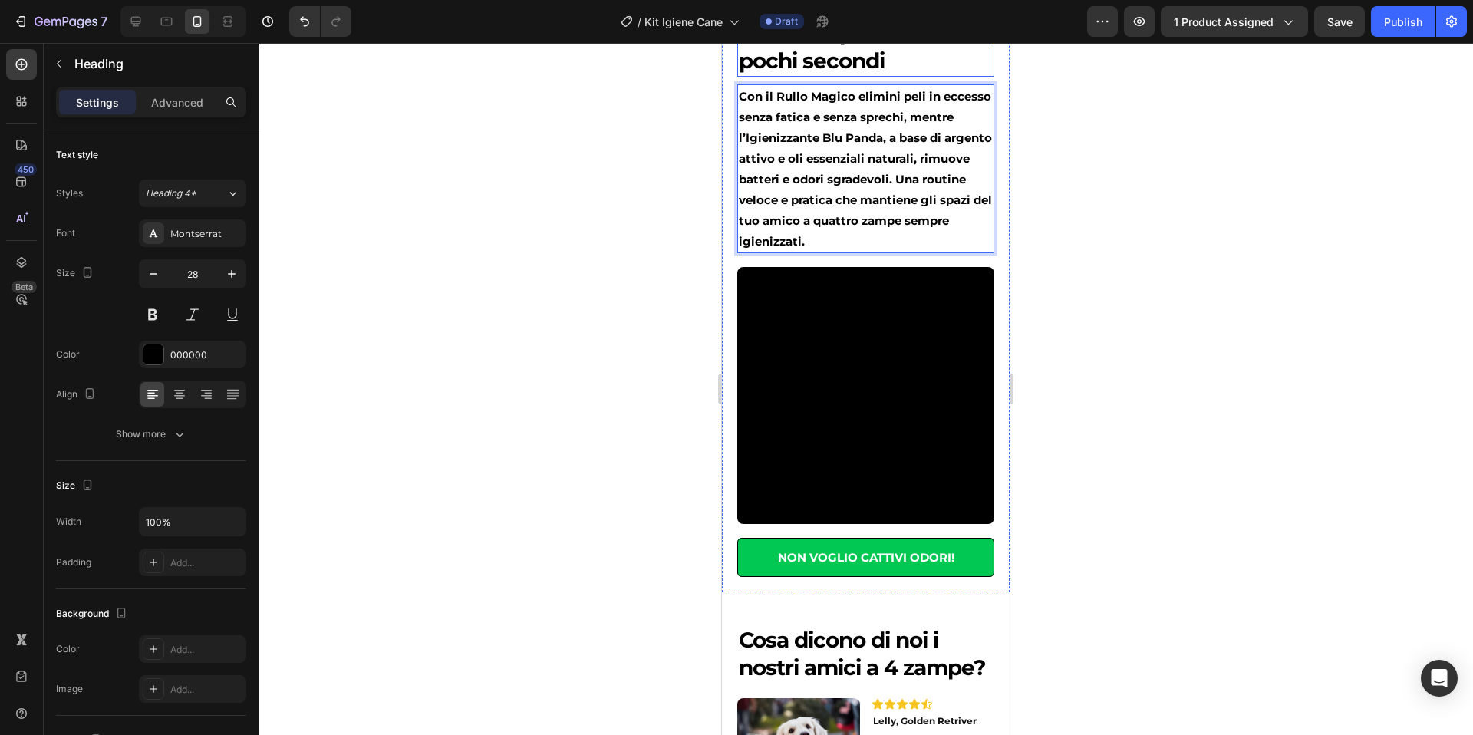
drag, startPoint x: 1553, startPoint y: 241, endPoint x: 832, endPoint y: 198, distance: 723.1
click at [832, 75] on p "Una casa pulita in pochi secondi" at bounding box center [866, 47] width 254 height 56
click at [851, 249] on strong "Con il Rullo Magico elimini peli in eccesso senza fatica e senza sprechi, mentr…" at bounding box center [865, 169] width 253 height 160
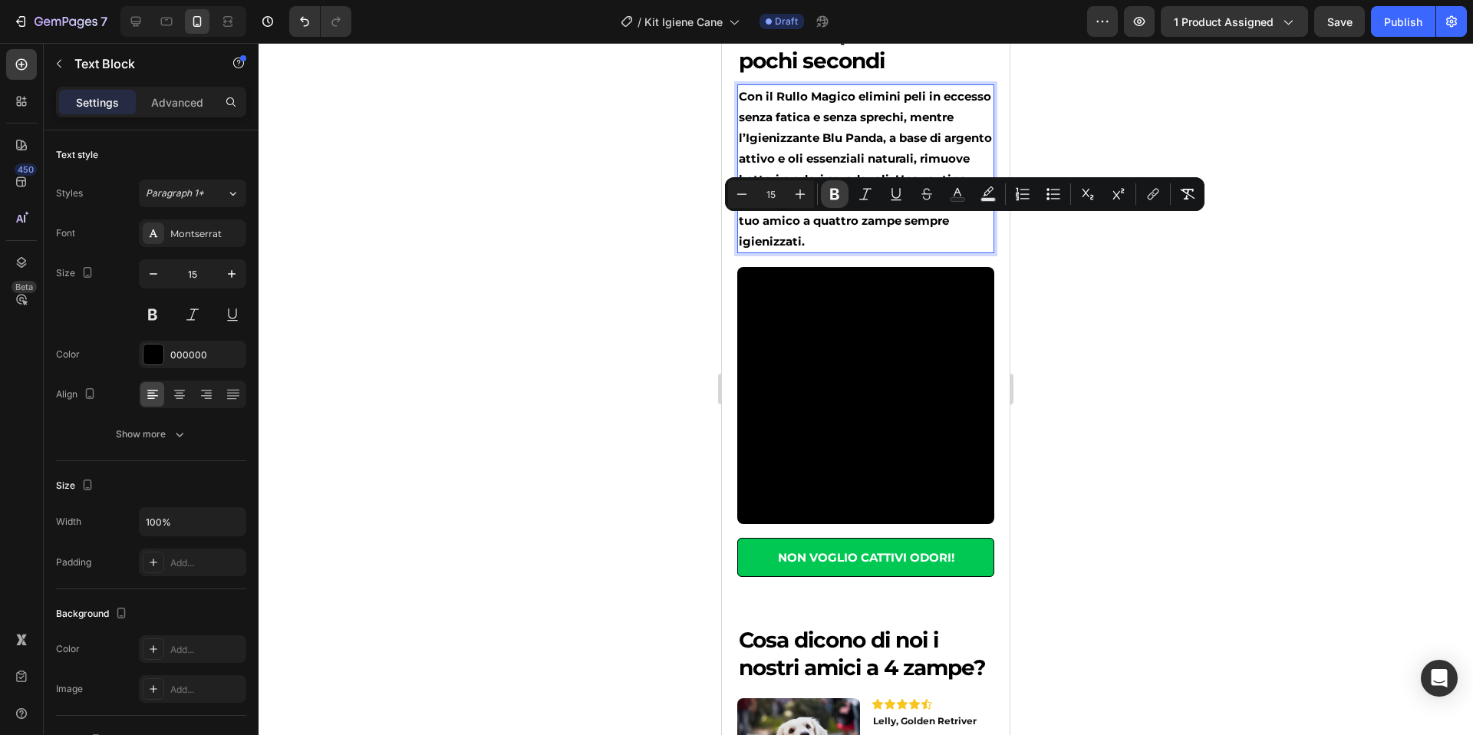
click at [838, 195] on icon "Editor contextual toolbar" at bounding box center [834, 195] width 9 height 12
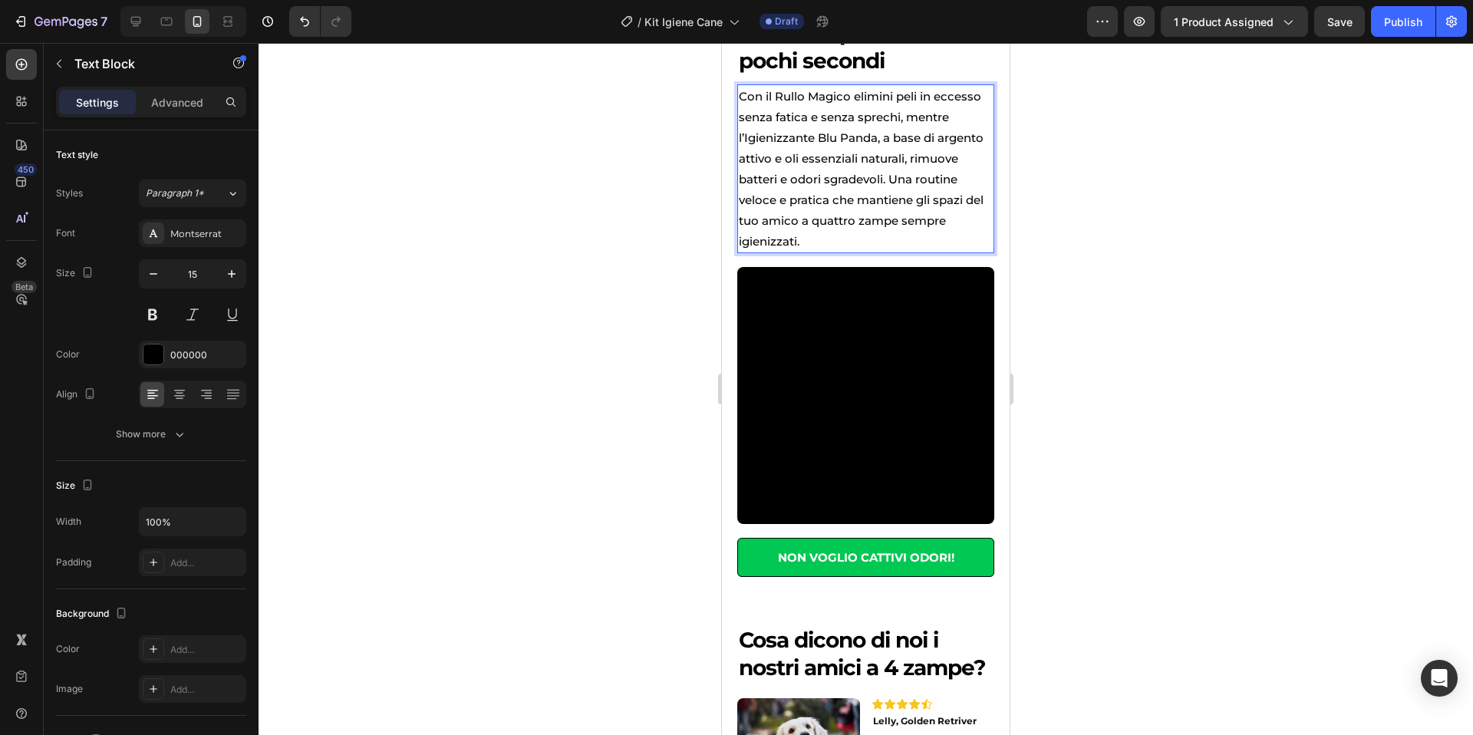
click at [1108, 258] on div at bounding box center [866, 389] width 1214 height 692
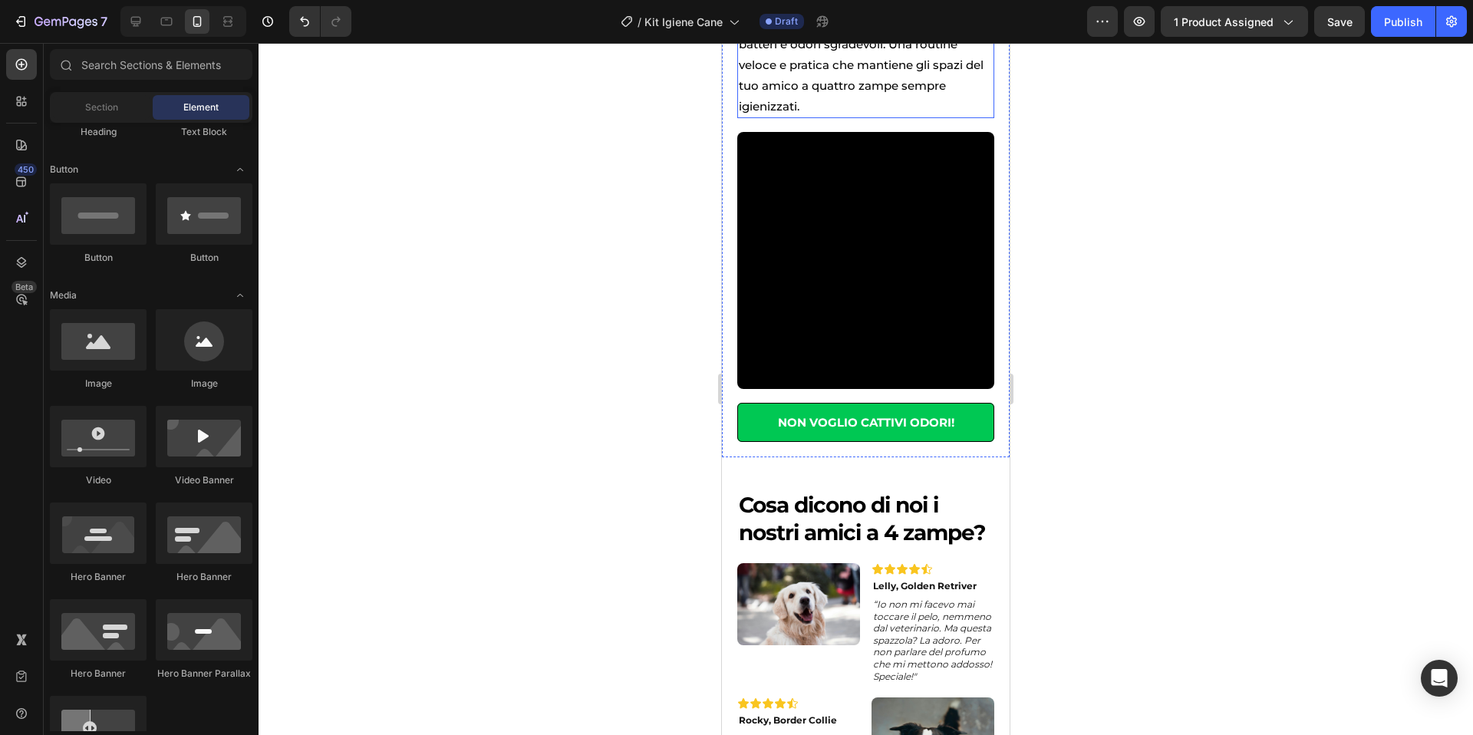
scroll to position [1382, 0]
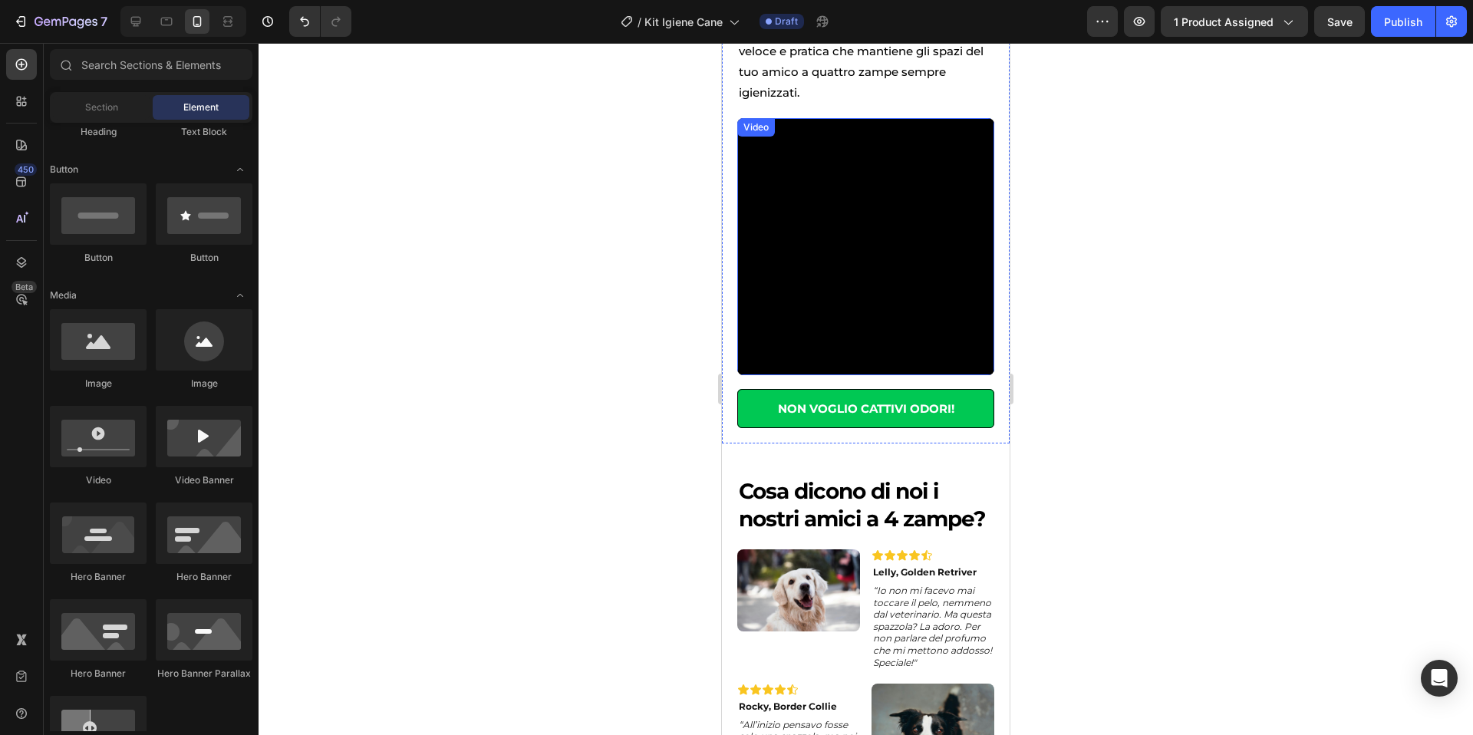
click at [927, 354] on video at bounding box center [865, 246] width 257 height 257
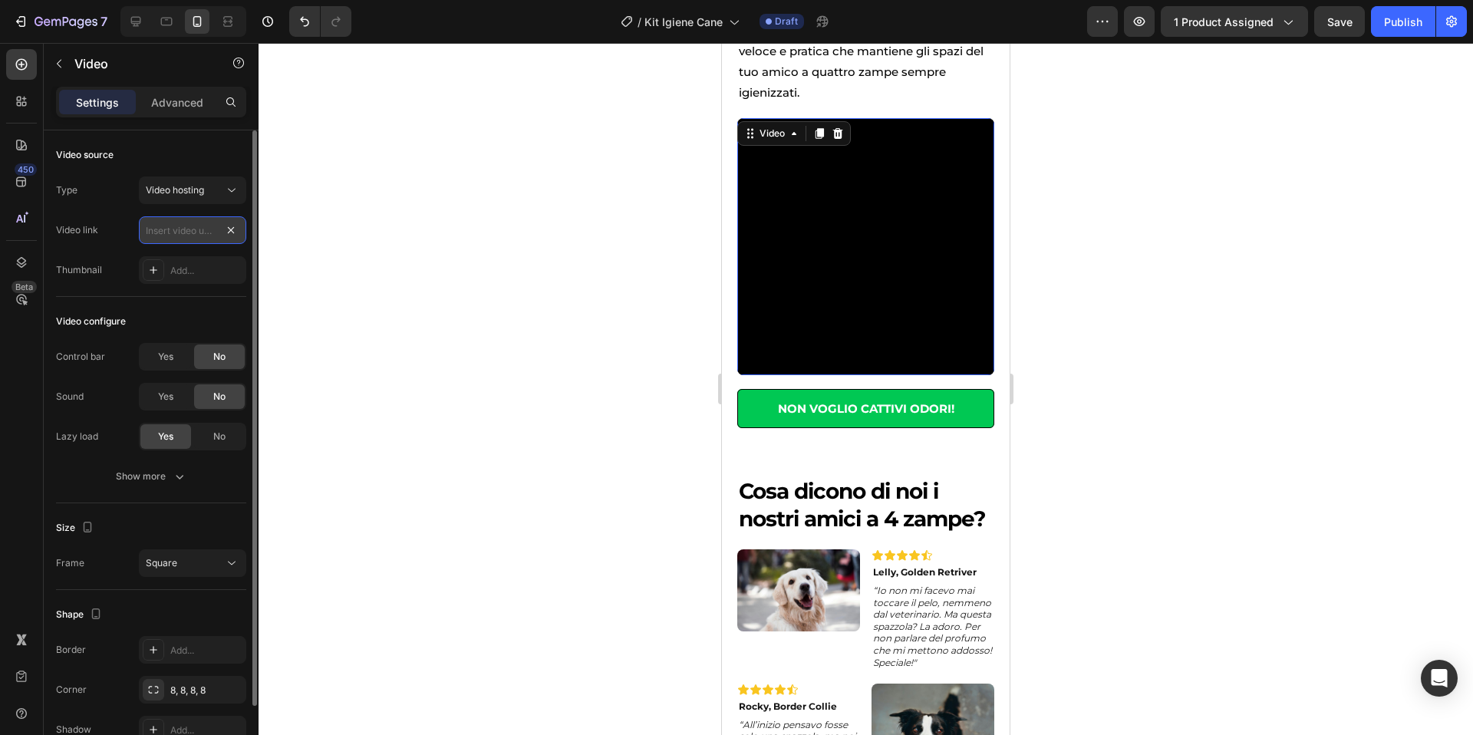
scroll to position [0, 0]
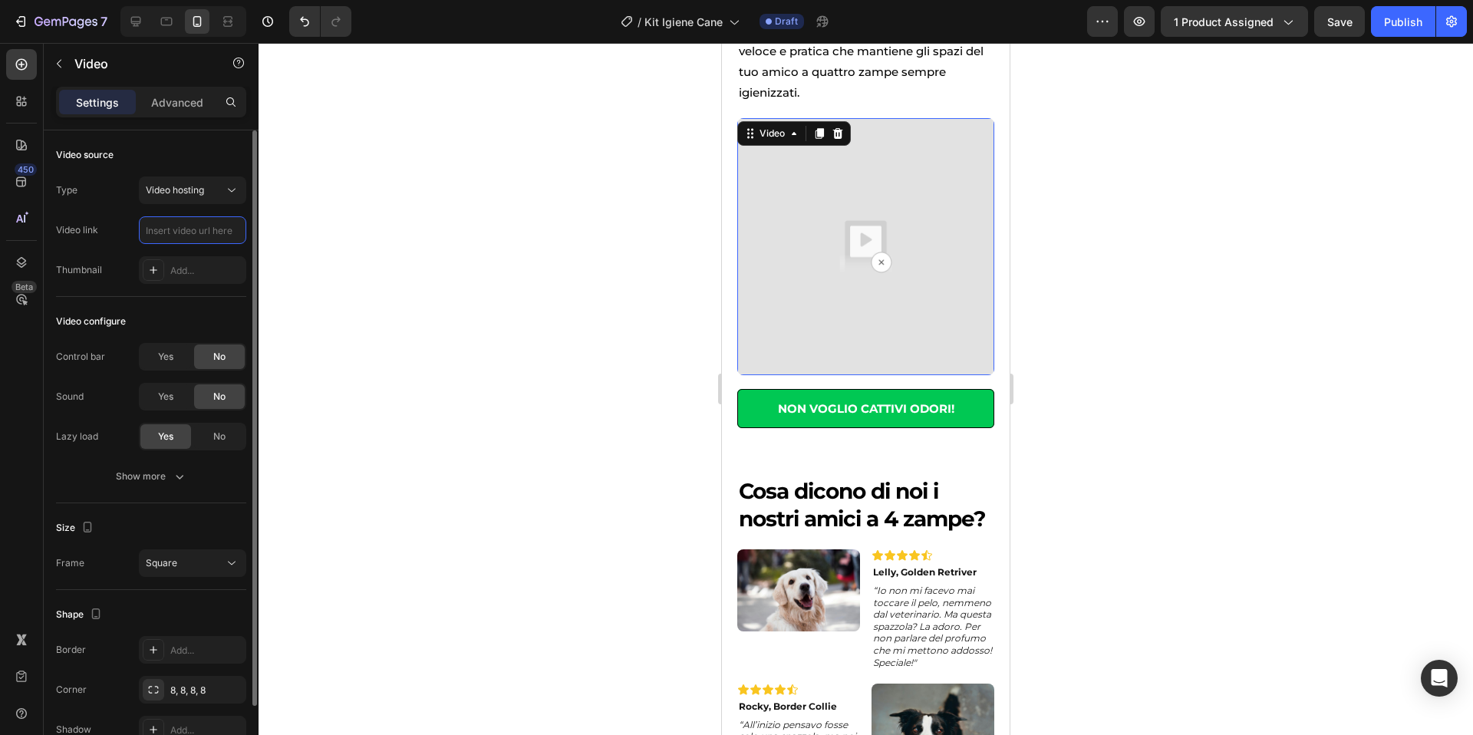
paste input "https://cdn.shopify.com/videos/c/o/v/5237906e40af4a8193c3b32520ce8c60.mp4"
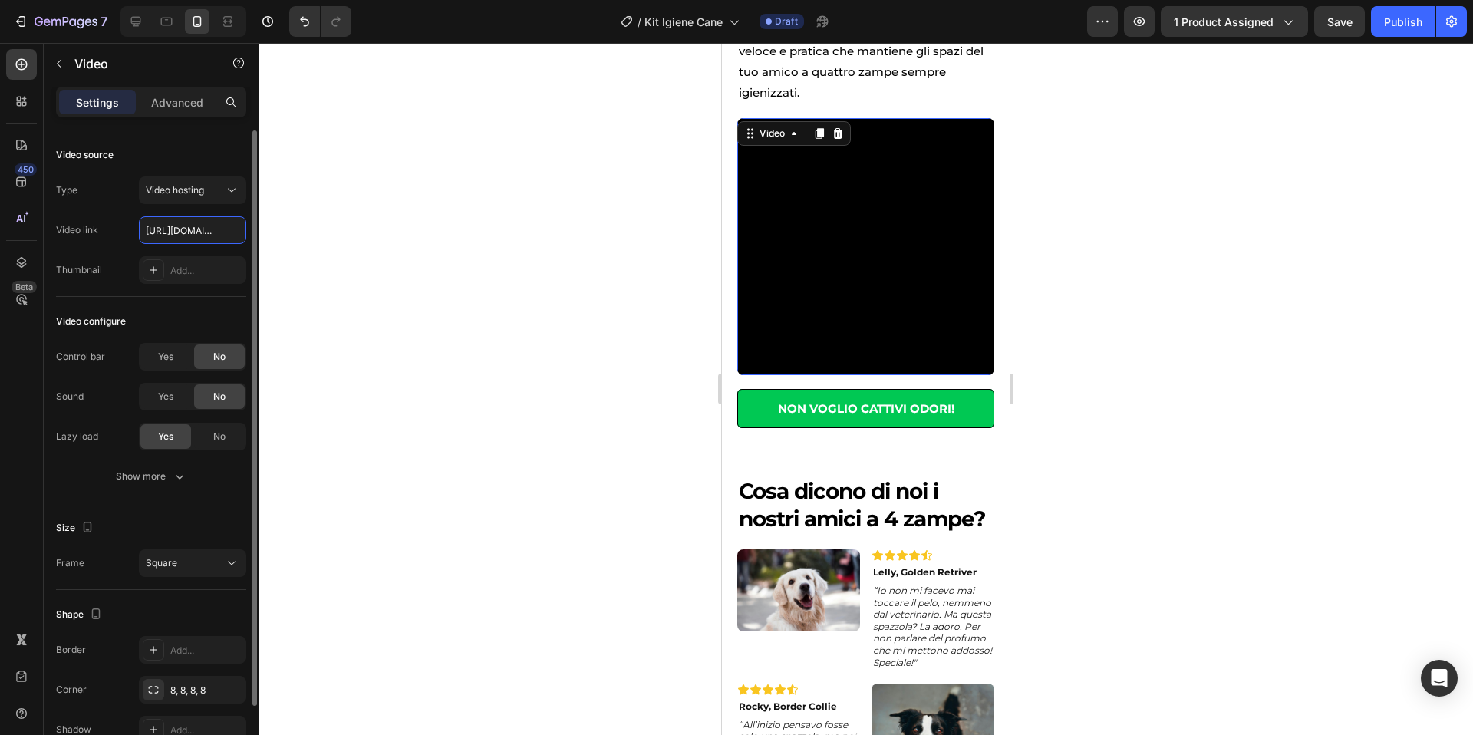
scroll to position [0, 291]
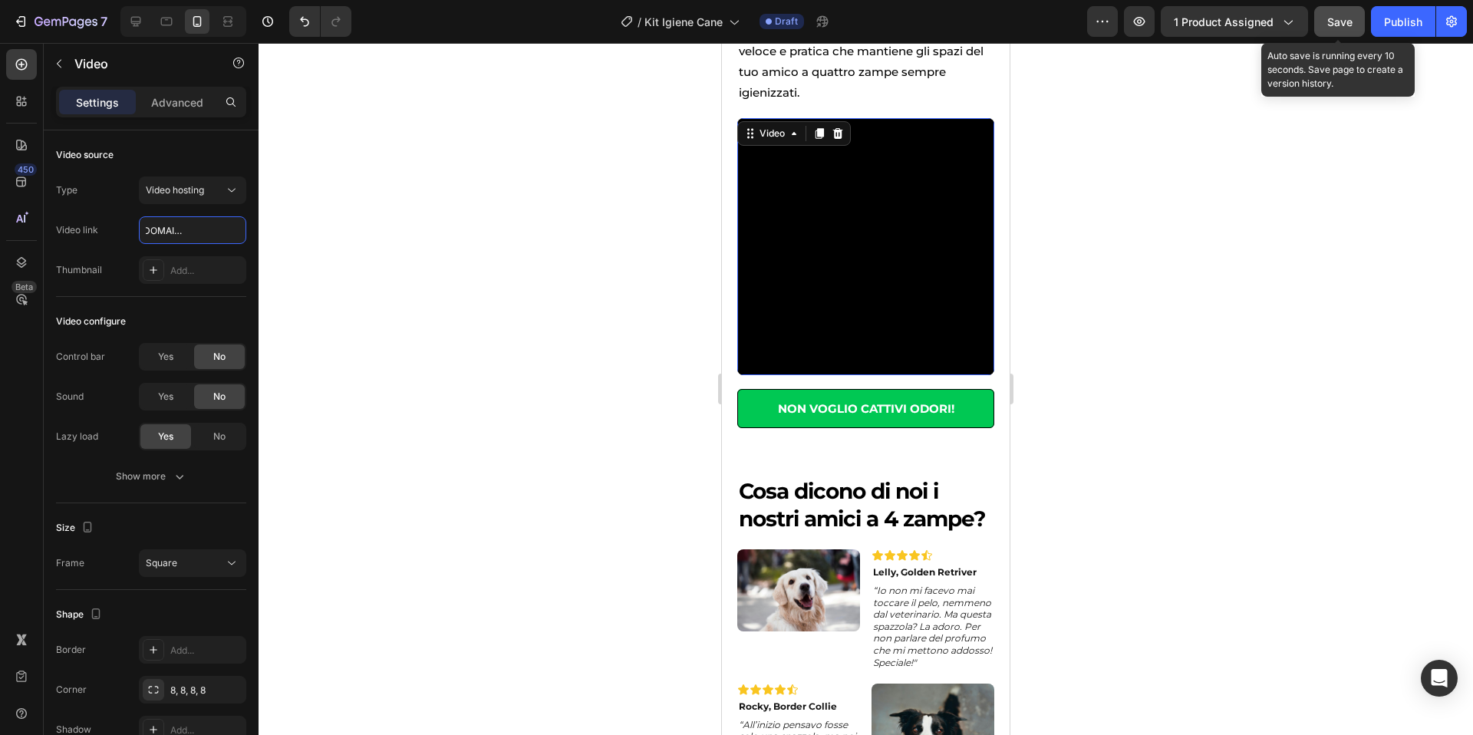
type input "https://cdn.shopify.com/videos/c/o/v/5237906e40af4a8193c3b32520ce8c60.mp4"
click at [1339, 28] on span "Save" at bounding box center [1339, 21] width 25 height 13
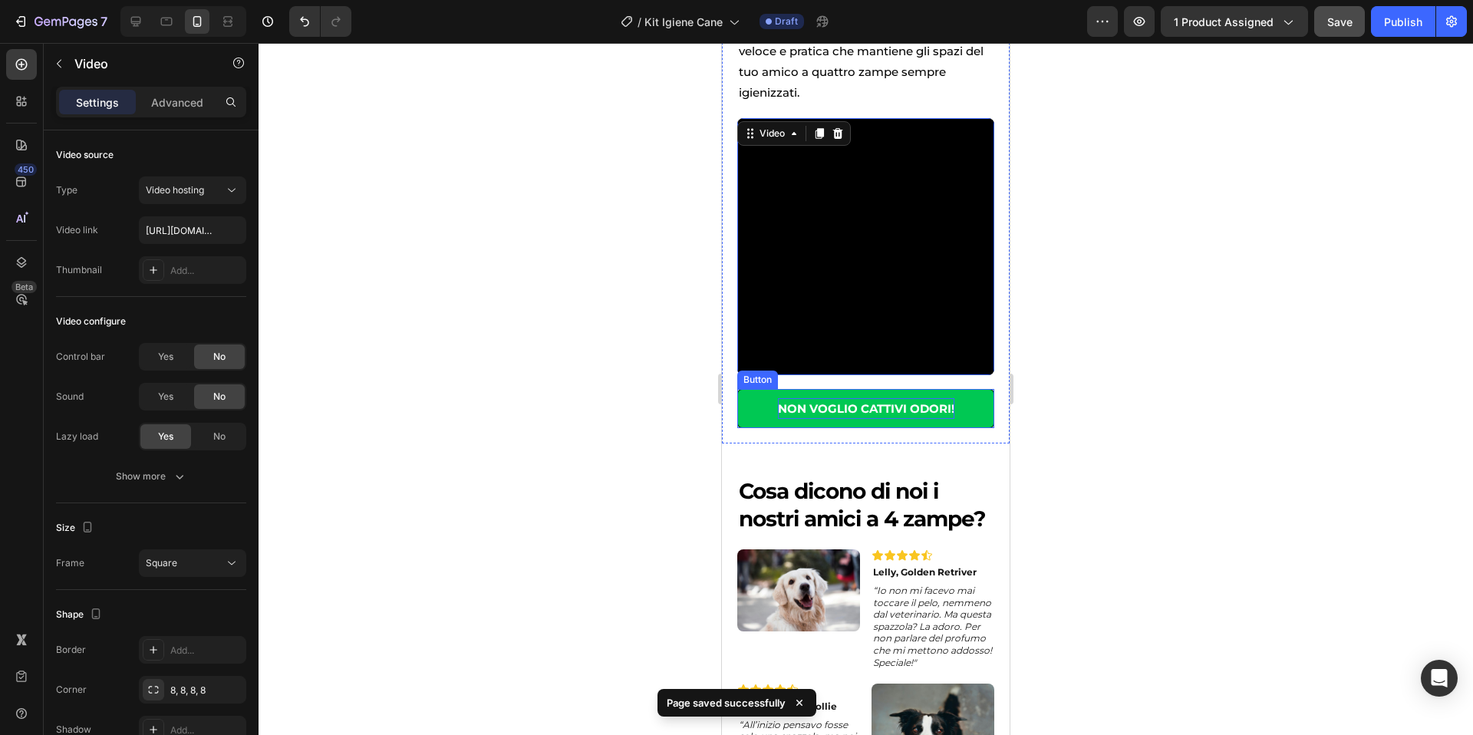
click at [950, 419] on p "NON VOGLIO CATTIVI ODORI!" at bounding box center [866, 408] width 176 height 21
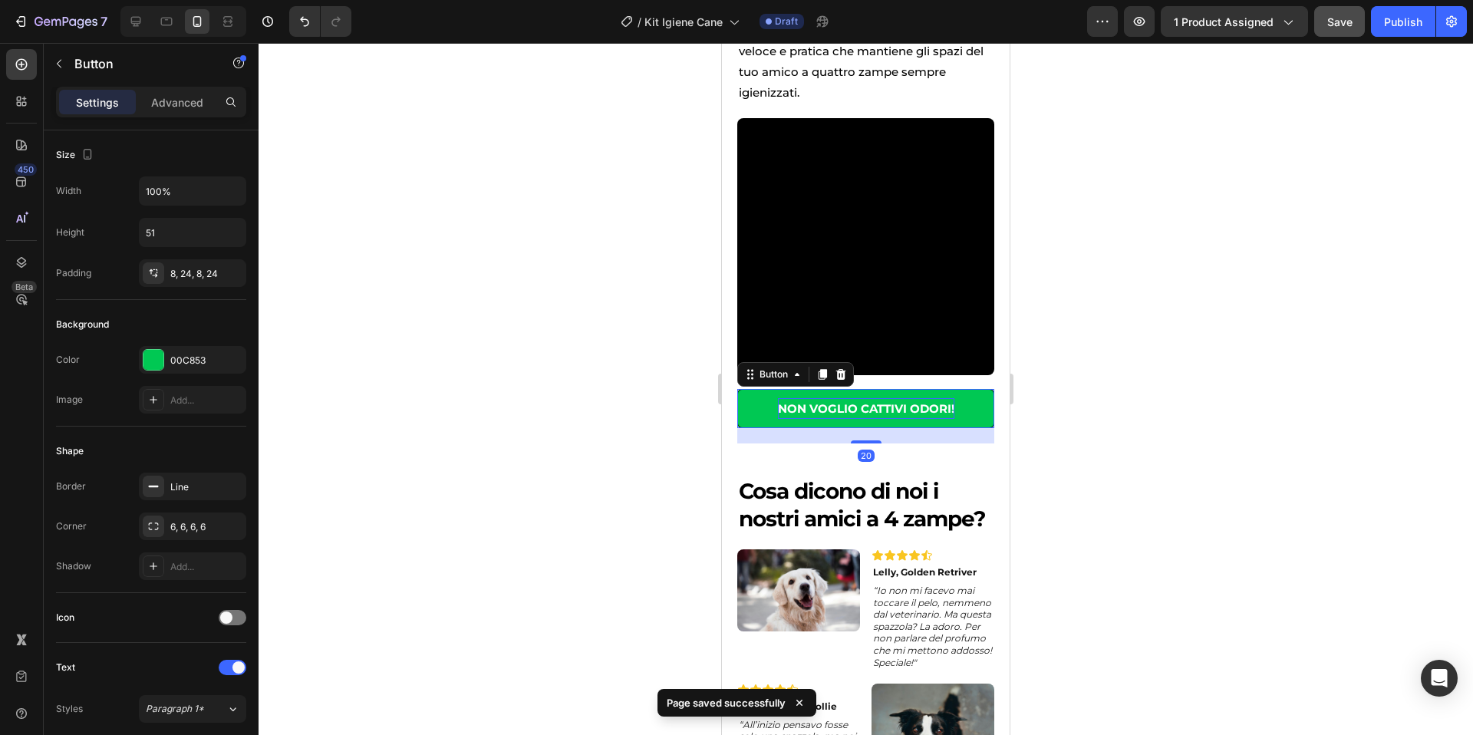
click at [950, 419] on p "NON VOGLIO CATTIVI ODORI!" at bounding box center [866, 408] width 176 height 21
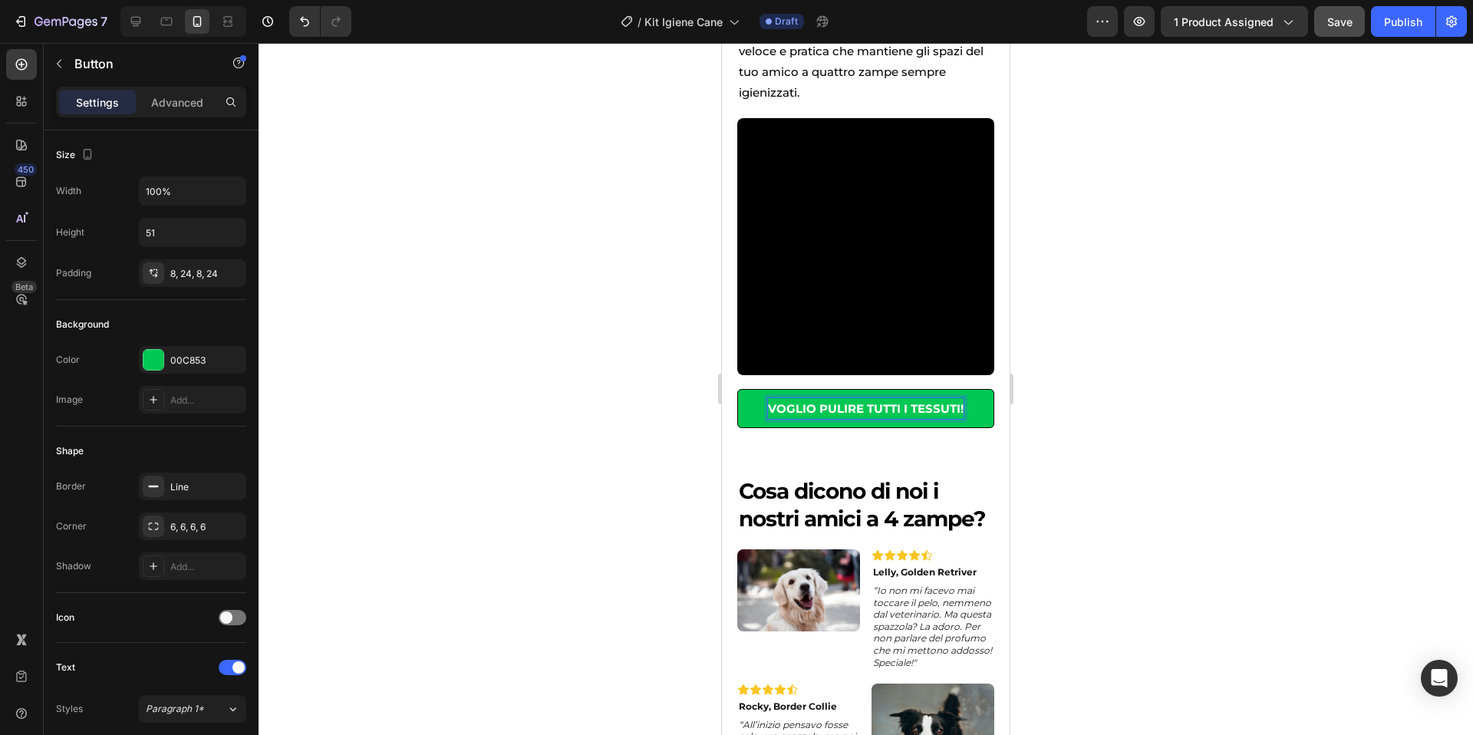
click at [1227, 571] on div at bounding box center [866, 389] width 1214 height 692
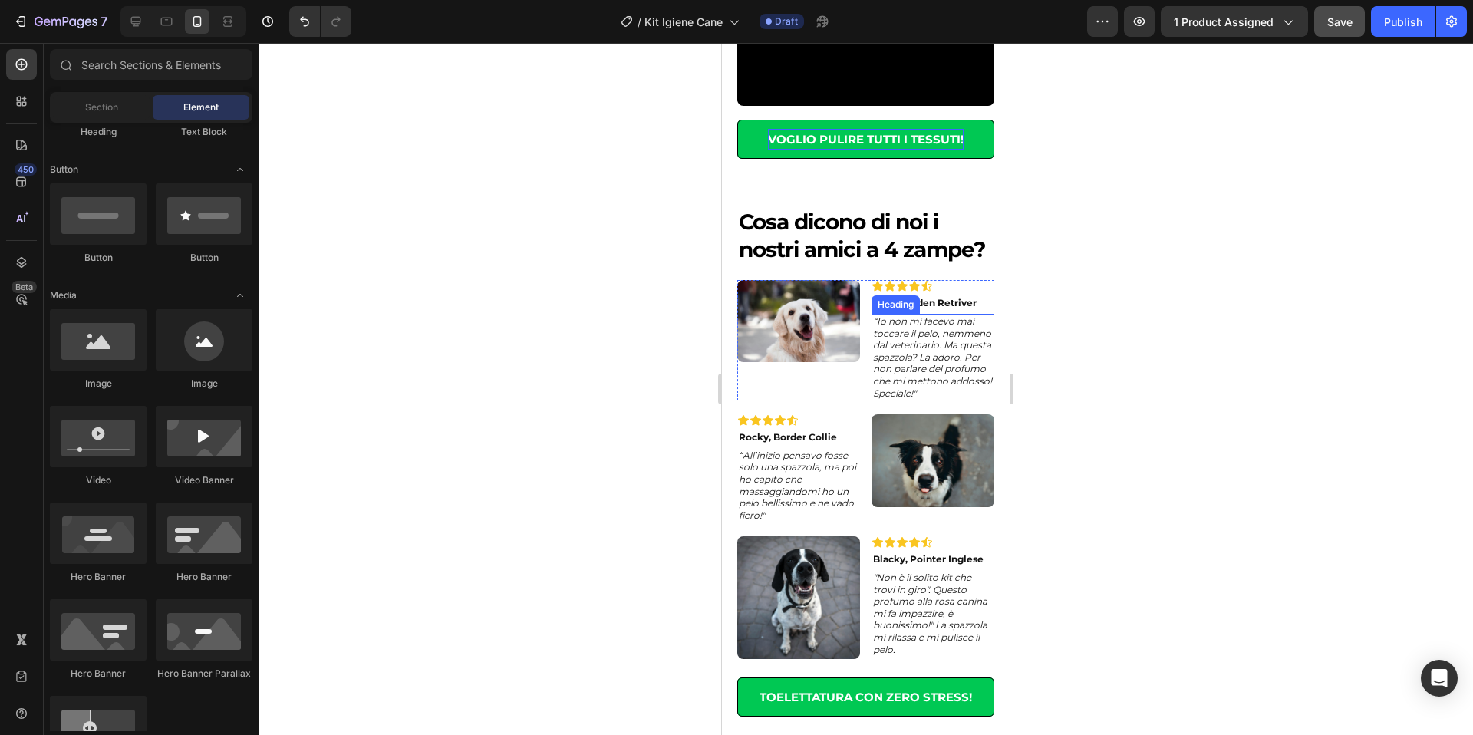
scroll to position [1665, 0]
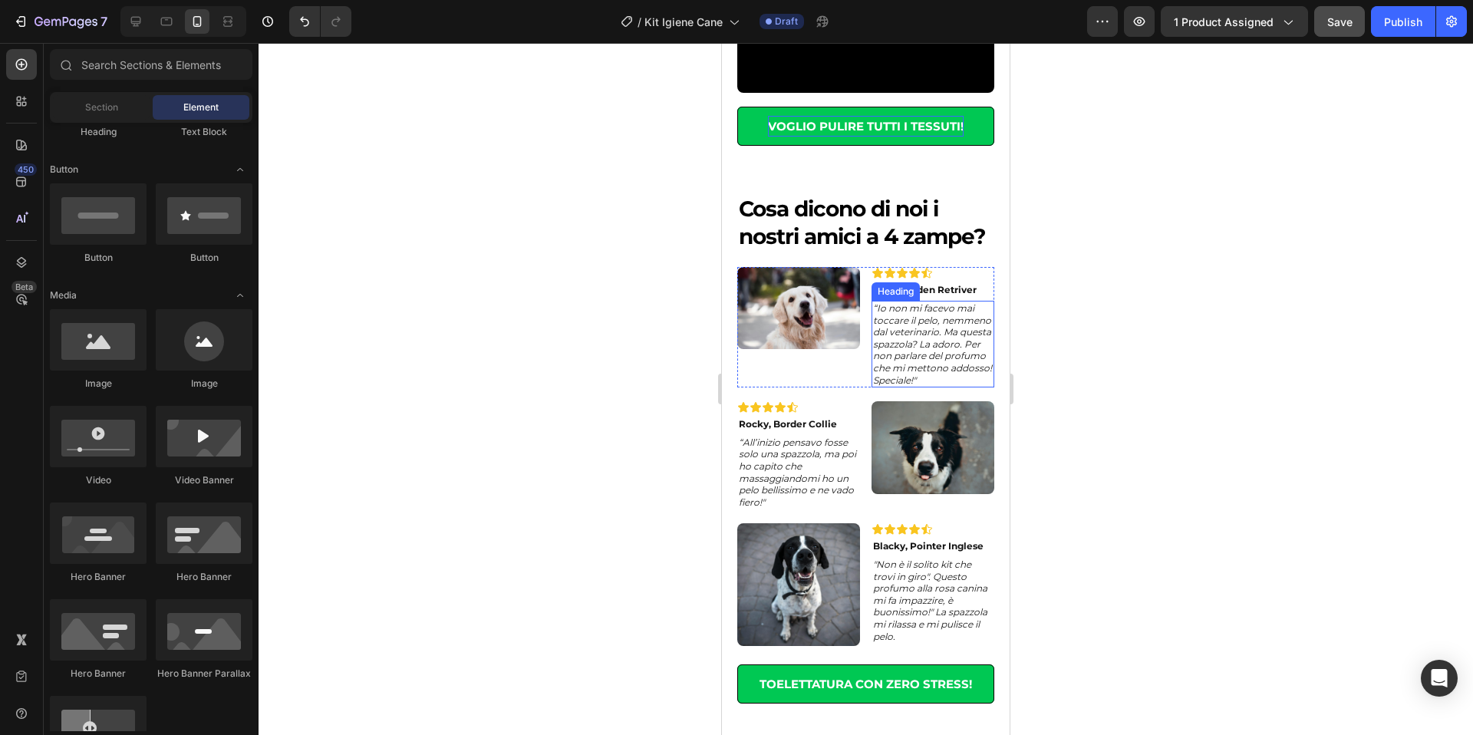
click at [921, 386] on icon "“Io non mi facevo mai toccare il pelo, nemmeno dal veterinario. Ma questa spazz…" at bounding box center [932, 344] width 119 height 84
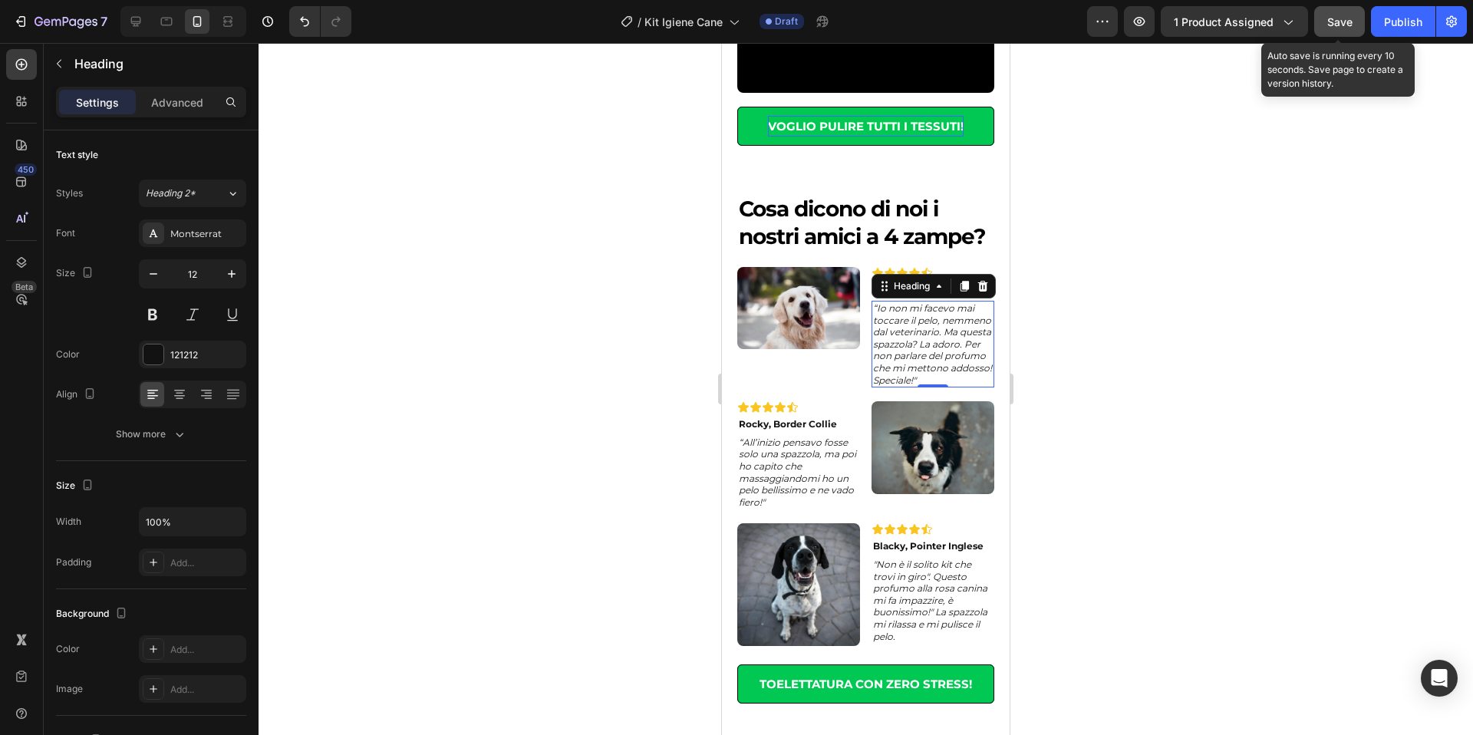
click at [1359, 20] on button "Save" at bounding box center [1339, 21] width 51 height 31
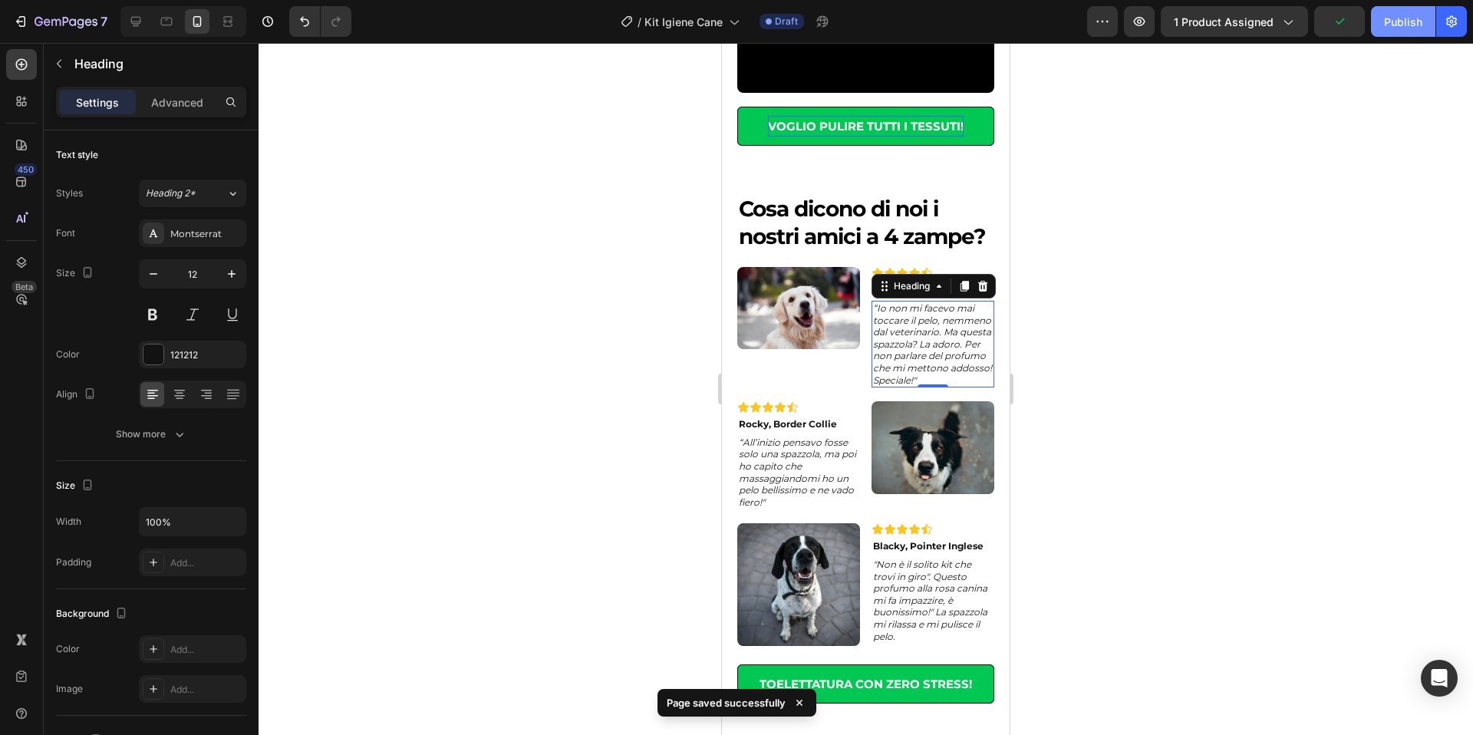
click at [1396, 15] on div "Publish" at bounding box center [1403, 22] width 38 height 16
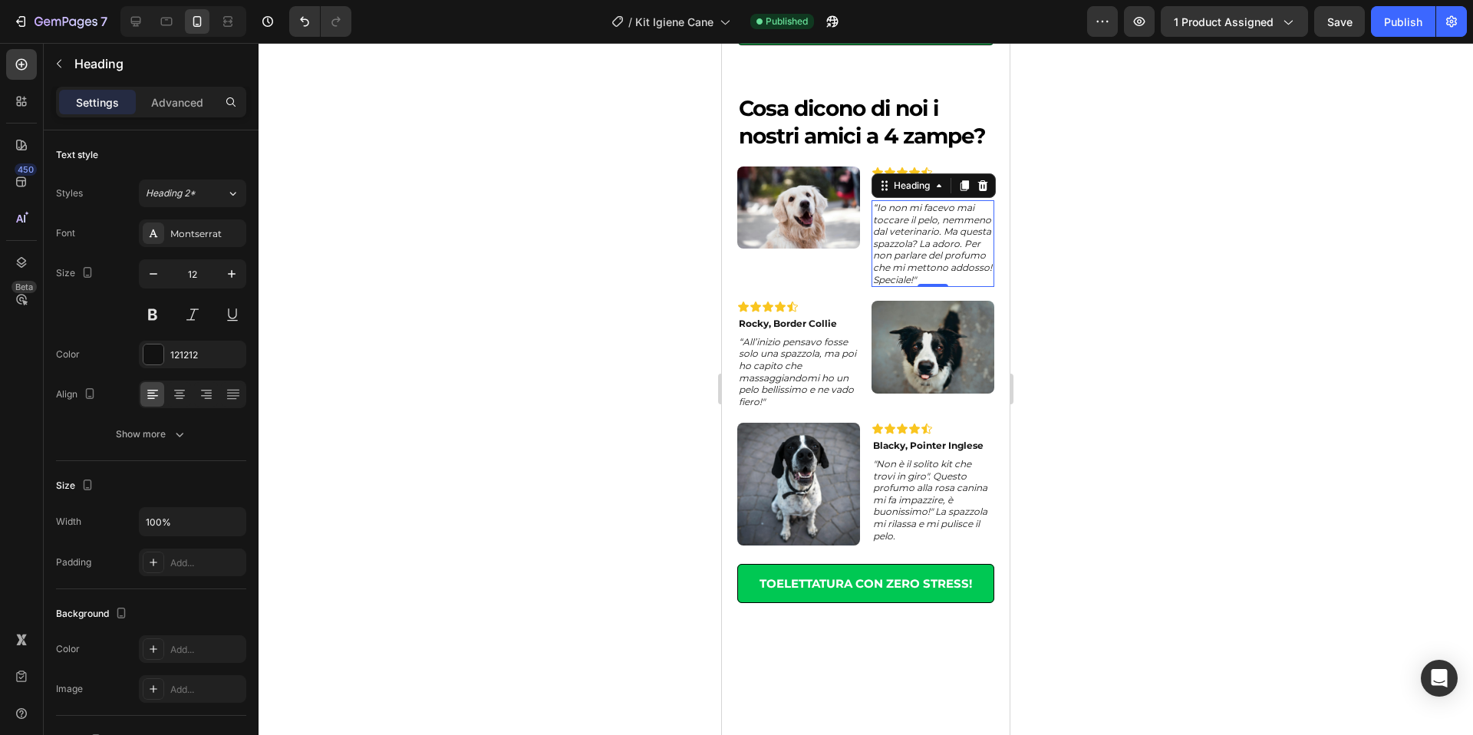
scroll to position [1772, 0]
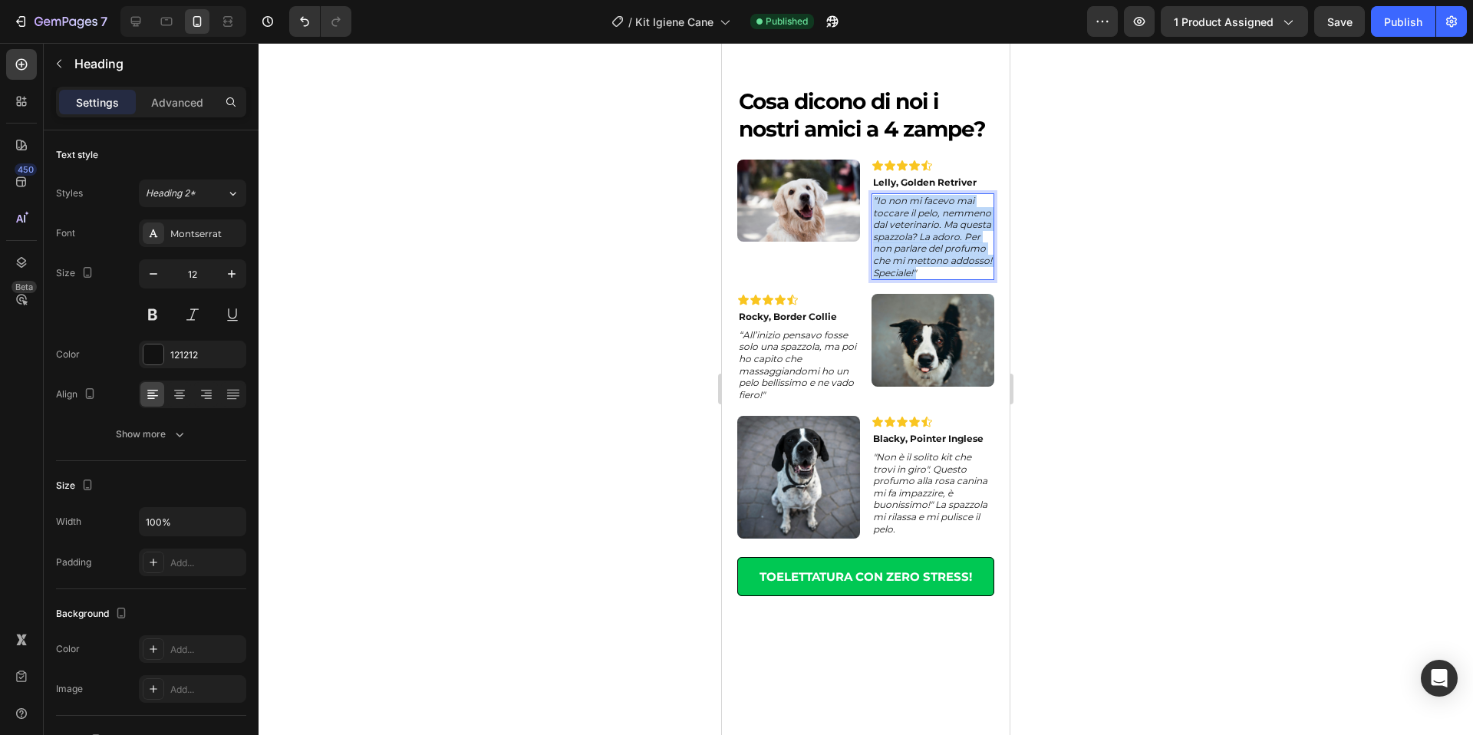
click at [937, 278] on icon "“Io non mi facevo mai toccare il pelo, nemmeno dal veterinario. Ma questa spazz…" at bounding box center [932, 237] width 119 height 84
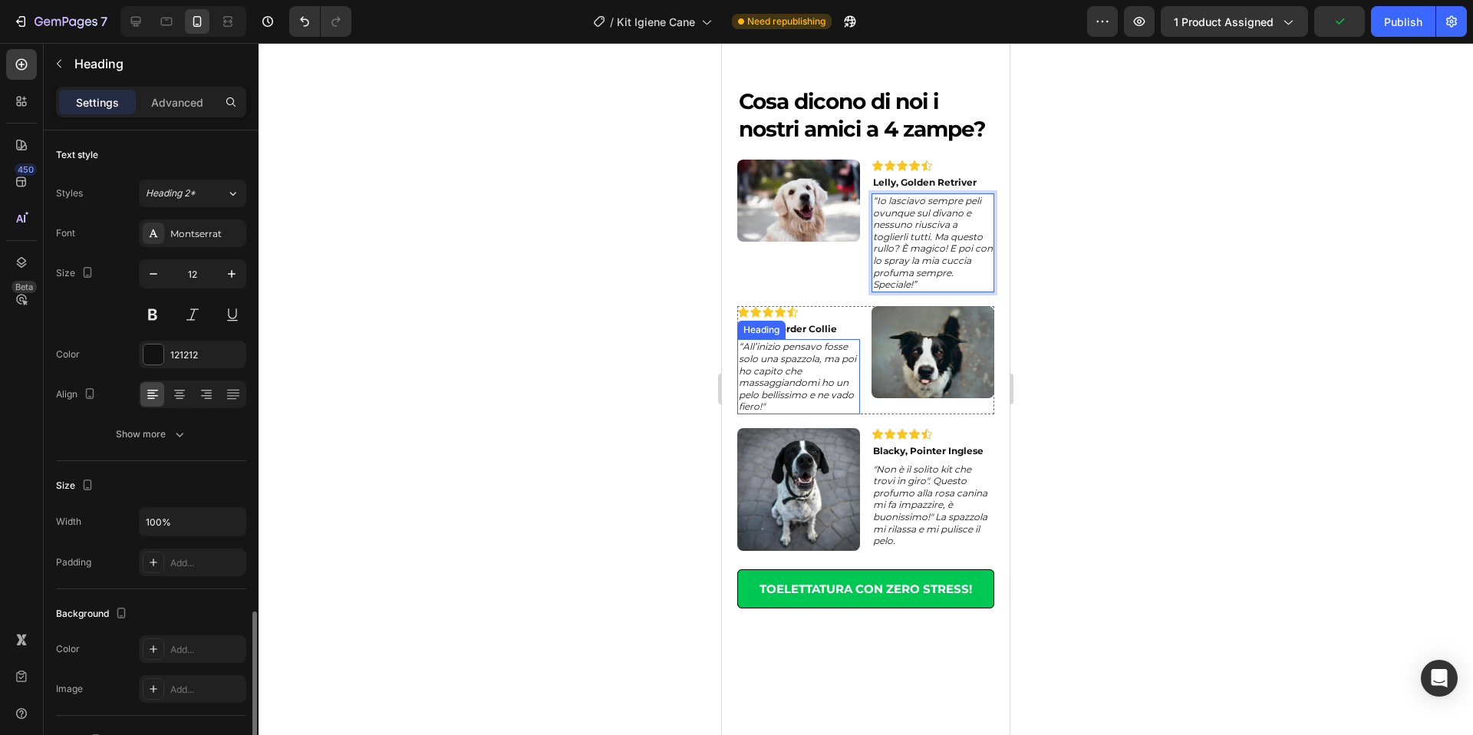
click at [763, 412] on icon "“All’inizio pensavo fosse solo una spazzola, ma poi ho capito che massaggiandom…" at bounding box center [797, 376] width 117 height 71
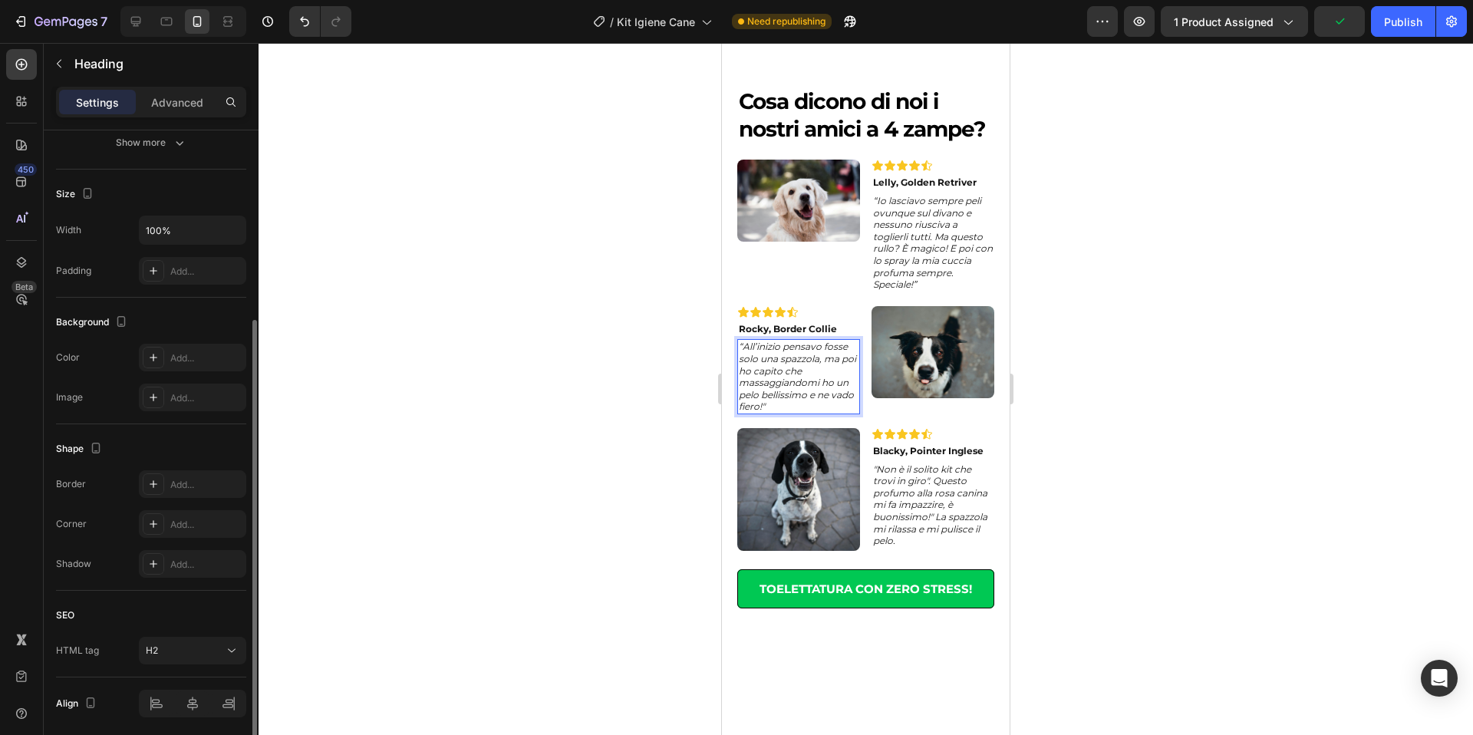
click at [763, 412] on icon "“All’inizio pensavo fosse solo una spazzola, ma poi ho capito che massaggiandom…" at bounding box center [797, 376] width 117 height 71
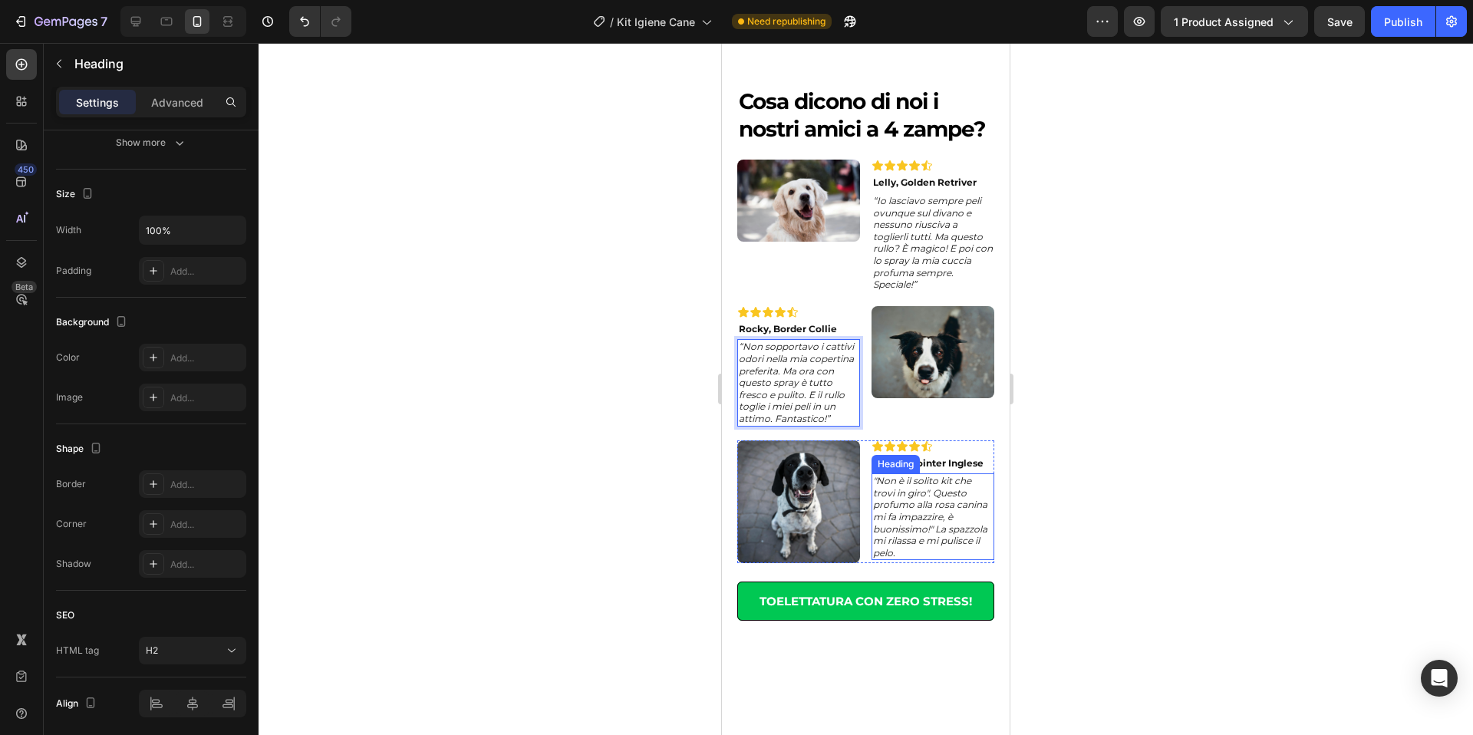
click at [921, 558] on icon ""Non è il solito kit che trovi in giro". Questo profumo alla rosa canina mi fa …" at bounding box center [930, 517] width 114 height 84
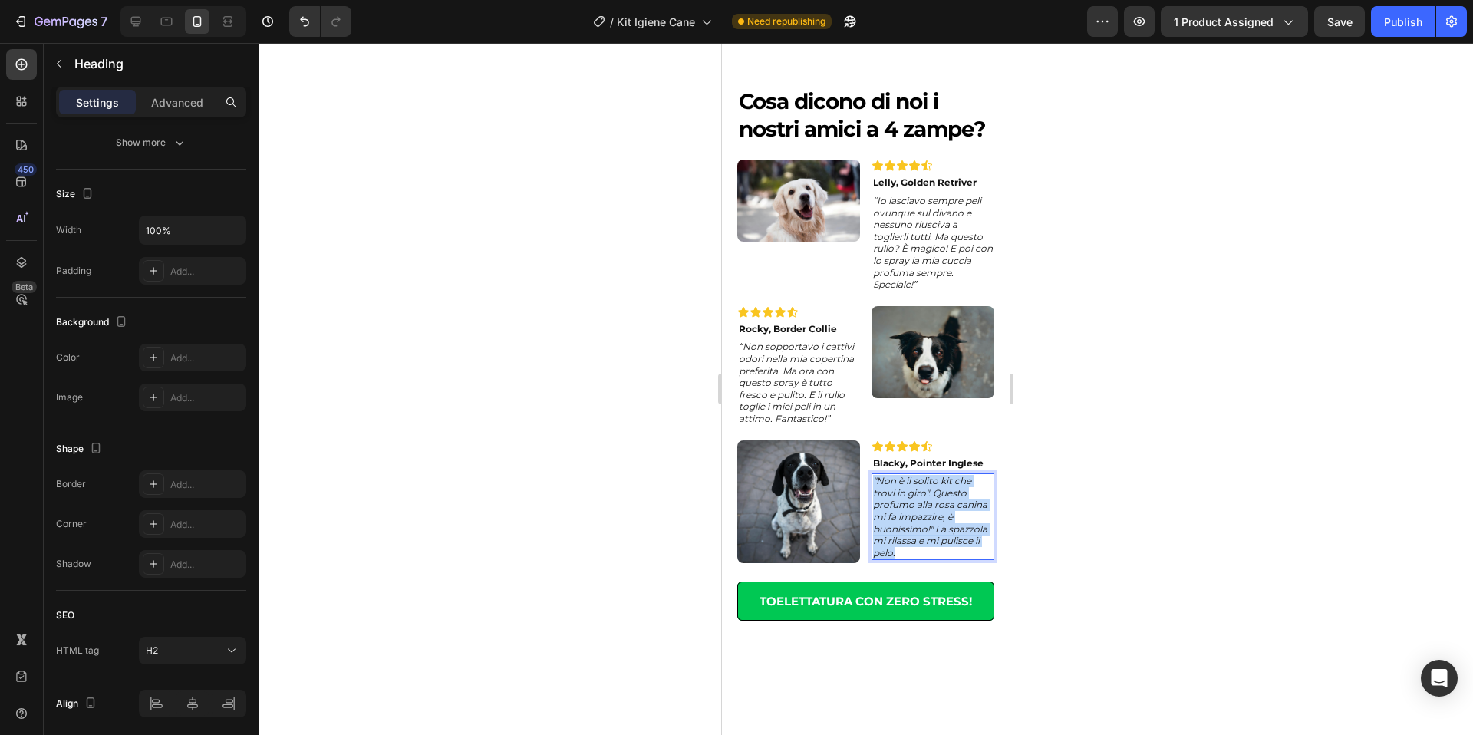
click at [921, 558] on icon ""Non è il solito kit che trovi in giro". Questo profumo alla rosa canina mi fa …" at bounding box center [930, 517] width 114 height 84
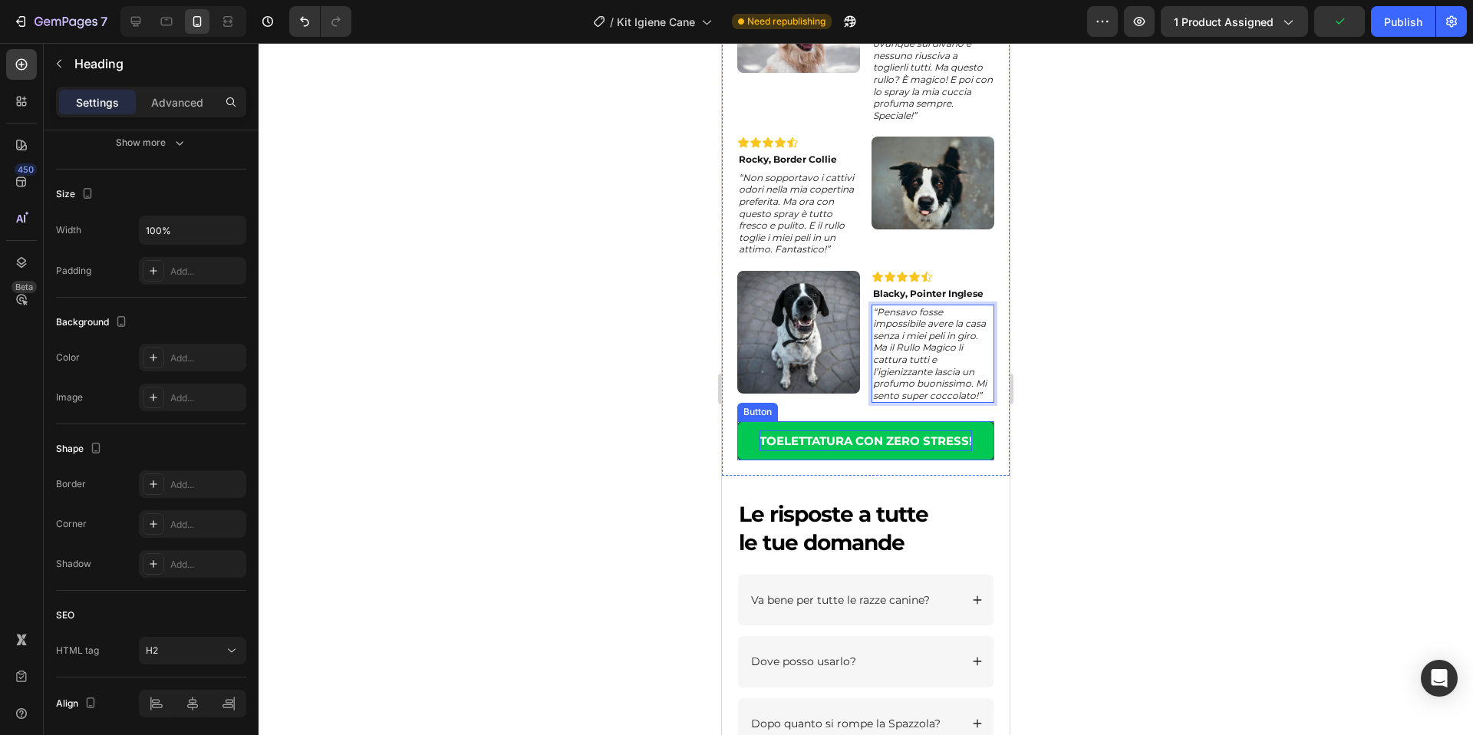
scroll to position [2072, 0]
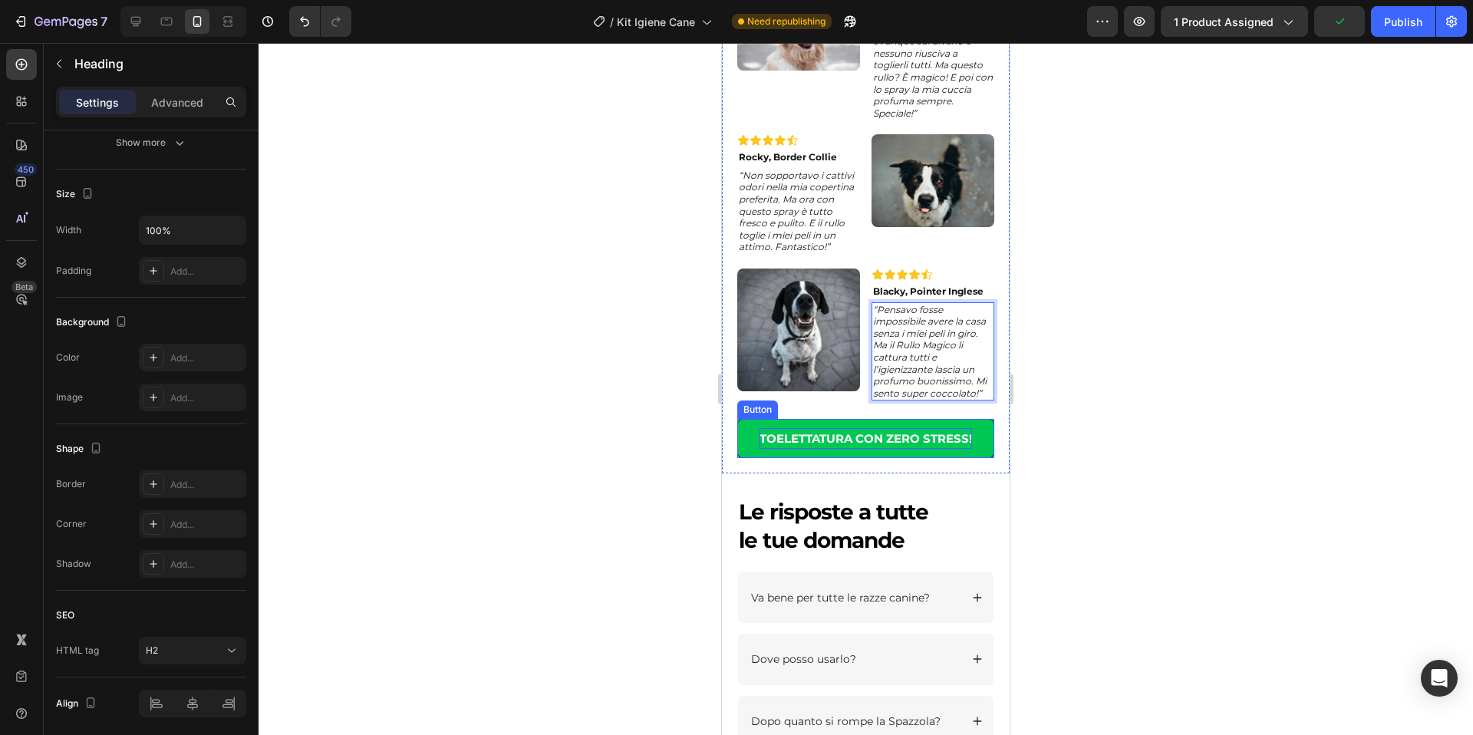
click at [852, 436] on p "TOELETTATURA CON ZERO STRESS!" at bounding box center [865, 438] width 212 height 21
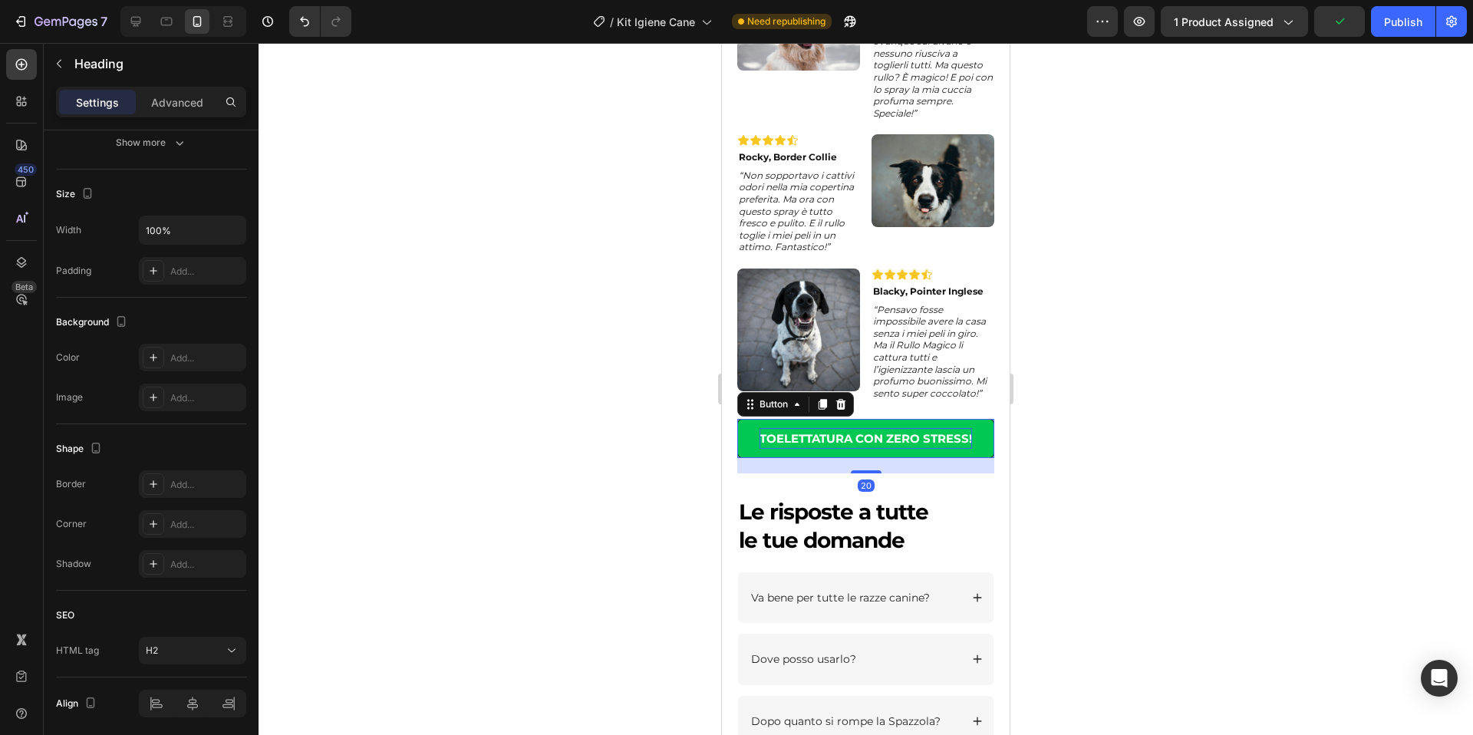
scroll to position [0, 0]
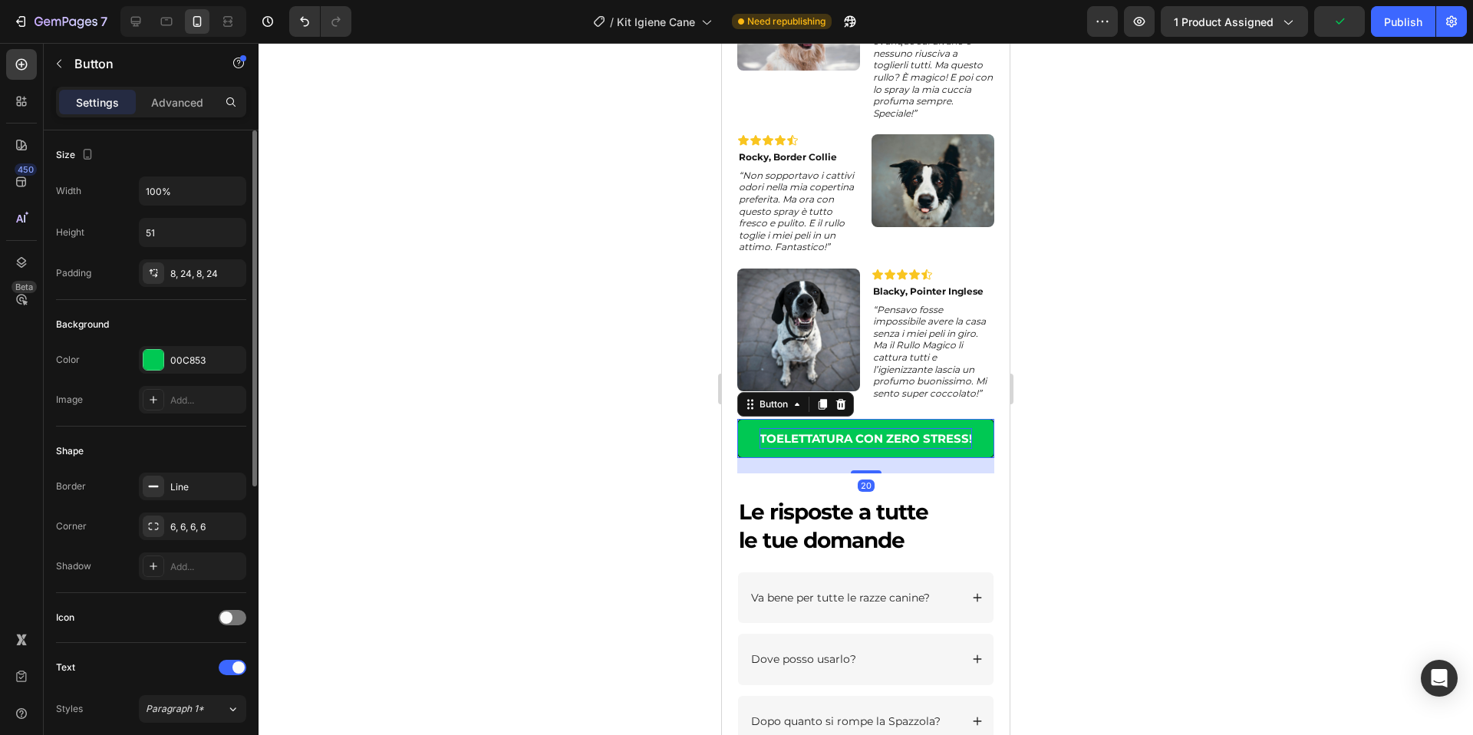
click at [849, 440] on p "TOELETTATURA CON ZERO STRESS!" at bounding box center [865, 438] width 212 height 21
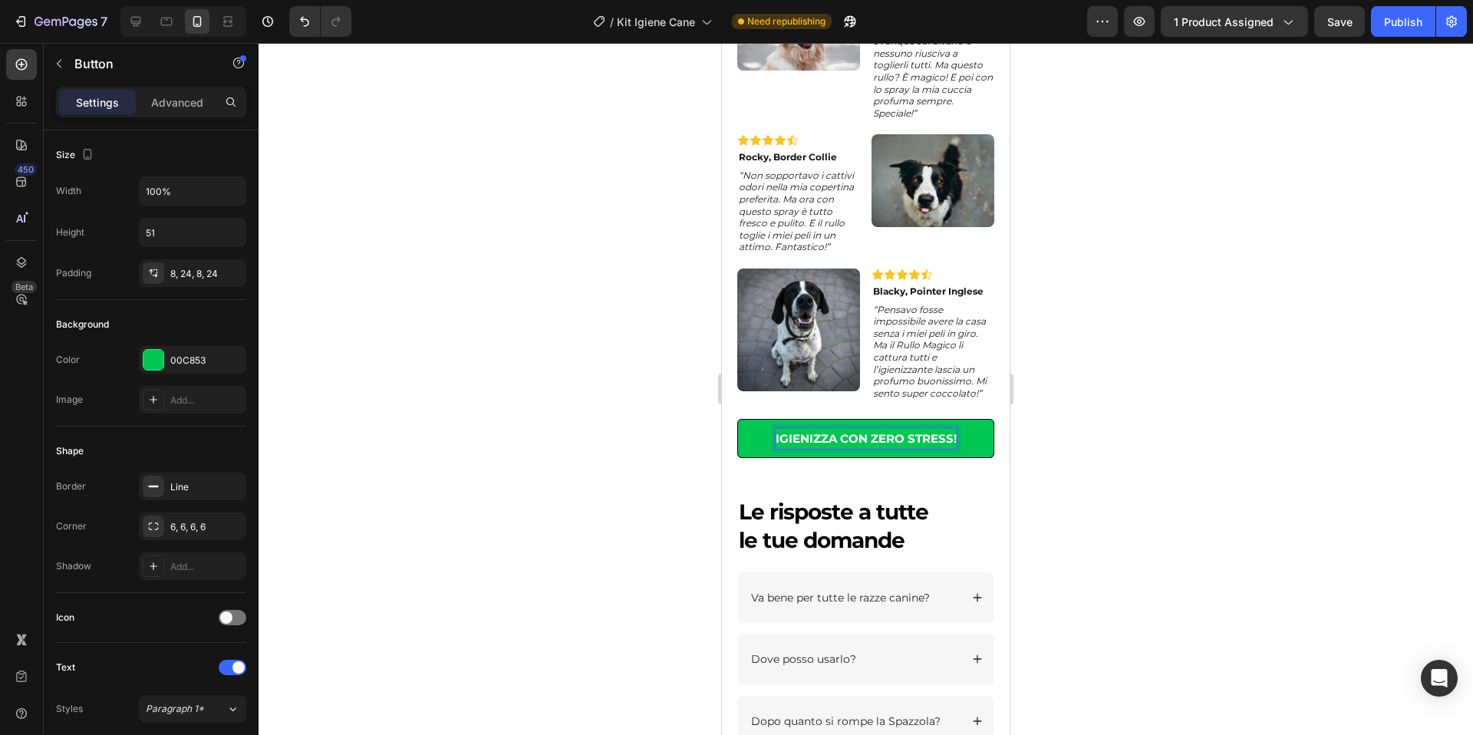
click at [1143, 374] on div at bounding box center [866, 389] width 1214 height 692
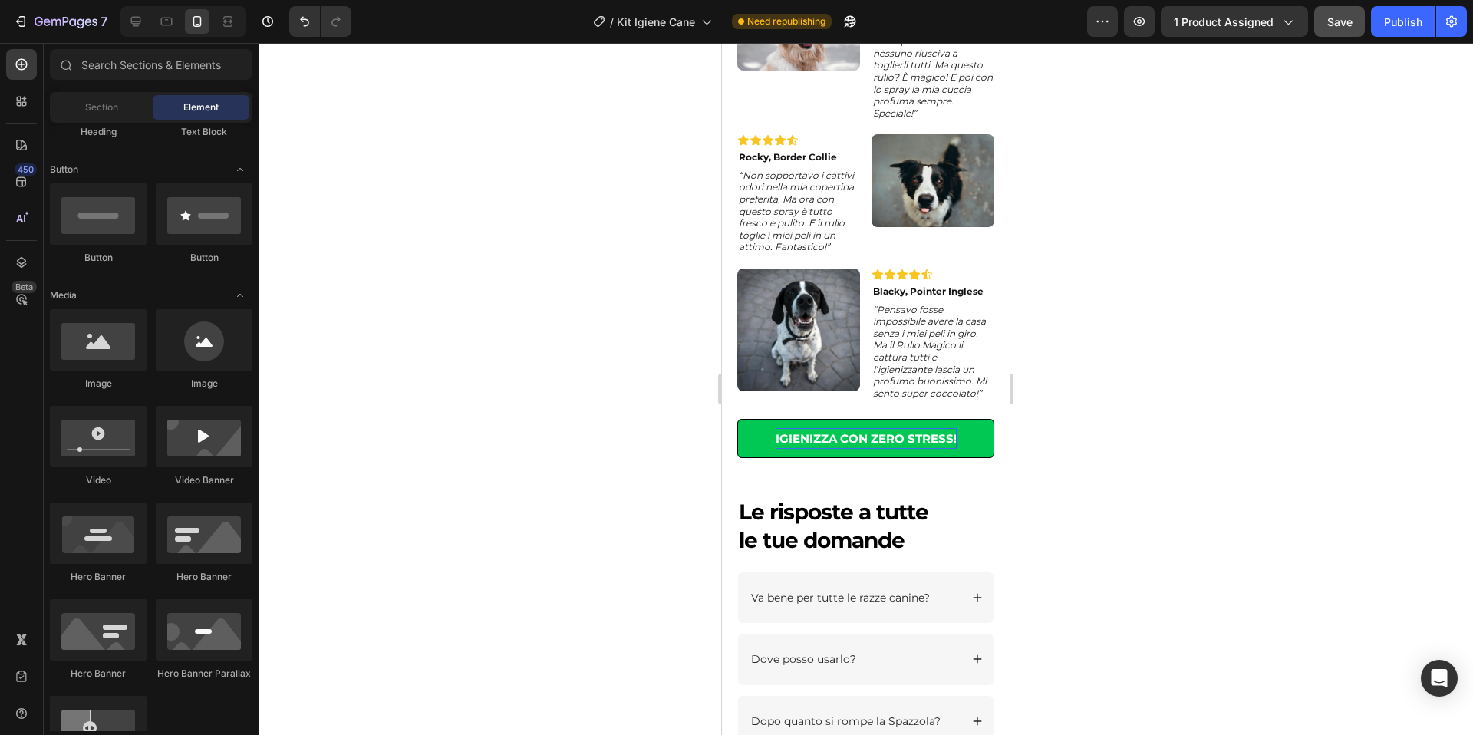
click at [1323, 21] on button "Save" at bounding box center [1339, 21] width 51 height 31
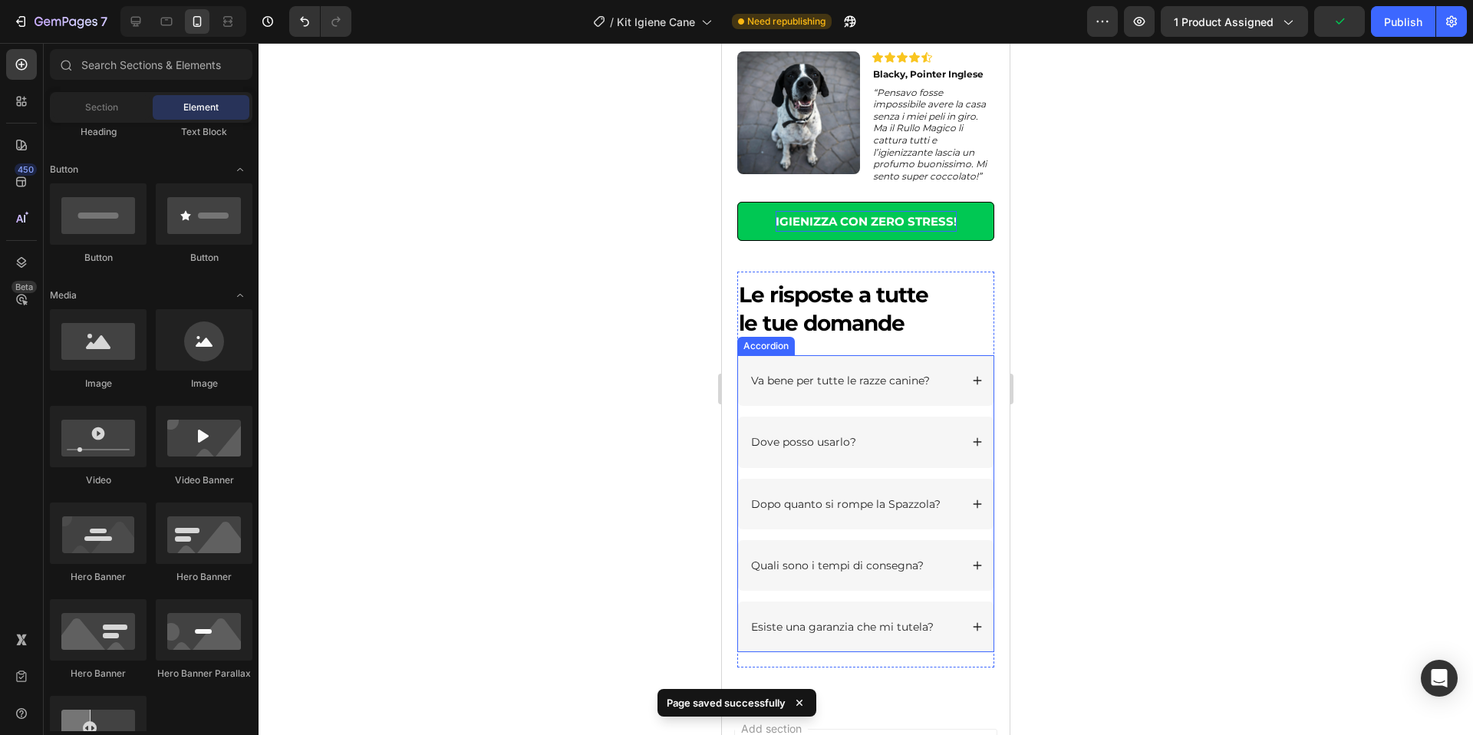
scroll to position [2291, 0]
click at [921, 378] on p "Va bene per tutte le razze canine?" at bounding box center [840, 379] width 179 height 14
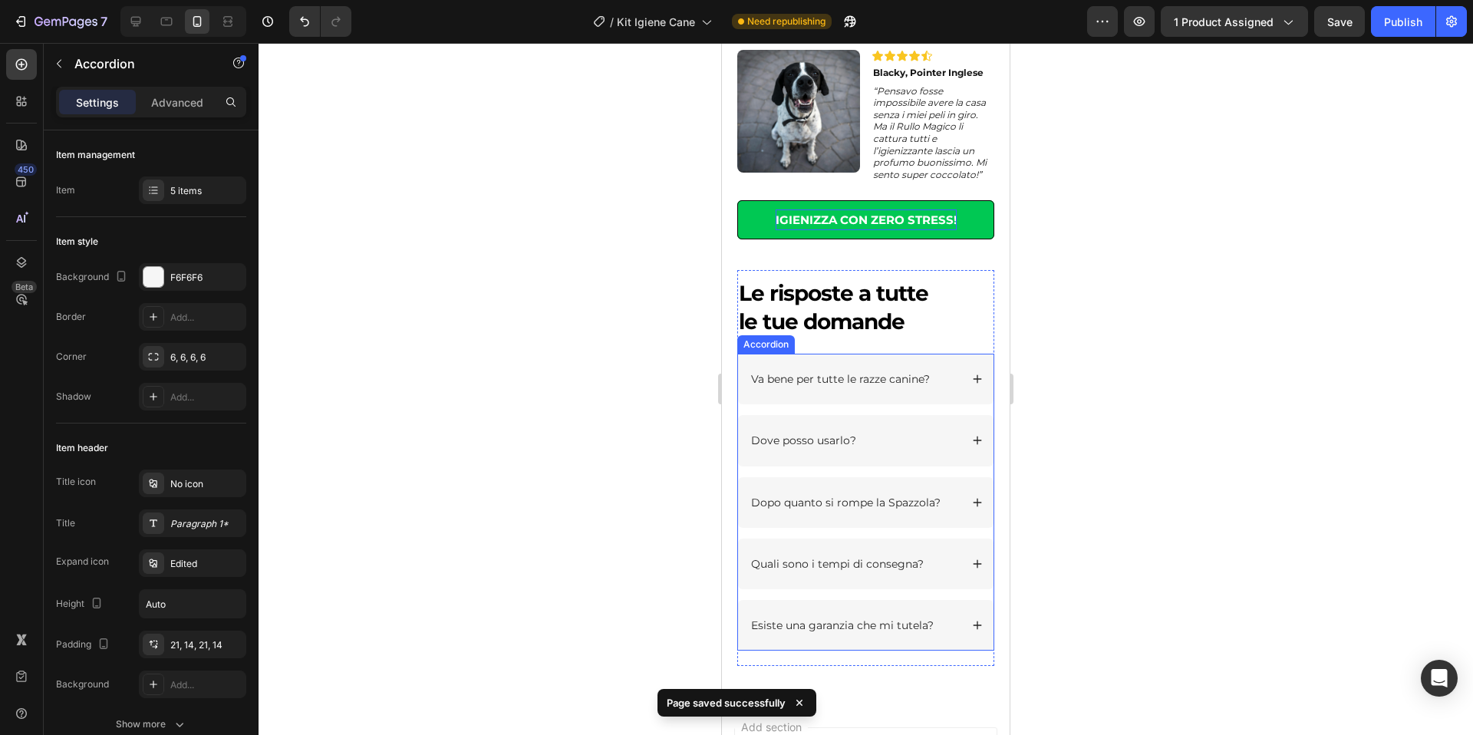
click at [921, 377] on p "Va bene per tutte le razze canine?" at bounding box center [840, 379] width 179 height 14
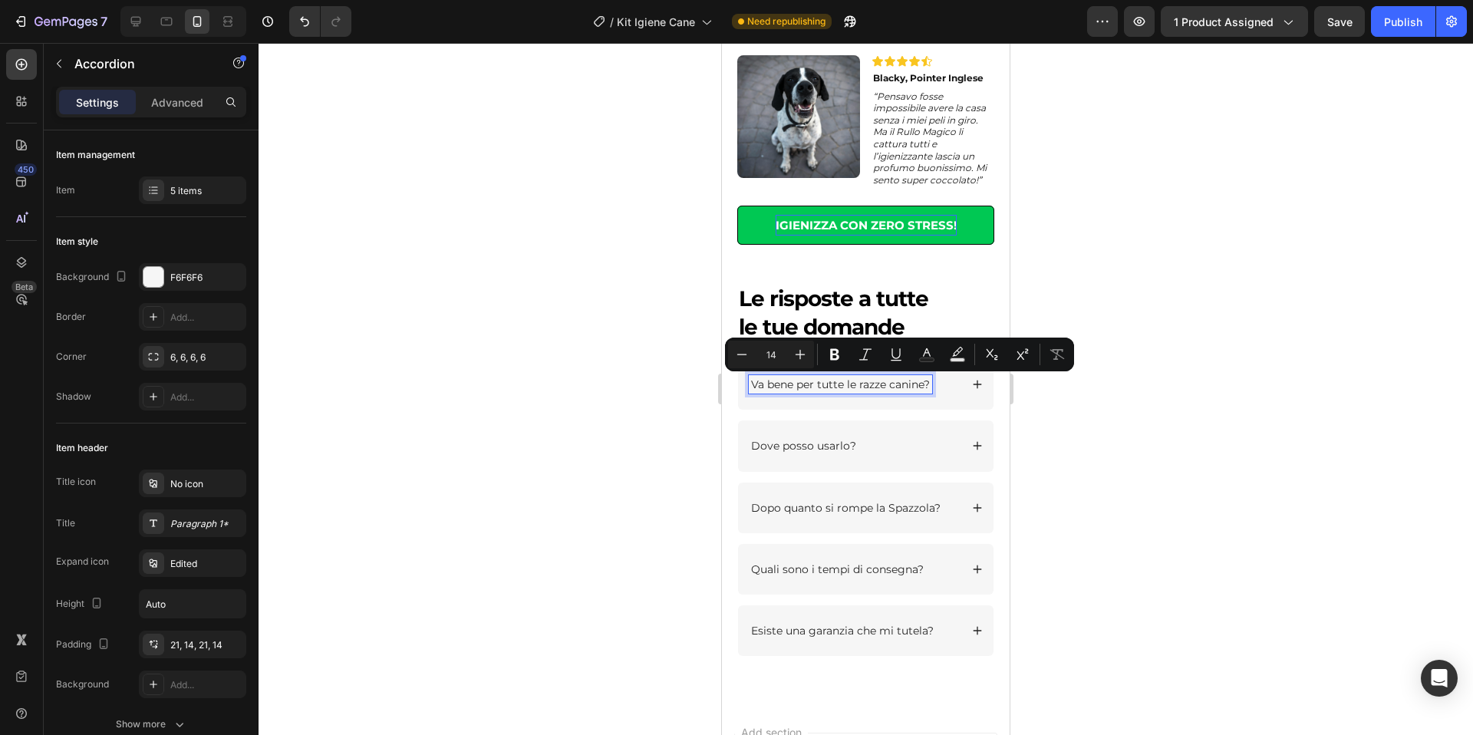
scroll to position [2291, 0]
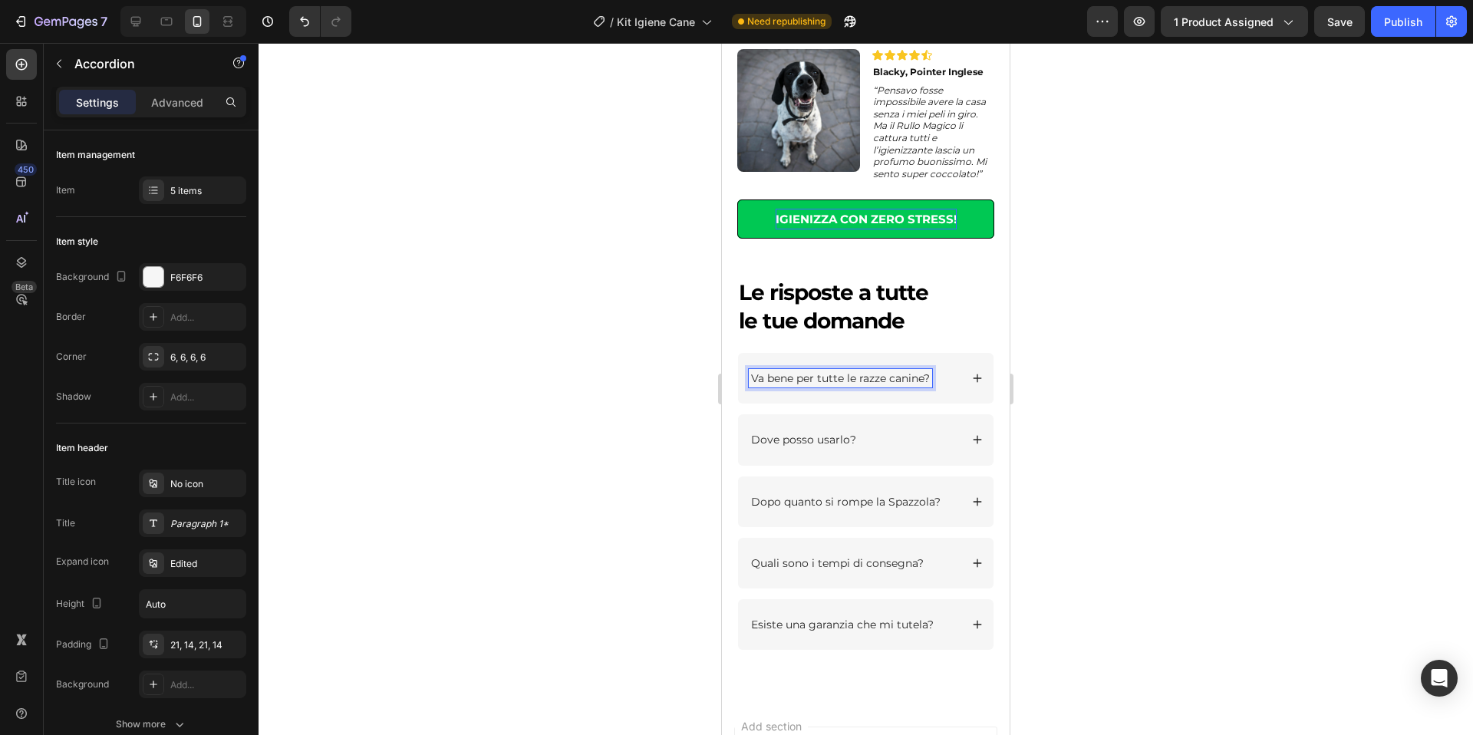
drag, startPoint x: 842, startPoint y: 387, endPoint x: 859, endPoint y: 387, distance: 17.6
click at [859, 387] on div "Va bene per tutte le razze canine?" at bounding box center [840, 378] width 183 height 18
drag, startPoint x: 838, startPoint y: 378, endPoint x: 931, endPoint y: 377, distance: 93.6
click at [930, 377] on p "Va bene per tutte le razze canine?" at bounding box center [840, 378] width 179 height 14
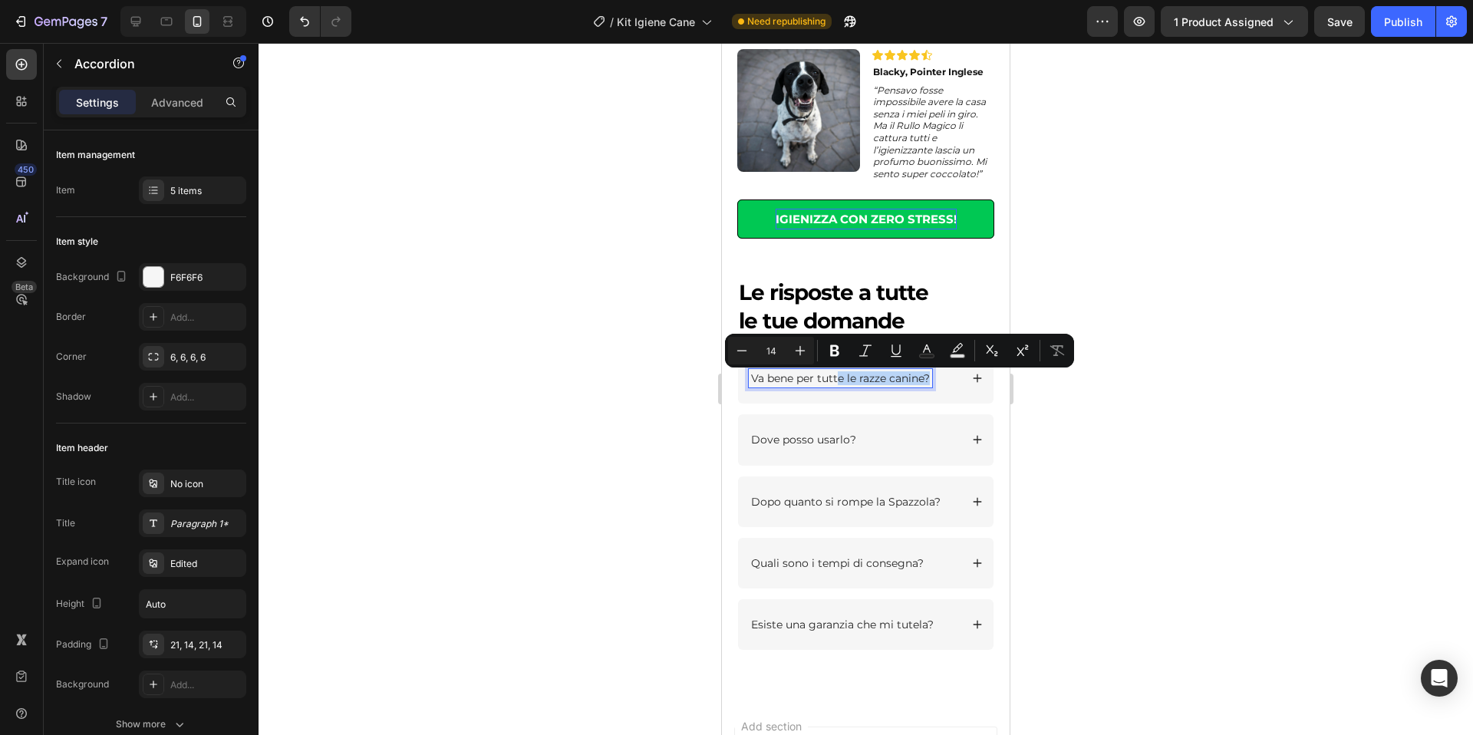
scroll to position [2289, 0]
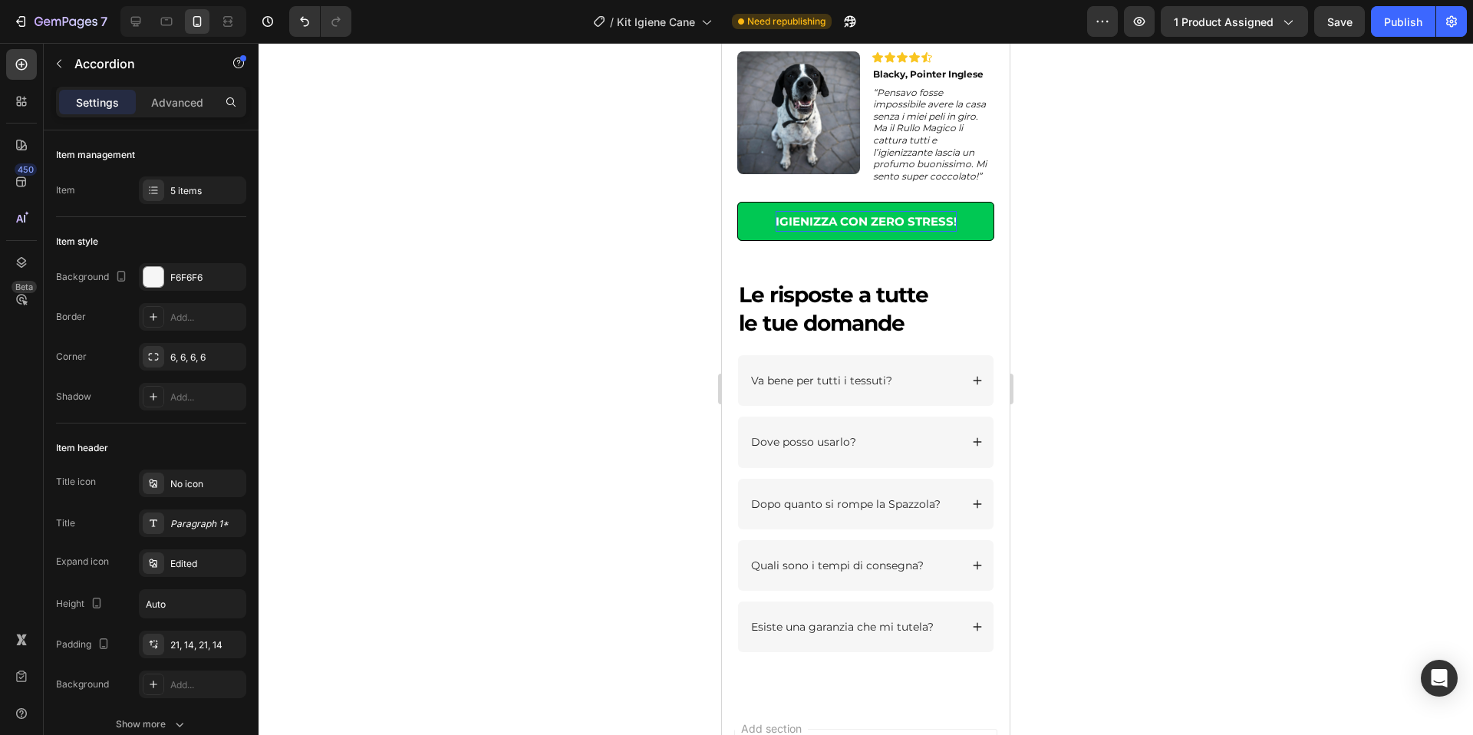
drag, startPoint x: 1267, startPoint y: 390, endPoint x: 1249, endPoint y: 390, distance: 18.4
click at [1267, 390] on div at bounding box center [866, 389] width 1214 height 692
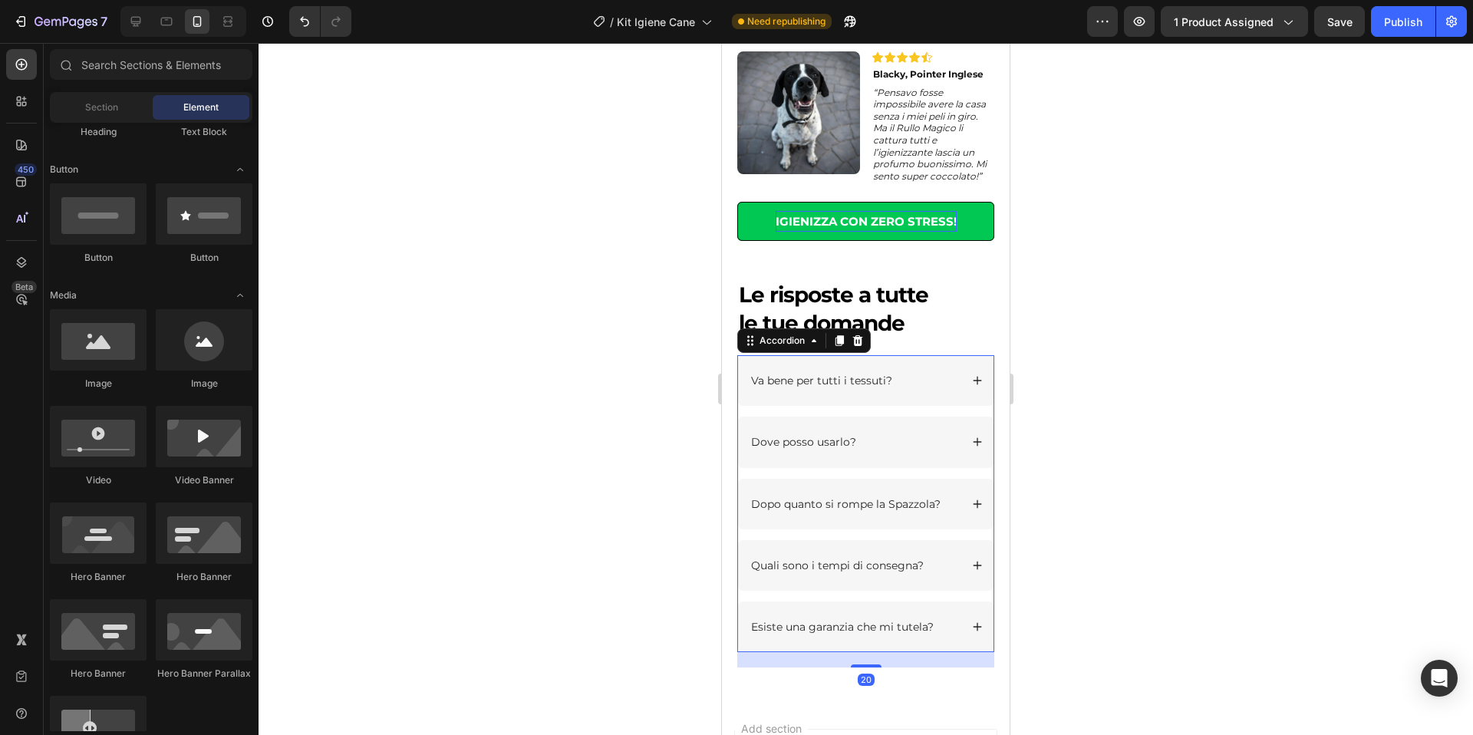
click at [977, 383] on icon at bounding box center [977, 380] width 11 height 11
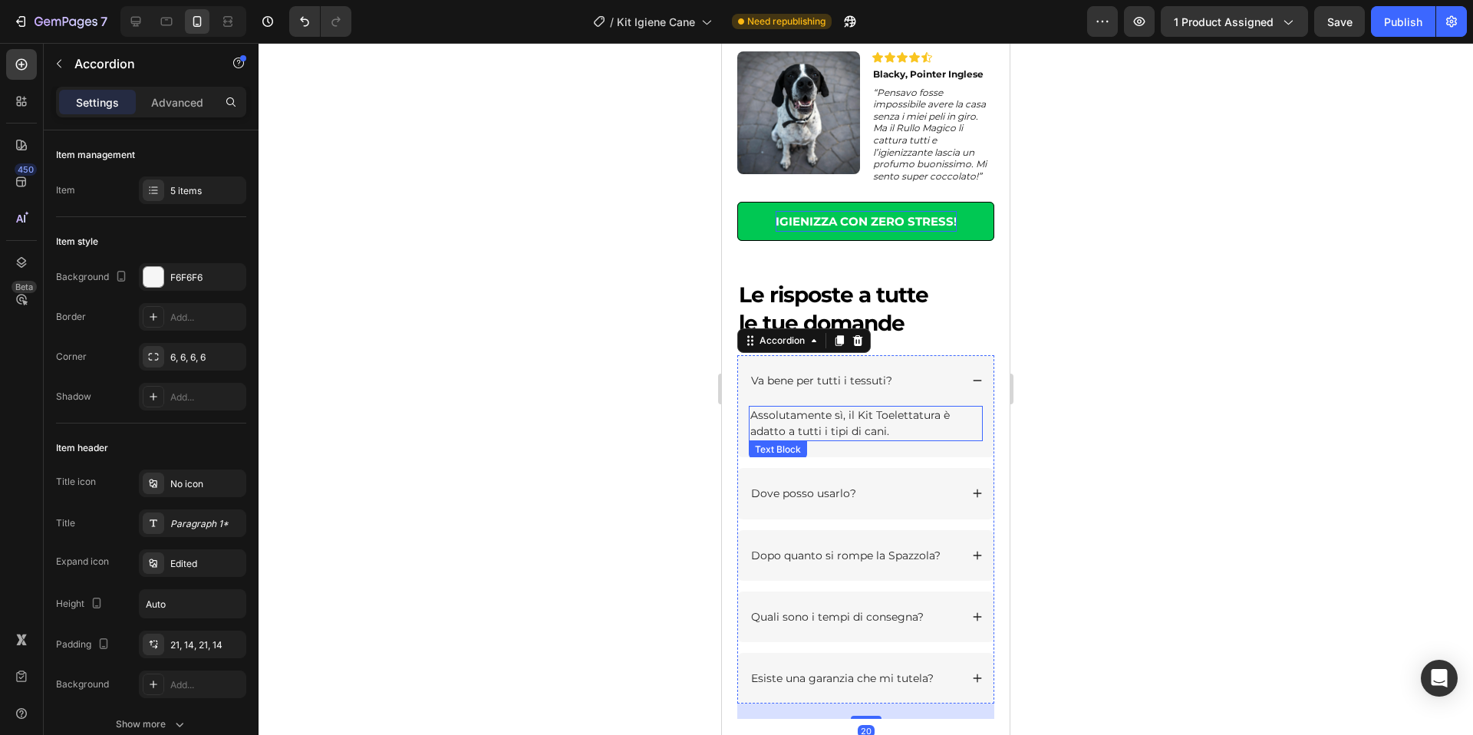
click at [881, 418] on p "Assolutamente sì, il Kit Toelettatura è adatto a tutti i tipi di cani." at bounding box center [865, 423] width 231 height 32
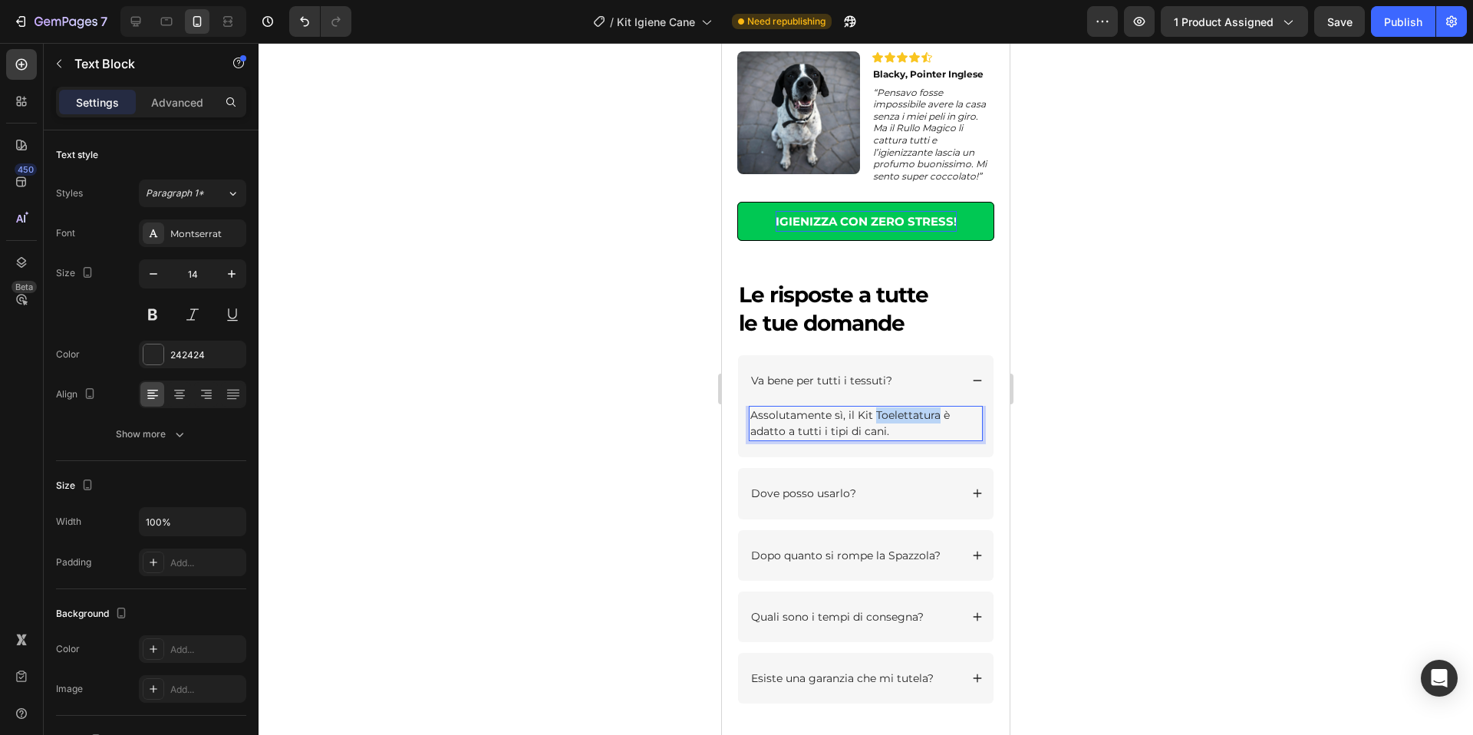
drag, startPoint x: 875, startPoint y: 416, endPoint x: 937, endPoint y: 418, distance: 62.2
click at [937, 418] on p "Assolutamente sì, il Kit Toelettatura è adatto a tutti i tipi di cani." at bounding box center [865, 423] width 231 height 32
click at [838, 435] on p "Assolutamente sì, il Kit Igiene è adatto a tutti i tipi di cani." at bounding box center [865, 423] width 231 height 32
drag, startPoint x: 1092, startPoint y: 450, endPoint x: 1082, endPoint y: 452, distance: 10.2
click at [1092, 450] on div at bounding box center [866, 389] width 1214 height 692
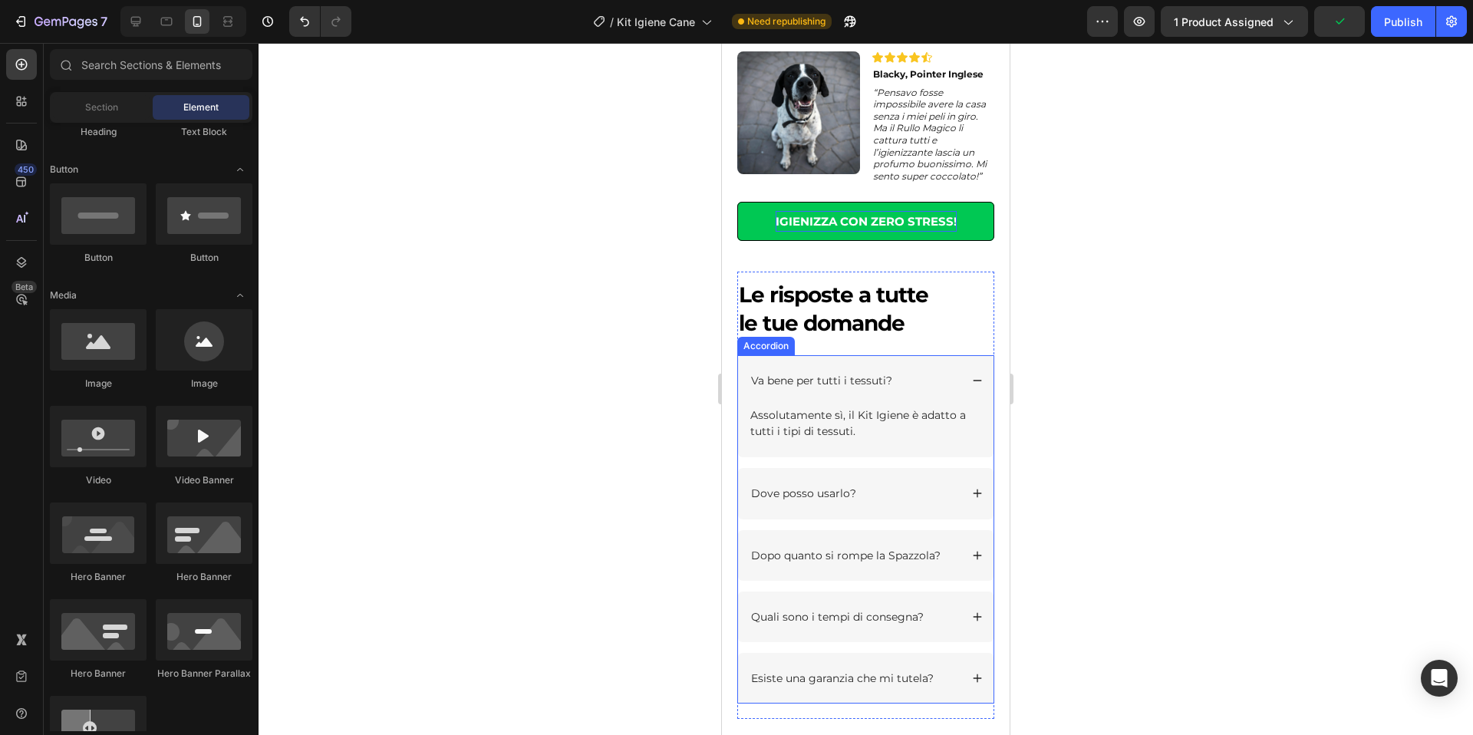
click at [927, 493] on div "Dove posso usarlo?" at bounding box center [854, 493] width 211 height 18
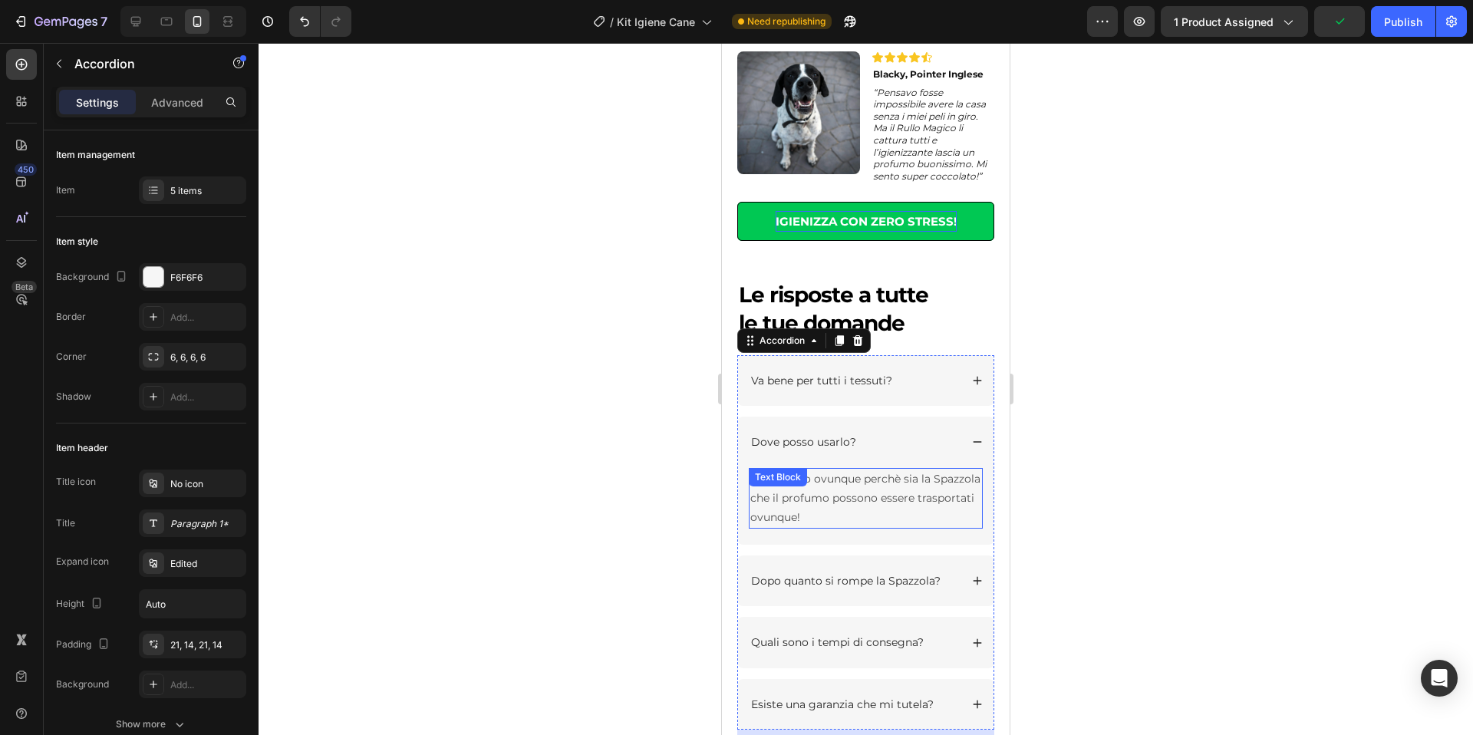
click at [886, 501] on p "Puoi usarlo ovunque perchè sia la Spazzola che il profumo possono essere traspo…" at bounding box center [865, 498] width 231 height 58
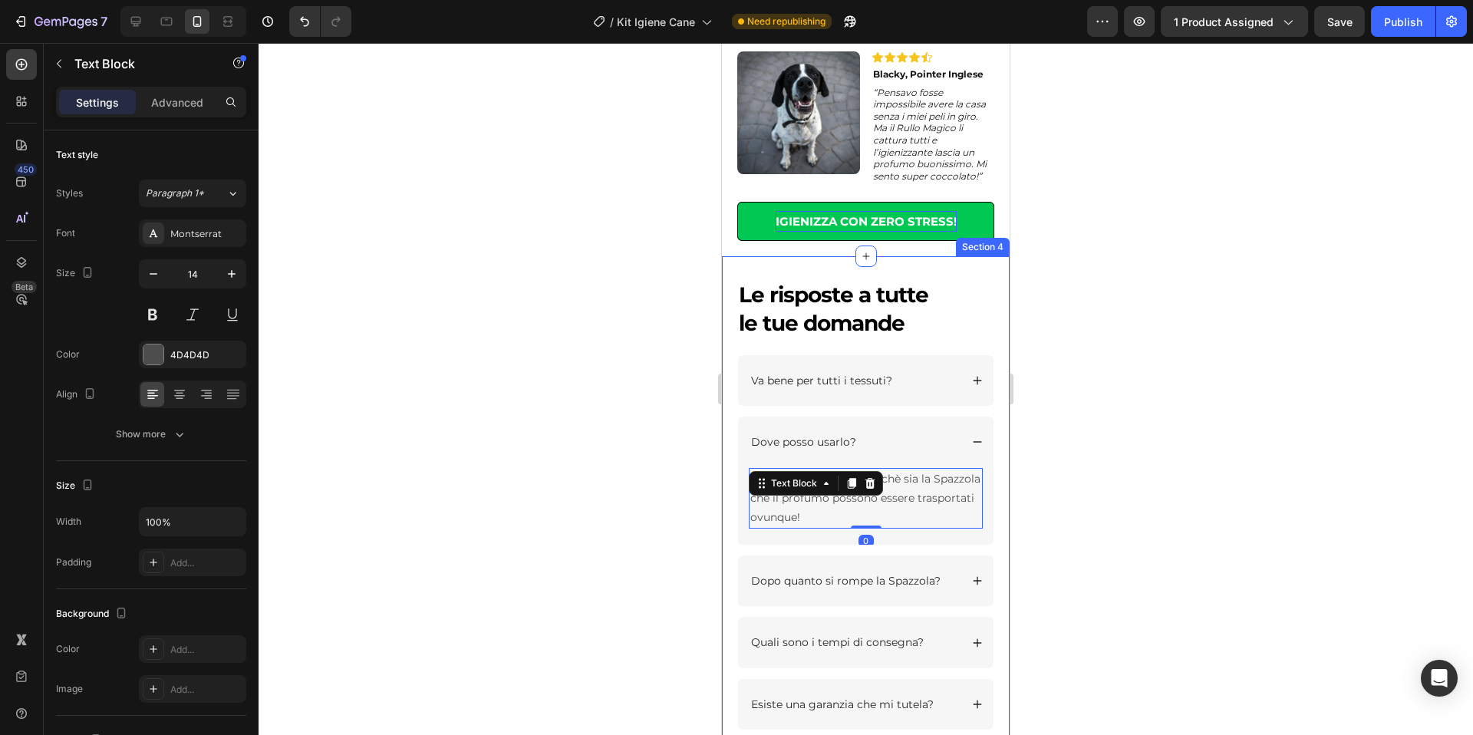
drag, startPoint x: 1118, startPoint y: 491, endPoint x: 1093, endPoint y: 492, distance: 25.3
click at [1118, 491] on div at bounding box center [866, 389] width 1214 height 692
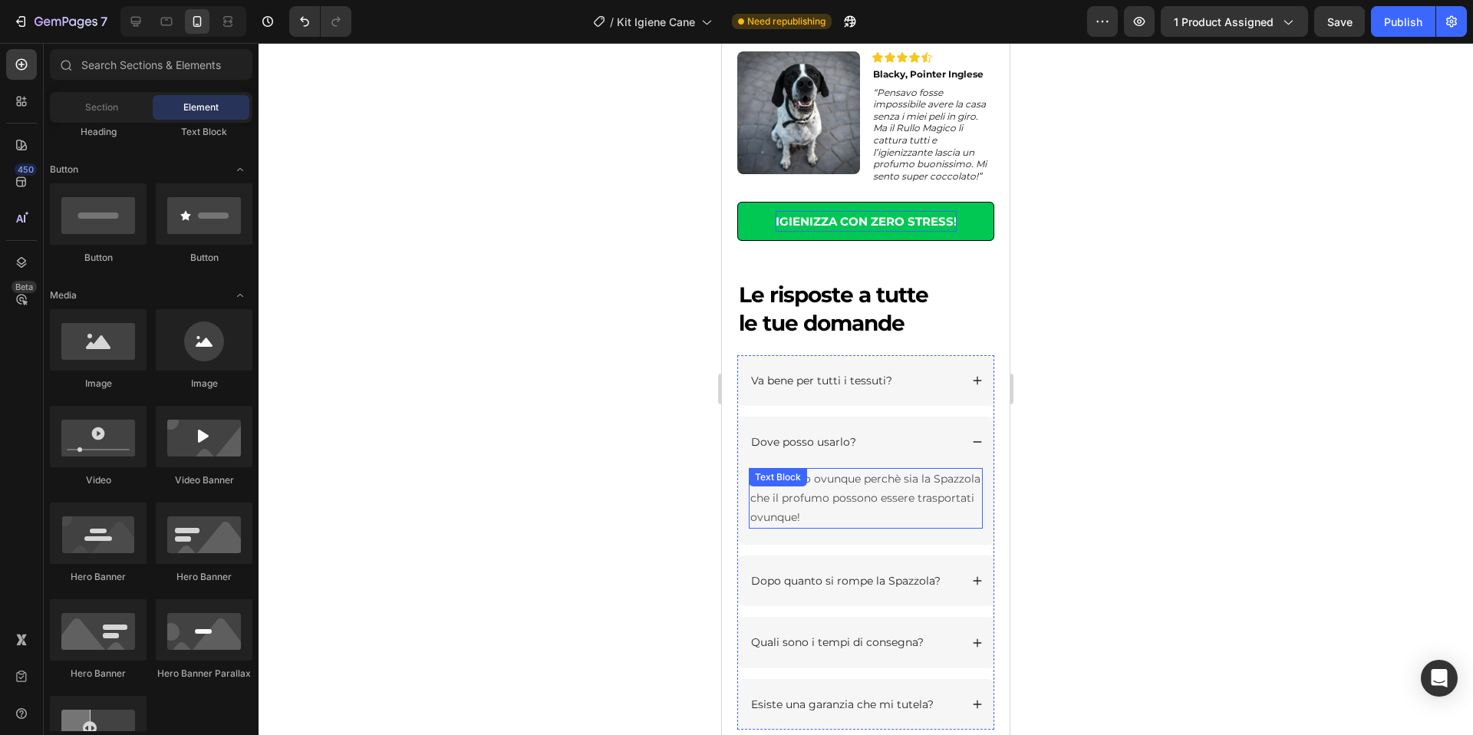
click at [831, 482] on div "Puoi usarlo ovunque perchè sia la Spazzola che il profumo possono essere traspo…" at bounding box center [866, 498] width 234 height 61
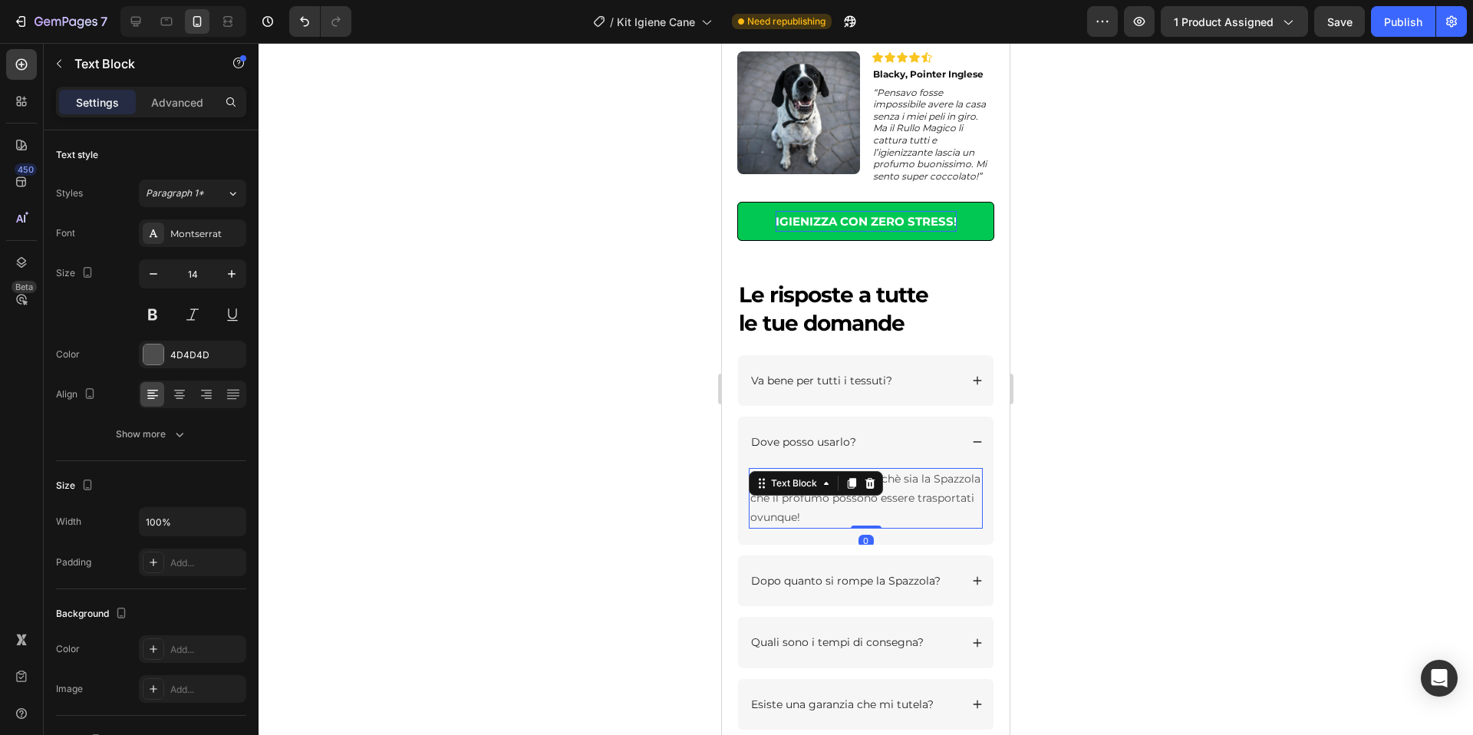
click at [907, 486] on p "Puoi usarlo ovunque perchè sia la Spazzola che il profumo possono essere traspo…" at bounding box center [865, 498] width 231 height 58
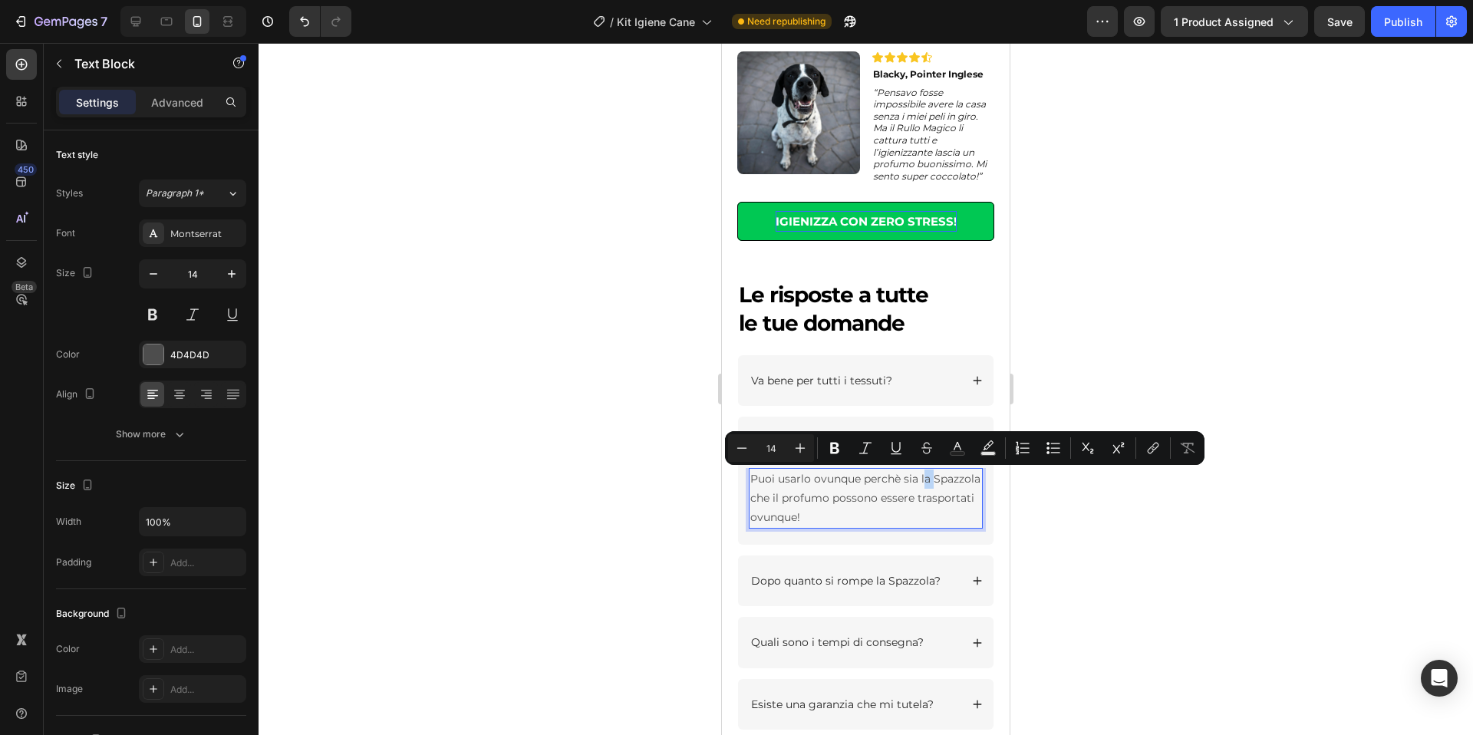
drag, startPoint x: 934, startPoint y: 480, endPoint x: 921, endPoint y: 484, distance: 14.3
click at [924, 485] on p "Puoi usarlo ovunque perchè sia la Spazzola che il profumo possono essere traspo…" at bounding box center [865, 498] width 231 height 58
drag, startPoint x: 924, startPoint y: 479, endPoint x: 828, endPoint y: 499, distance: 97.2
click at [828, 499] on p "Puoi usarlo ovunque perchè sia la Spazzola che il profumo possono essere traspo…" at bounding box center [865, 498] width 231 height 58
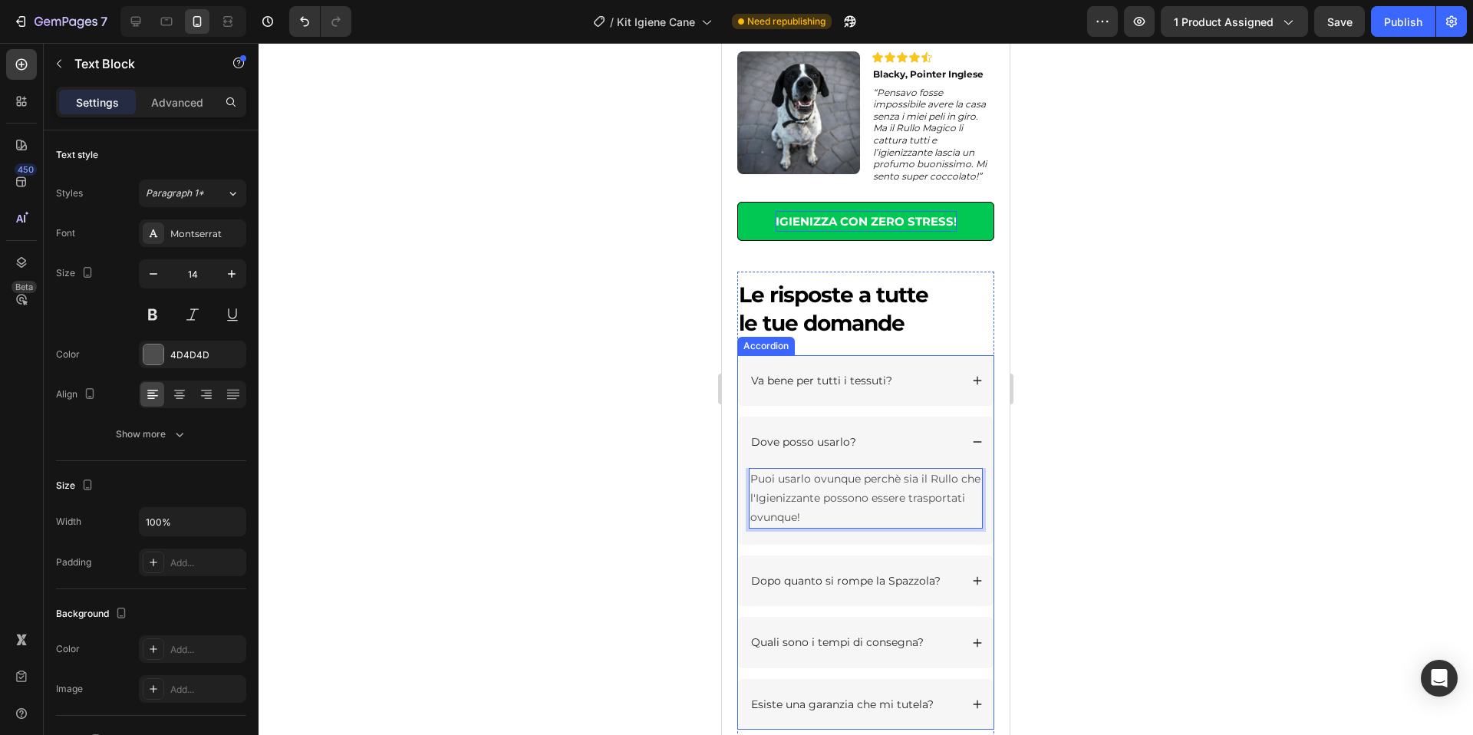
click at [1130, 462] on div at bounding box center [866, 389] width 1214 height 692
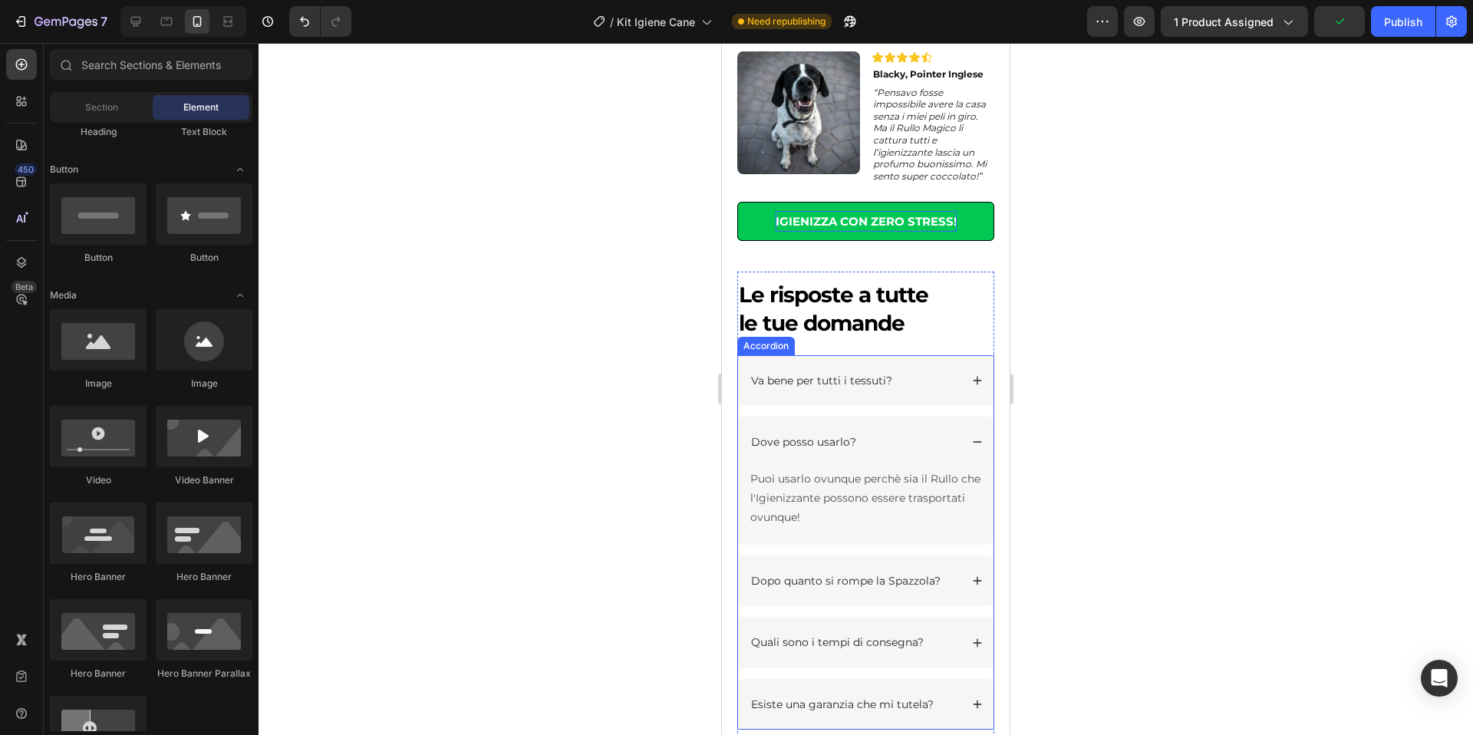
click at [980, 440] on icon at bounding box center [977, 441] width 11 height 11
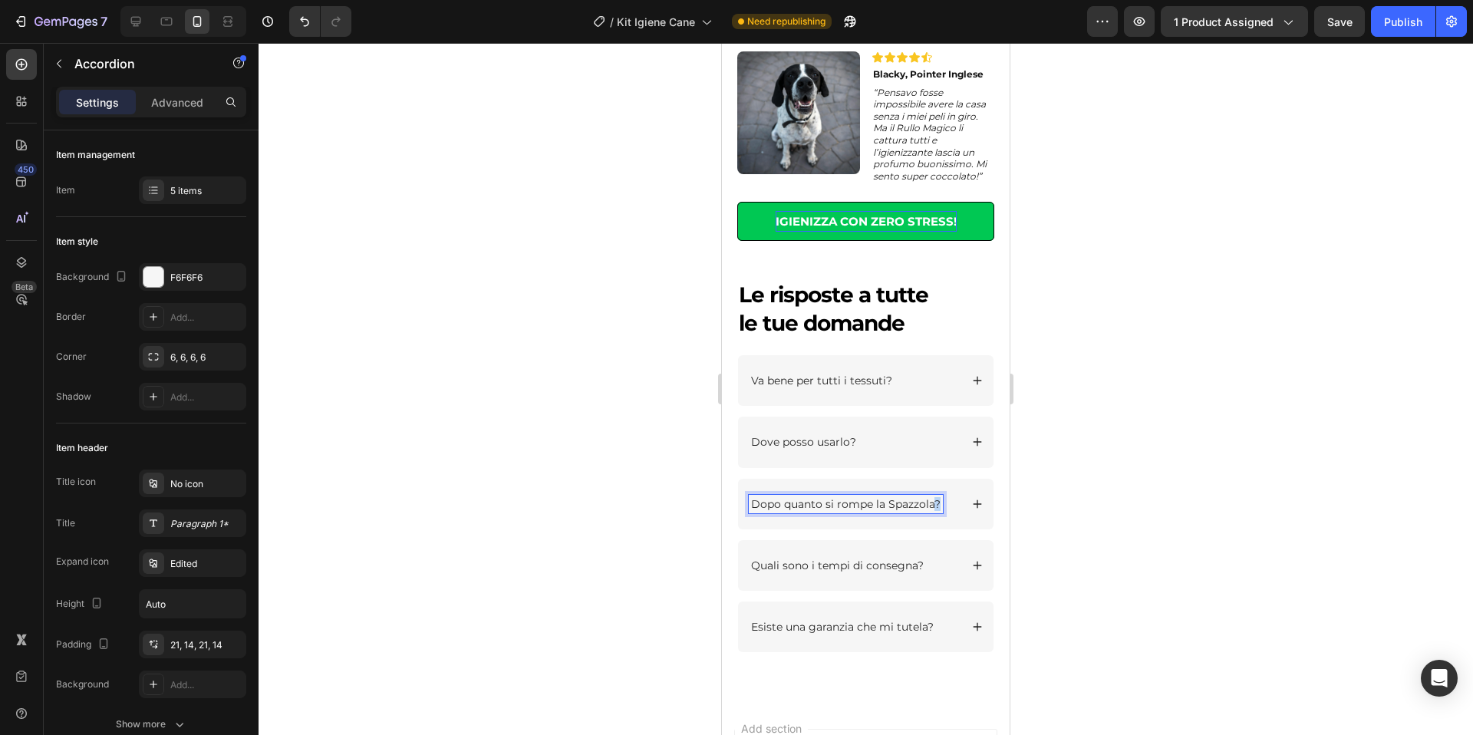
click at [931, 505] on p "Dopo quanto si rompe la Spazzola?" at bounding box center [845, 504] width 189 height 14
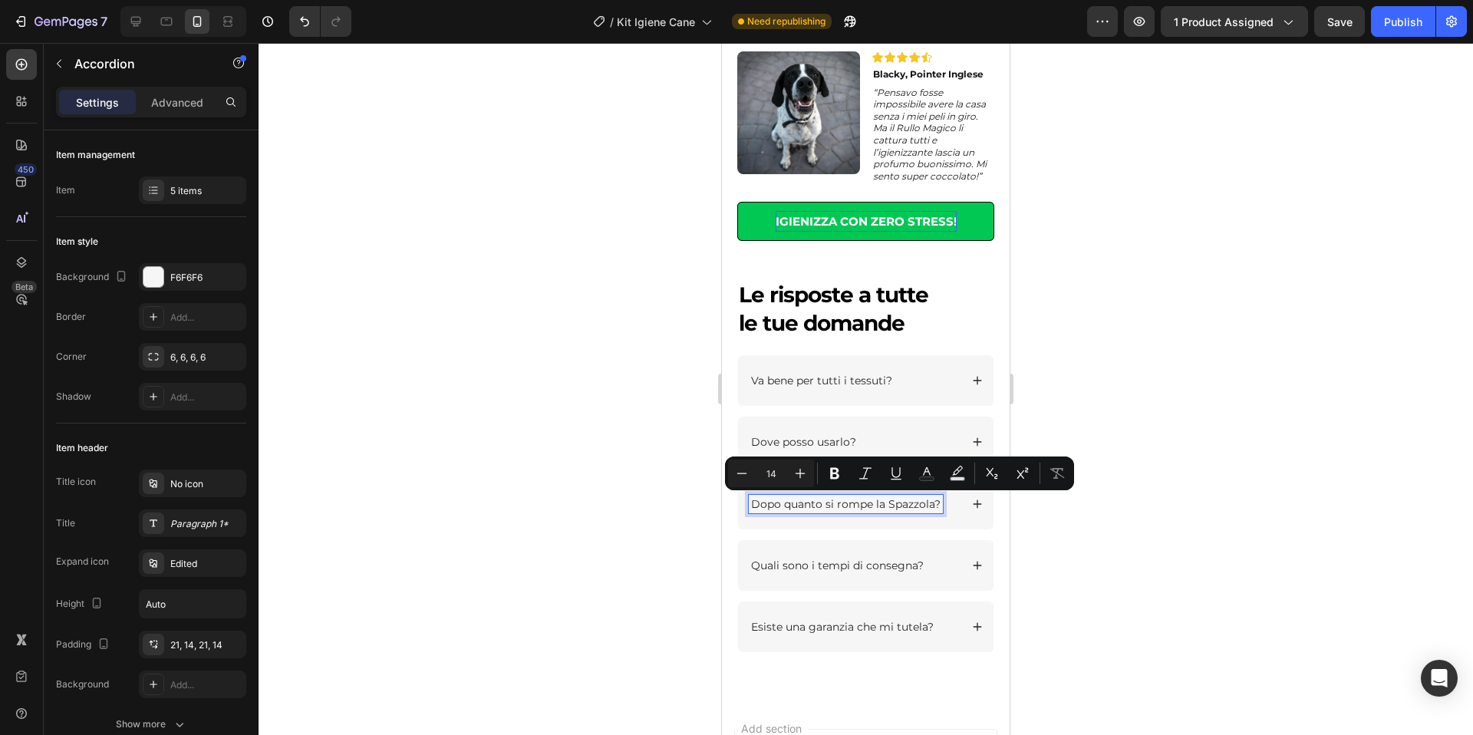
click at [931, 505] on p "Dopo quanto si rompe la Spazzola?" at bounding box center [845, 504] width 189 height 14
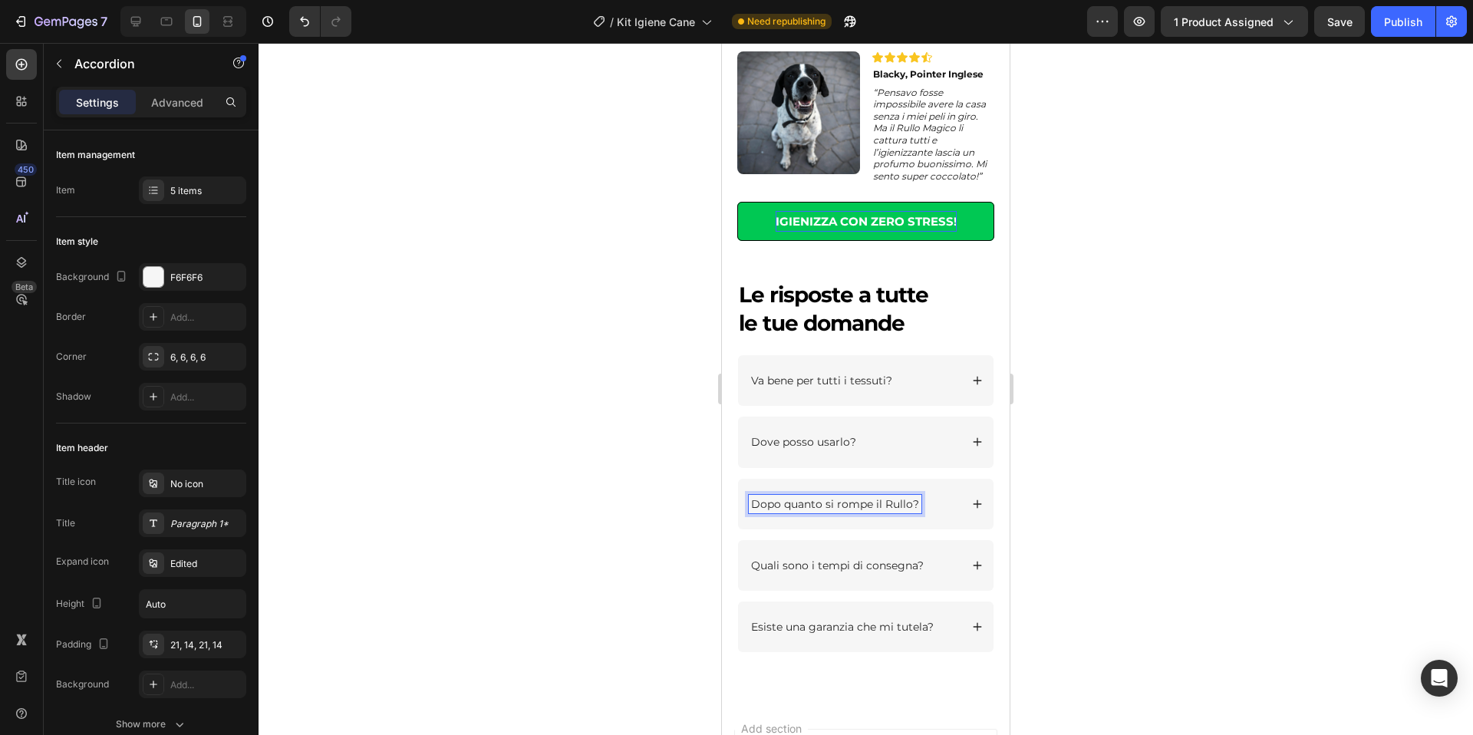
click at [1133, 492] on div at bounding box center [866, 389] width 1214 height 692
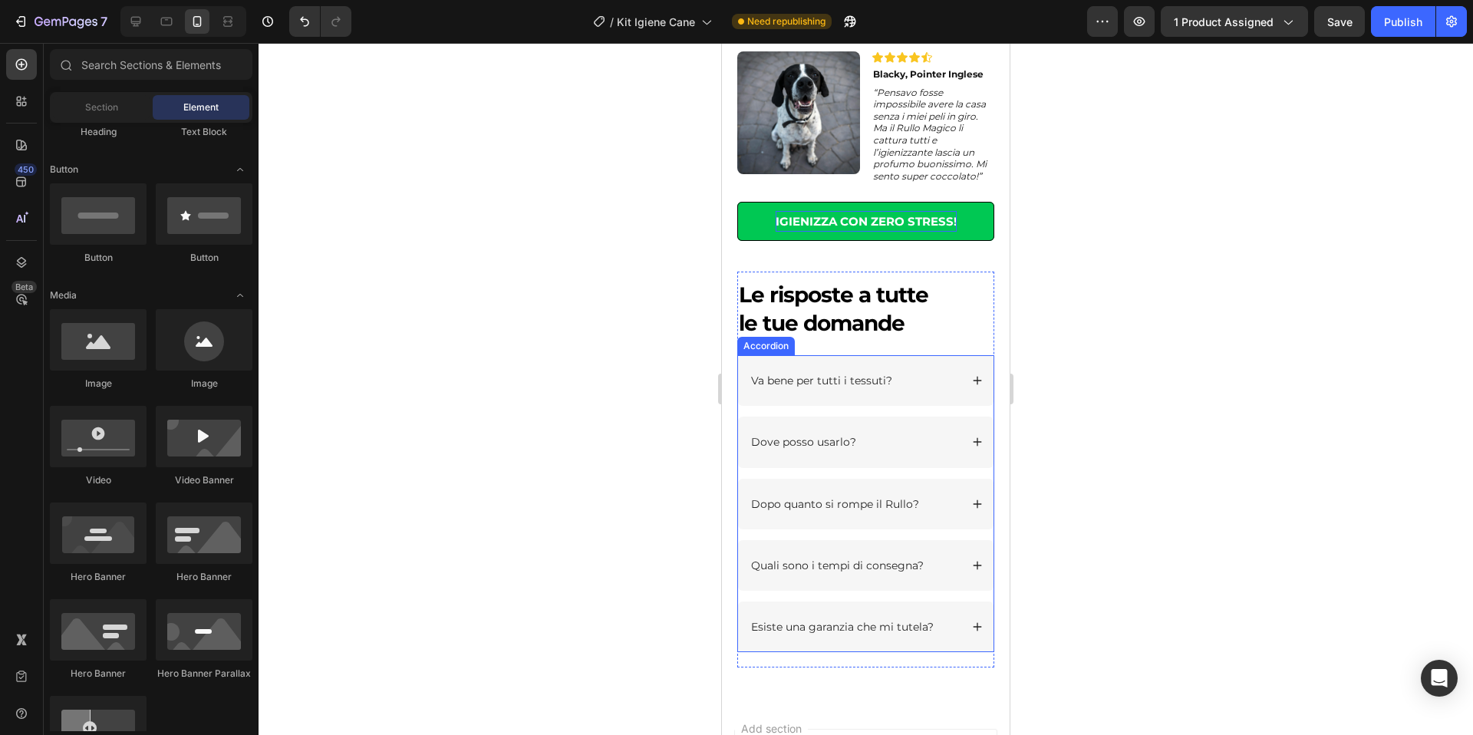
click at [980, 504] on icon at bounding box center [977, 503] width 8 height 8
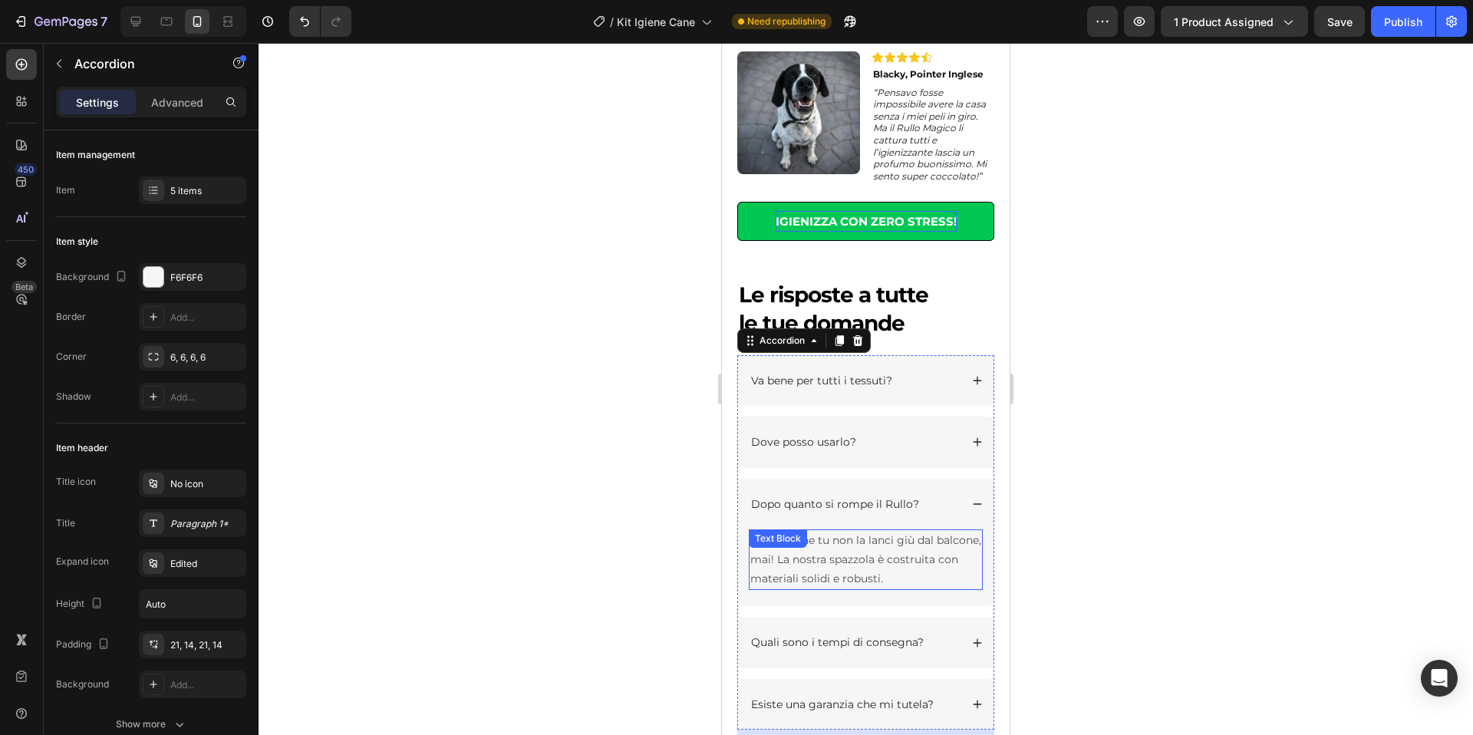
click at [861, 539] on div "A meno che tu non la lanci giù dal balcone, mai! La nostra spazzola è costruita…" at bounding box center [866, 559] width 234 height 61
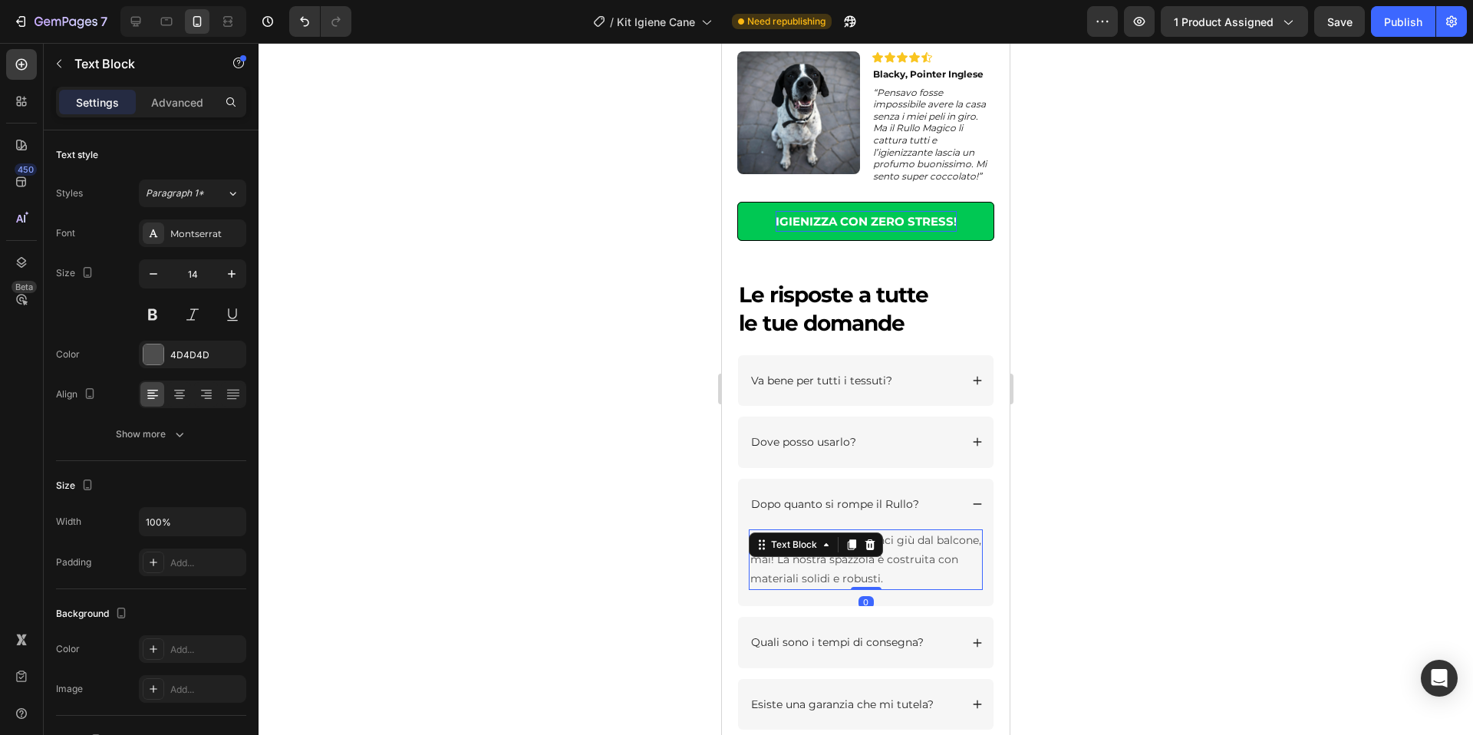
click at [906, 558] on p "A meno che tu non la lanci giù dal balcone, mai! La nostra spazzola è costruita…" at bounding box center [865, 560] width 231 height 58
click at [863, 542] on p "A meno che tu non la lanci giù dal balcone, mai! La nostra spazzola è costruita…" at bounding box center [865, 560] width 231 height 58
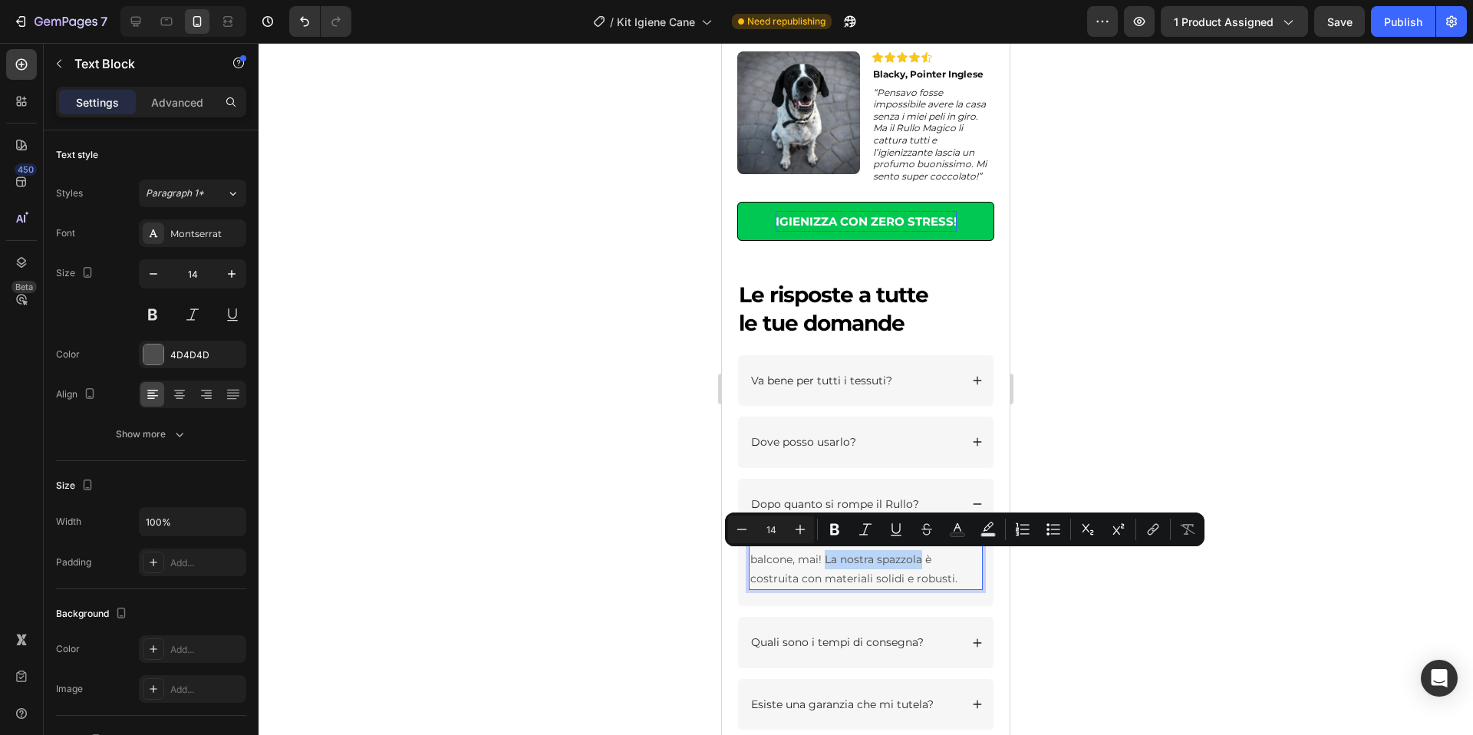
drag, startPoint x: 922, startPoint y: 561, endPoint x: 824, endPoint y: 563, distance: 98.2
click at [824, 563] on p "A meno che tu non lo lanci giù dal balcone, mai! La nostra spazzola è costruita…" at bounding box center [865, 560] width 231 height 58
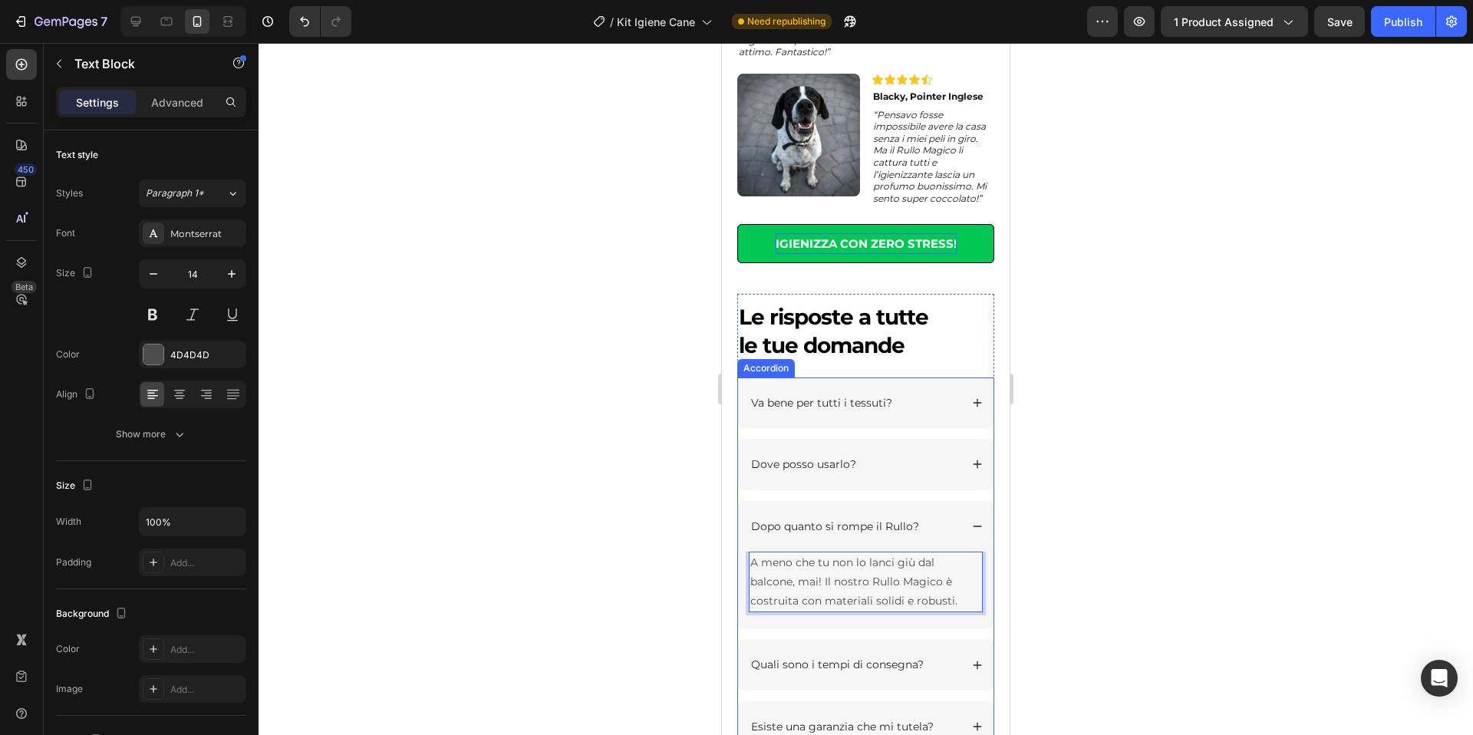
scroll to position [2281, 0]
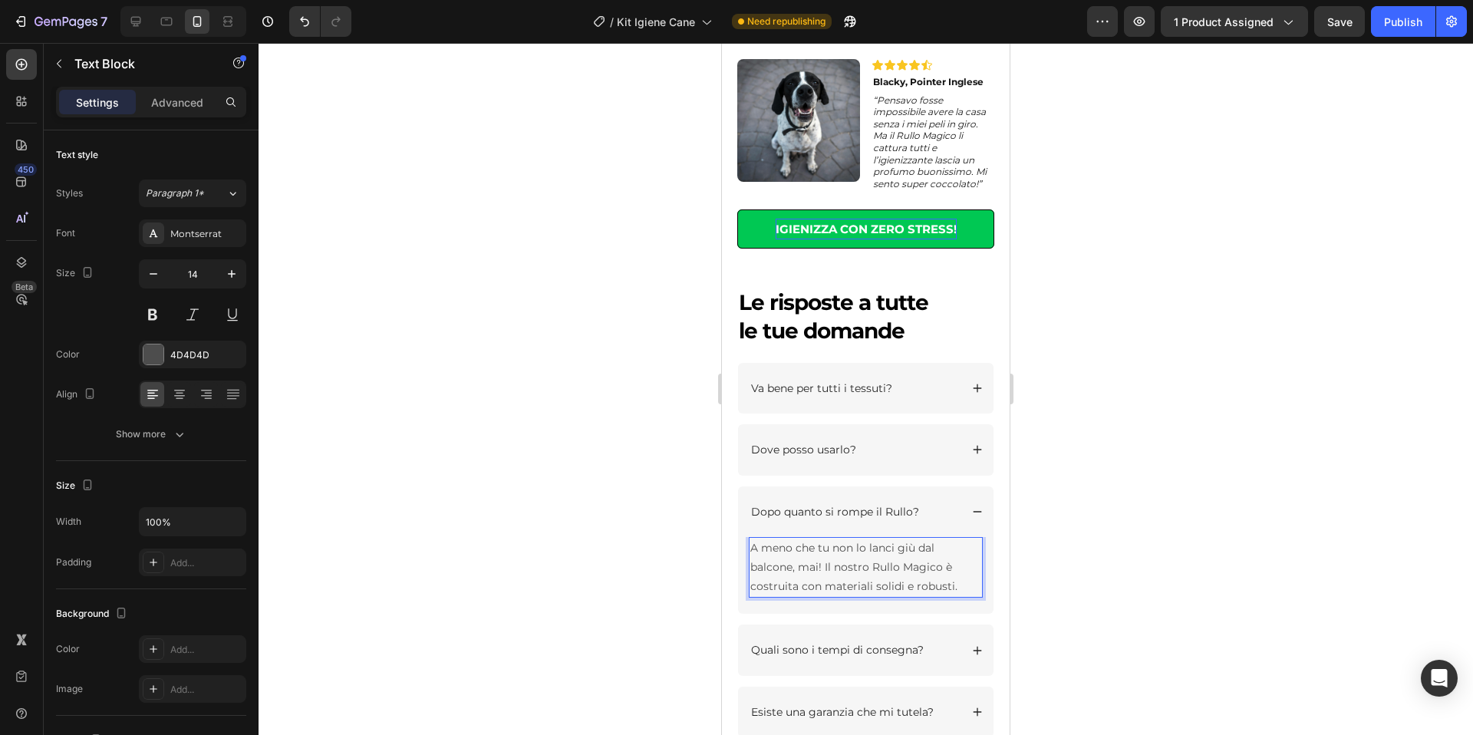
click at [795, 589] on p "A meno che tu non lo lanci giù dal balcone, mai! Il nostro Rullo Magico è costr…" at bounding box center [865, 568] width 231 height 58
click at [1226, 502] on div at bounding box center [866, 389] width 1214 height 692
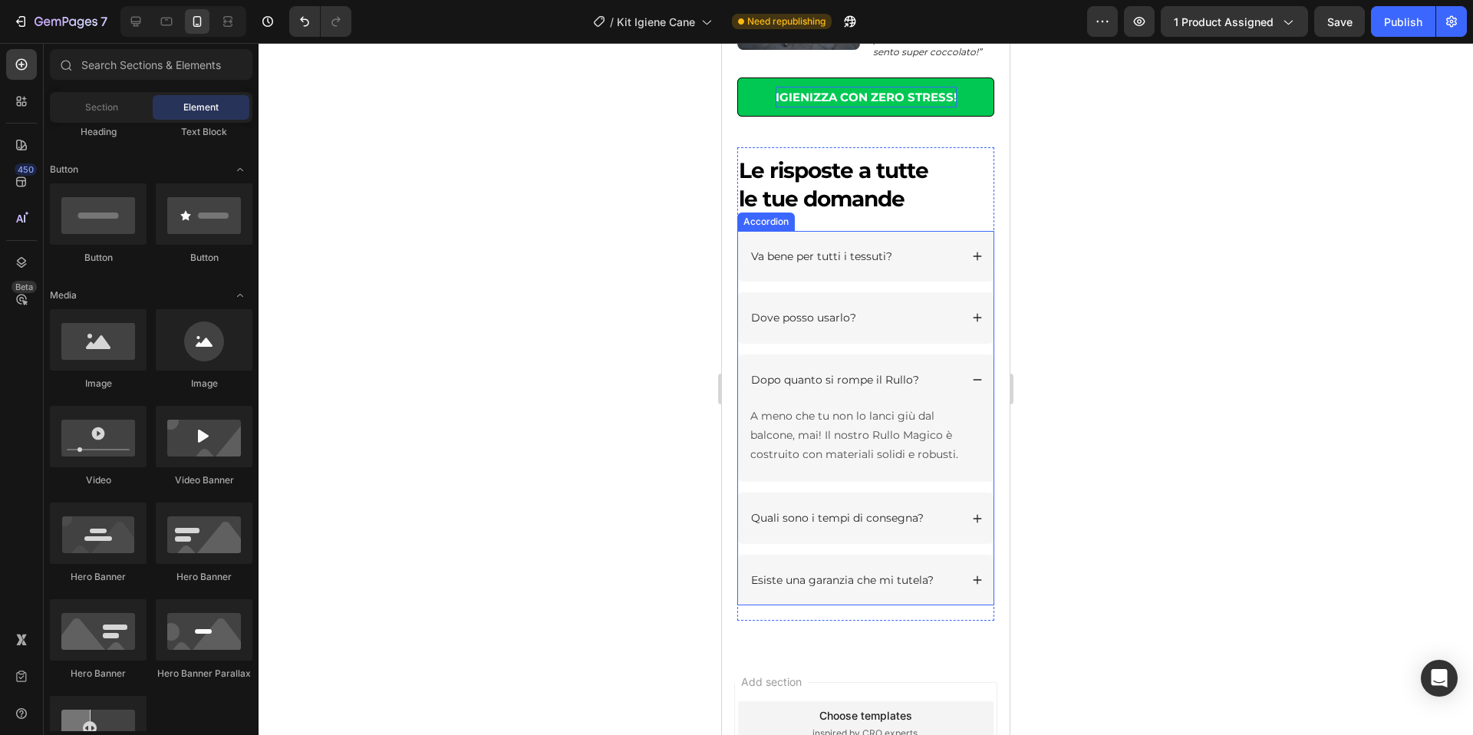
scroll to position [2414, 0]
click at [977, 575] on icon at bounding box center [977, 579] width 11 height 11
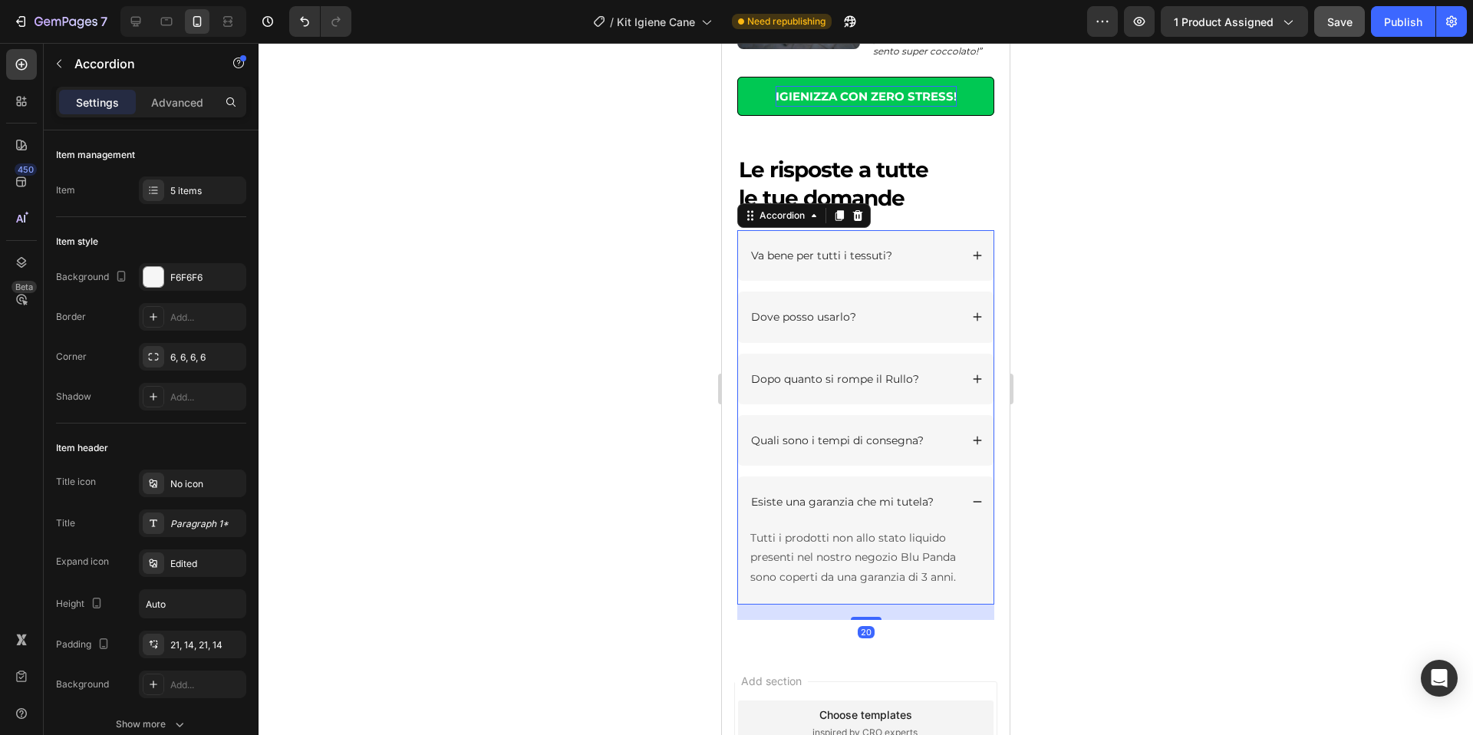
click at [1333, 36] on div "7 Version history / Kit Igiene Cane Need republishing Preview 1 product assigne…" at bounding box center [736, 22] width 1473 height 44
click at [1335, 33] on button "Save" at bounding box center [1339, 21] width 51 height 31
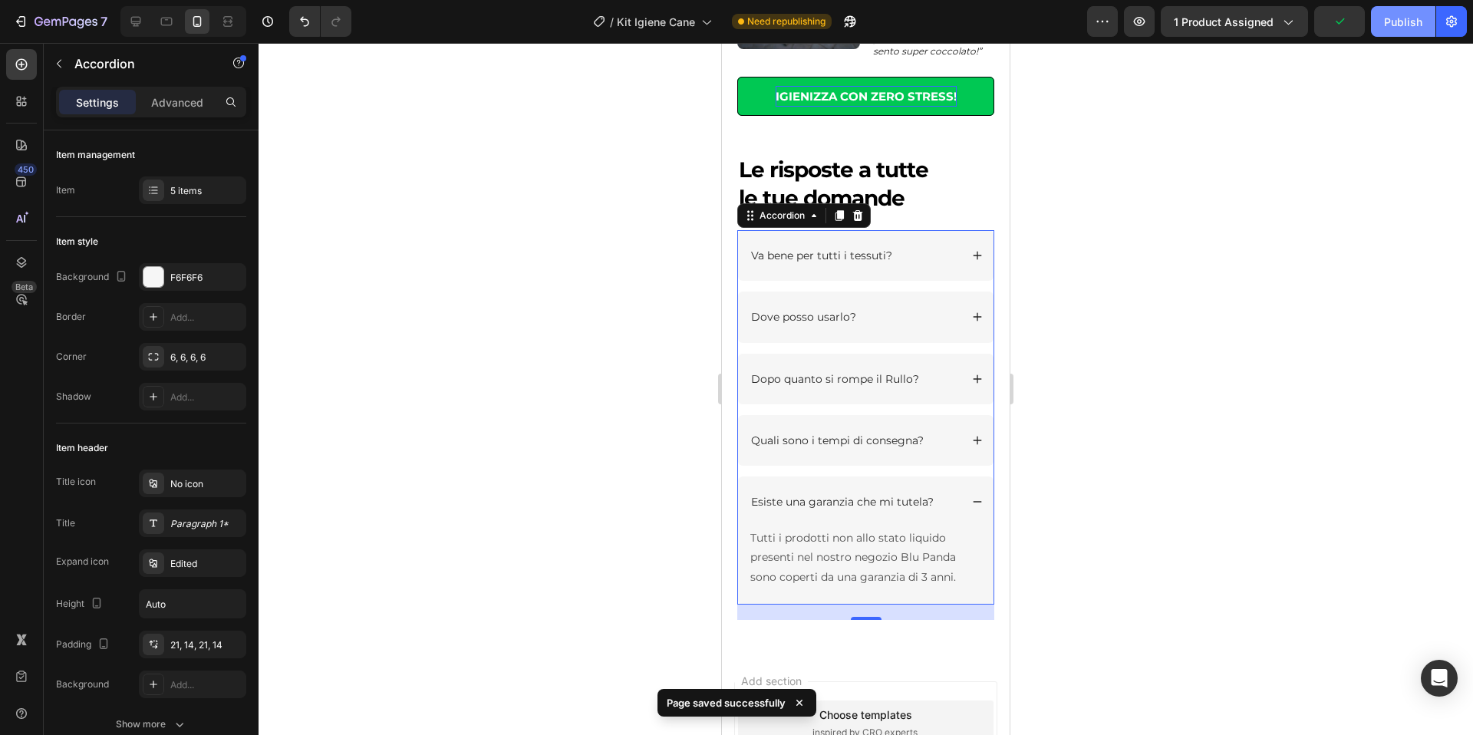
click at [1402, 20] on div "Publish" at bounding box center [1403, 22] width 38 height 16
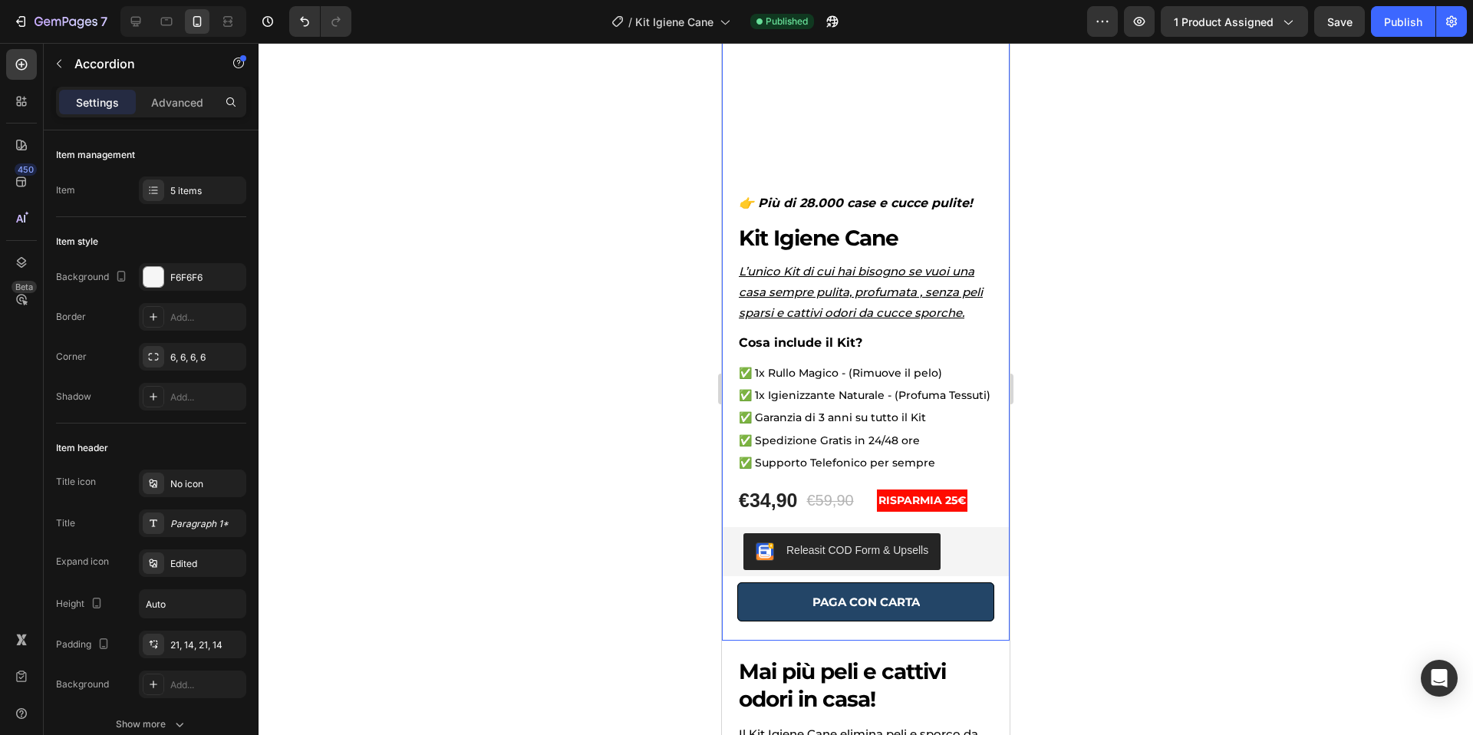
scroll to position [190, 0]
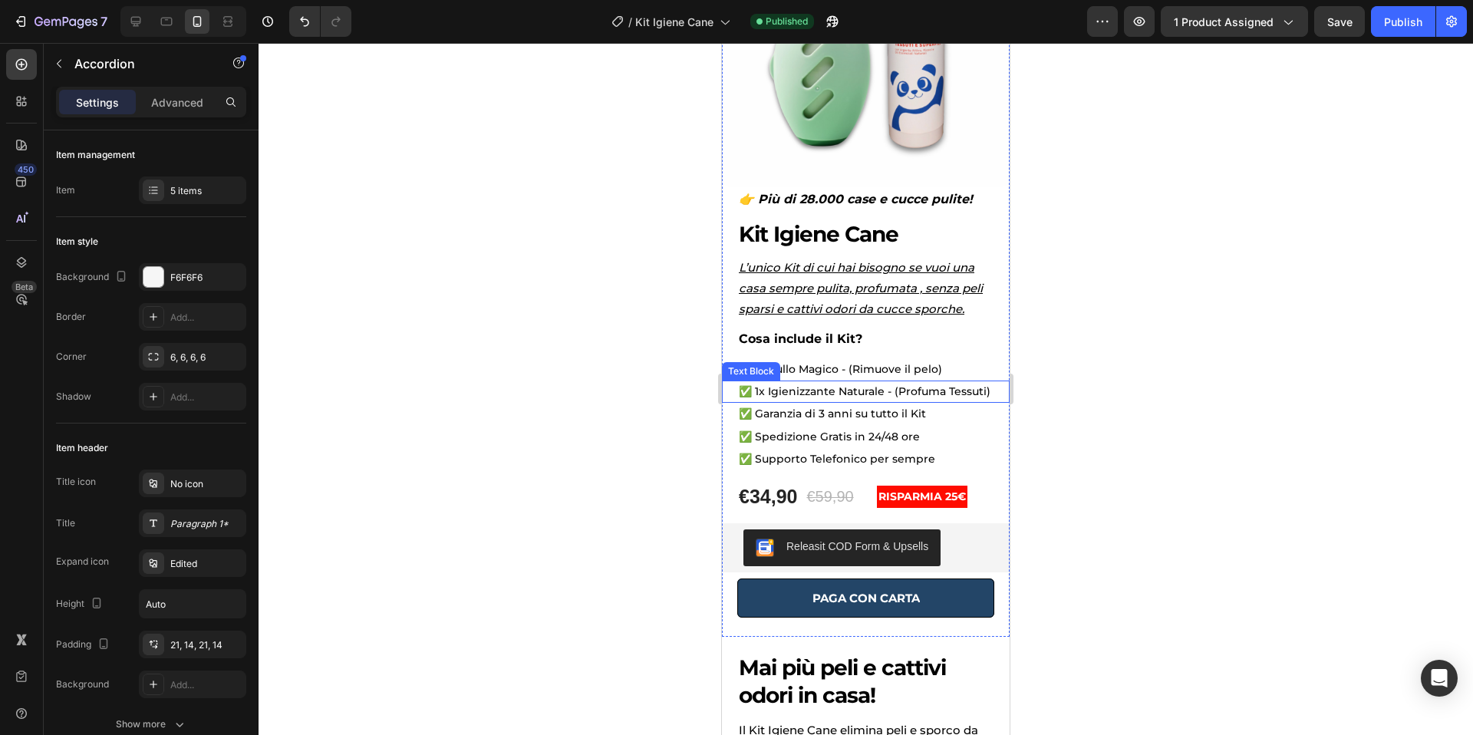
click at [945, 393] on p "✅ 1x Igienizzante Naturale - (Profuma Tessuti)" at bounding box center [866, 391] width 254 height 19
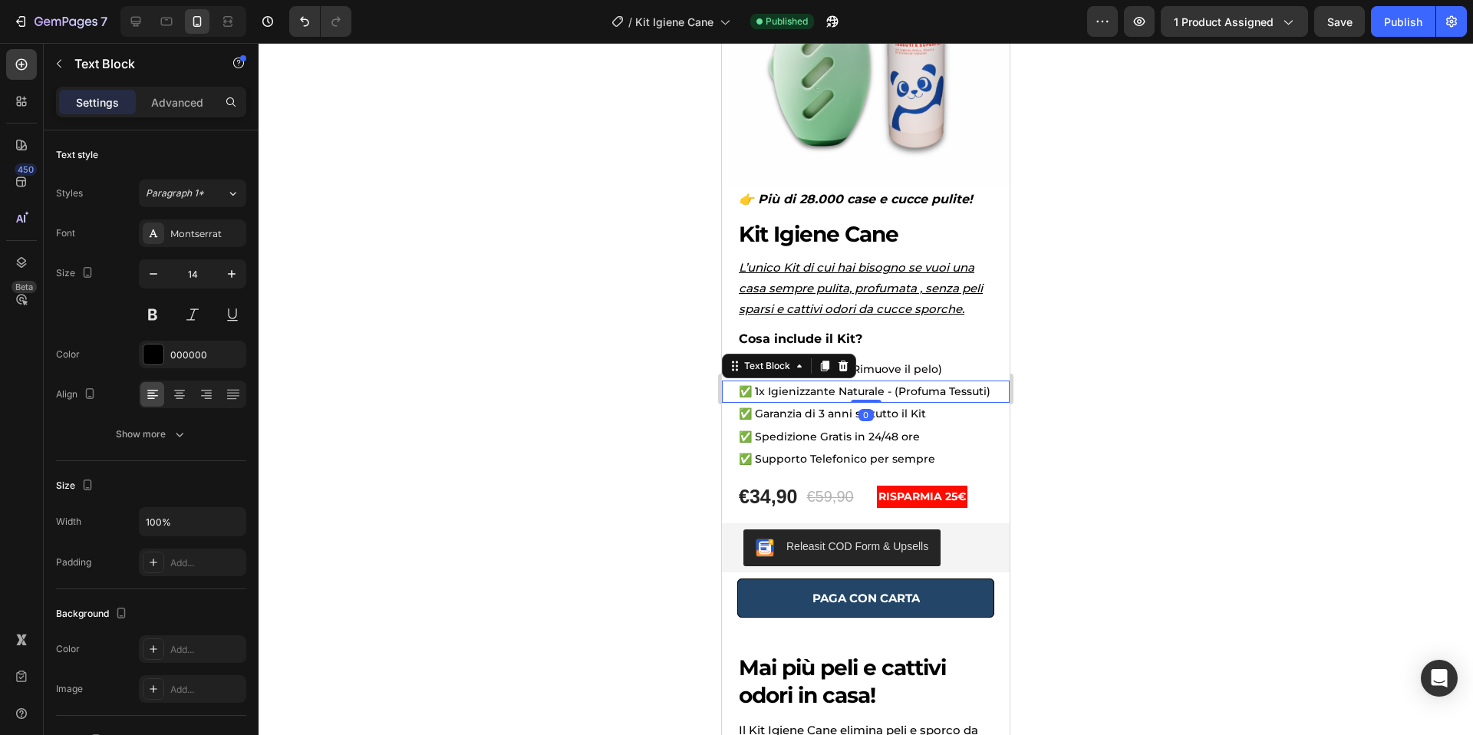
click at [944, 394] on p "✅ 1x Igienizzante Naturale - (Profuma Tessuti)" at bounding box center [866, 391] width 254 height 19
click at [1093, 334] on div at bounding box center [866, 389] width 1214 height 692
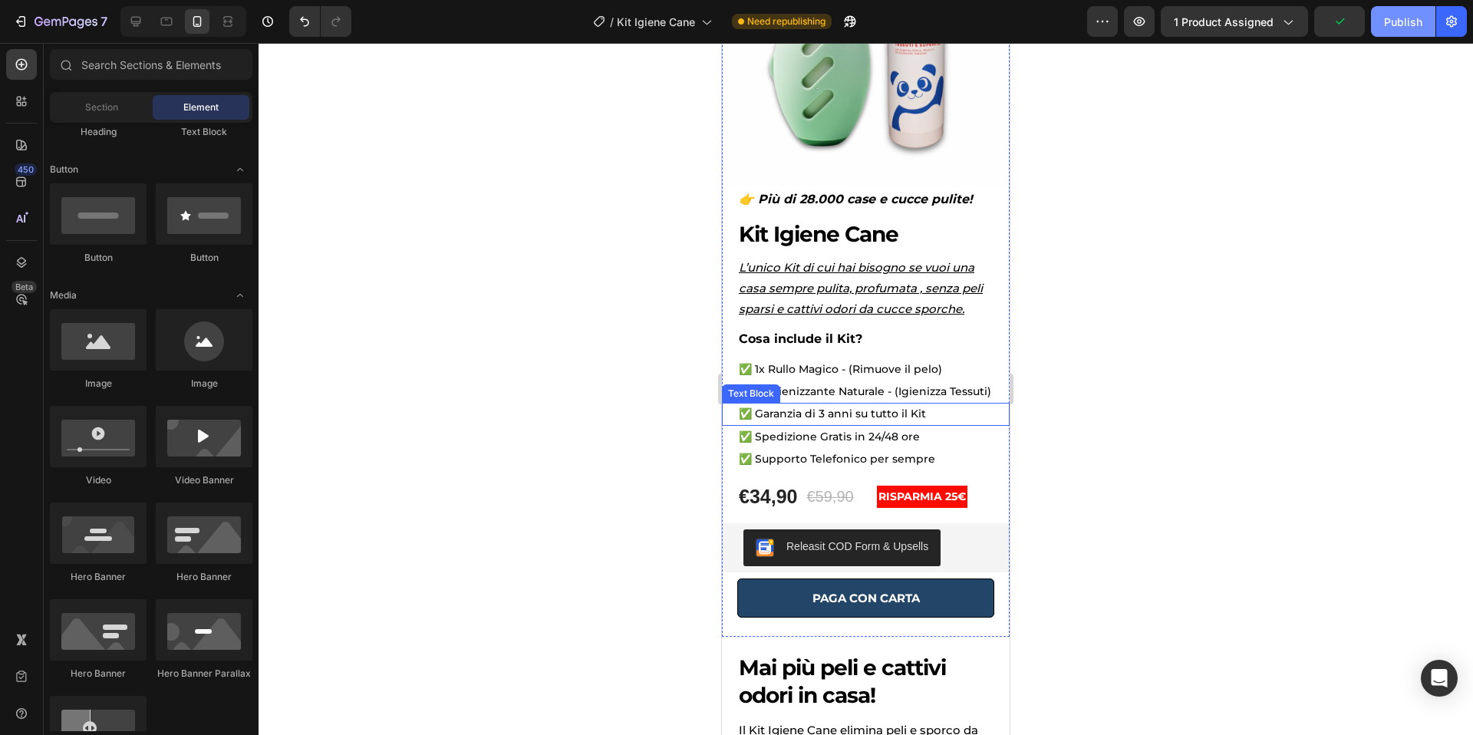
click at [1398, 25] on div "Publish" at bounding box center [1403, 22] width 38 height 16
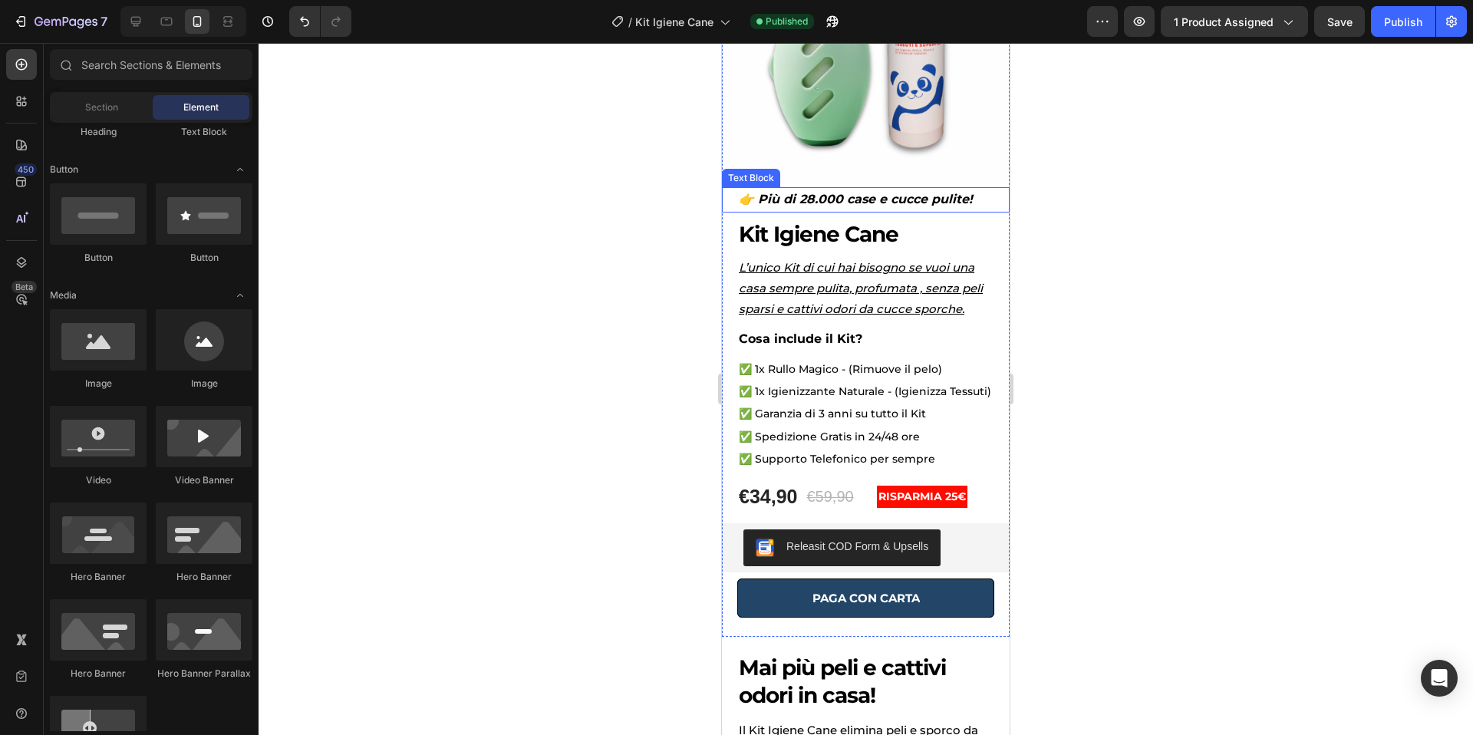
scroll to position [0, 0]
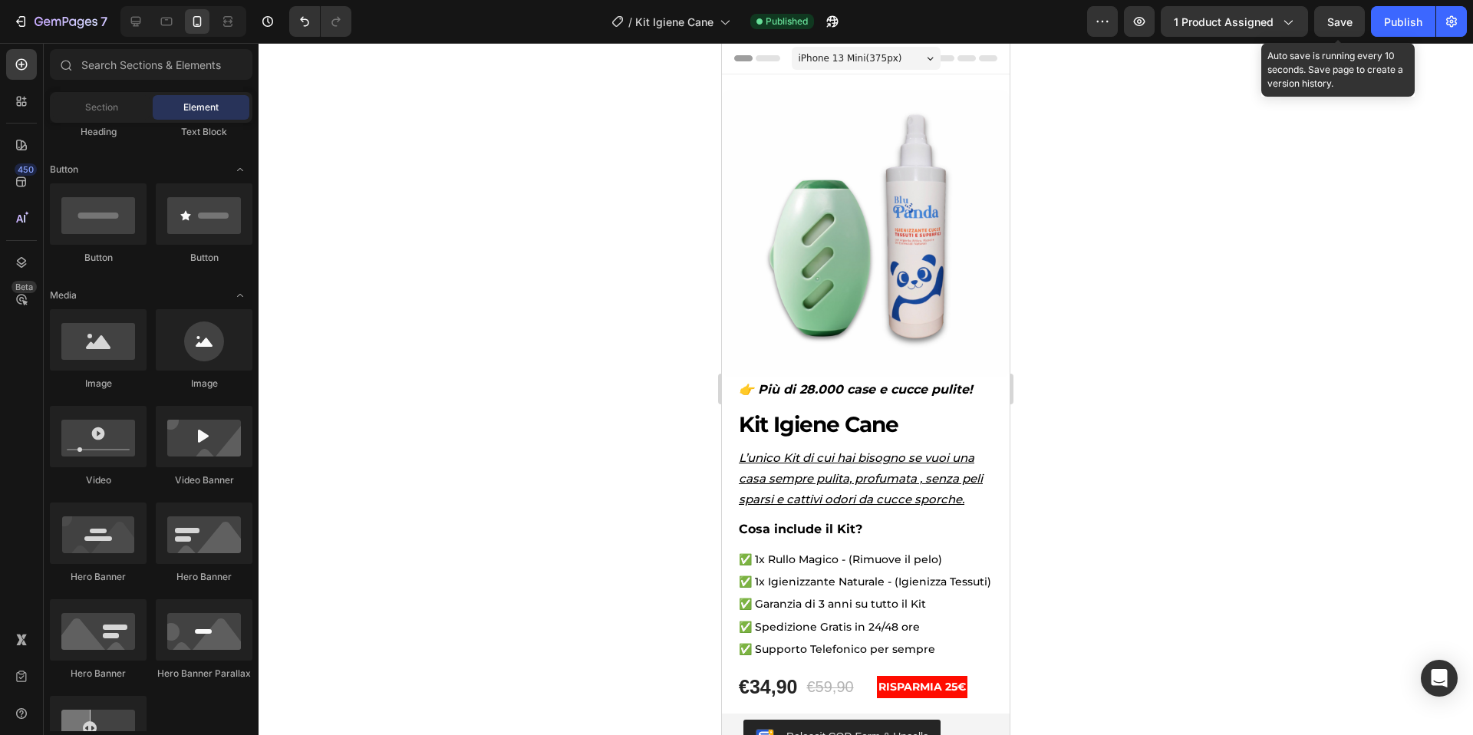
click at [1352, 19] on span "Save" at bounding box center [1339, 21] width 25 height 13
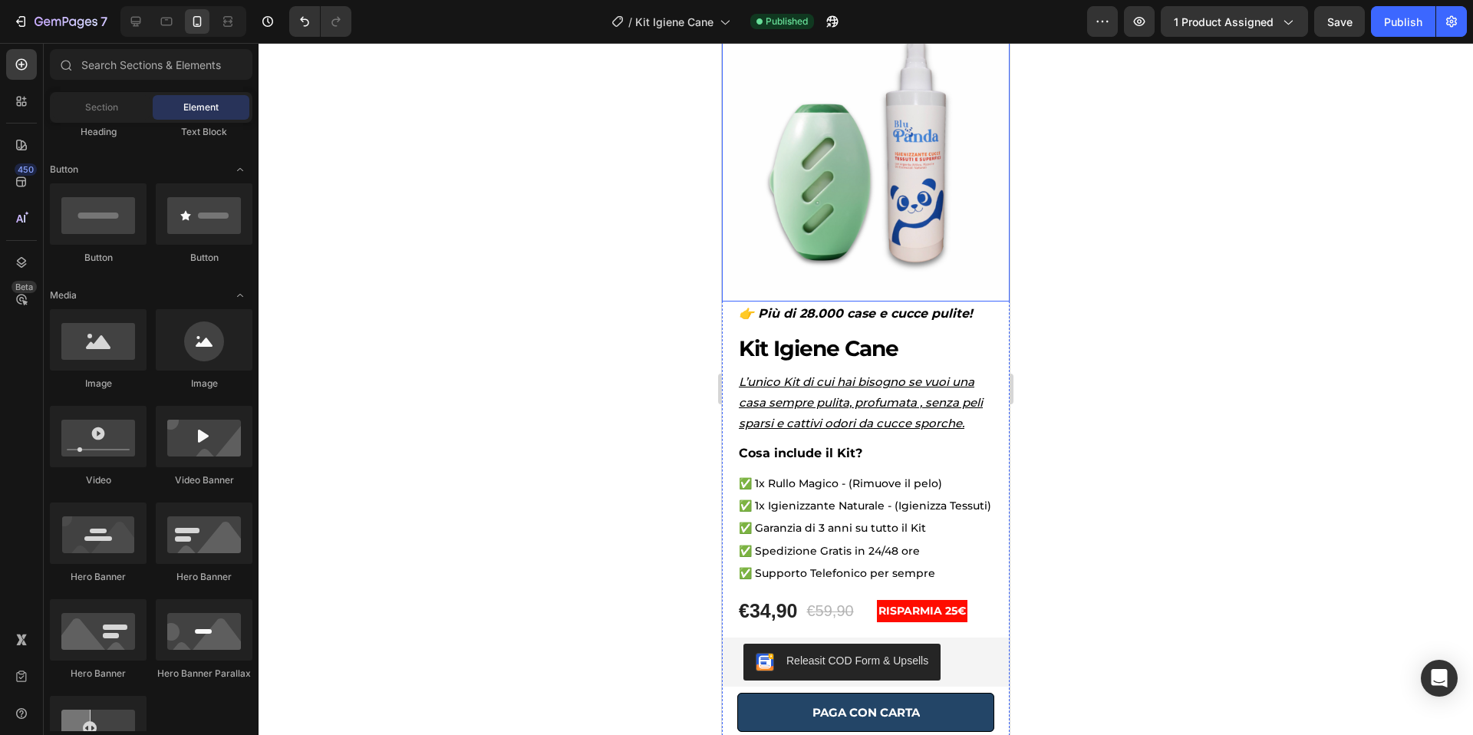
scroll to position [105, 0]
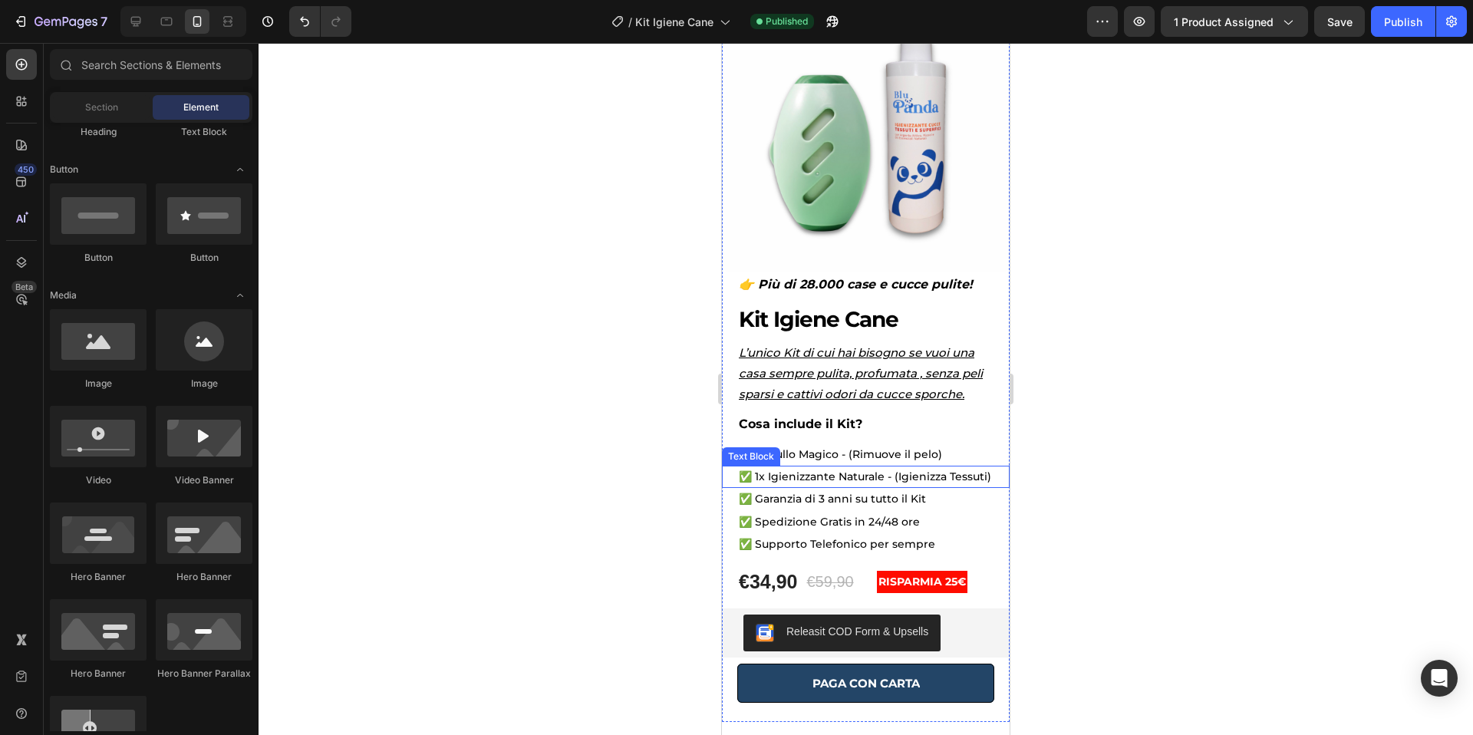
click at [896, 477] on p "✅ 1x Igienizzante Naturale - (Igienizza Tessuti)" at bounding box center [866, 476] width 254 height 19
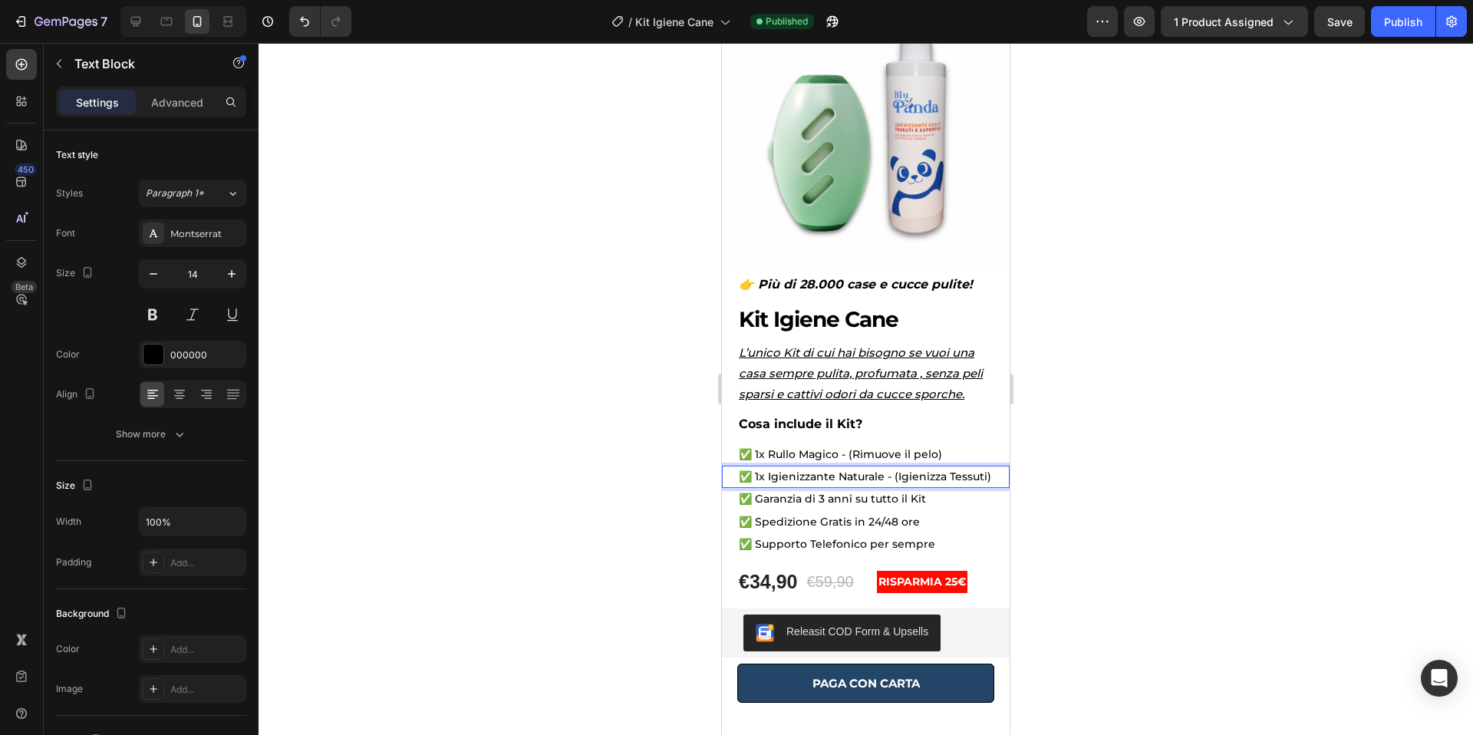
click at [898, 478] on p "✅ 1x Igienizzante Naturale - (Igienizza Tessuti)" at bounding box center [866, 476] width 254 height 19
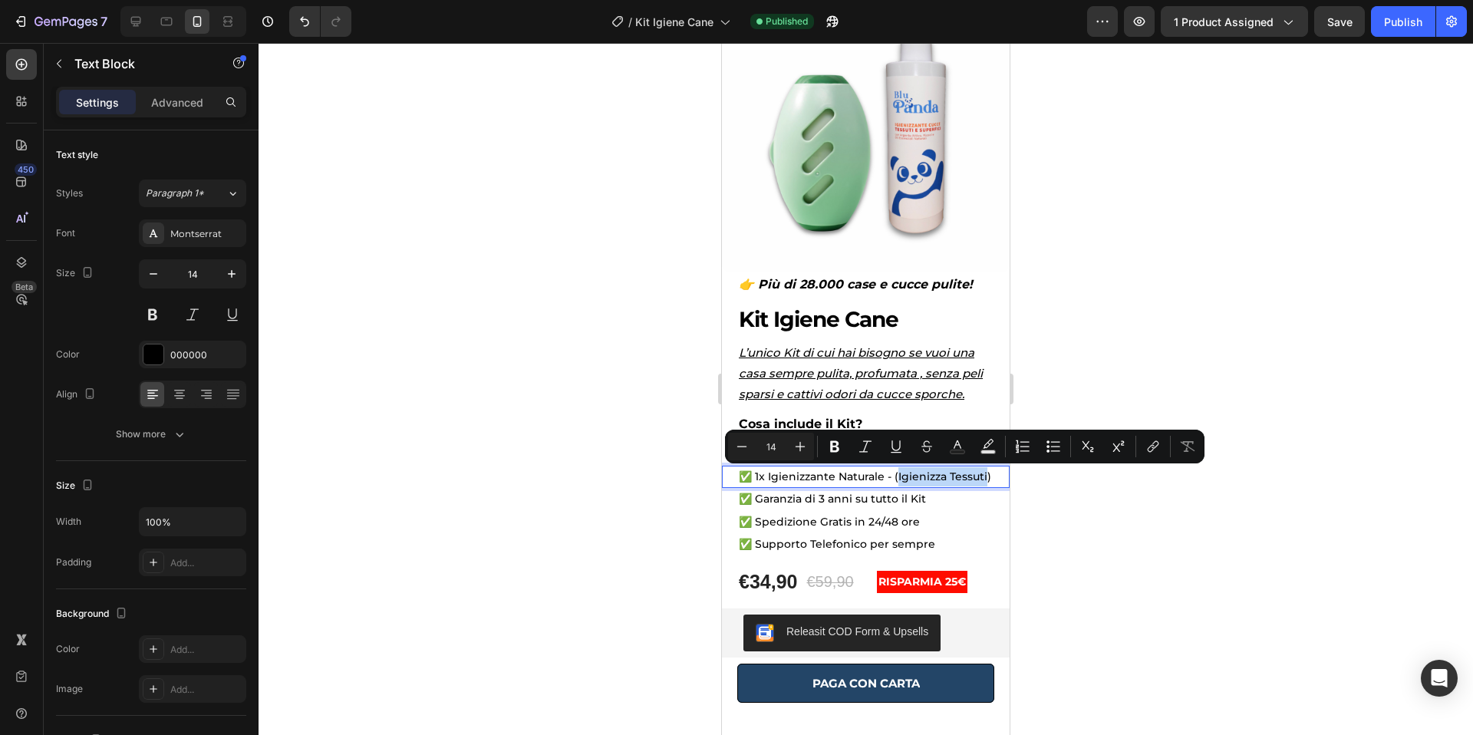
drag, startPoint x: 986, startPoint y: 478, endPoint x: 898, endPoint y: 479, distance: 88.2
click at [898, 479] on p "✅ 1x Igienizzante Naturale - (Igienizza Tessuti)" at bounding box center [866, 476] width 254 height 19
click at [1103, 483] on div at bounding box center [866, 389] width 1214 height 692
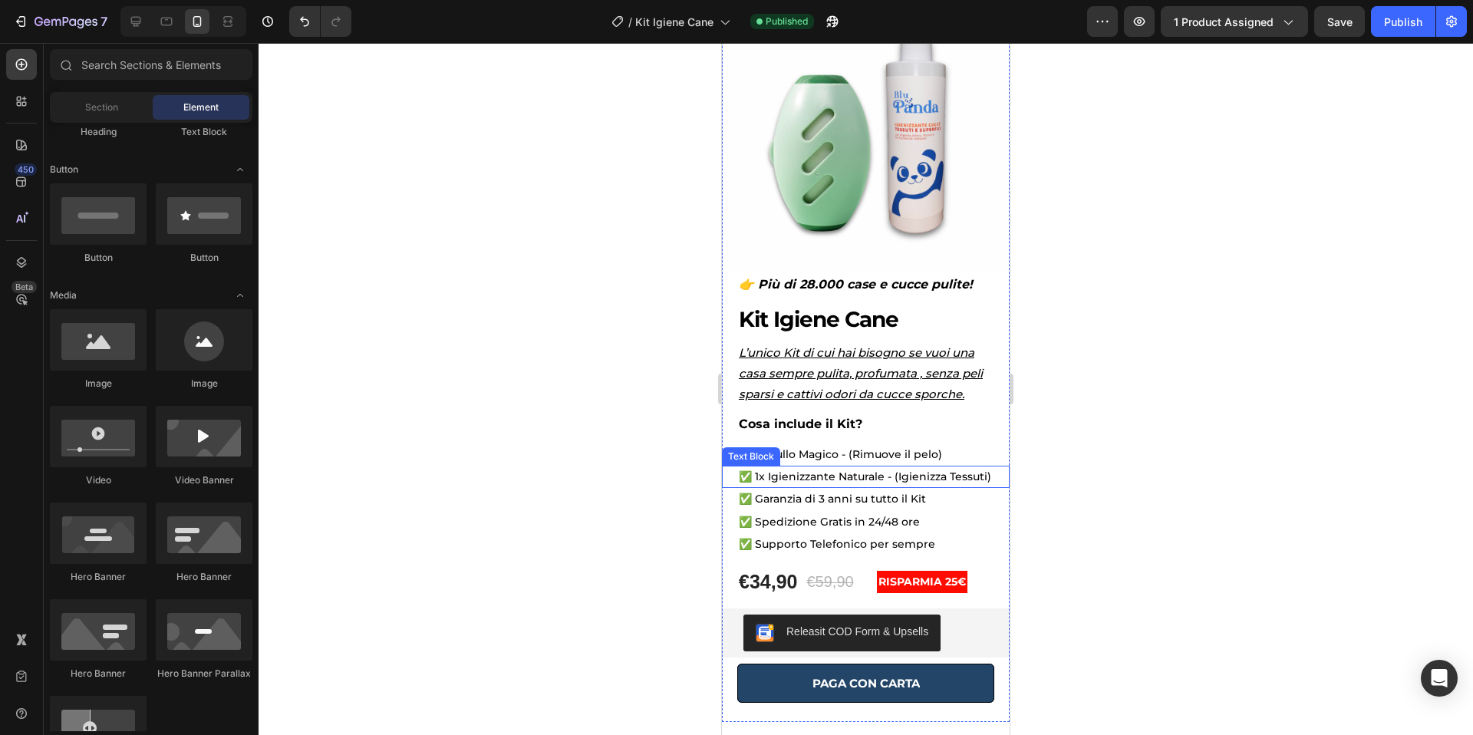
click at [987, 477] on p "✅ 1x Igienizzante Naturale - (Igienizza Tessuti)" at bounding box center [866, 476] width 254 height 19
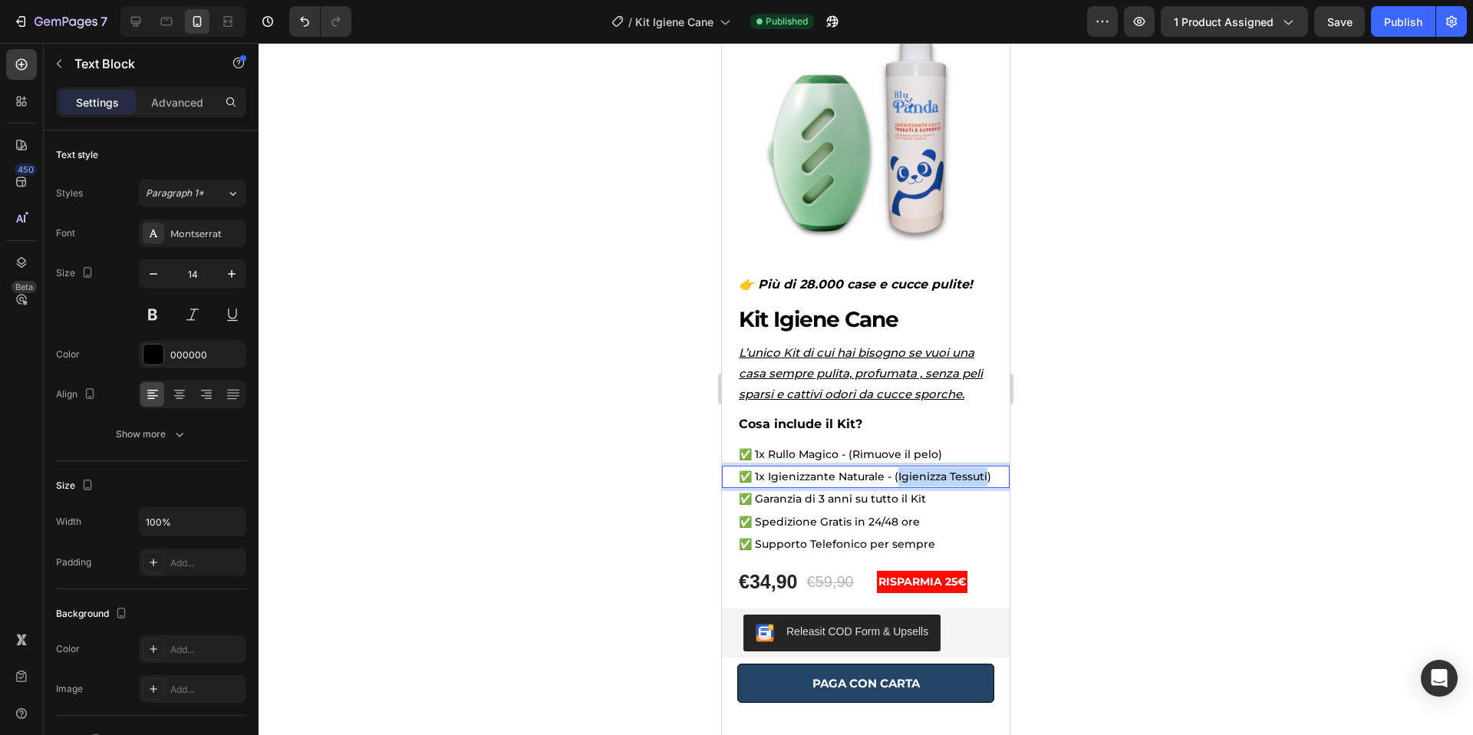
drag, startPoint x: 988, startPoint y: 478, endPoint x: 896, endPoint y: 479, distance: 92.1
click at [1198, 497] on div at bounding box center [866, 389] width 1214 height 692
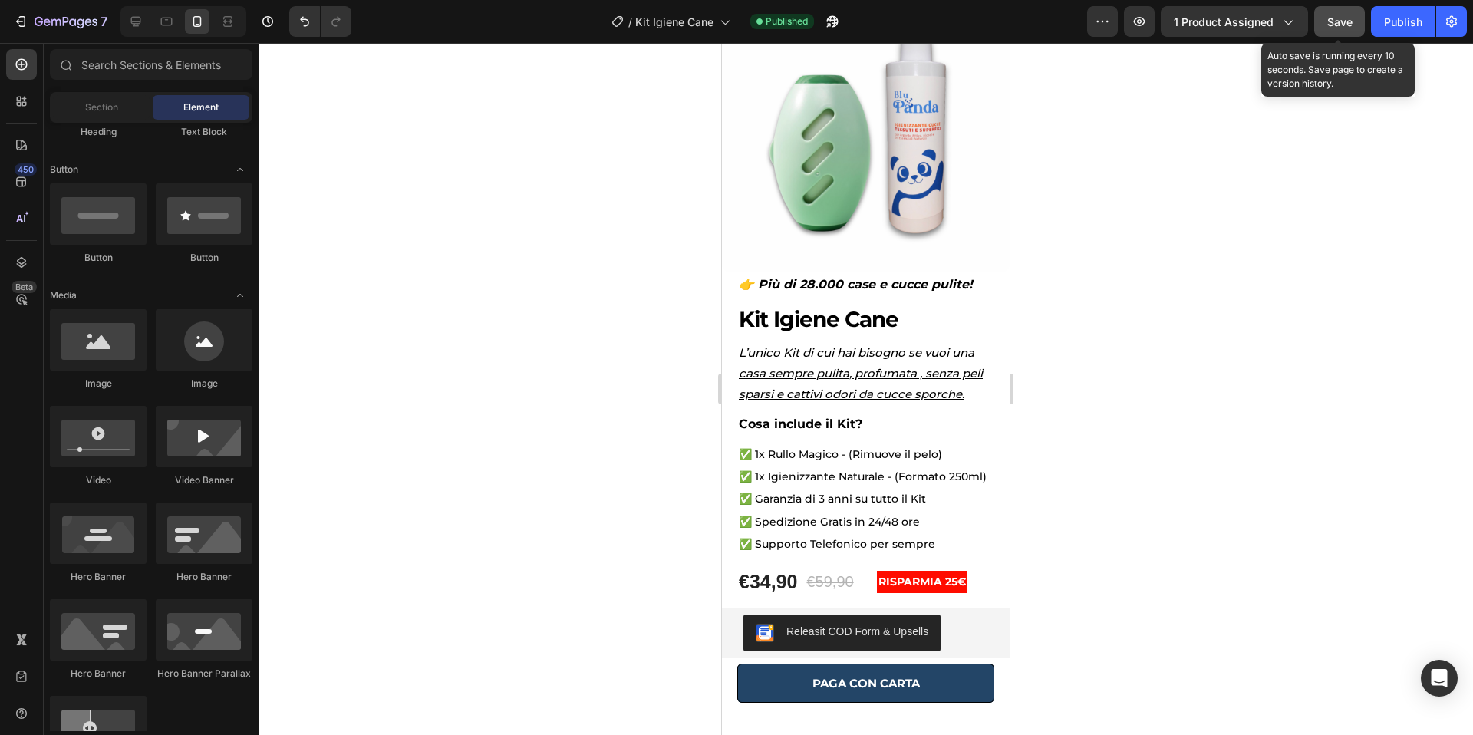
click at [1344, 27] on span "Save" at bounding box center [1339, 21] width 25 height 13
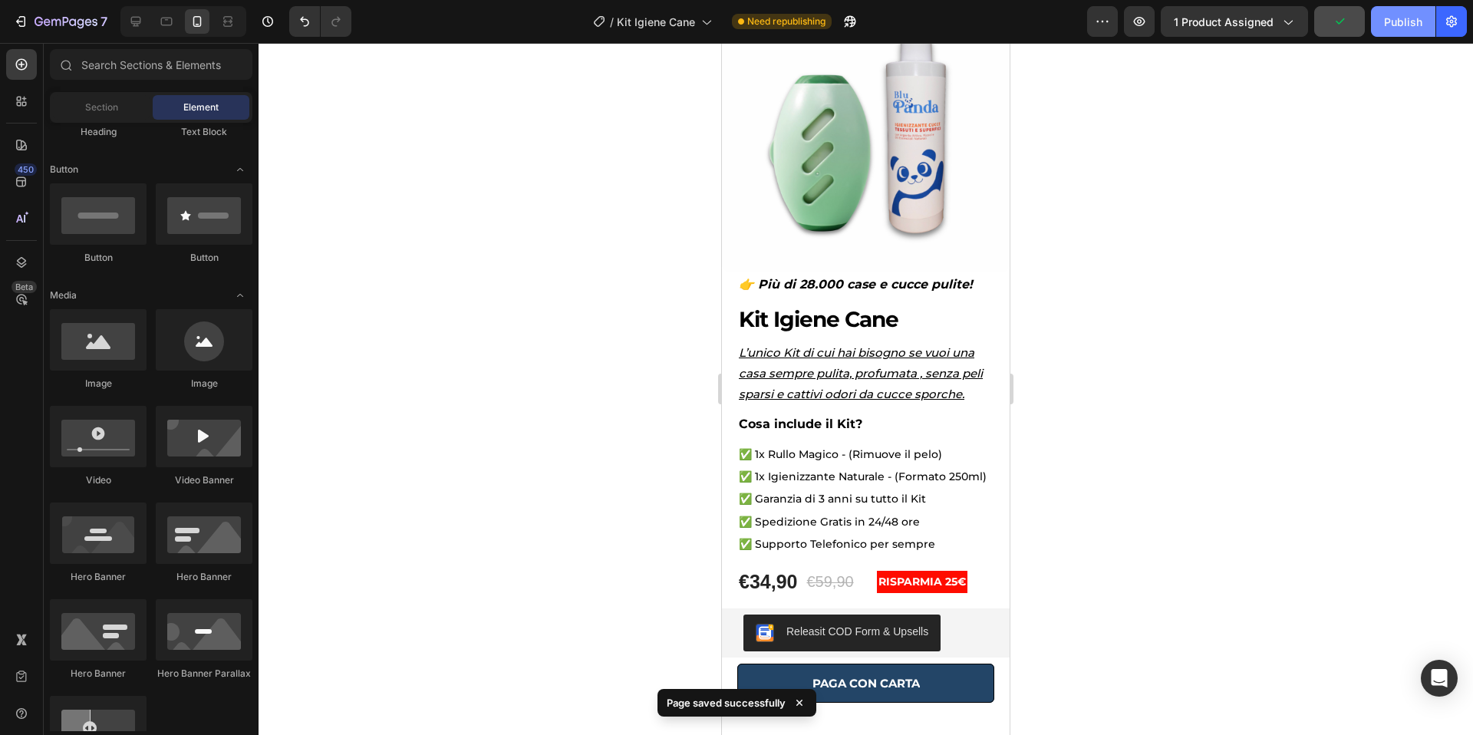
click at [1391, 28] on div "Publish" at bounding box center [1403, 22] width 38 height 16
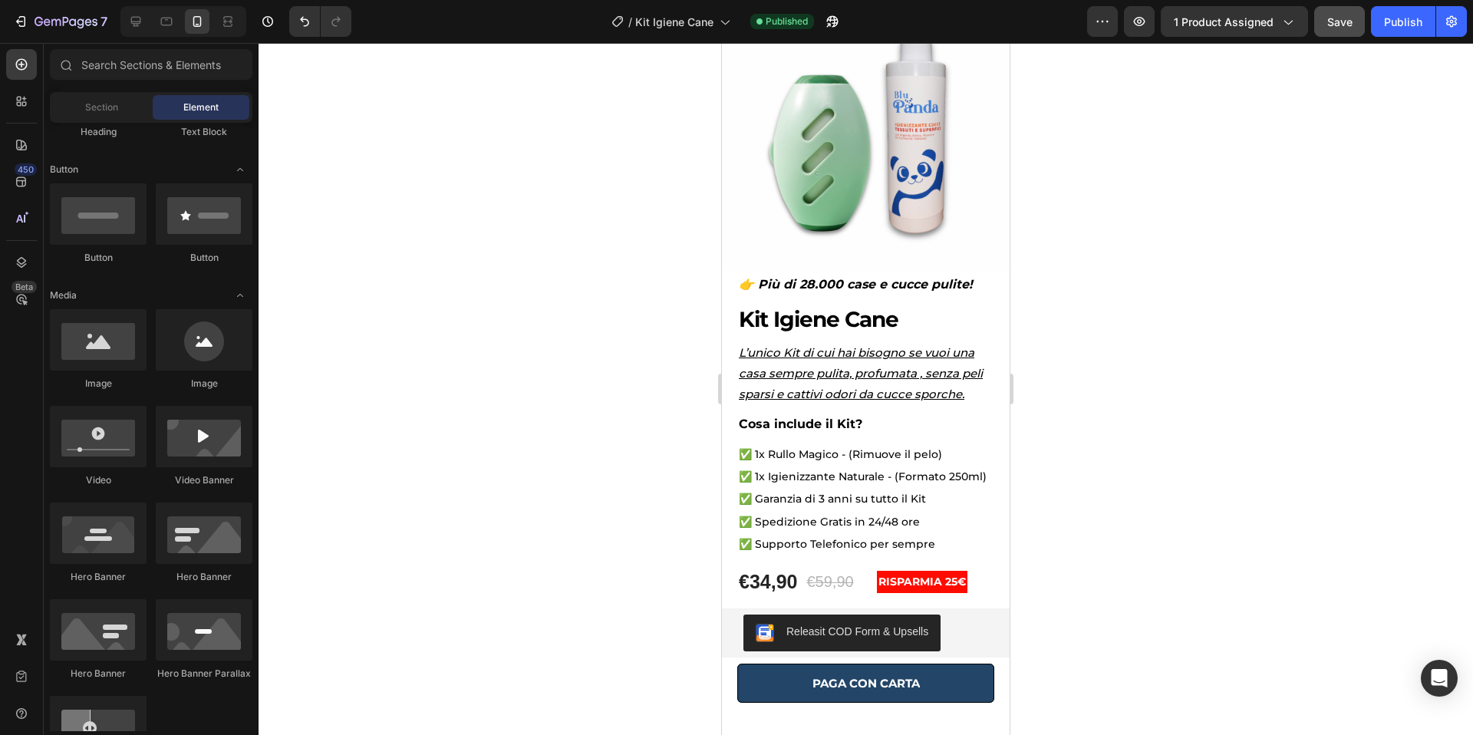
scroll to position [321, 0]
click at [937, 456] on p "✅ 1x Rullo Magico - (Rimuove il pelo)" at bounding box center [866, 454] width 254 height 19
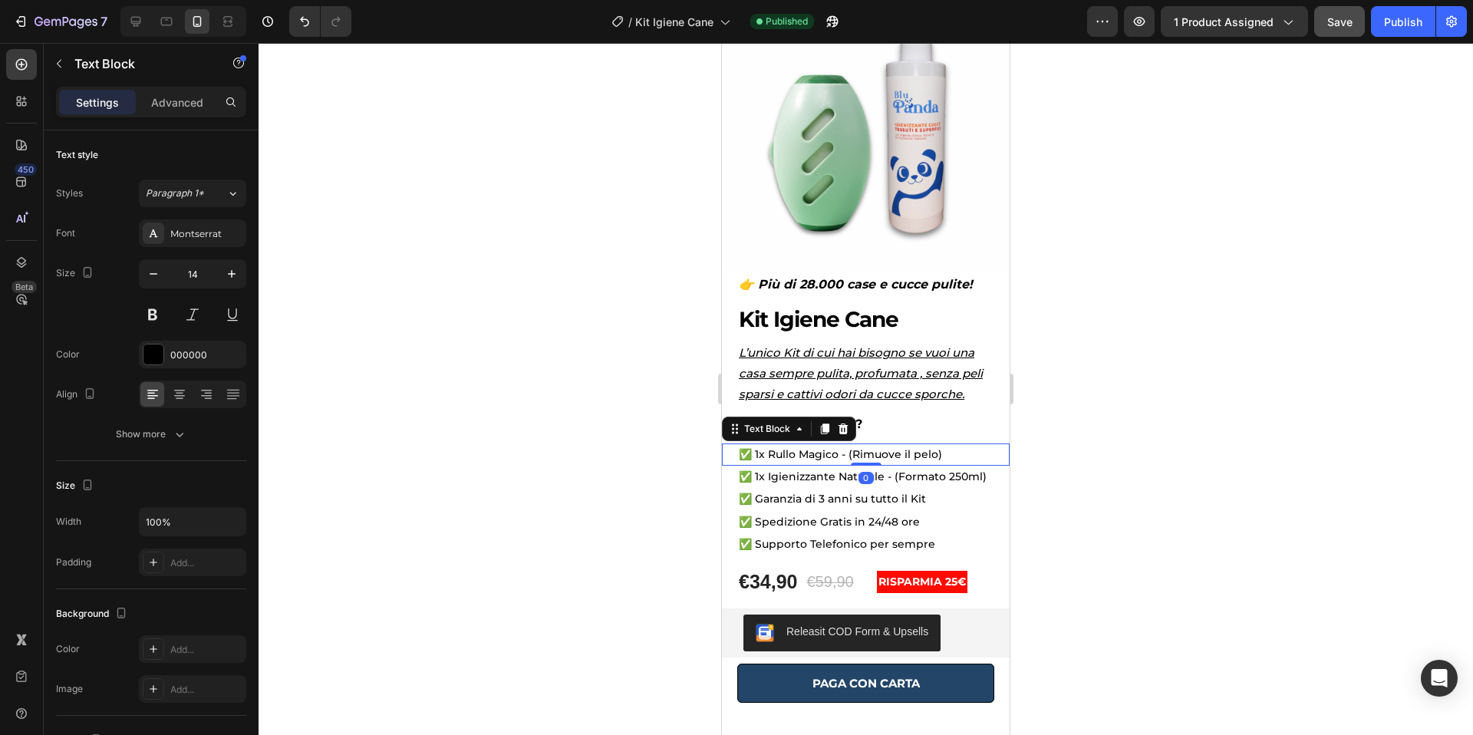
click at [937, 456] on p "✅ 1x Rullo Magico - (Rimuove il pelo)" at bounding box center [866, 454] width 254 height 19
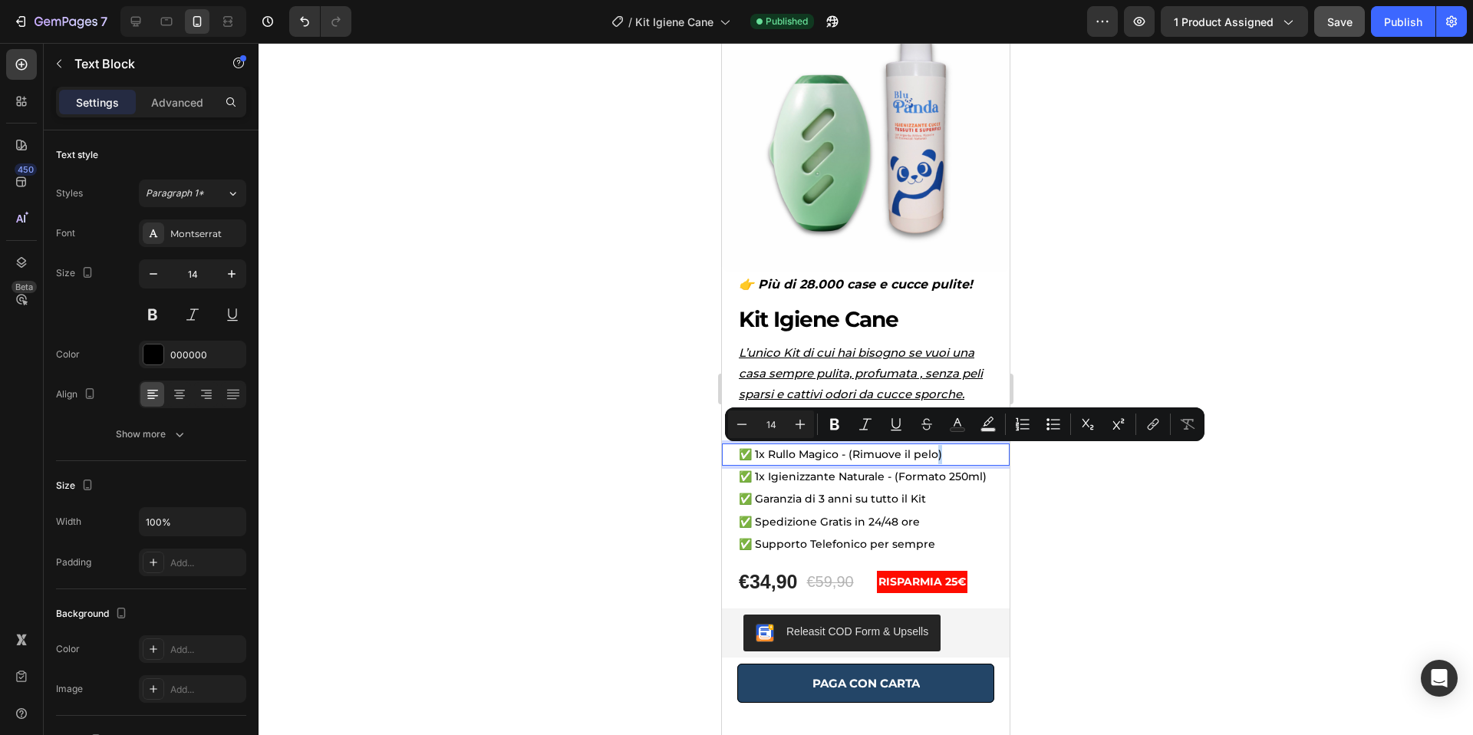
click at [935, 456] on p "✅ 1x Rullo Magico - (Rimuove il pelo)" at bounding box center [866, 454] width 254 height 19
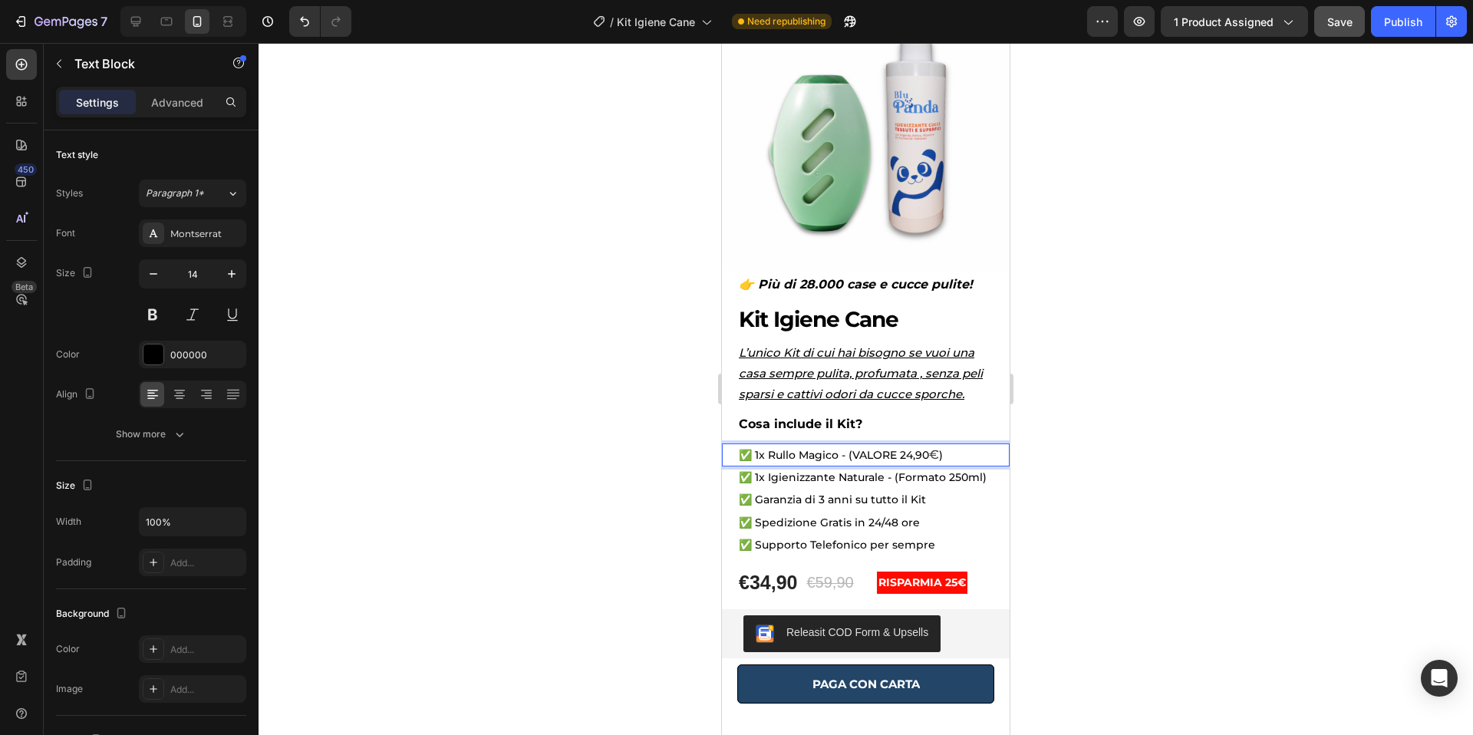
click at [1088, 392] on div at bounding box center [866, 389] width 1214 height 692
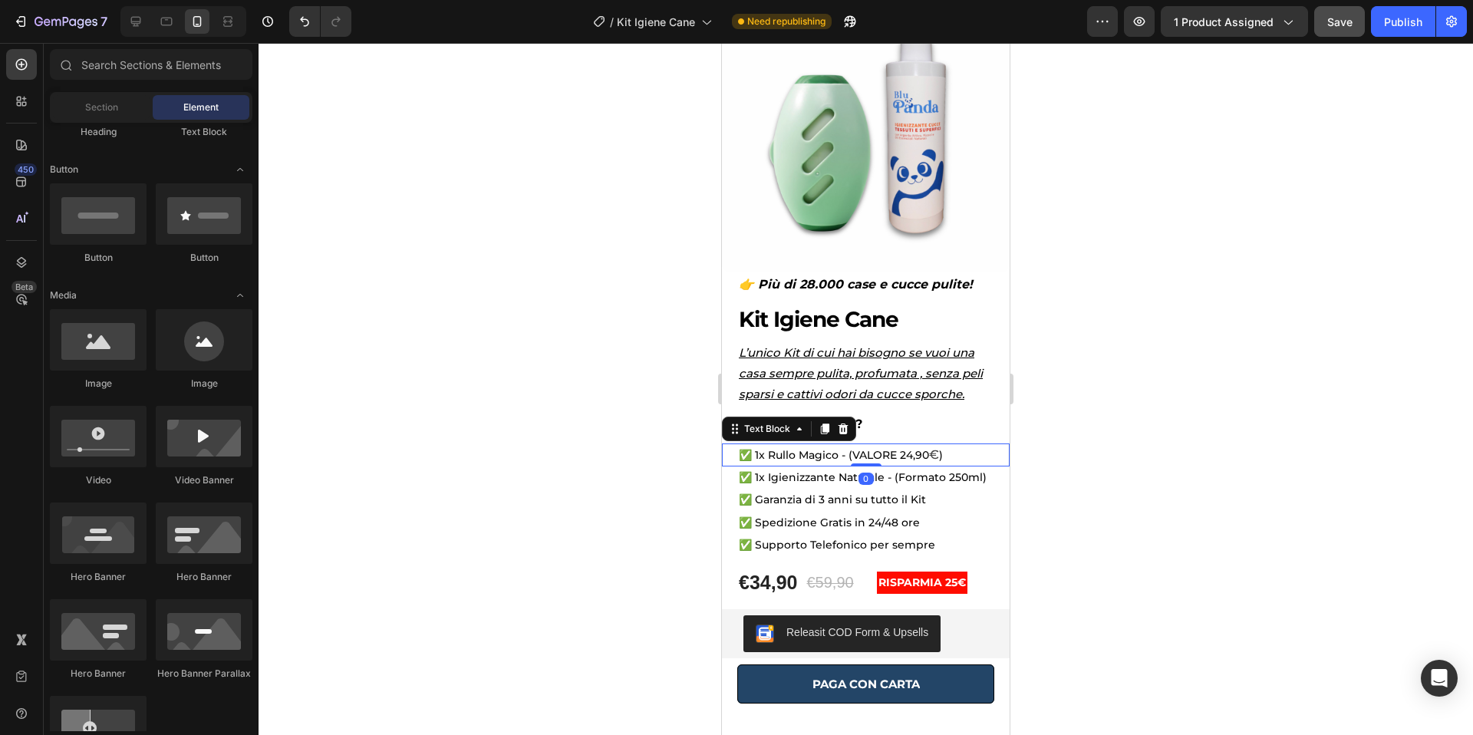
click at [938, 455] on span "€" at bounding box center [934, 454] width 10 height 15
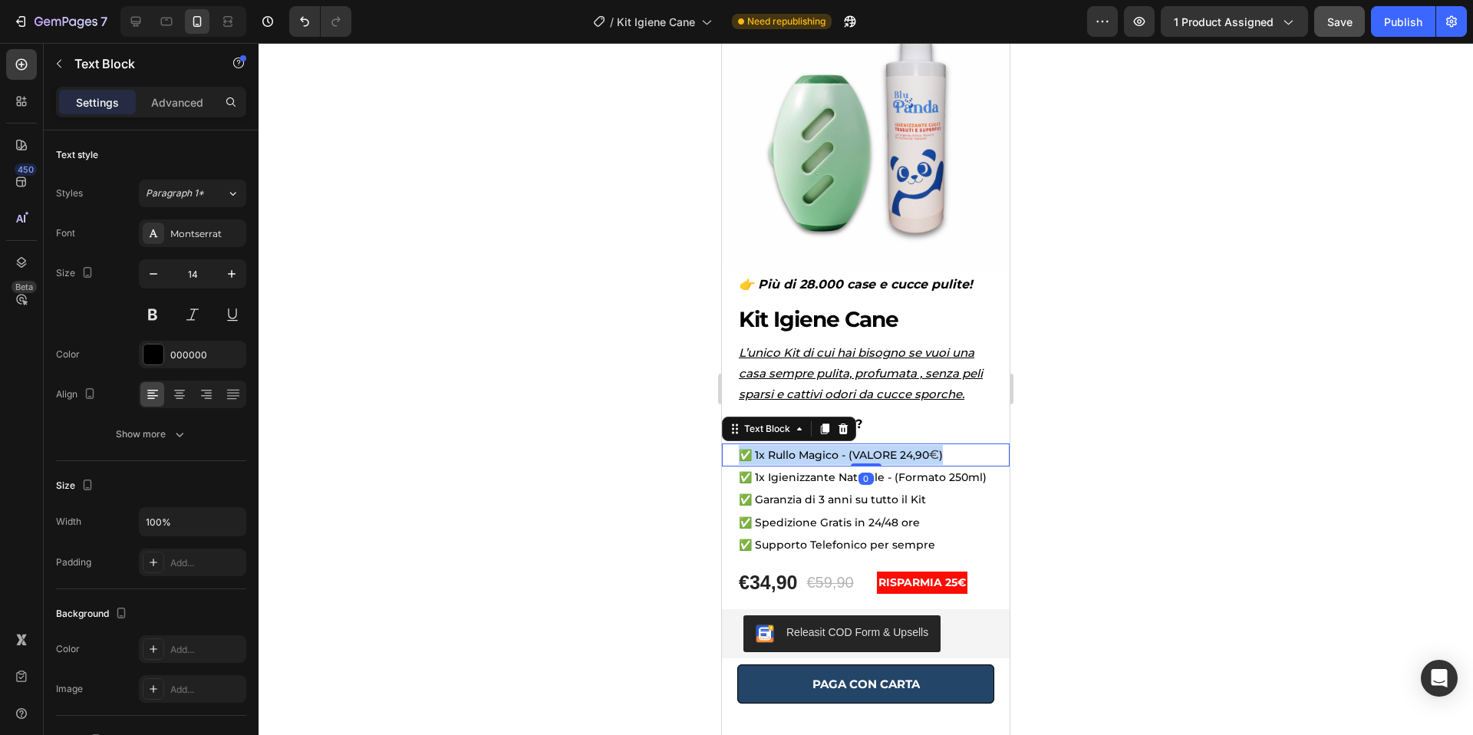
click at [938, 455] on span "€" at bounding box center [934, 454] width 10 height 15
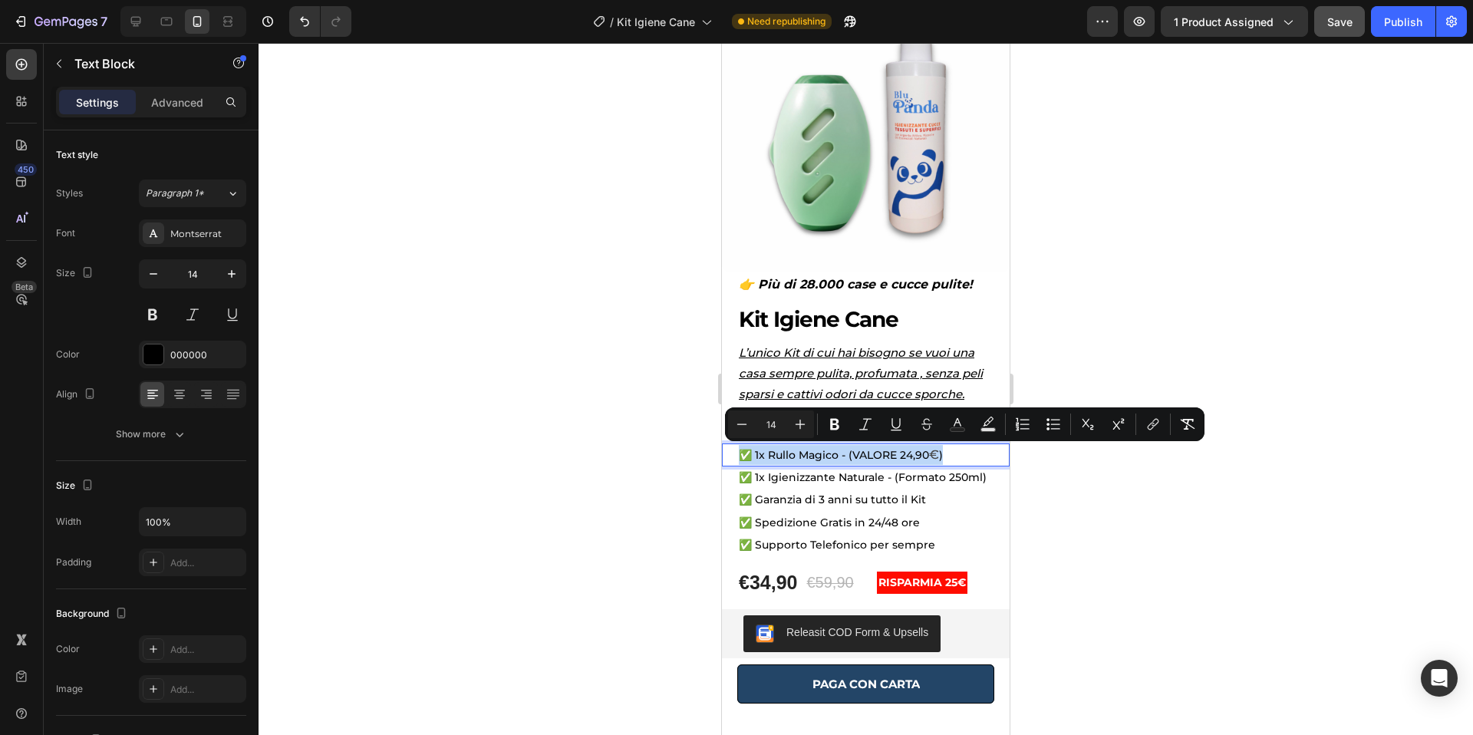
click at [938, 456] on span "€" at bounding box center [934, 454] width 10 height 15
type input "16"
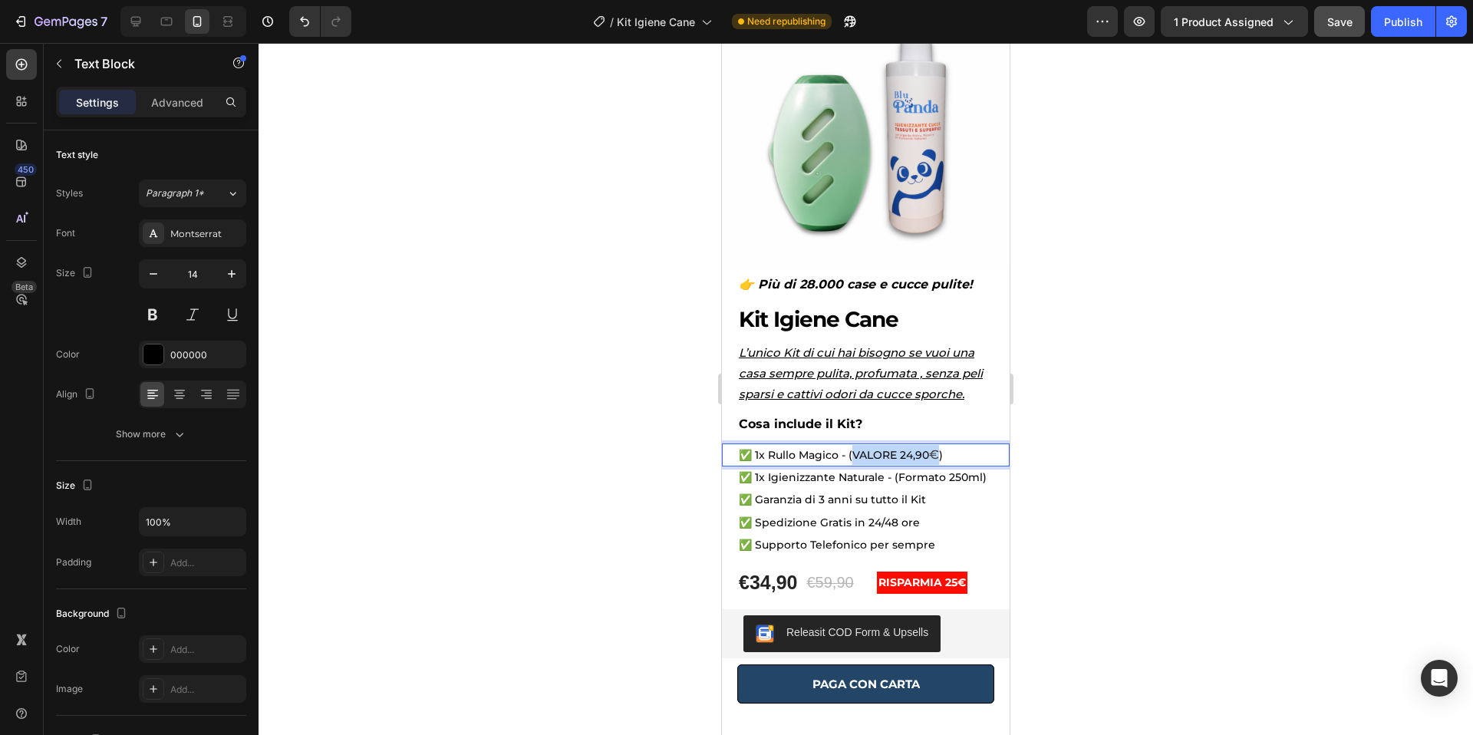
drag, startPoint x: 939, startPoint y: 457, endPoint x: 852, endPoint y: 458, distance: 86.7
click at [852, 458] on p "✅ 1x Rullo Magico - (VALORE 24,90 € )" at bounding box center [866, 455] width 254 height 20
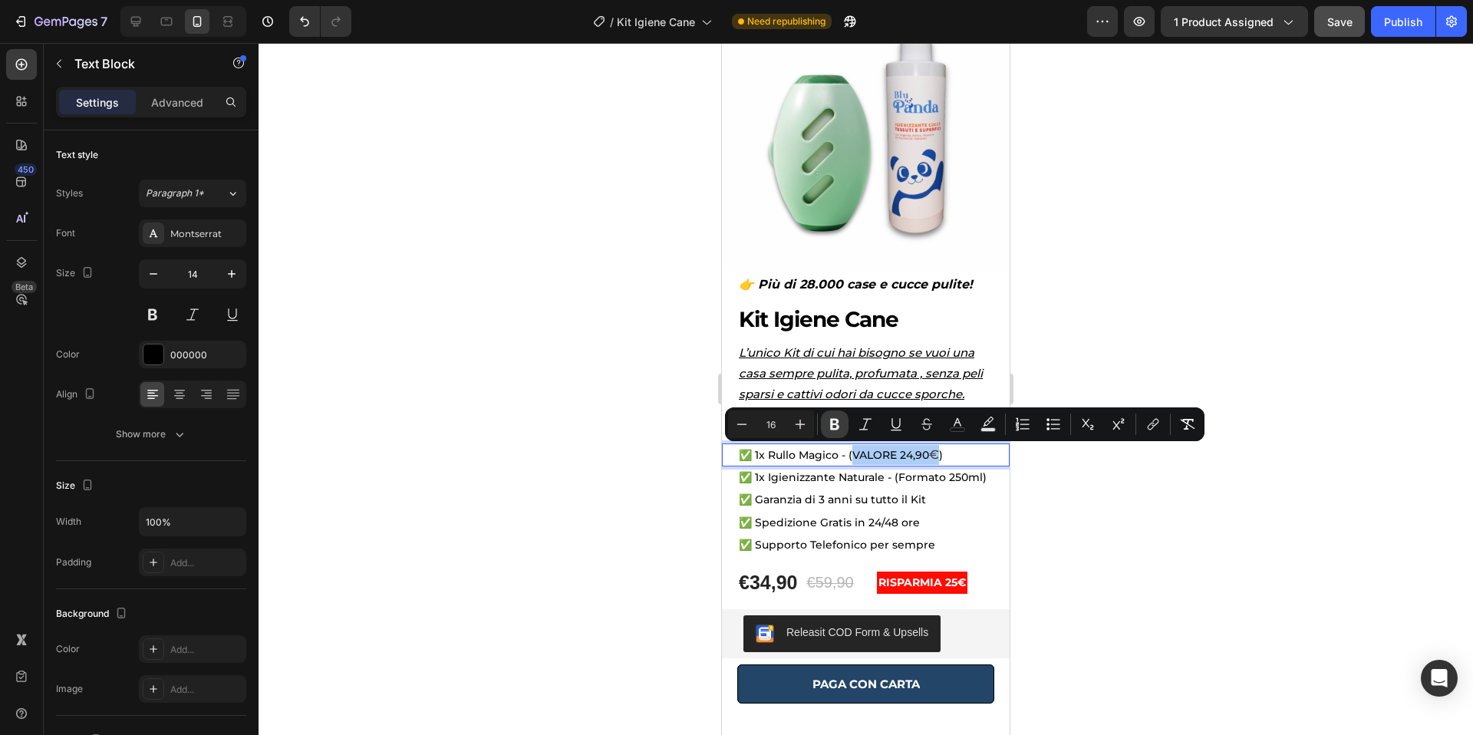
click at [838, 427] on icon "Editor contextual toolbar" at bounding box center [834, 425] width 9 height 12
type input "14"
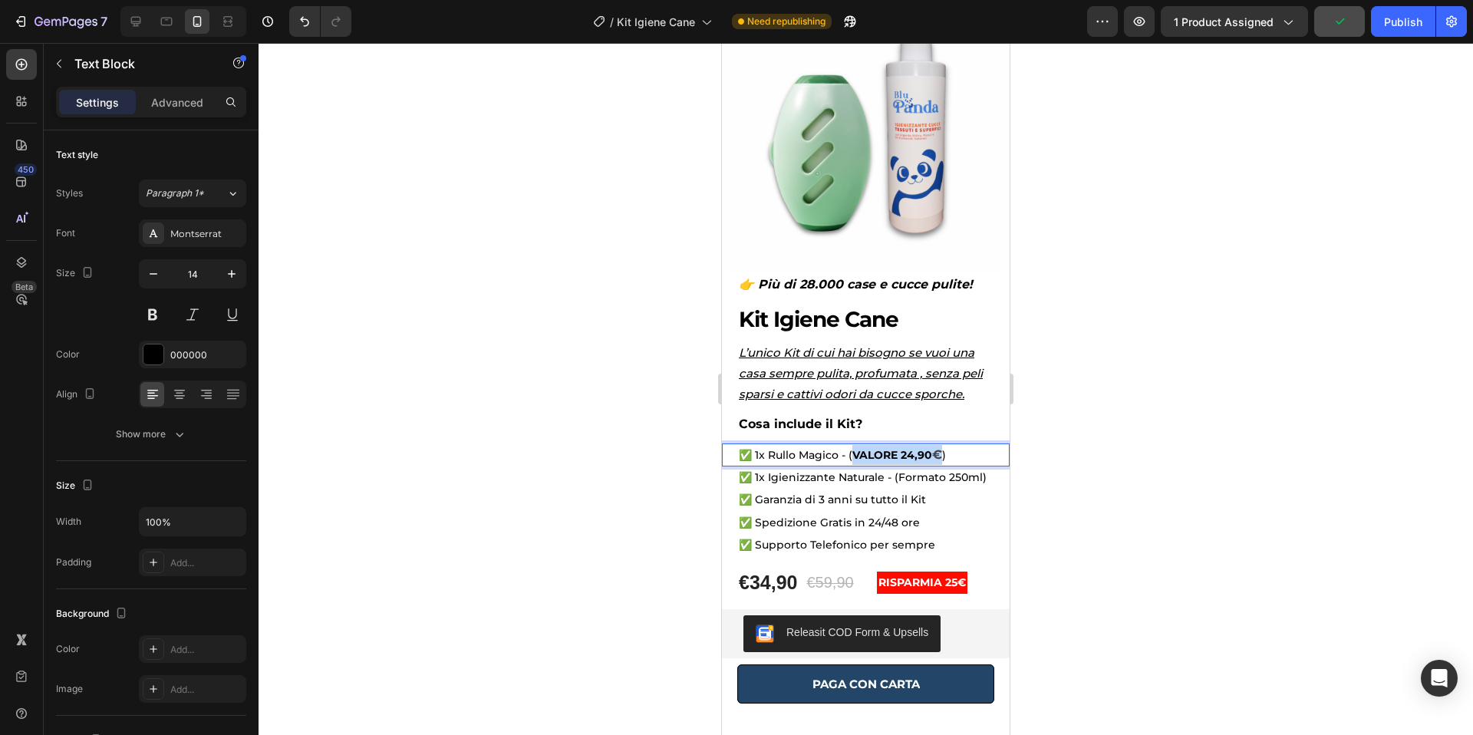
drag, startPoint x: 929, startPoint y: 457, endPoint x: 884, endPoint y: 453, distance: 45.4
click at [853, 457] on p "✅ 1x Rullo Magico - ( VALORE 24,90 € )" at bounding box center [866, 455] width 254 height 20
drag, startPoint x: 940, startPoint y: 454, endPoint x: 848, endPoint y: 456, distance: 92.1
click at [848, 456] on p "✅ 1x Rullo Magico - ( VALORE 24,90 € )" at bounding box center [866, 455] width 254 height 20
click at [152, 308] on button at bounding box center [153, 315] width 28 height 28
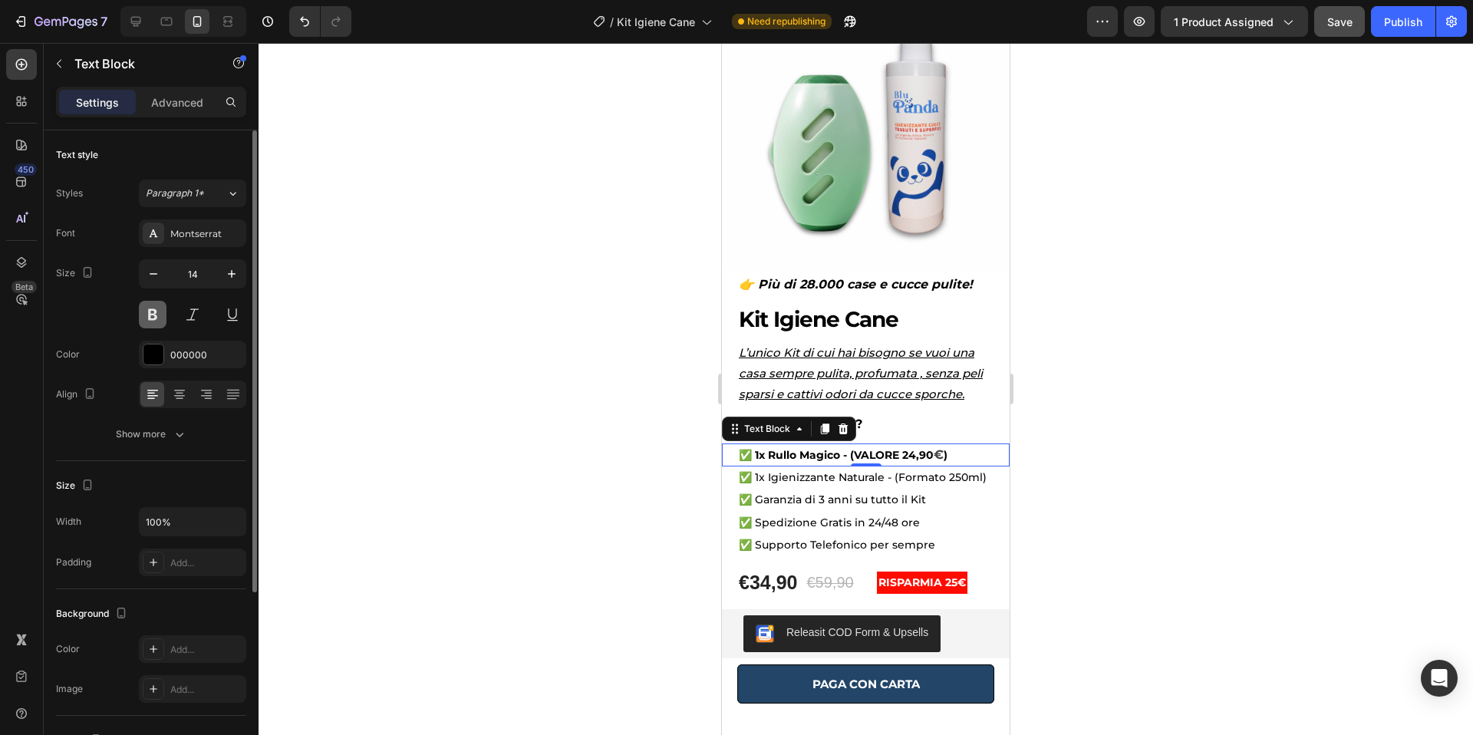
click at [152, 308] on button at bounding box center [153, 315] width 28 height 28
click at [1082, 356] on div at bounding box center [866, 389] width 1214 height 692
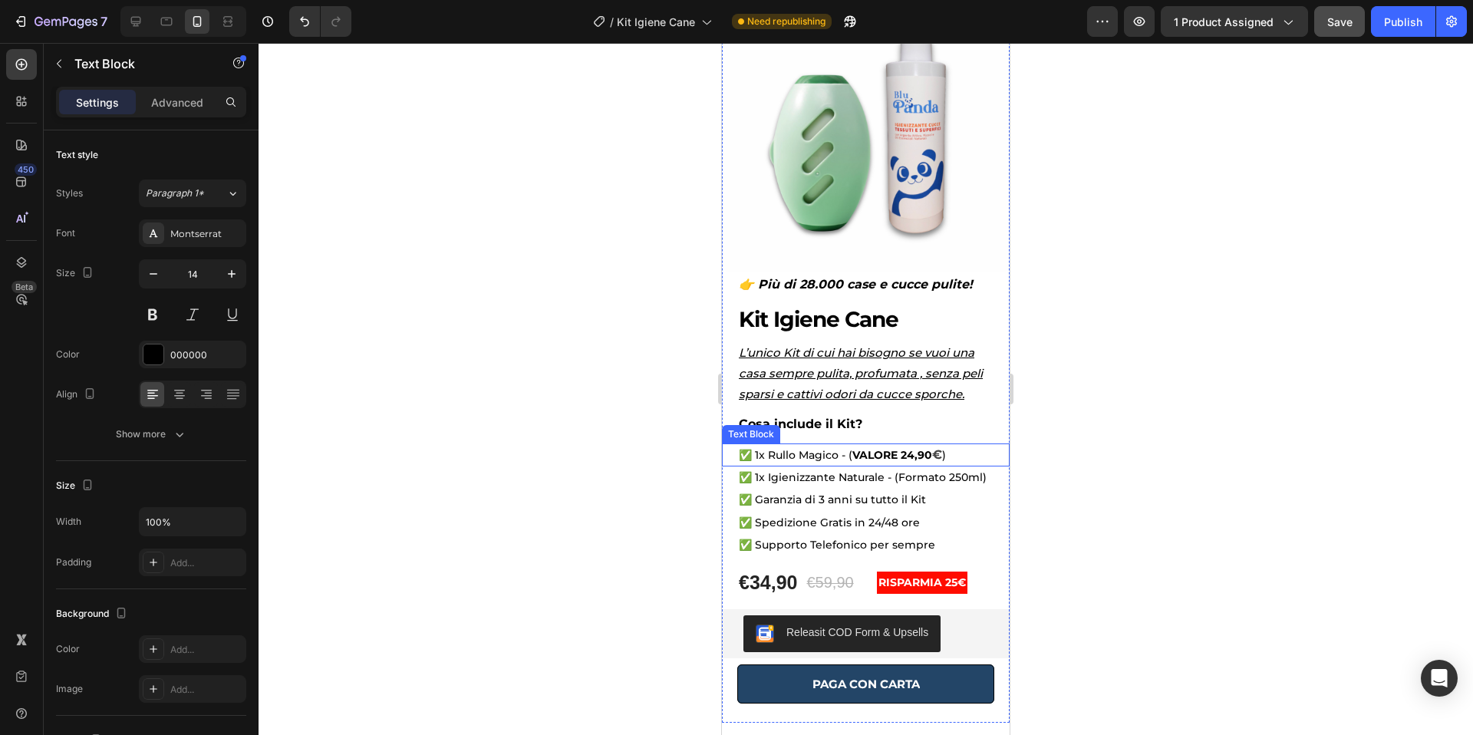
click at [946, 454] on p "✅ 1x Rullo Magico - ( VALORE 24,90 € )" at bounding box center [866, 455] width 254 height 20
click at [940, 456] on strong "€" at bounding box center [937, 454] width 10 height 15
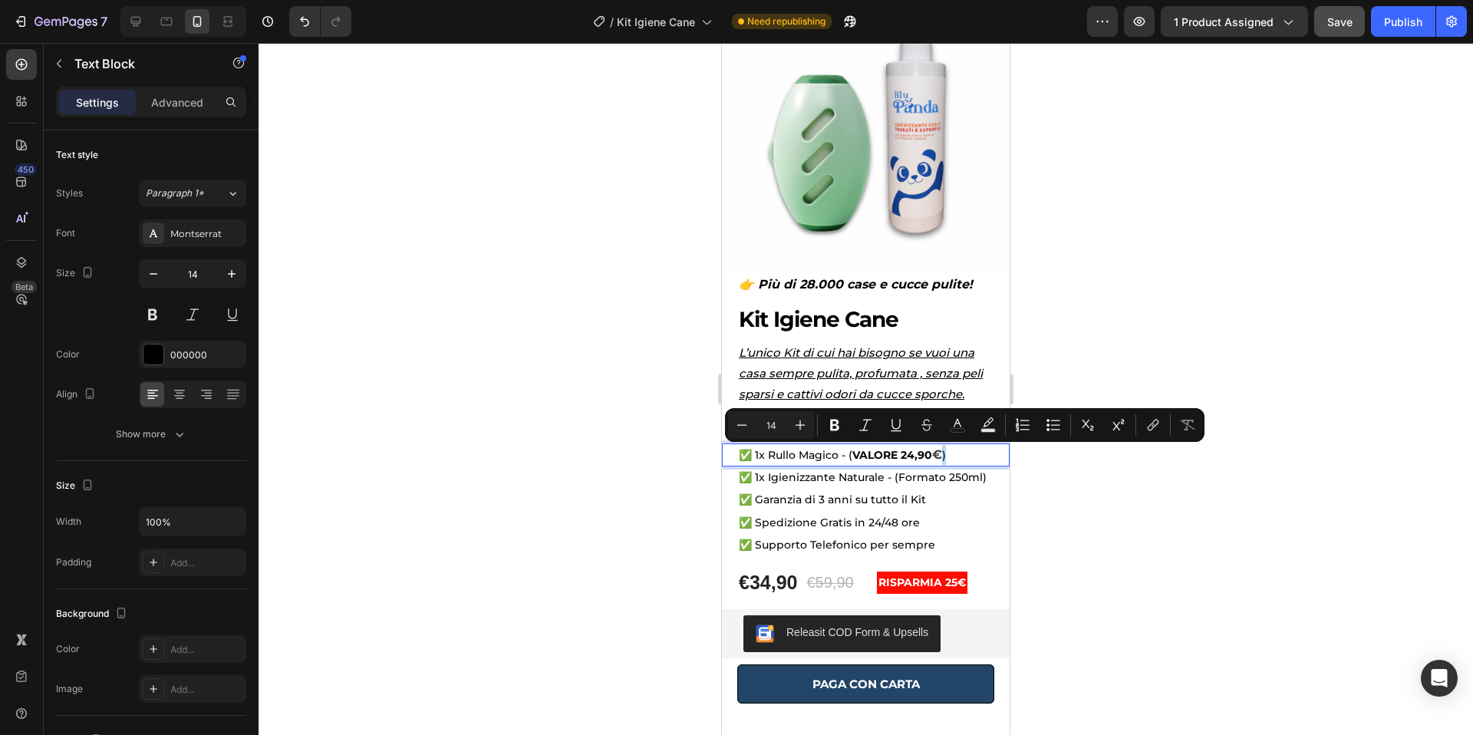
click at [940, 457] on strong "€" at bounding box center [937, 454] width 10 height 15
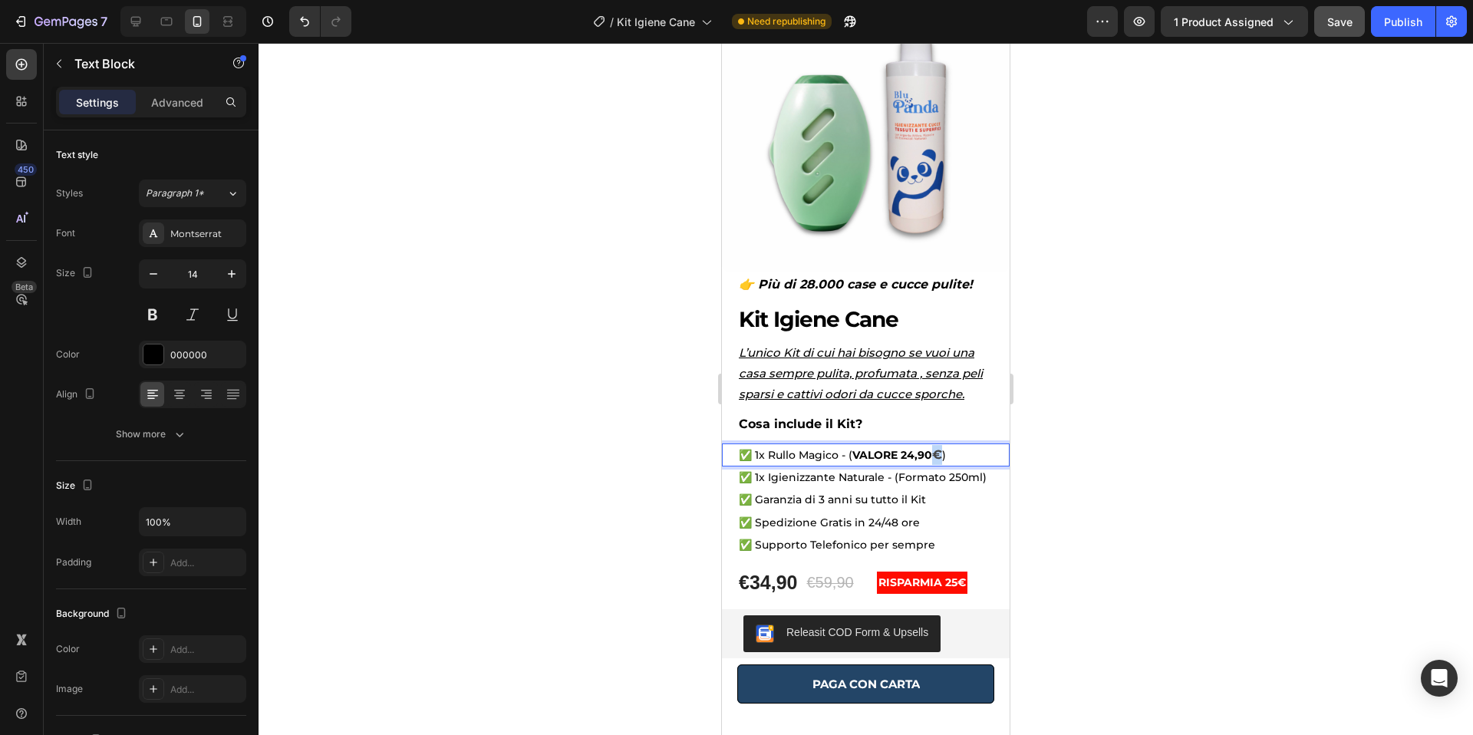
click at [934, 457] on strong "€" at bounding box center [937, 454] width 10 height 15
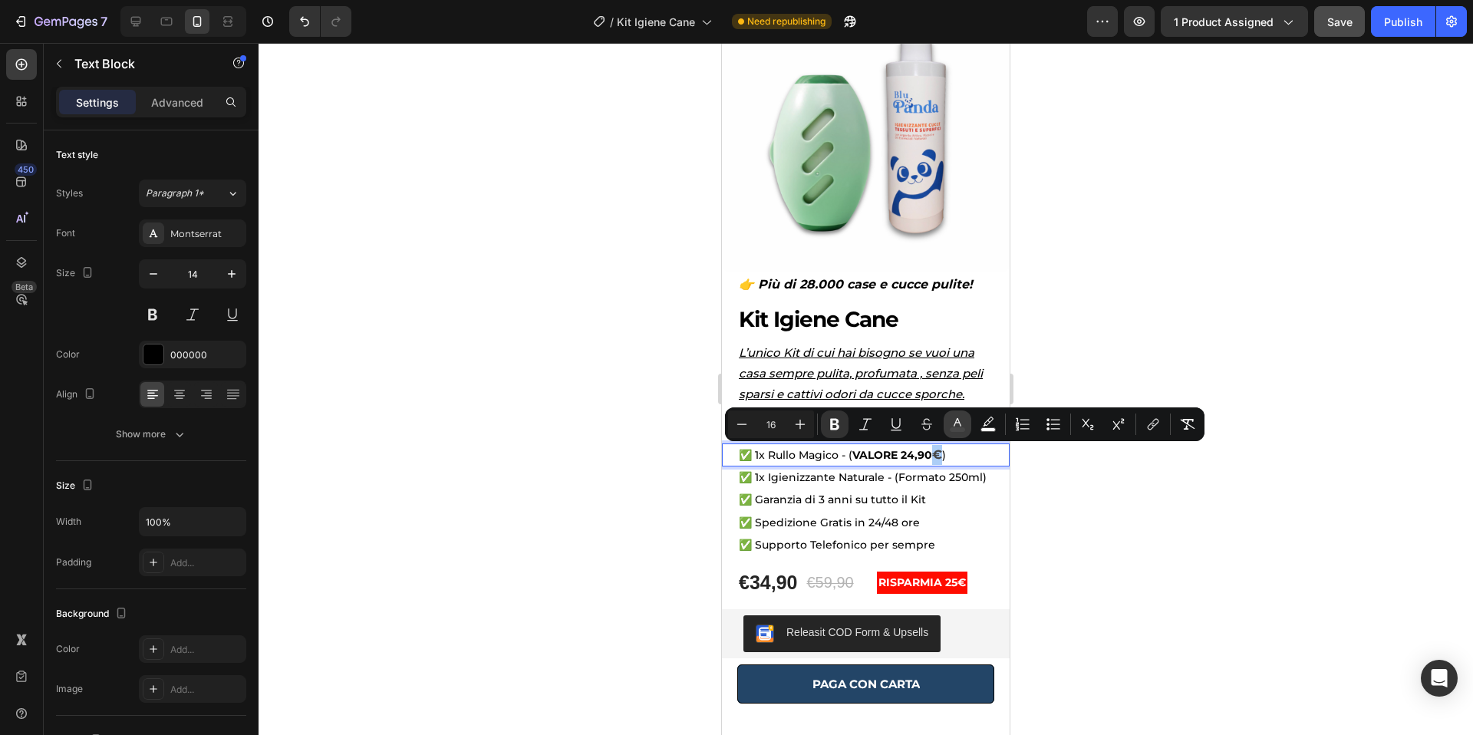
click at [950, 420] on icon "Editor contextual toolbar" at bounding box center [957, 424] width 15 height 15
type input "474747"
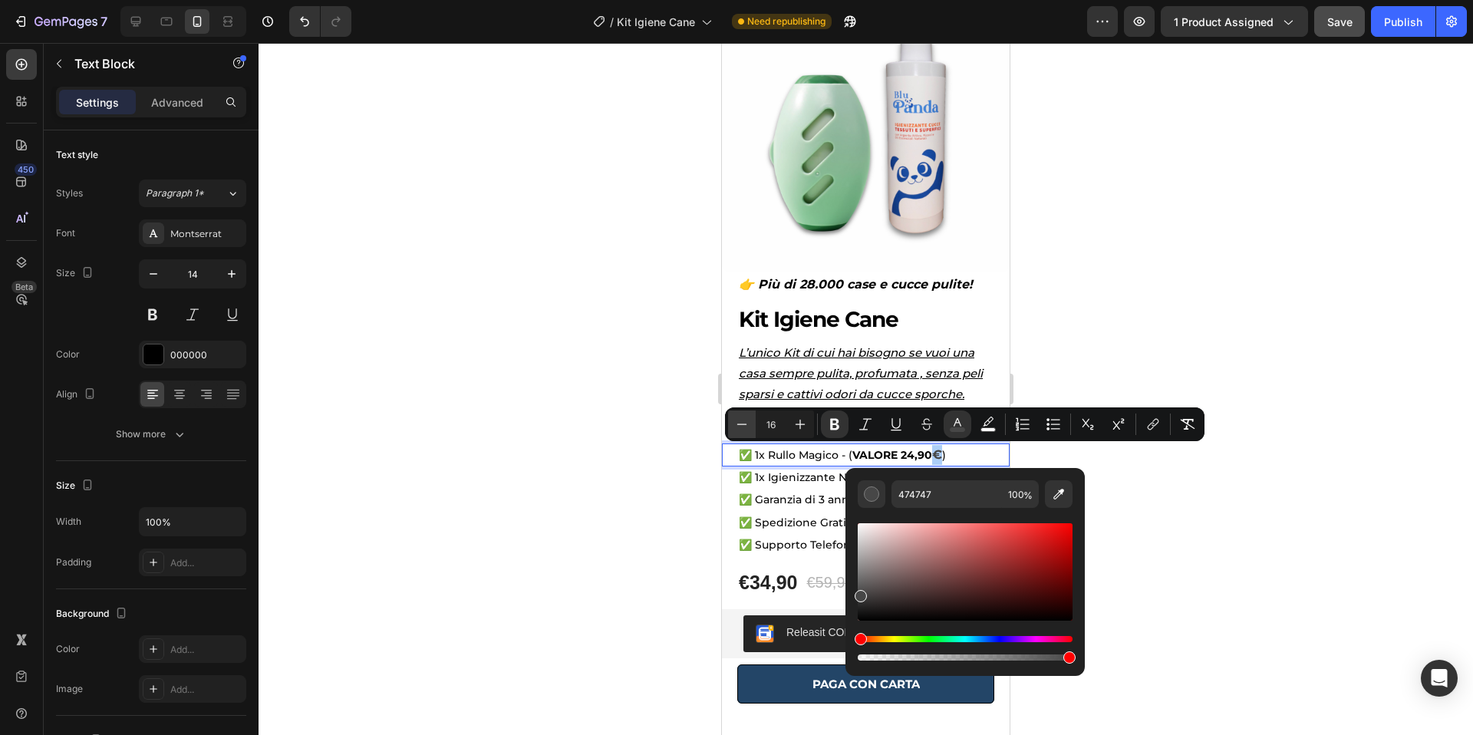
click at [749, 425] on button "Minus" at bounding box center [742, 424] width 28 height 28
type input "14"
type input "000000"
drag, startPoint x: 1585, startPoint y: 645, endPoint x: 841, endPoint y: 639, distance: 744.1
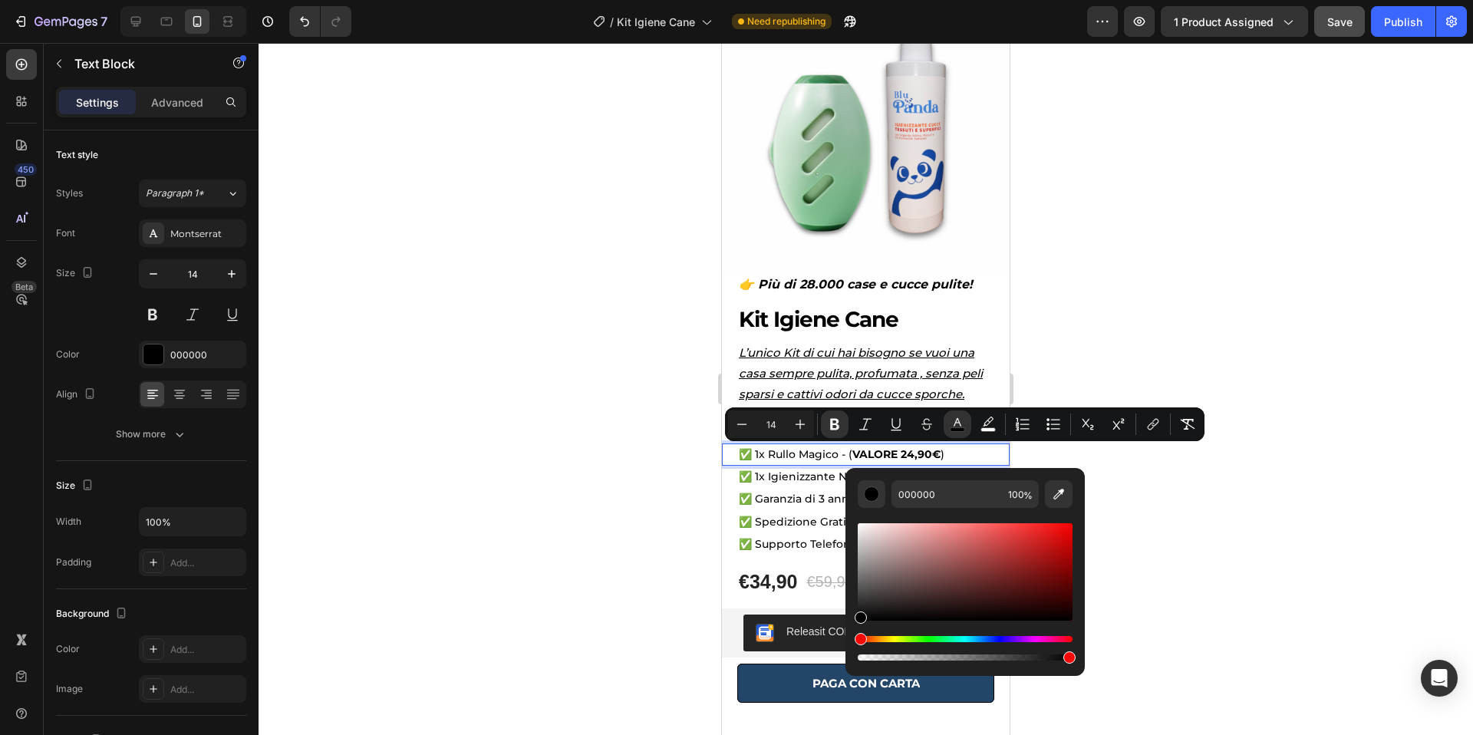
click at [634, 596] on div at bounding box center [866, 389] width 1214 height 692
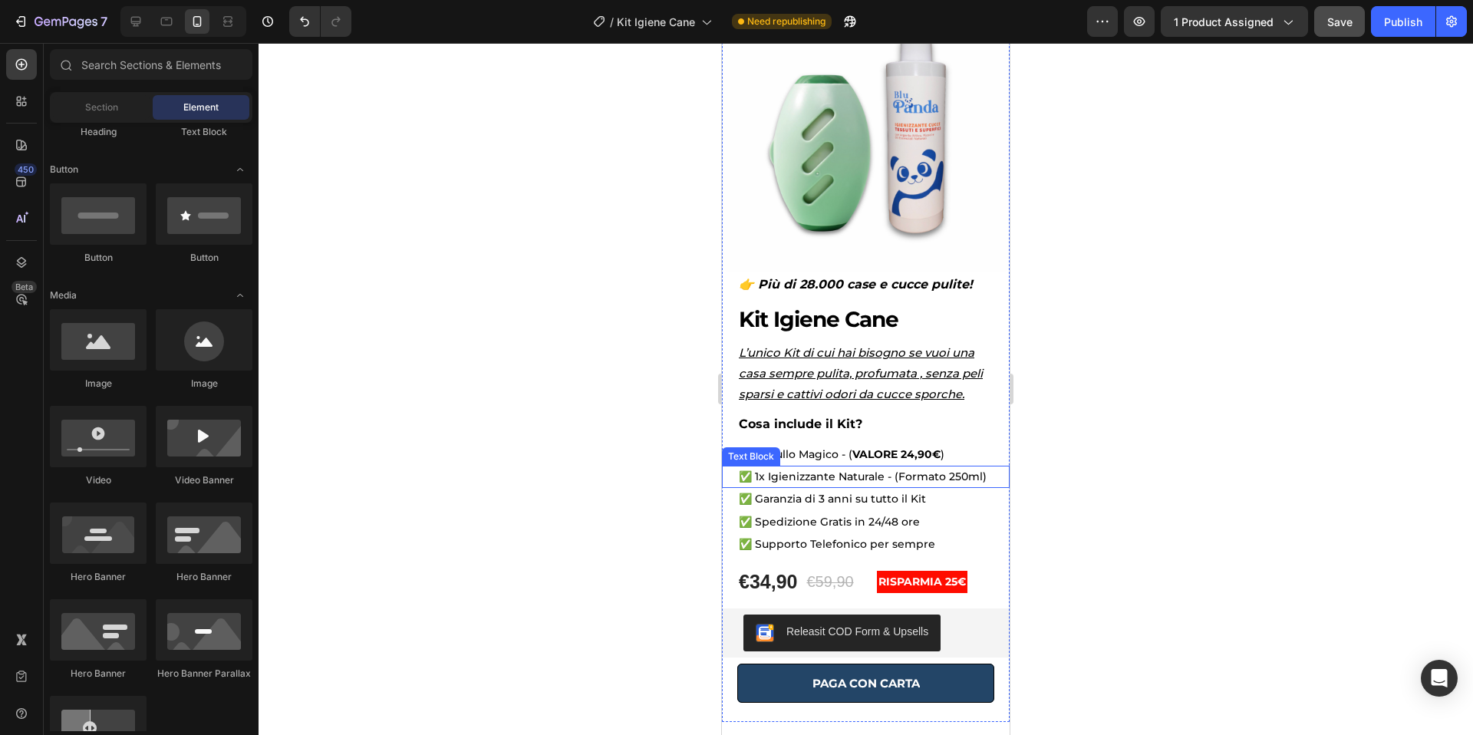
click at [944, 477] on p "✅ 1x Igienizzante Naturale - (Formato 250ml)" at bounding box center [866, 476] width 254 height 19
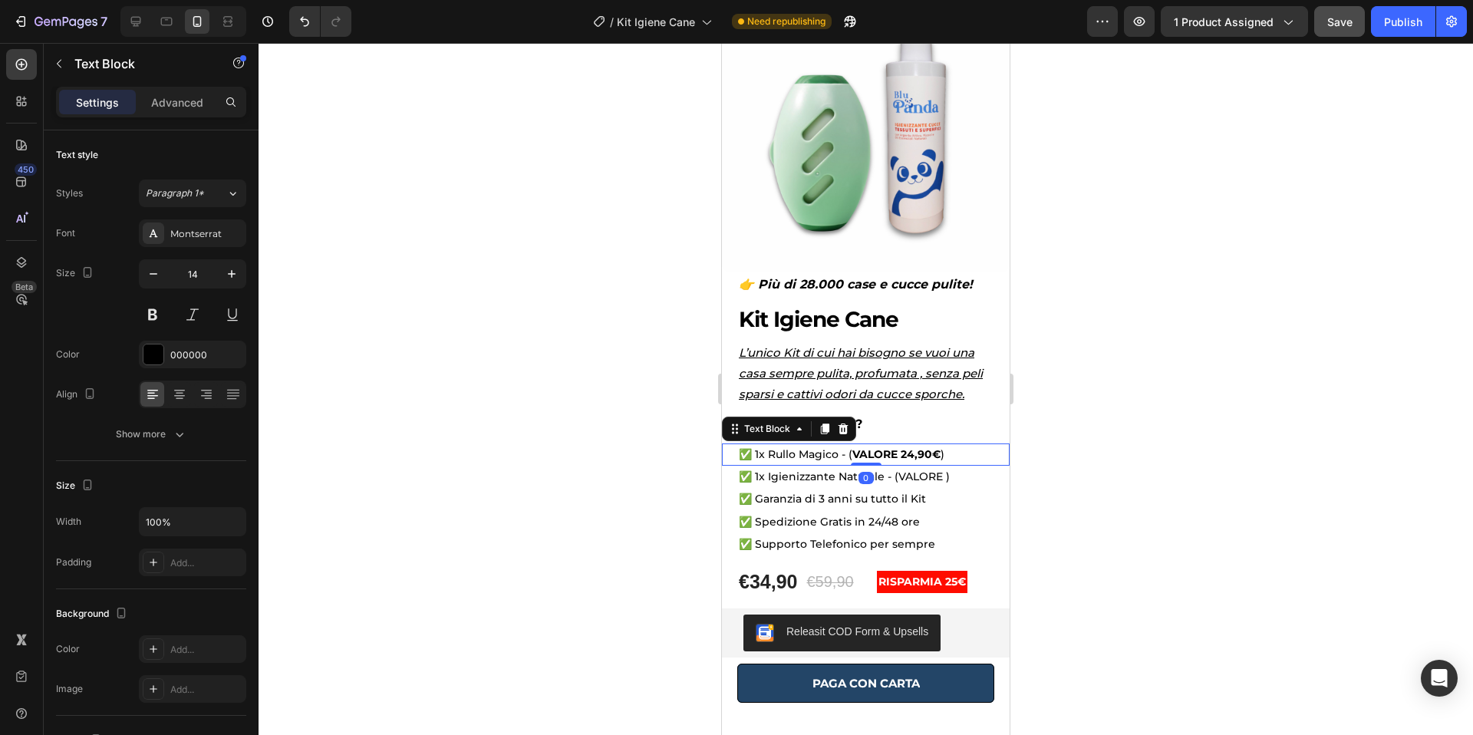
click at [940, 456] on p "✅ 1x Rullo Magico - ( VALORE 24,90 € )" at bounding box center [866, 454] width 254 height 19
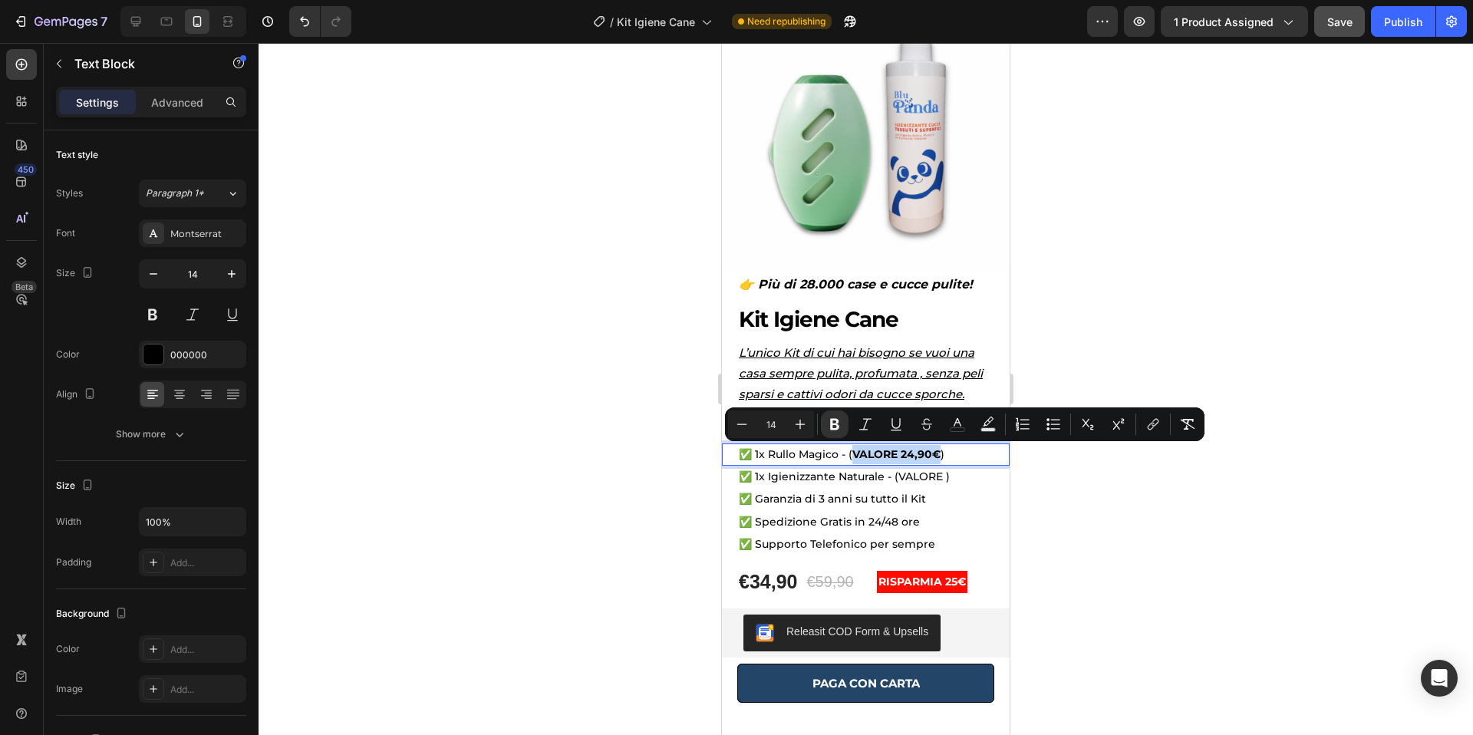
drag, startPoint x: 941, startPoint y: 456, endPoint x: 852, endPoint y: 459, distance: 89.0
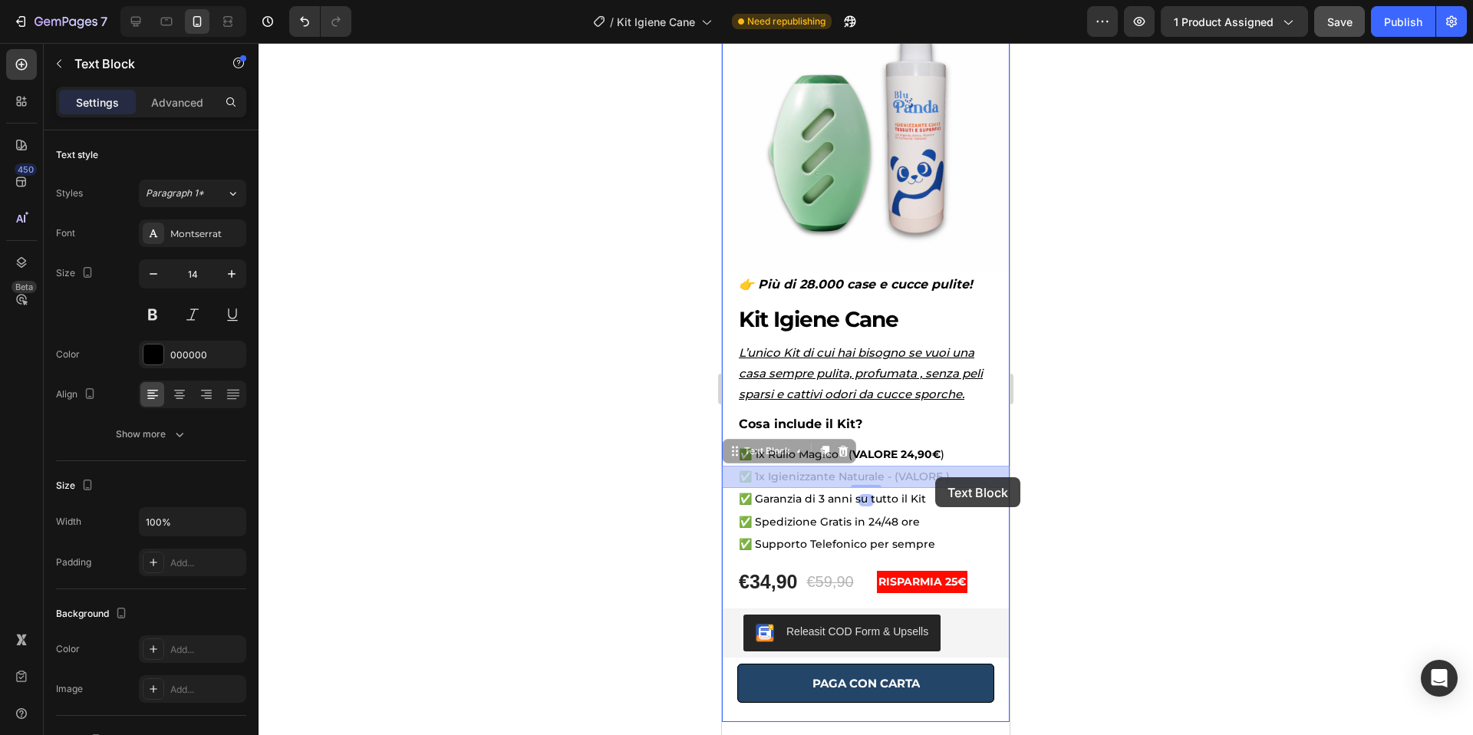
drag, startPoint x: 945, startPoint y: 476, endPoint x: 936, endPoint y: 477, distance: 9.2
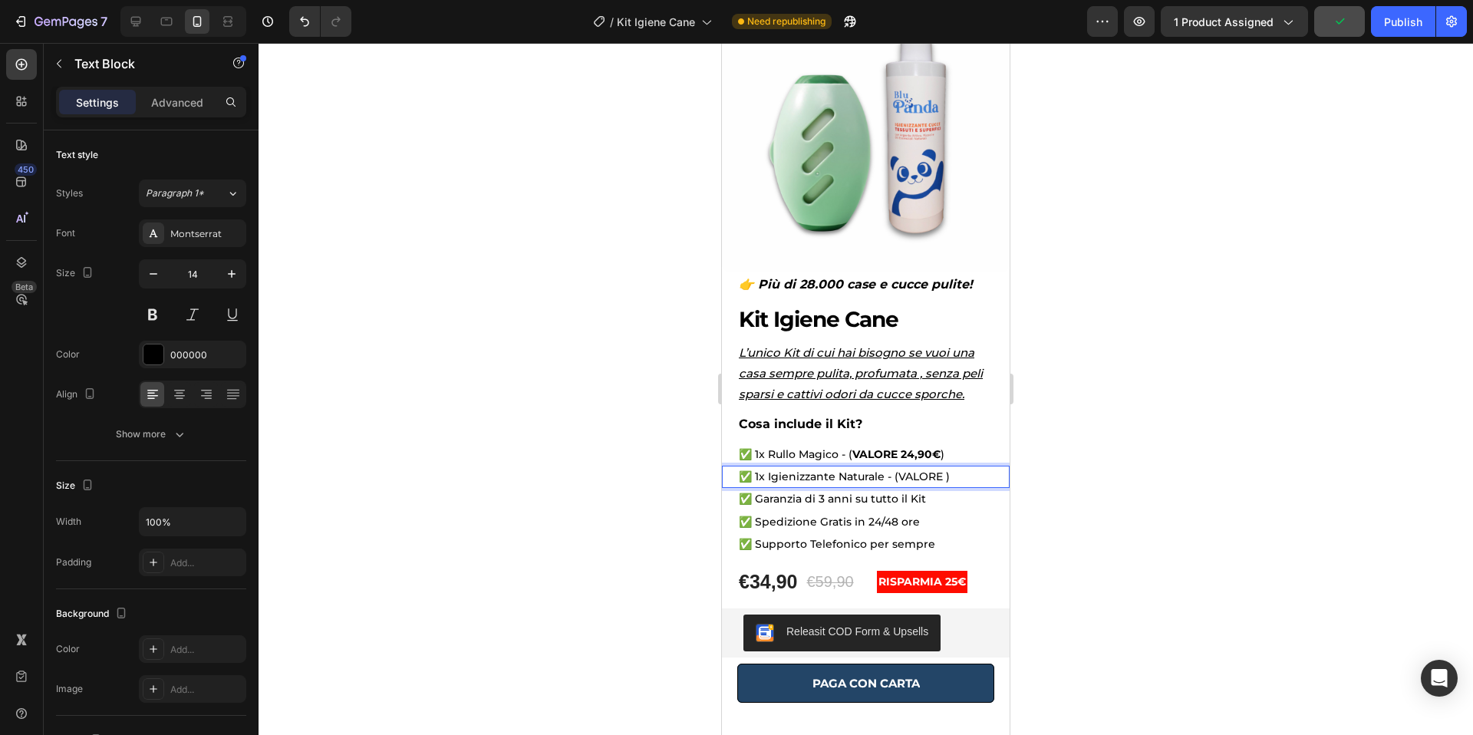
drag, startPoint x: 944, startPoint y: 478, endPoint x: 937, endPoint y: 479, distance: 7.7
click at [937, 479] on p "✅ 1x Igienizzante Naturale - (VALORE )" at bounding box center [866, 476] width 254 height 19
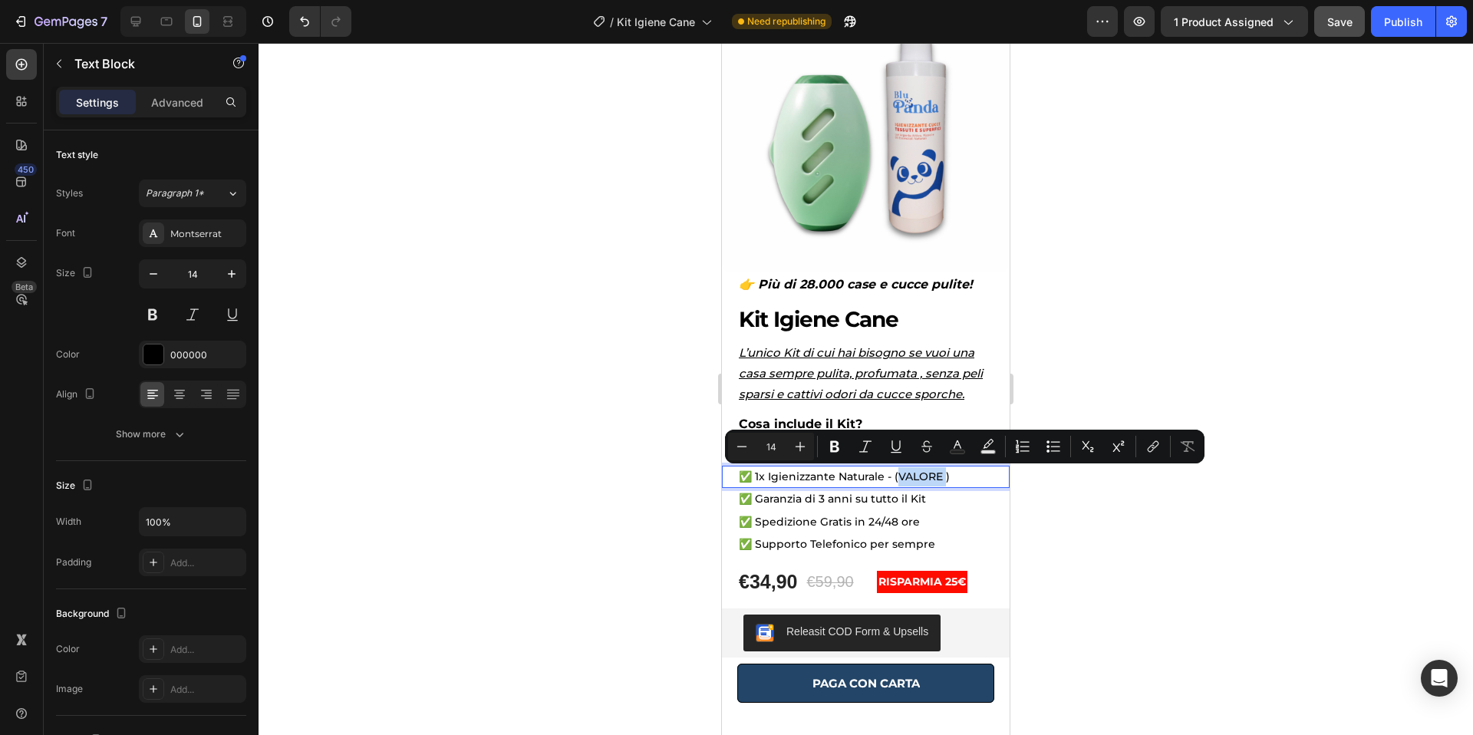
drag, startPoint x: 945, startPoint y: 477, endPoint x: 901, endPoint y: 479, distance: 43.8
click at [901, 479] on p "✅ 1x Igienizzante Naturale - (VALORE )" at bounding box center [866, 476] width 254 height 19
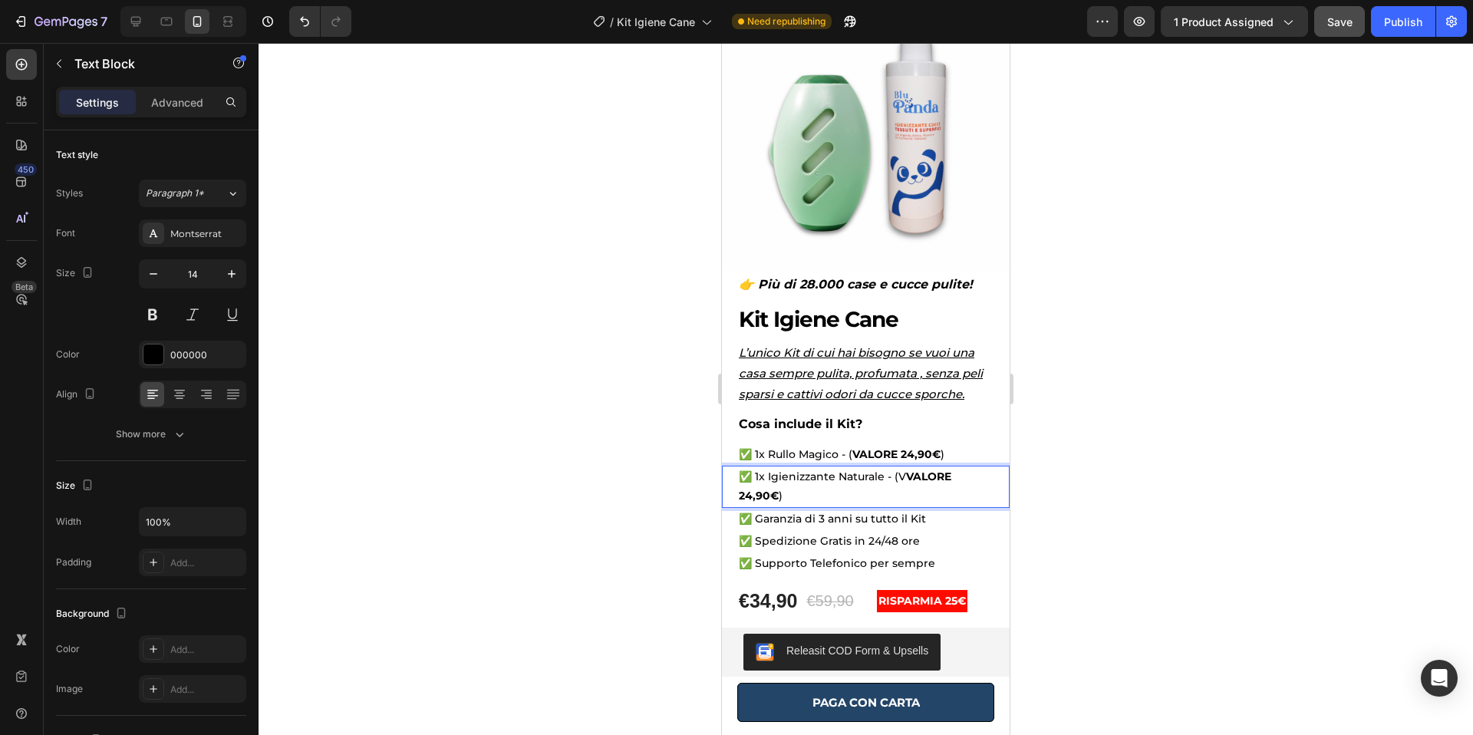
click at [907, 479] on strong "VALORE 24,90" at bounding box center [845, 485] width 212 height 33
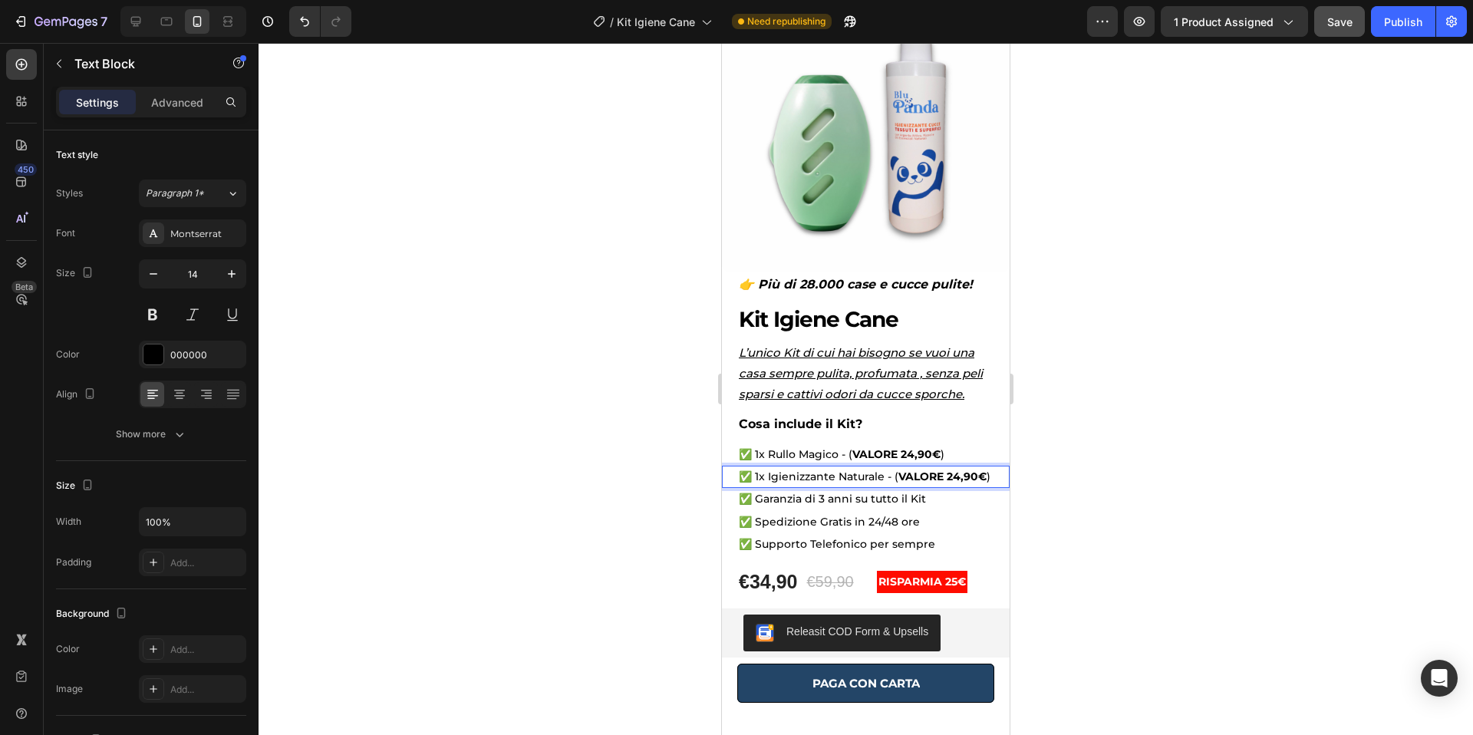
click at [977, 476] on strong "VALORE 24,90" at bounding box center [938, 476] width 80 height 14
click at [1185, 407] on div at bounding box center [866, 389] width 1214 height 692
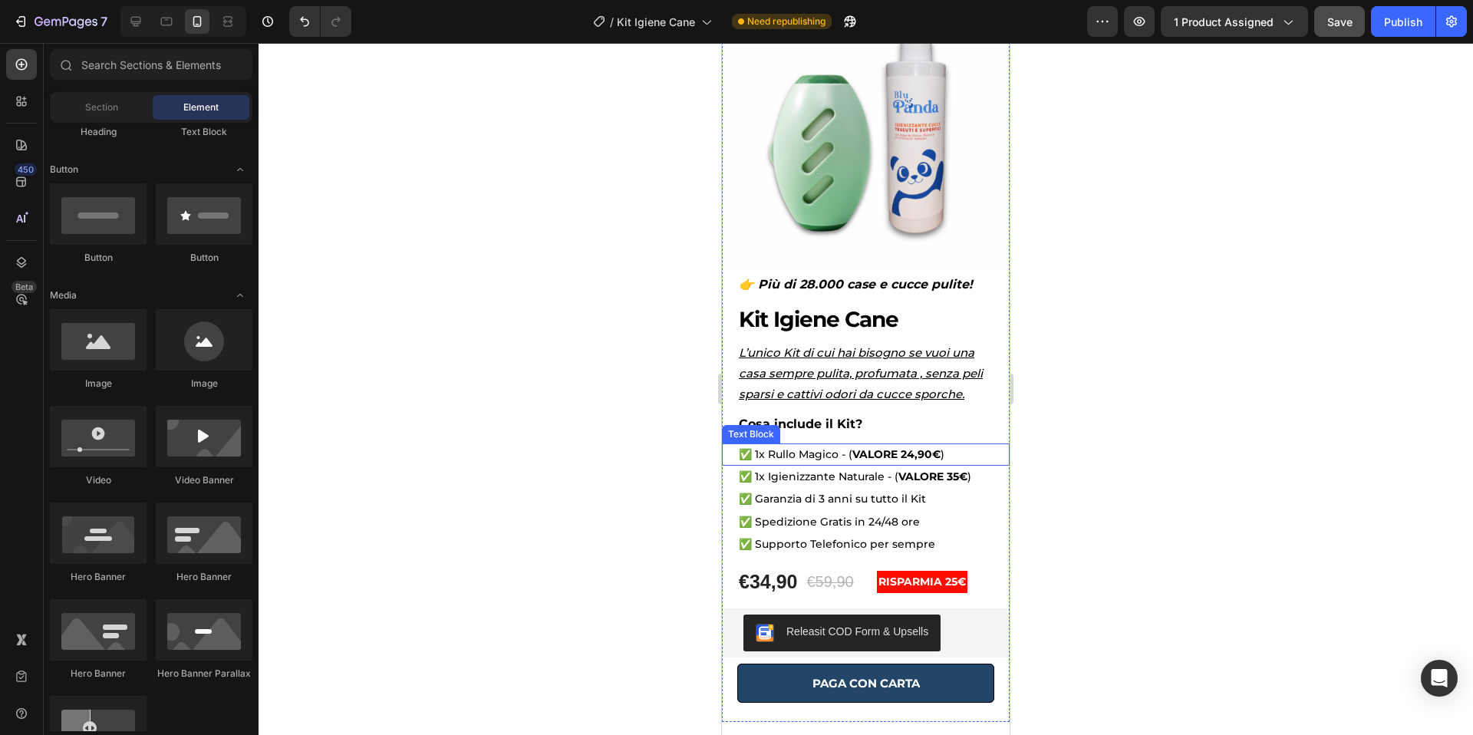
click at [934, 457] on strong "€" at bounding box center [936, 454] width 8 height 14
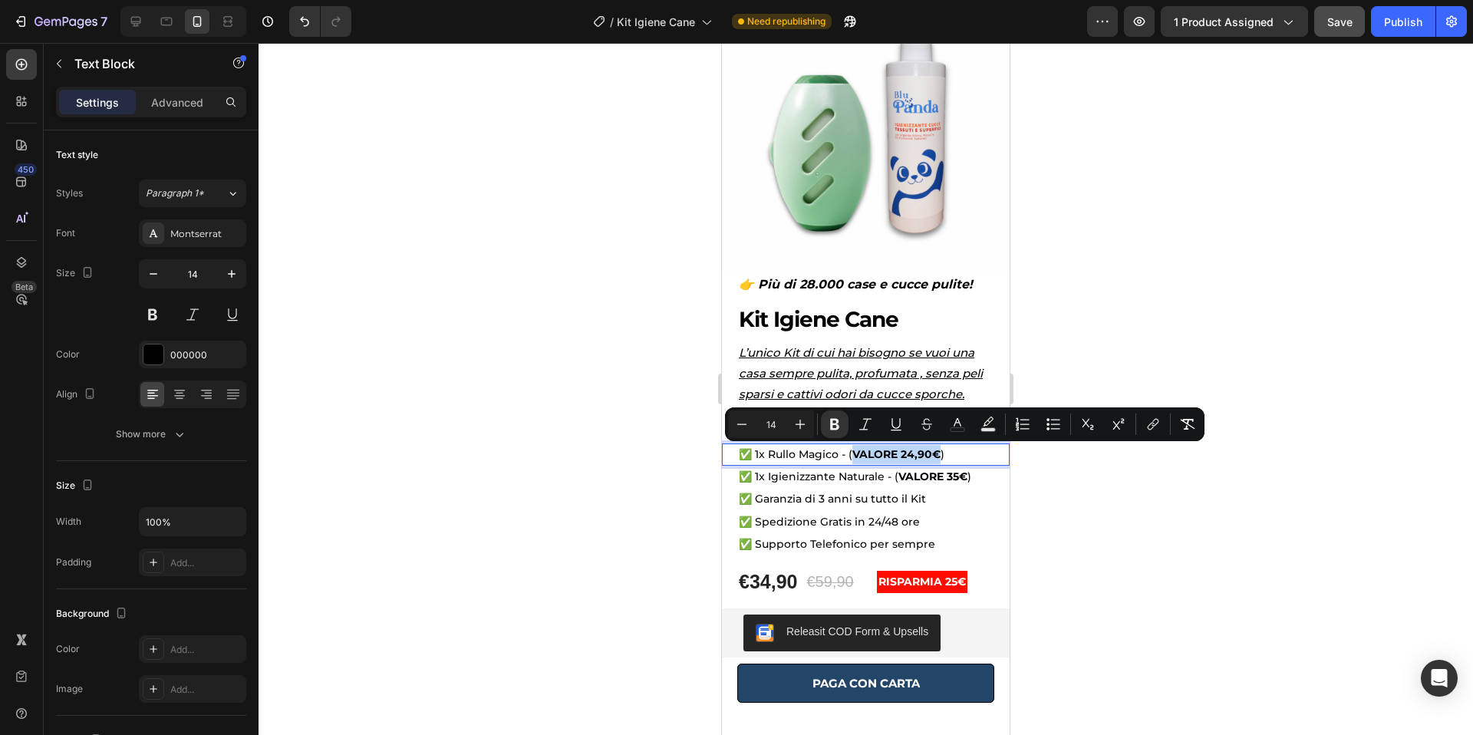
drag, startPoint x: 941, startPoint y: 456, endPoint x: 853, endPoint y: 456, distance: 88.2
click at [853, 456] on p "✅ 1x Rullo Magico - ( VALORE 24,90 € )" at bounding box center [866, 454] width 254 height 19
click at [894, 423] on icon "Editor contextual toolbar" at bounding box center [895, 424] width 15 height 15
drag, startPoint x: 946, startPoint y: 455, endPoint x: 848, endPoint y: 453, distance: 98.2
click at [848, 453] on p "✅ 1x Rullo Magico - ( VALORE 24,90 € )" at bounding box center [866, 454] width 254 height 19
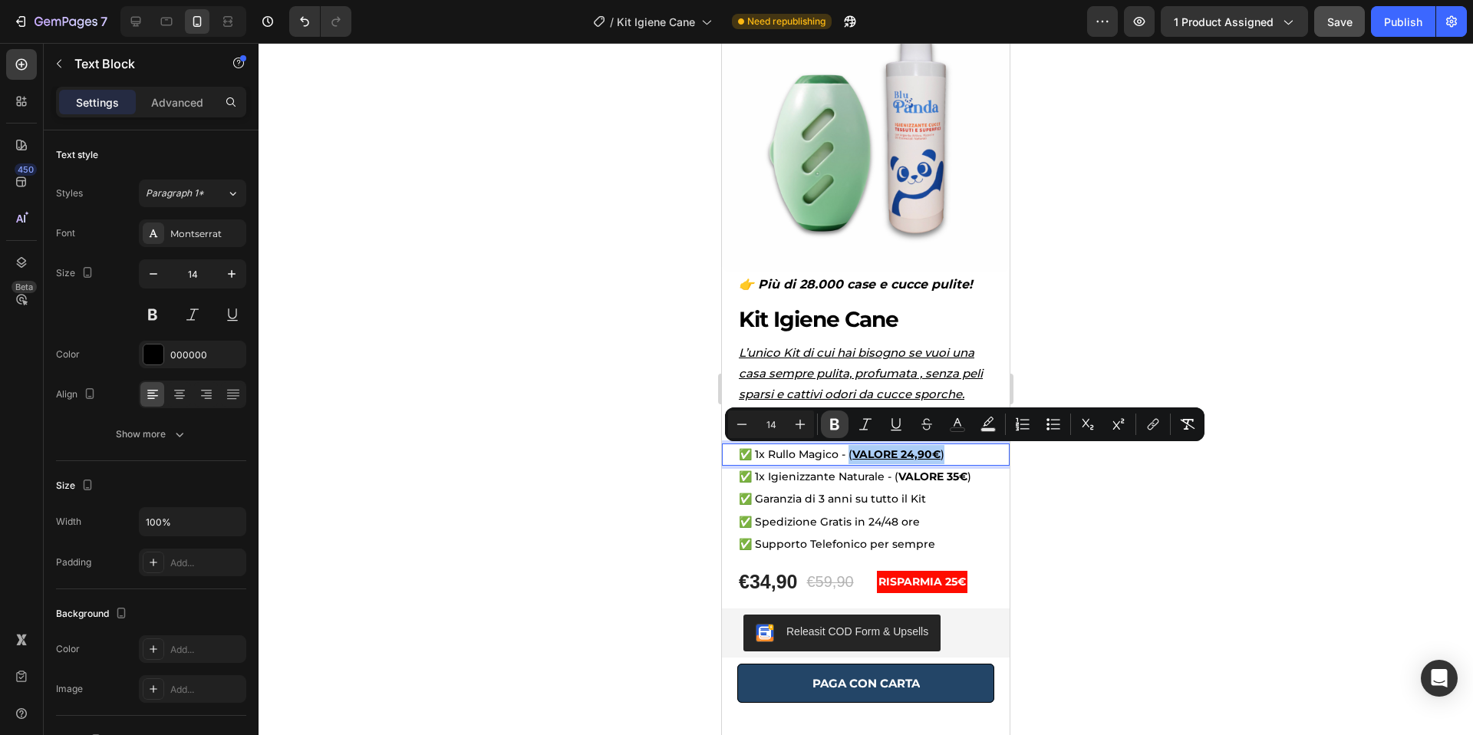
click at [834, 422] on icon "Editor contextual toolbar" at bounding box center [834, 424] width 15 height 15
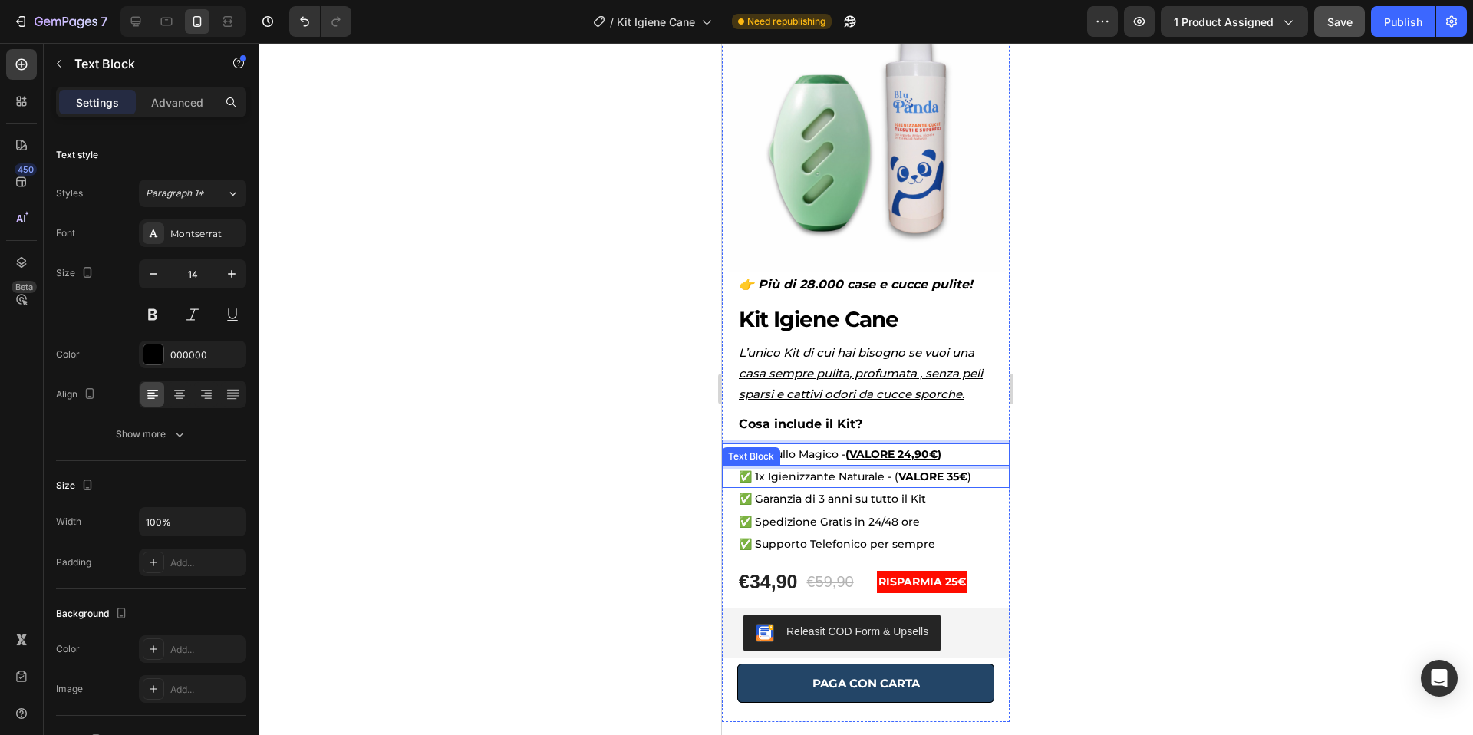
click at [957, 474] on strong "VALORE 35" at bounding box center [928, 476] width 61 height 14
drag, startPoint x: 973, startPoint y: 477, endPoint x: 894, endPoint y: 478, distance: 79.8
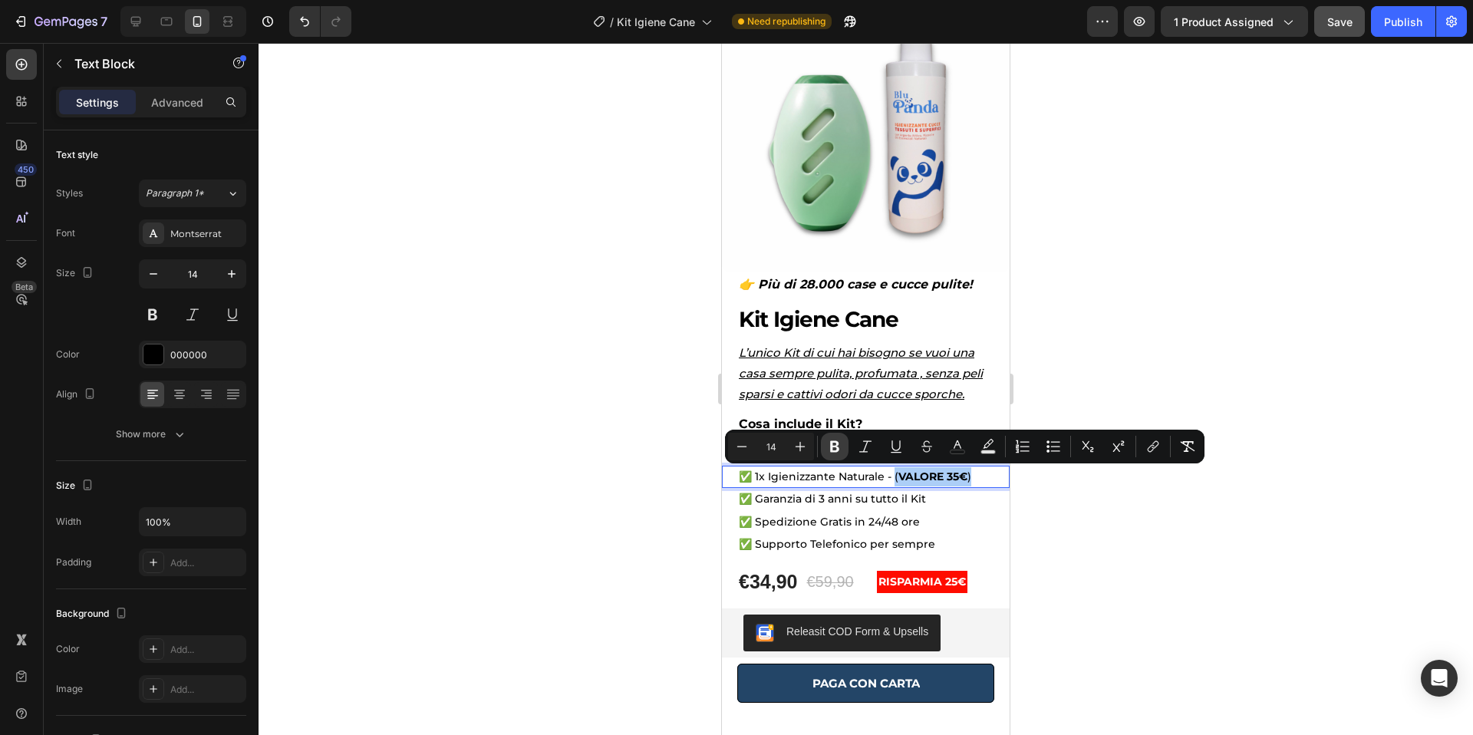
drag, startPoint x: 834, startPoint y: 450, endPoint x: 844, endPoint y: 450, distance: 10.0
click at [833, 450] on icon "Editor contextual toolbar" at bounding box center [834, 447] width 9 height 12
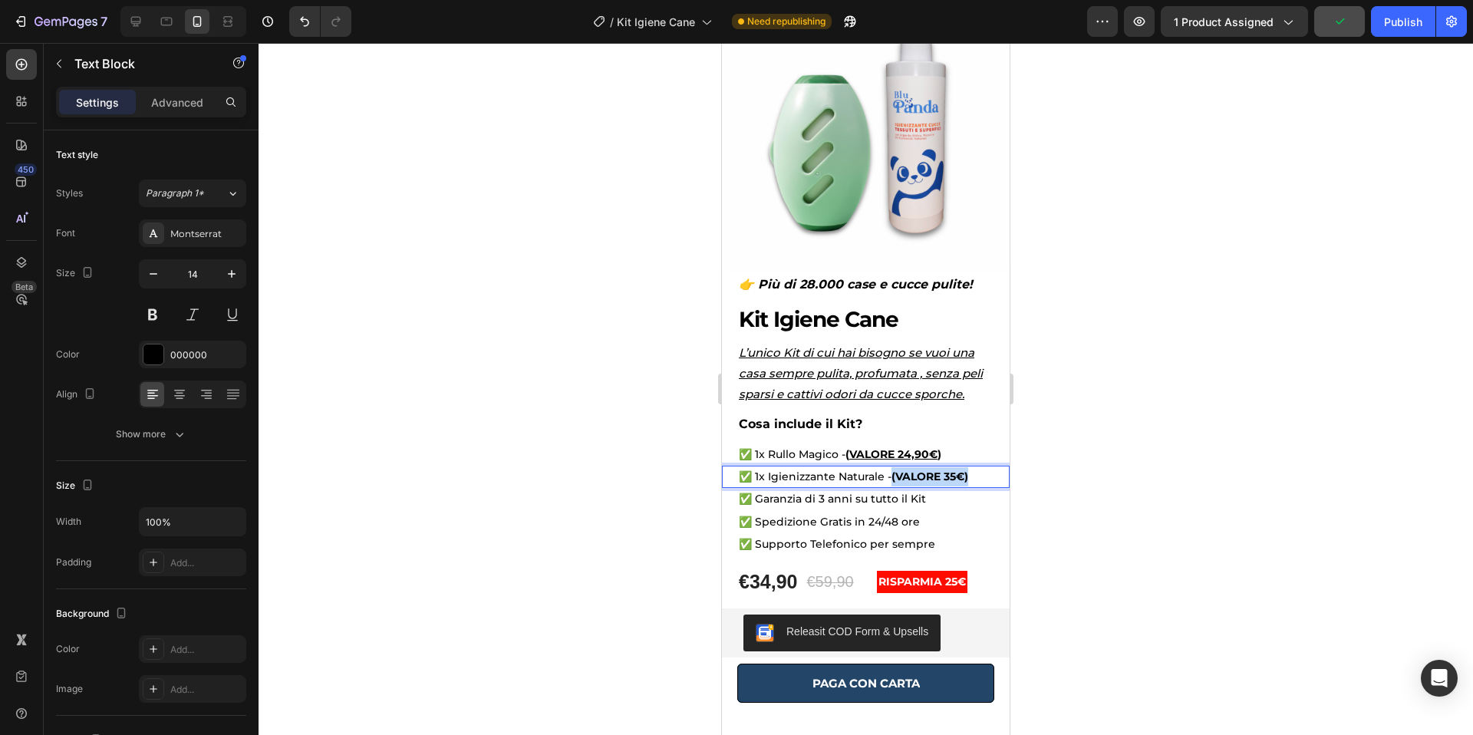
drag, startPoint x: 974, startPoint y: 476, endPoint x: 895, endPoint y: 476, distance: 79.0
click at [895, 476] on p "✅ 1x Igienizzante Naturale - (VALORE 35 € )" at bounding box center [866, 476] width 254 height 19
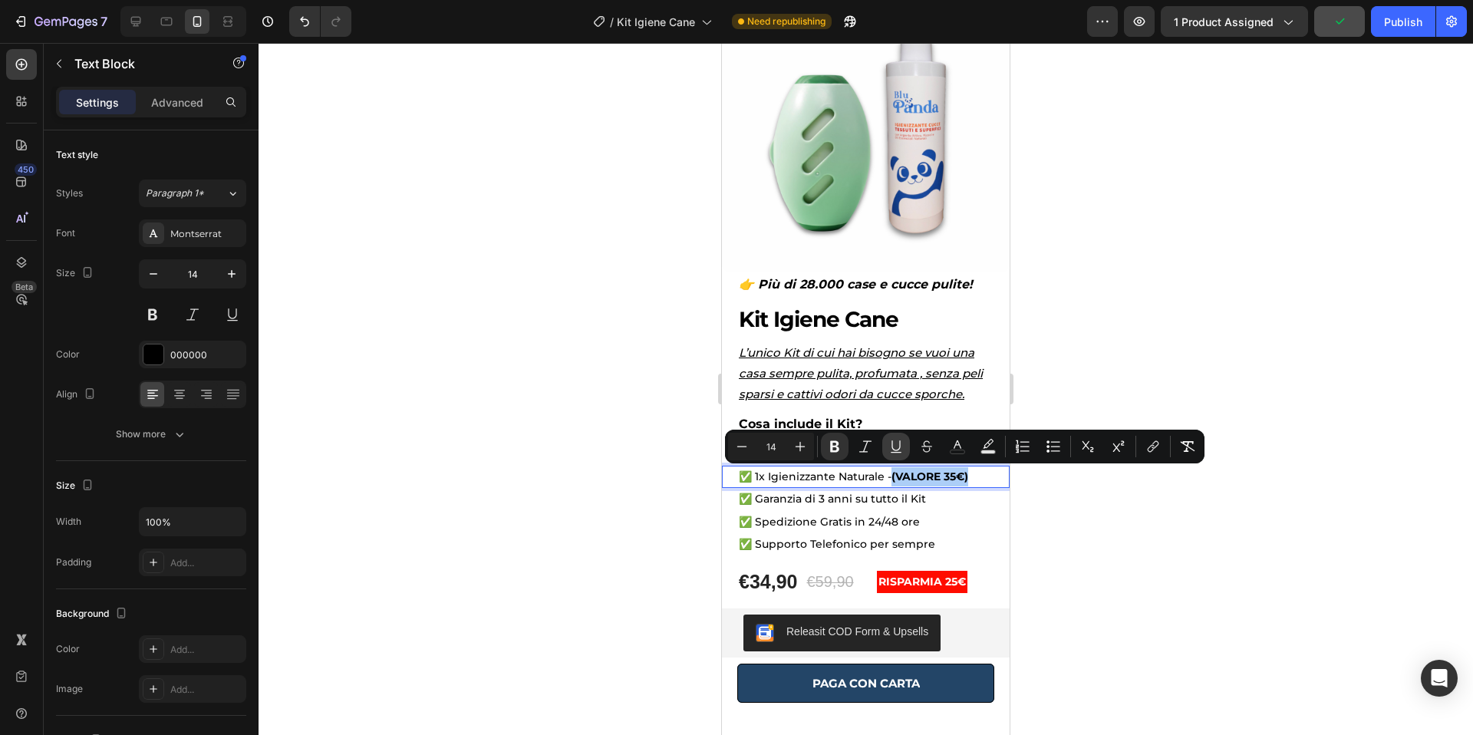
click at [894, 450] on icon "Editor contextual toolbar" at bounding box center [895, 446] width 15 height 15
click at [1129, 542] on div at bounding box center [866, 389] width 1214 height 692
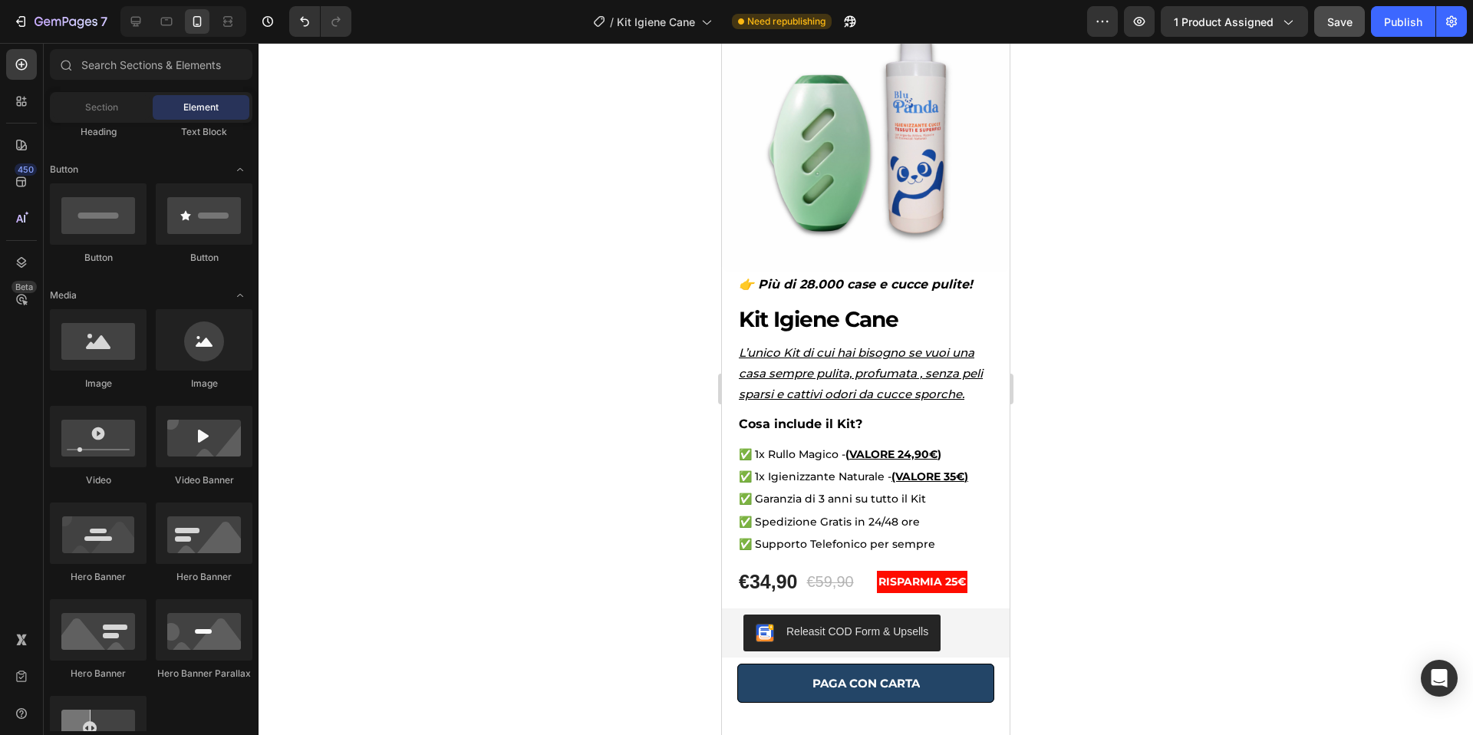
click at [1340, 27] on span "Save" at bounding box center [1339, 21] width 25 height 13
click at [1408, 31] on button "Publish" at bounding box center [1403, 21] width 64 height 31
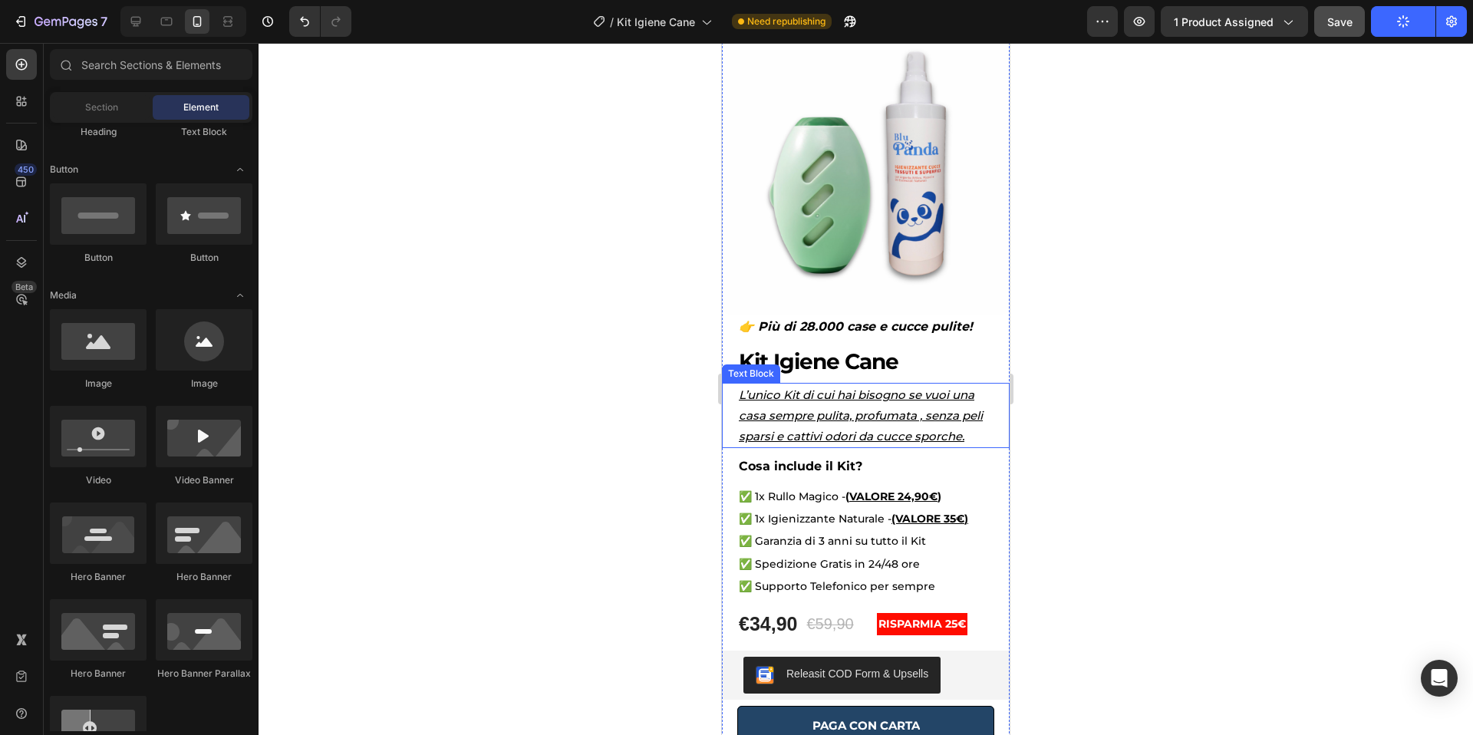
scroll to position [62, 0]
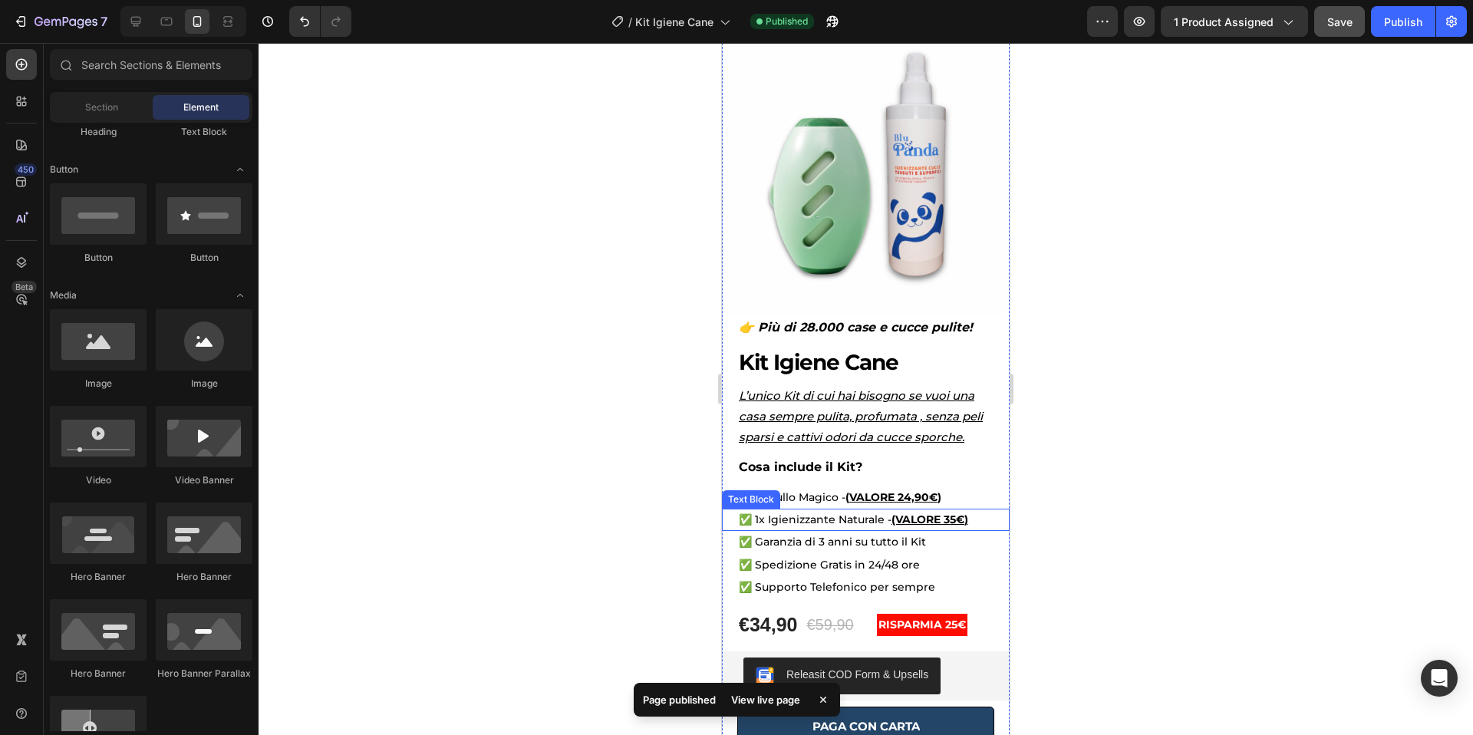
click at [885, 519] on p "✅ 1x Igienizzante Naturale - (VALORE 35 € )" at bounding box center [866, 519] width 254 height 19
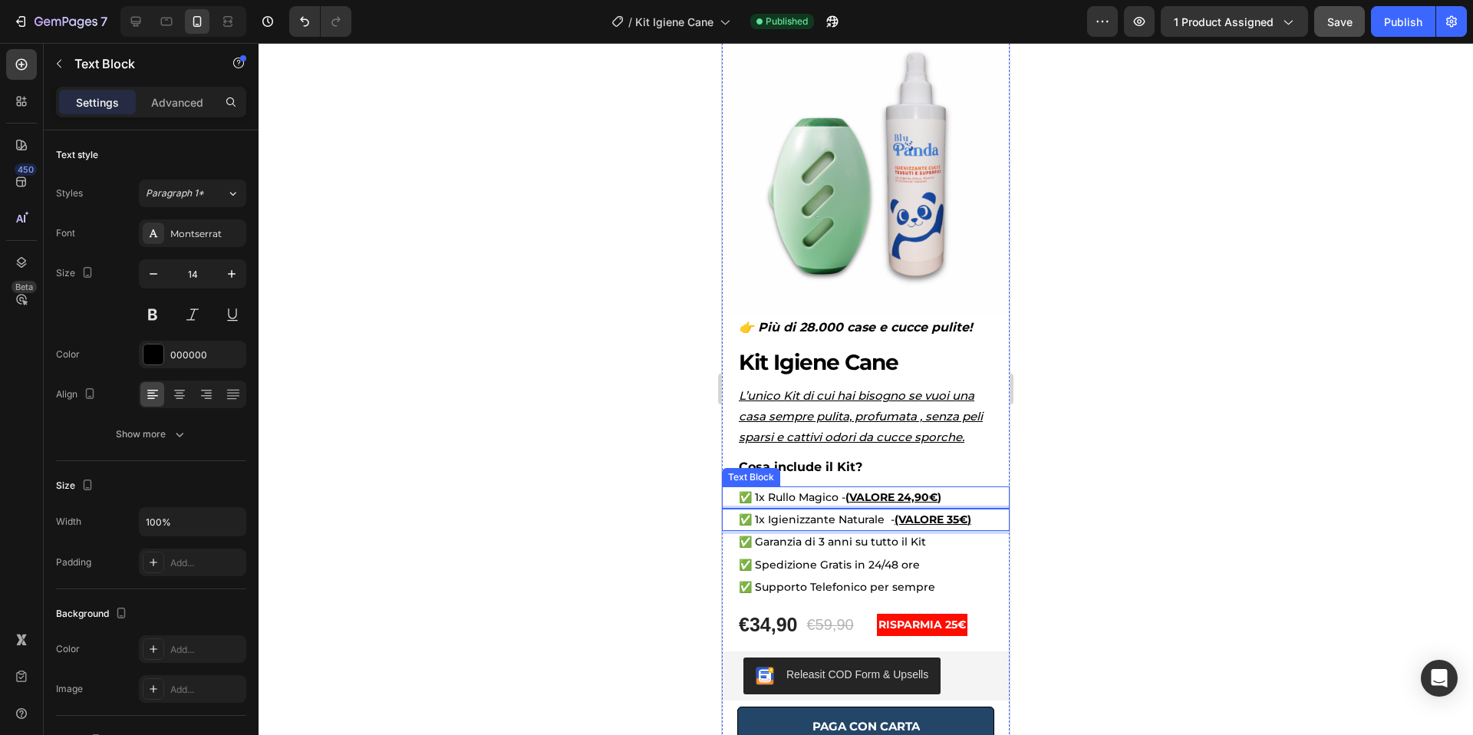
click at [768, 498] on p "✅ 1x Rullo Magico - ( VALORE 24,90 € )" at bounding box center [866, 497] width 254 height 19
click at [770, 518] on p "✅ 1x Igienizzante Naturale - (VALORE 35 € )" at bounding box center [866, 519] width 254 height 19
click at [766, 520] on p "✅ 1x Igienizzante Naturale - (VALORE 35 € )" at bounding box center [866, 519] width 254 height 19
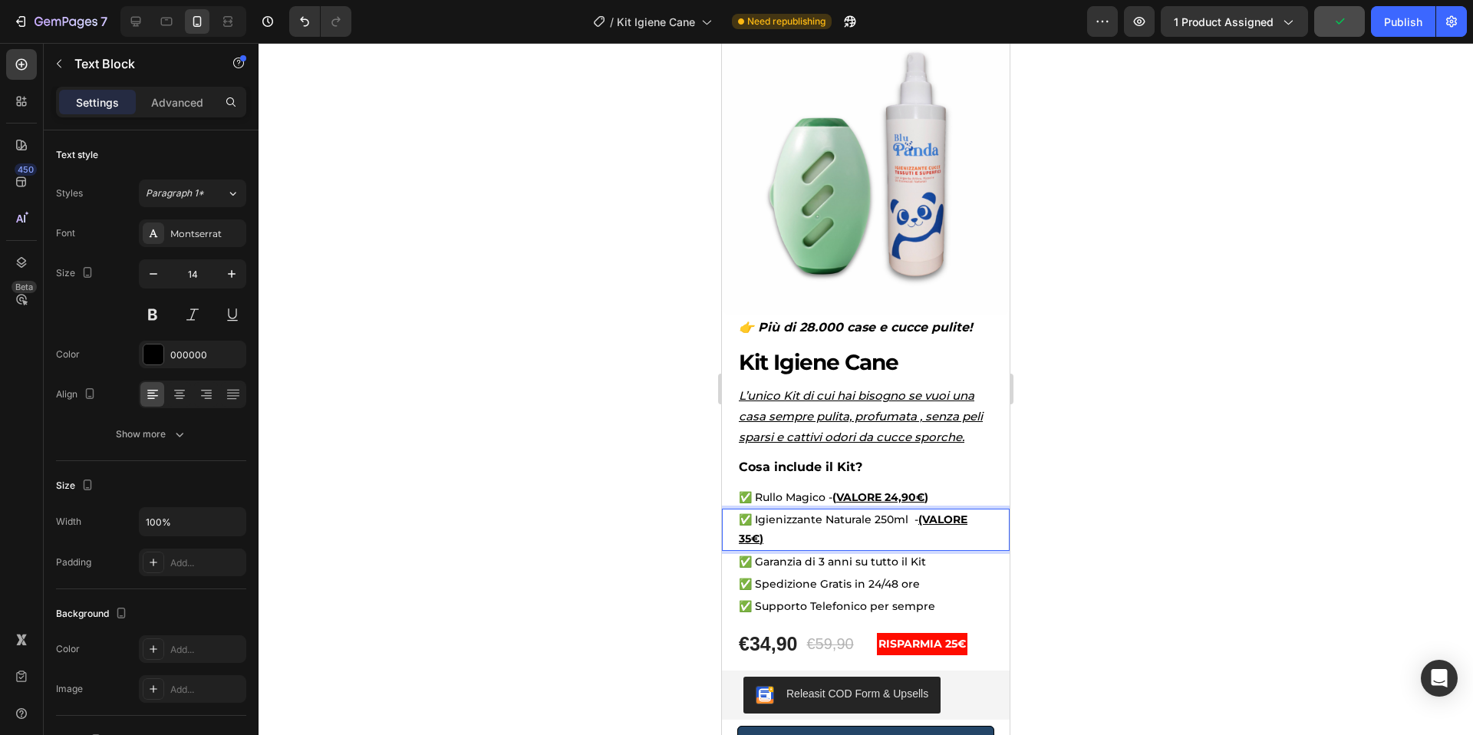
click at [922, 524] on u "(VALORE 35" at bounding box center [853, 528] width 229 height 33
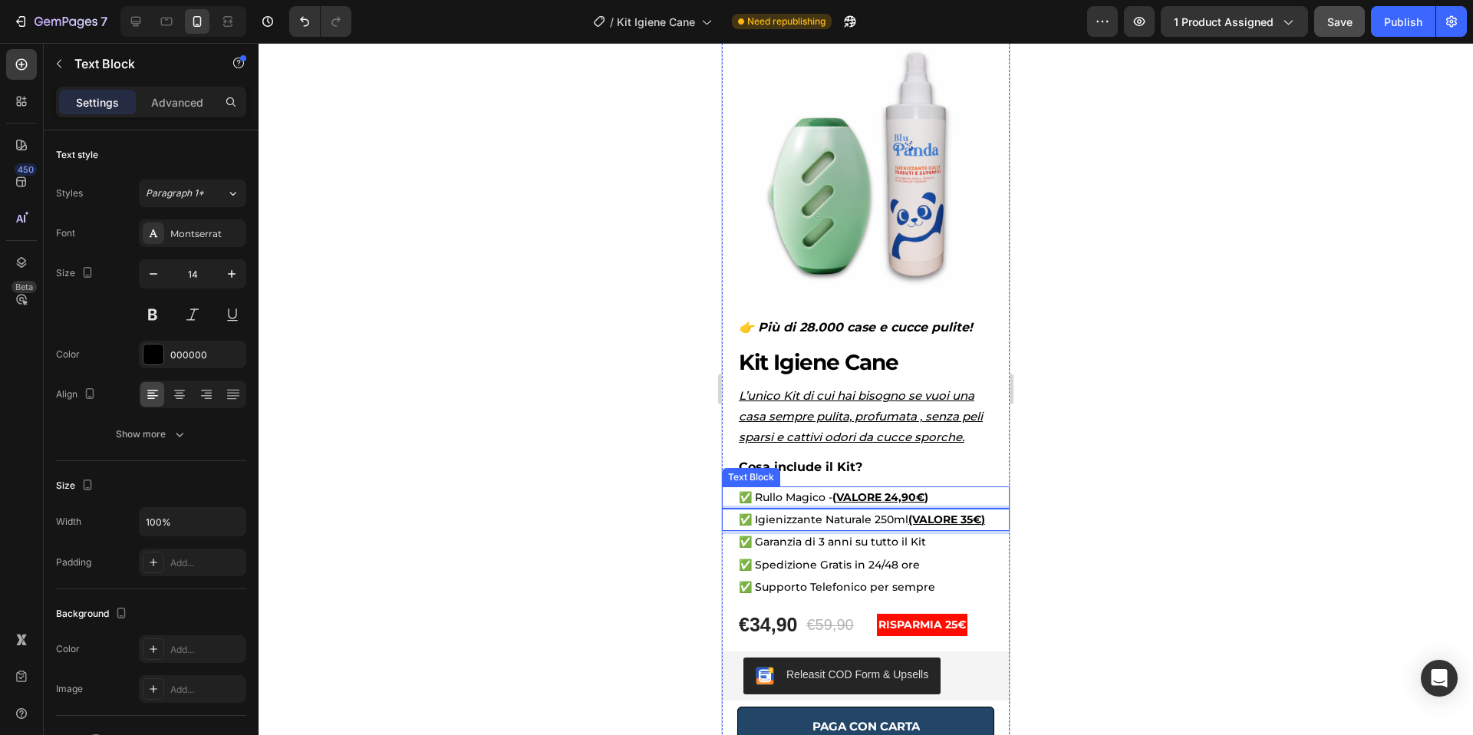
click at [835, 500] on strong "( VALORE 24,90" at bounding box center [874, 497] width 84 height 14
click at [834, 499] on p "✅ Rullo Magico - ( VALORE 24,90 € )" at bounding box center [866, 497] width 254 height 19
click at [836, 498] on strong "( VALORE 24,90" at bounding box center [874, 497] width 84 height 14
click at [906, 519] on p "✅ Igienizzante Naturale 250ml (VALORE 35 € )" at bounding box center [866, 519] width 254 height 19
click at [835, 499] on strong "( VALORE 24,90" at bounding box center [874, 497] width 84 height 14
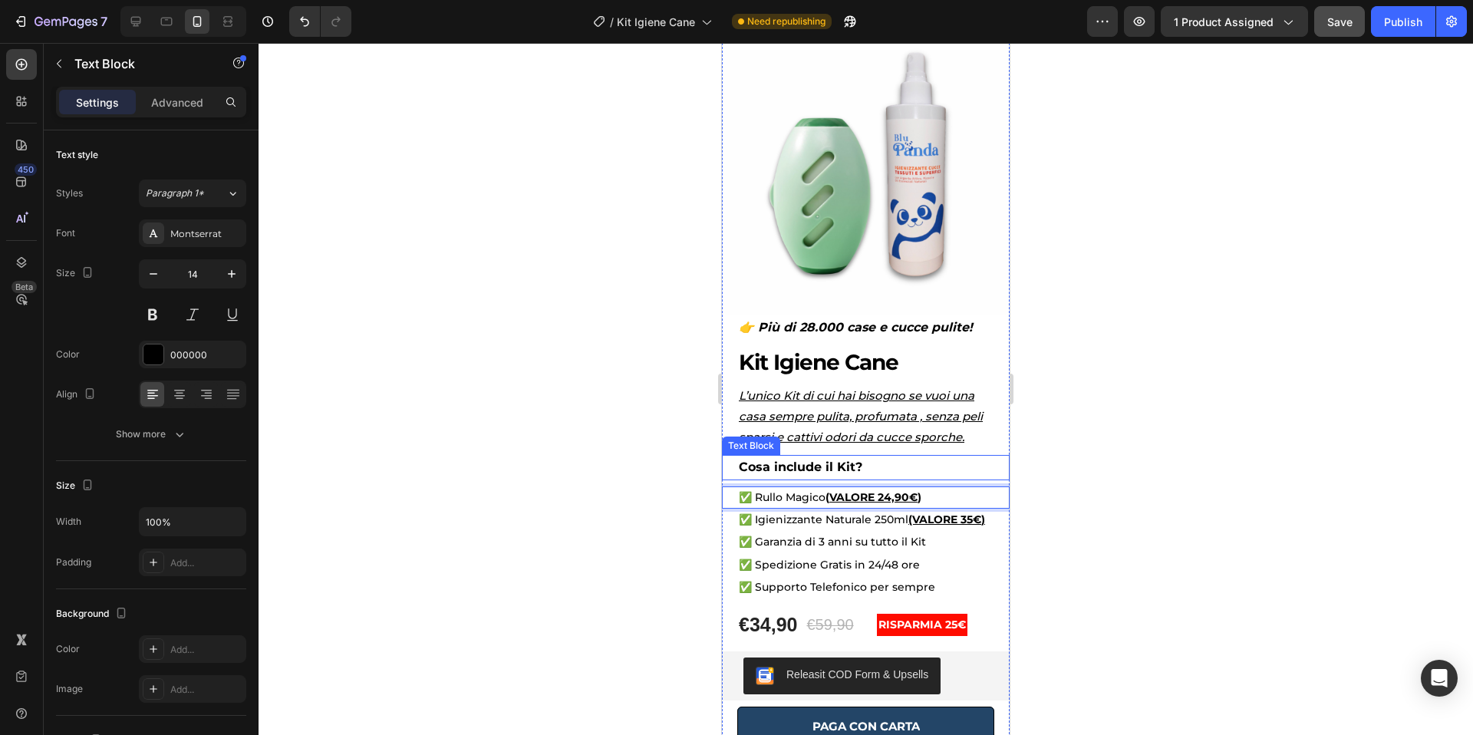
click at [1097, 441] on div at bounding box center [866, 389] width 1214 height 692
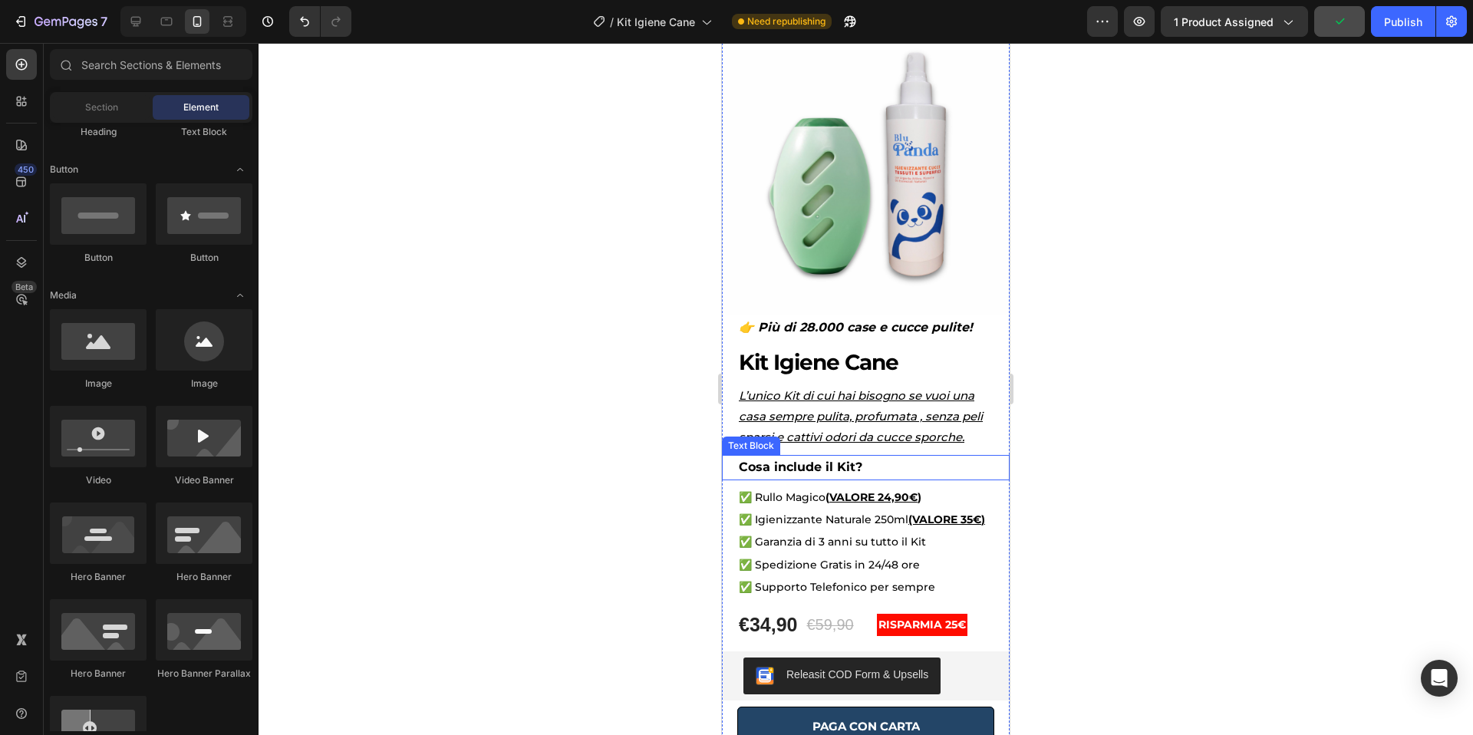
click at [1326, 109] on div at bounding box center [866, 389] width 1214 height 692
click at [1346, 28] on span "Save" at bounding box center [1339, 21] width 25 height 13
click at [1398, 16] on div "Publish" at bounding box center [1403, 22] width 38 height 16
